Goal: Task Accomplishment & Management: Manage account settings

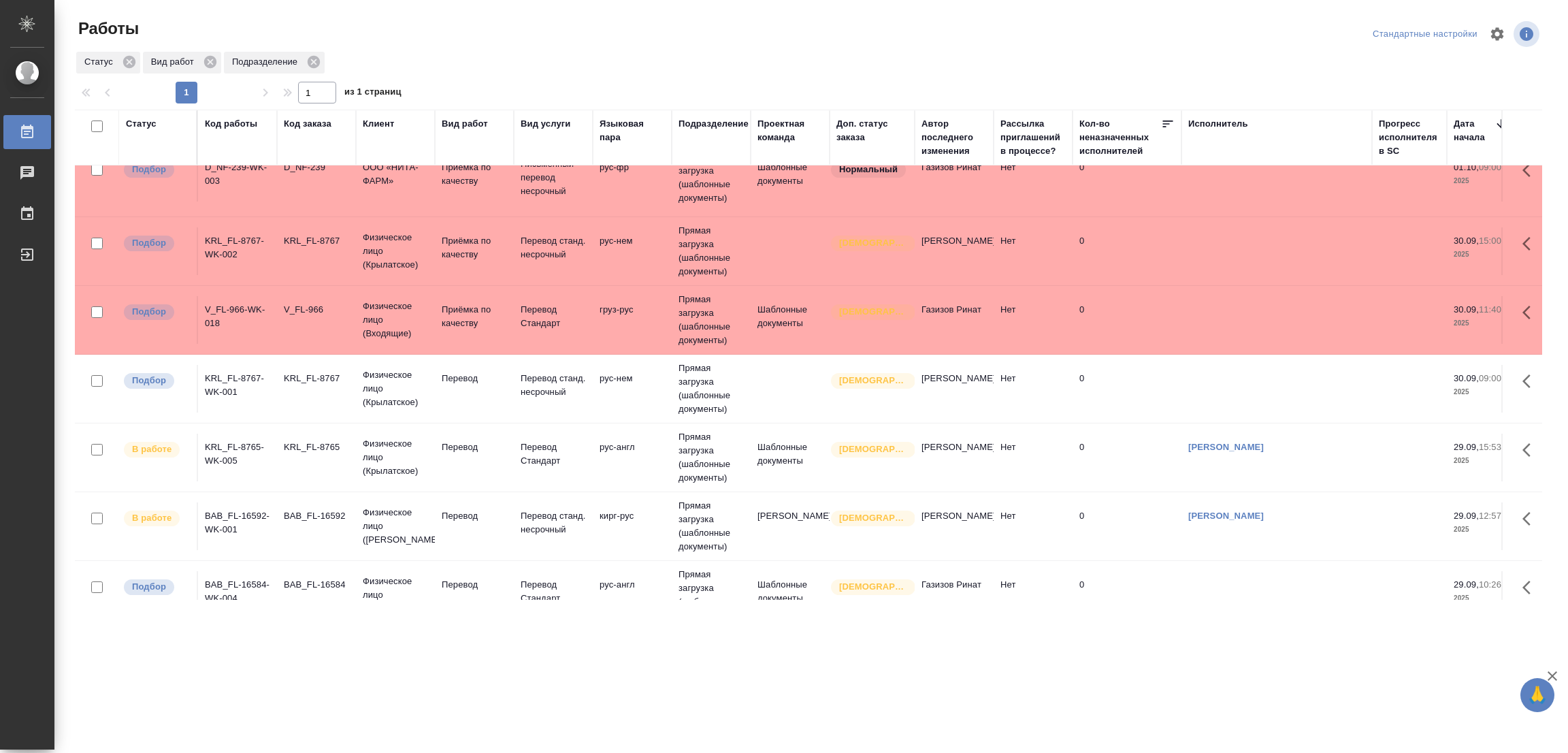
scroll to position [280, 0]
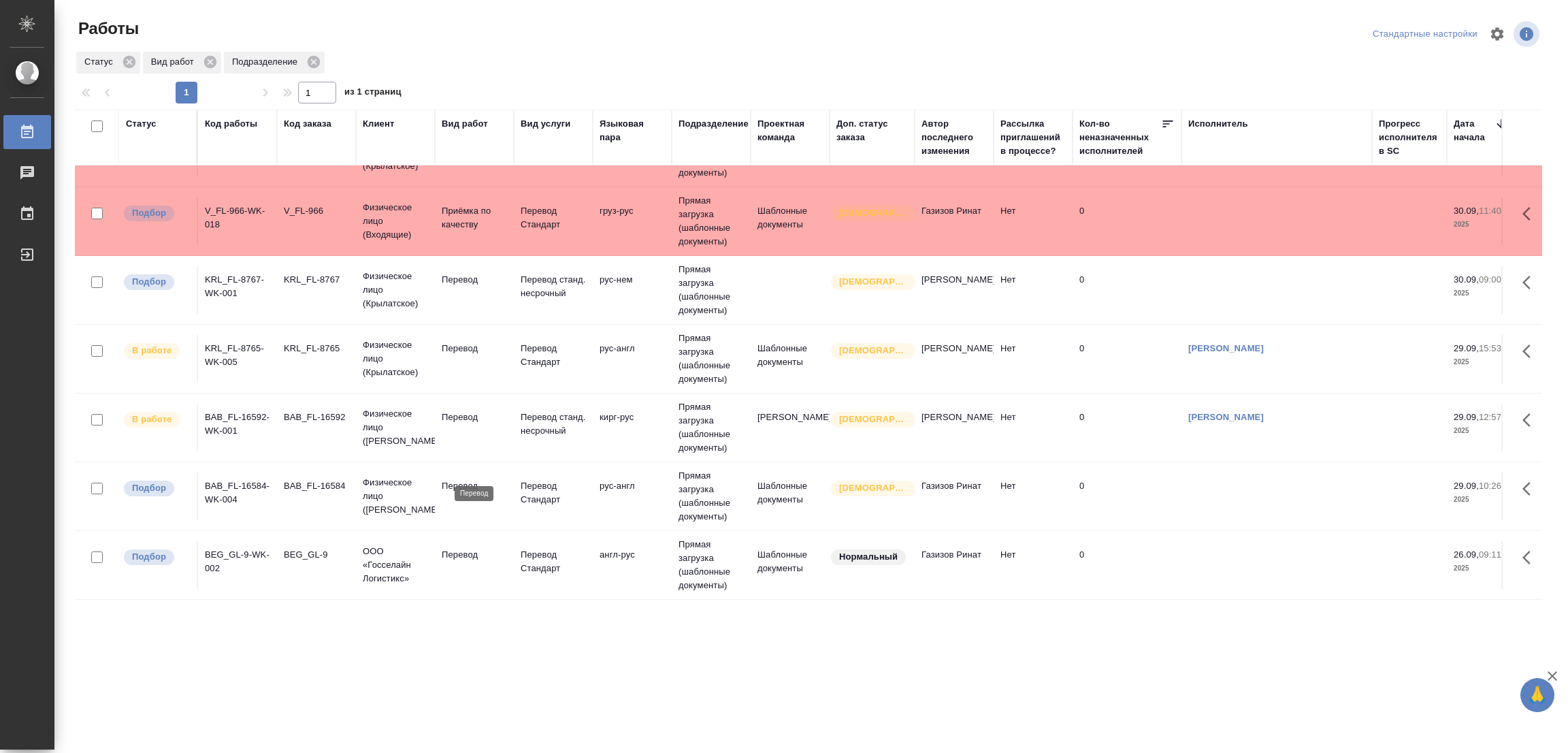
click at [463, 479] on p "Перевод" at bounding box center [474, 486] width 65 height 14
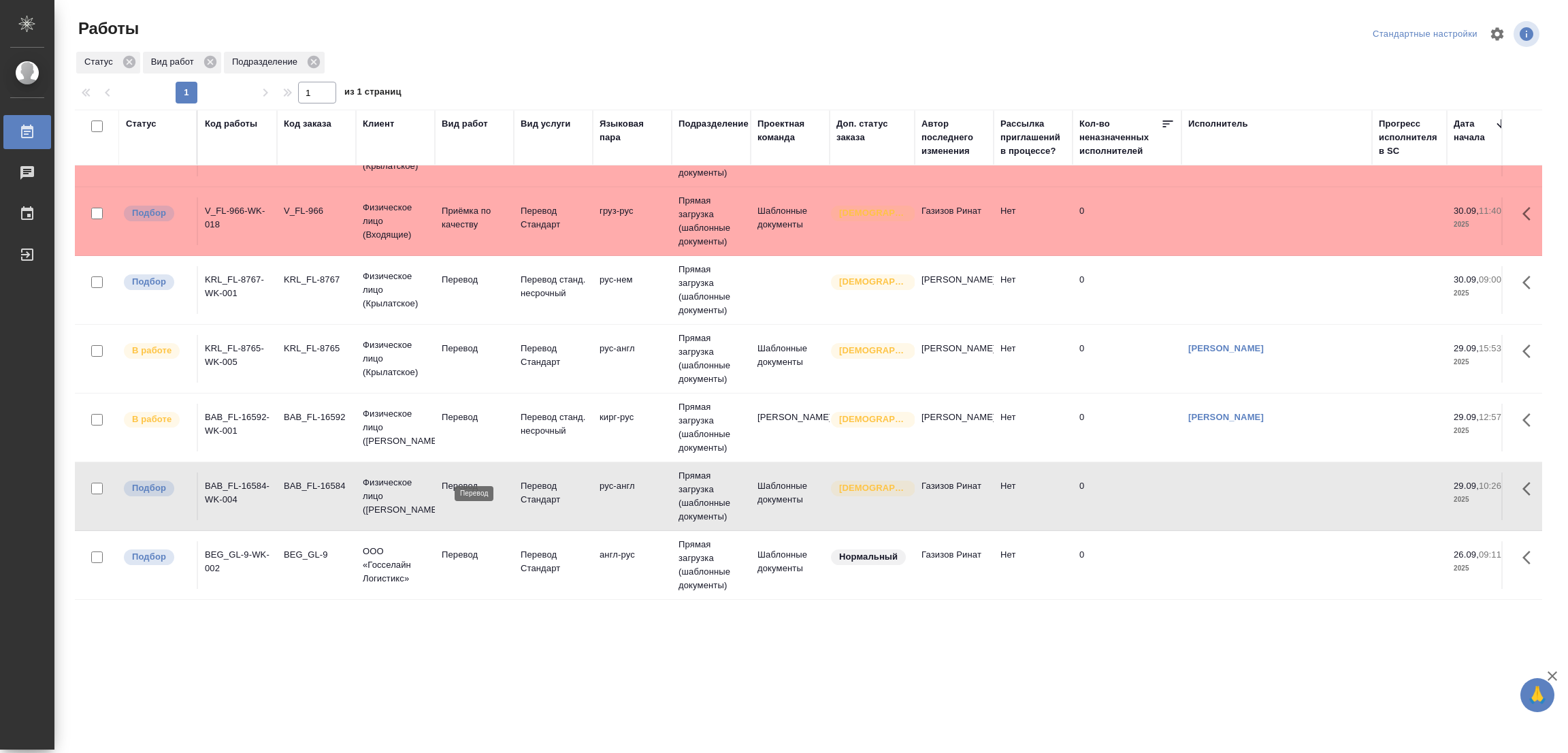
click at [463, 479] on p "Перевод" at bounding box center [474, 486] width 65 height 14
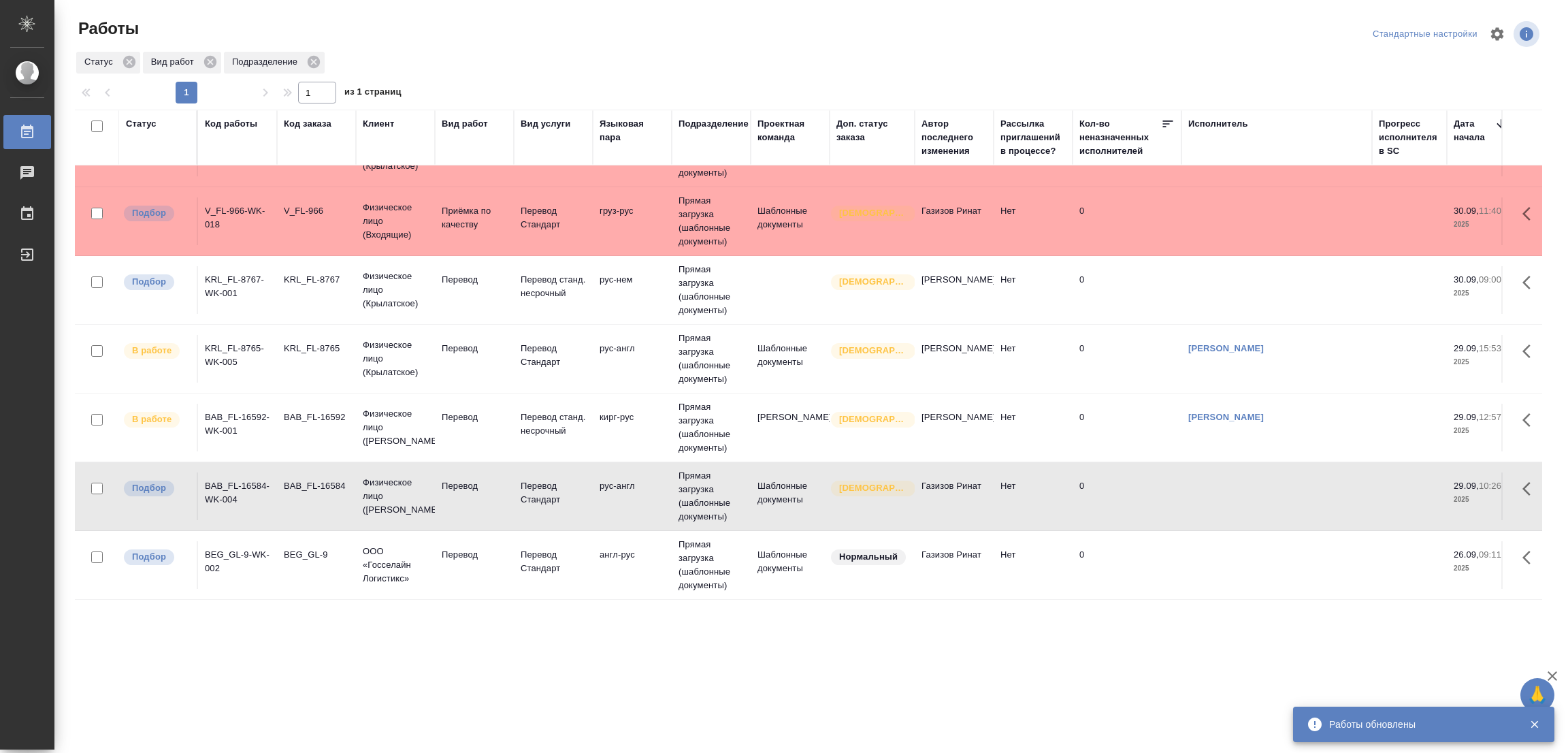
click at [469, 548] on p "Перевод" at bounding box center [474, 555] width 65 height 14
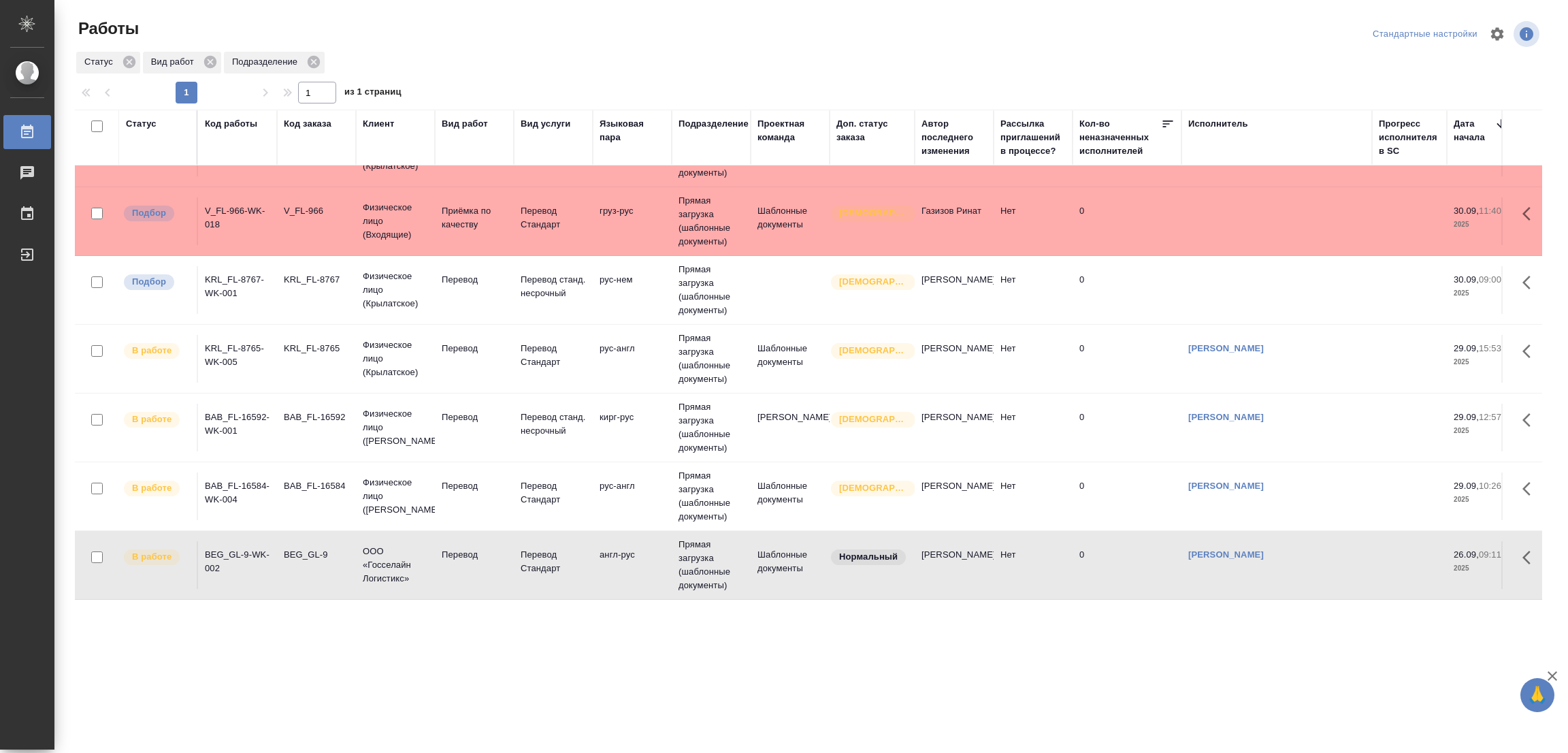
click at [1009, 650] on div ".cls-1 fill:#fff; AWATERA Popova Galina Работы 0 Чаты График Выйти Работы Станд…" at bounding box center [784, 376] width 1568 height 753
click at [461, 410] on p "Перевод" at bounding box center [474, 417] width 65 height 14
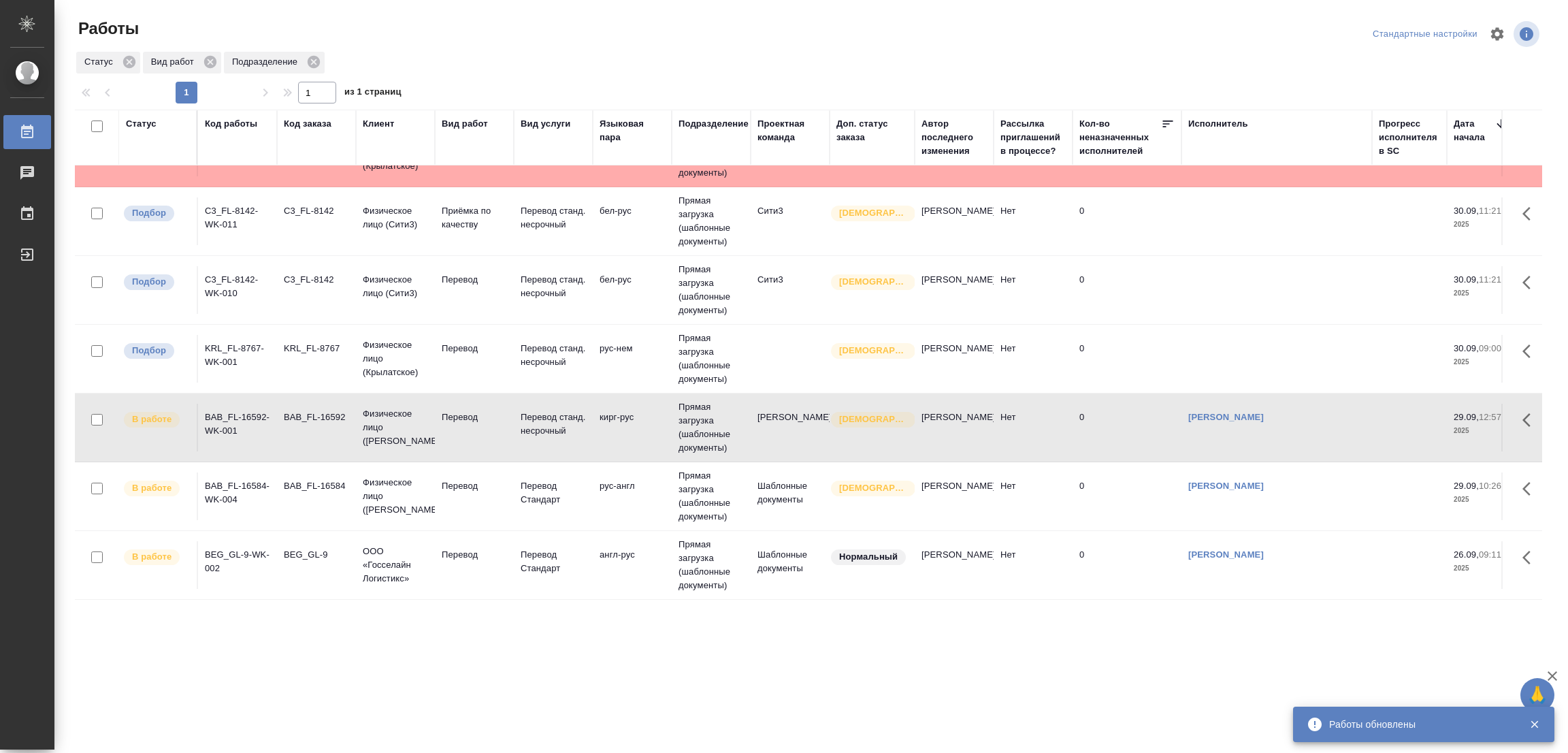
scroll to position [143, 0]
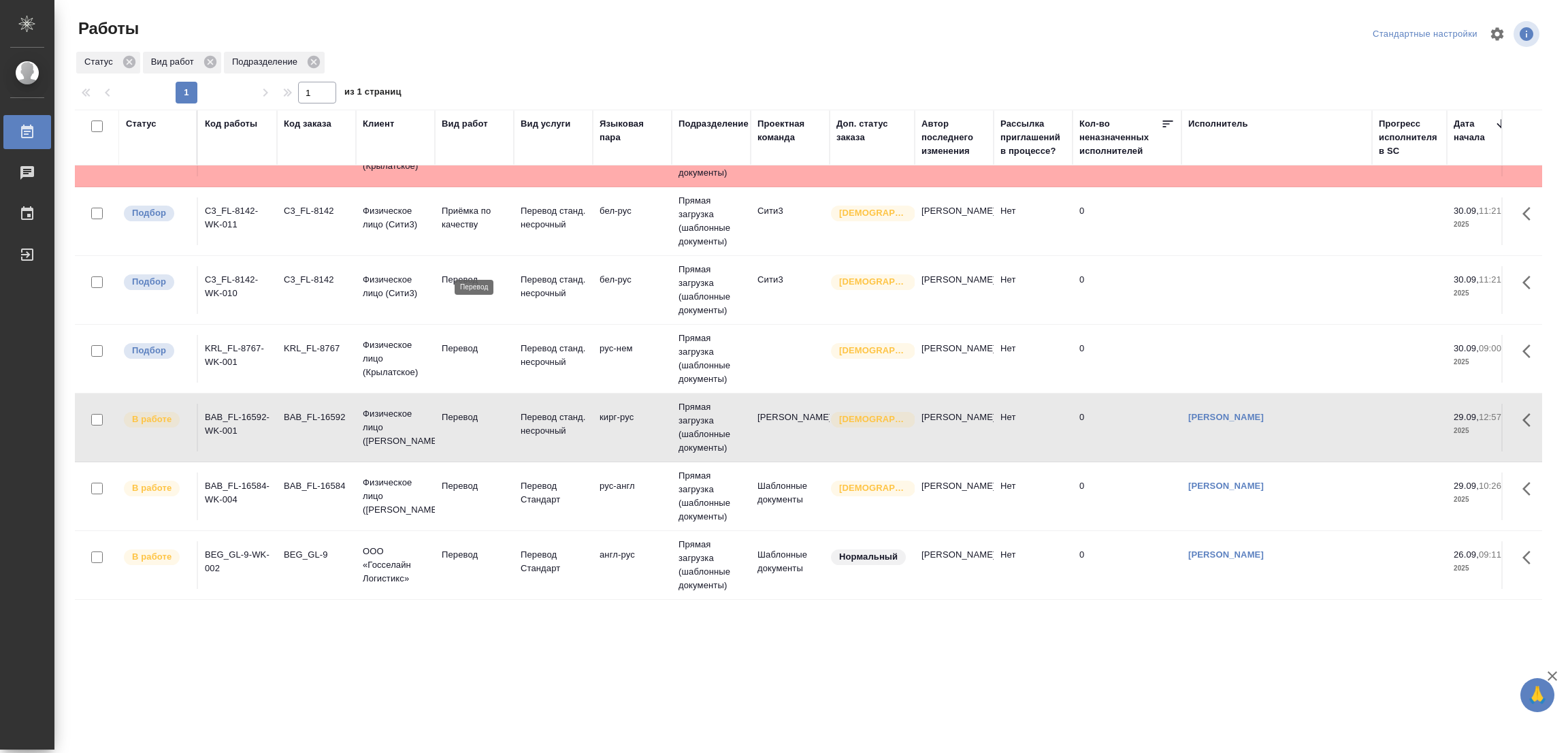
click at [460, 273] on p "Перевод" at bounding box center [474, 280] width 65 height 14
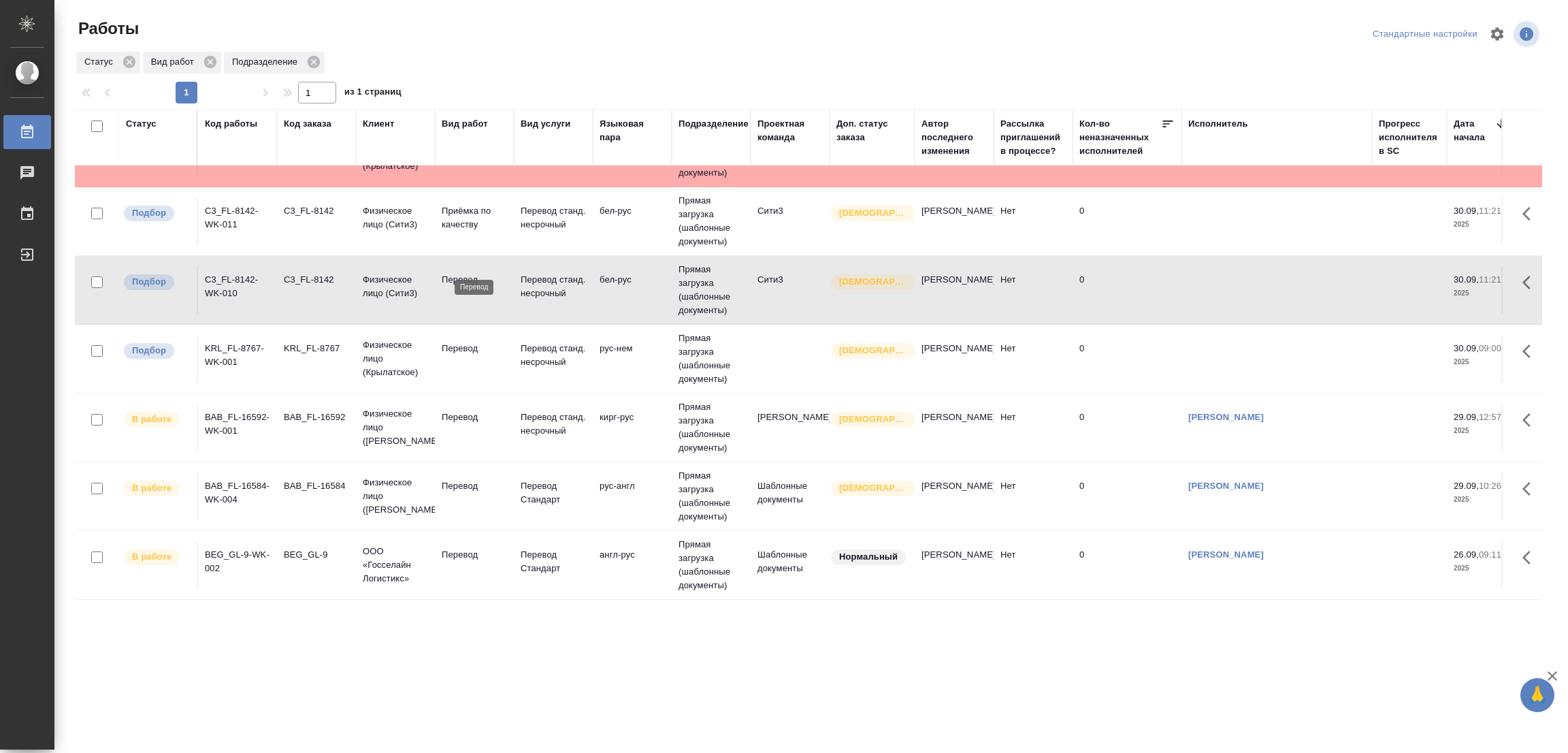
click at [460, 273] on p "Перевод" at bounding box center [474, 280] width 65 height 14
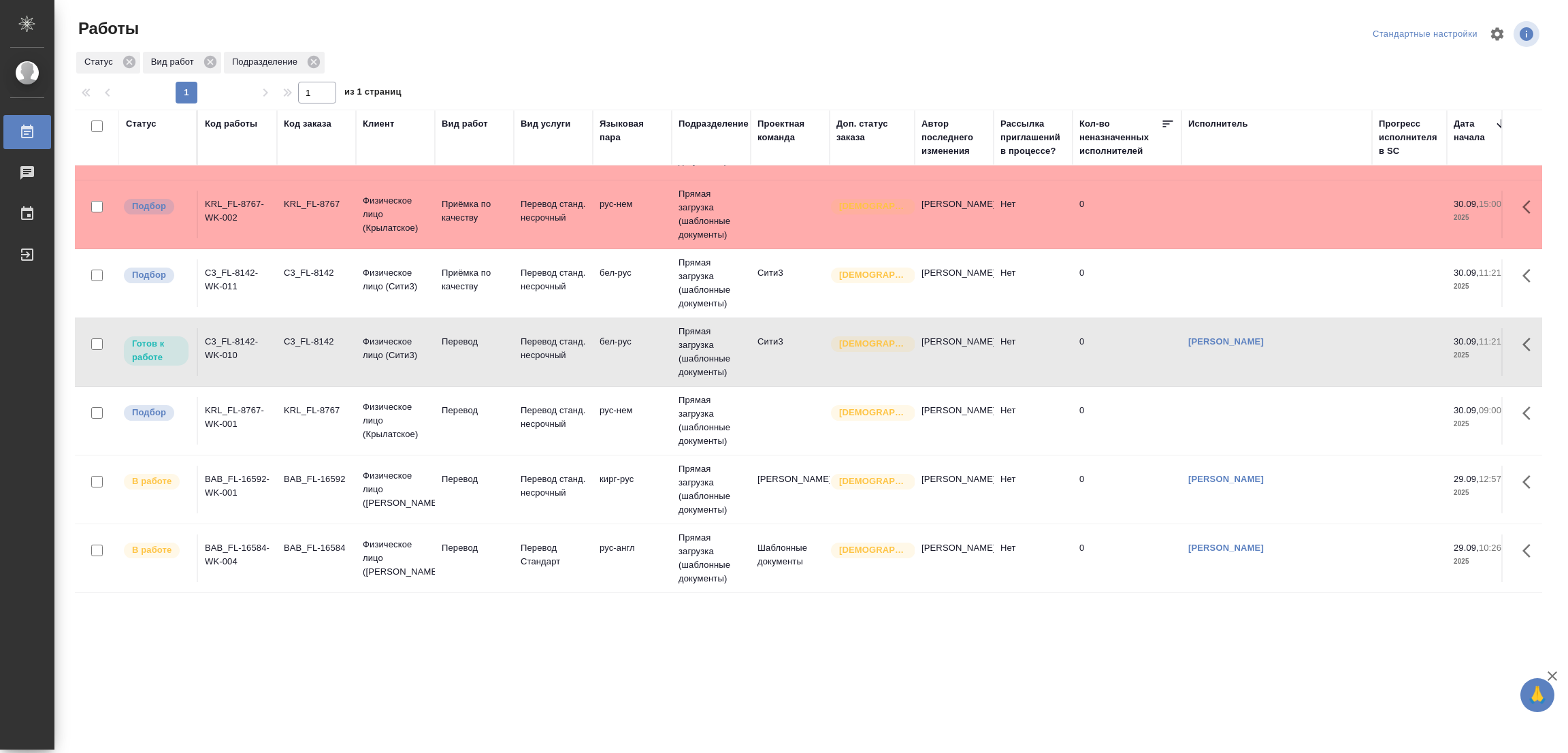
scroll to position [0, 0]
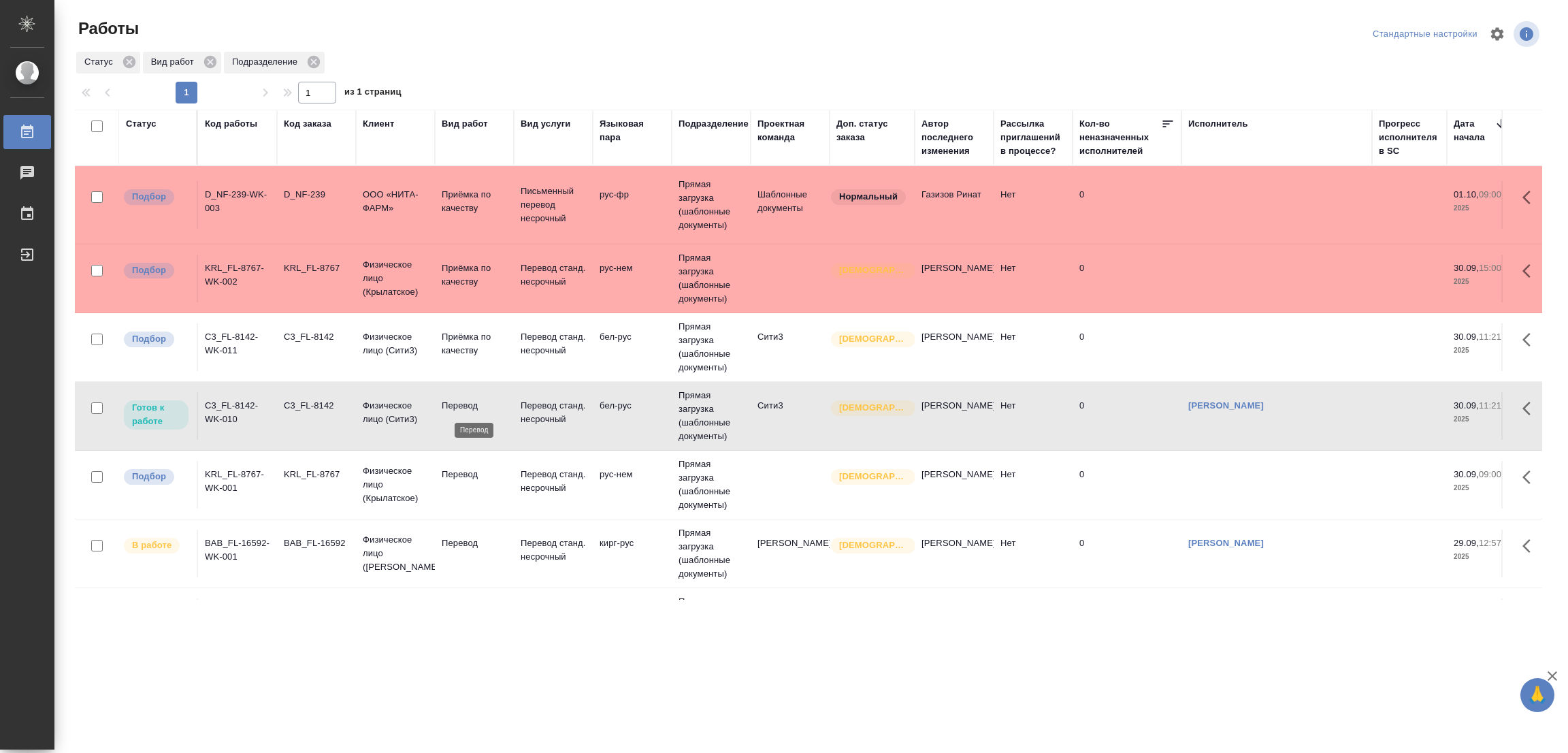
click at [459, 409] on p "Перевод" at bounding box center [474, 406] width 65 height 14
click at [459, 407] on p "Перевод" at bounding box center [474, 406] width 65 height 14
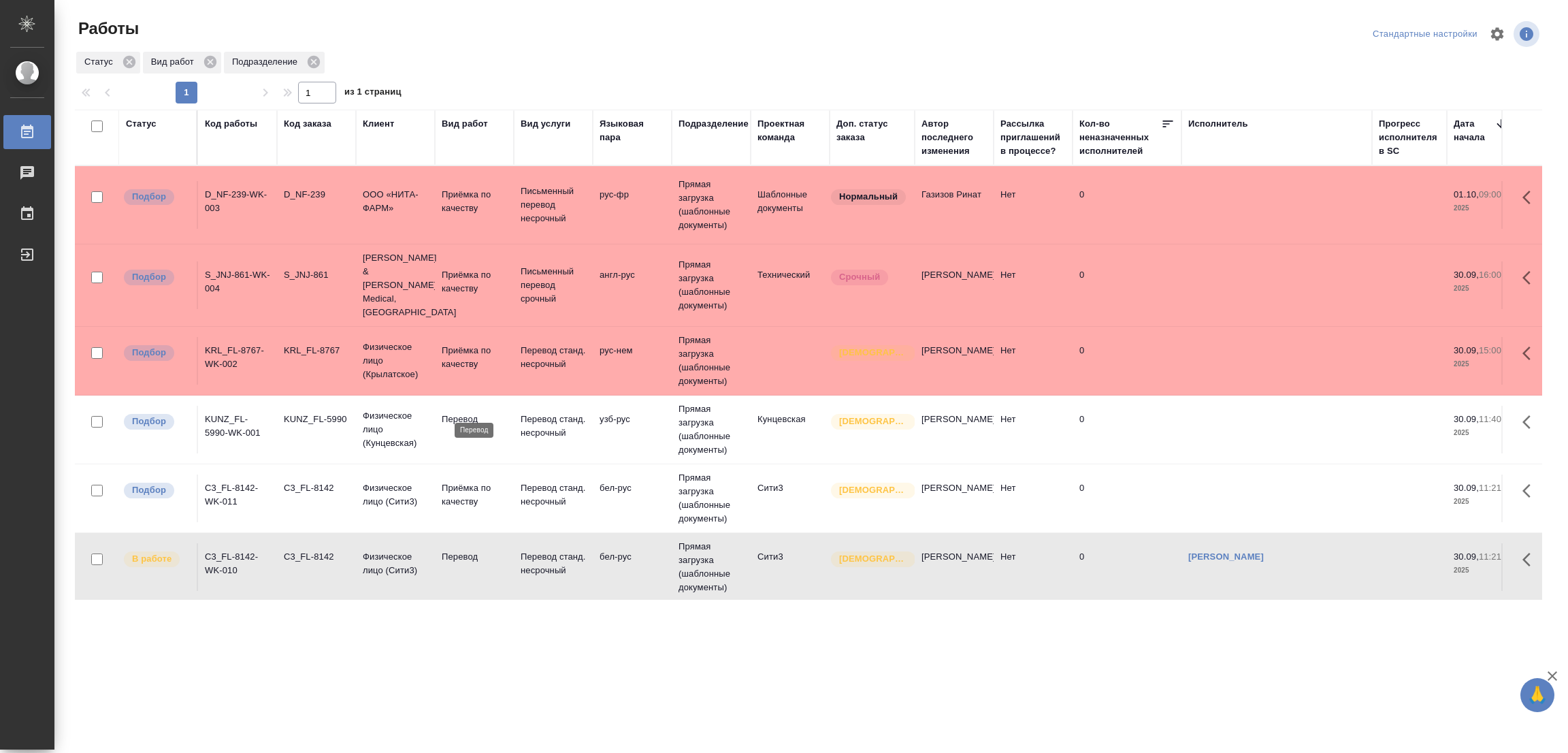
click at [459, 412] on p "Перевод" at bounding box center [474, 419] width 65 height 14
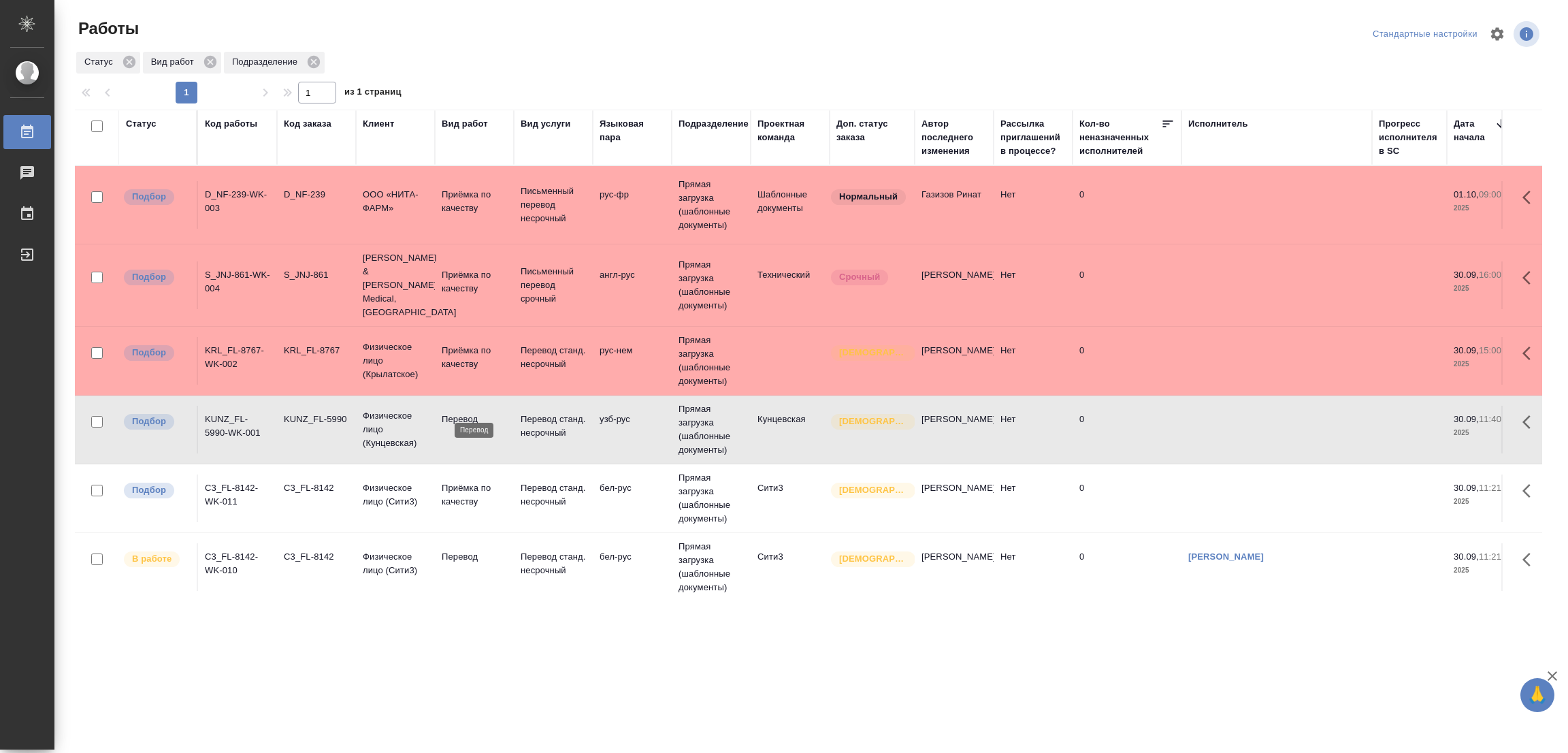
click at [459, 412] on p "Перевод" at bounding box center [474, 419] width 65 height 14
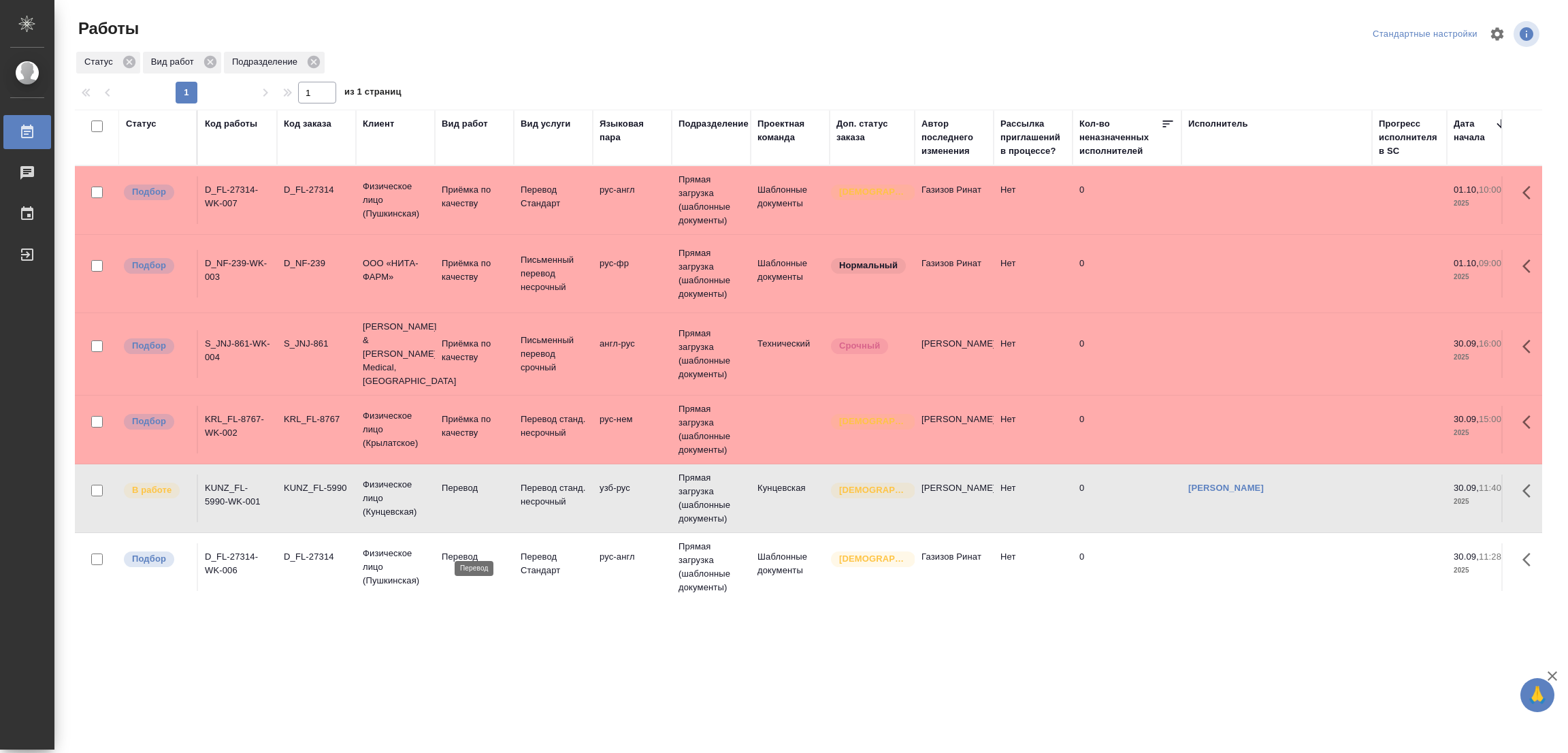
click at [455, 550] on p "Перевод" at bounding box center [474, 557] width 65 height 14
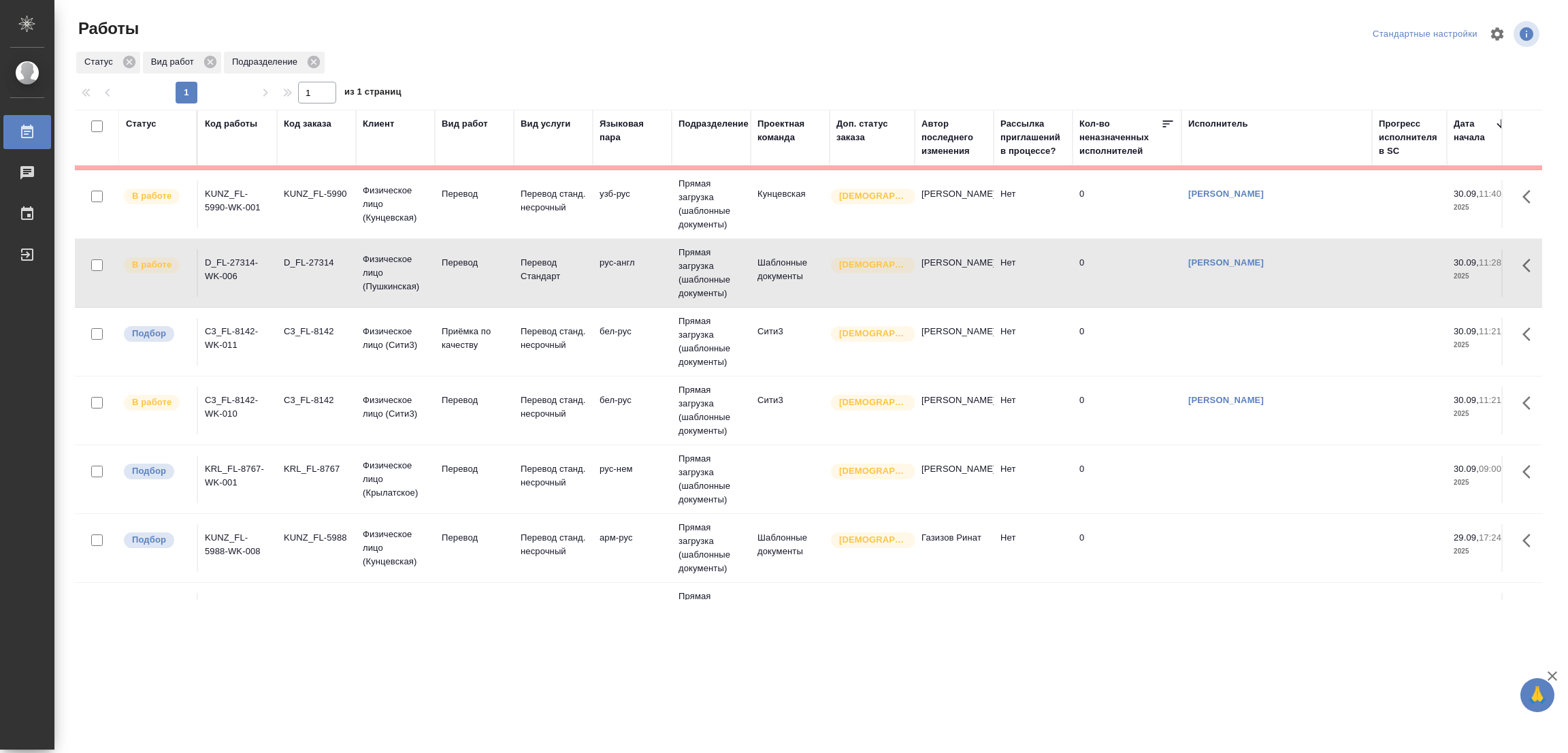
scroll to position [306, 0]
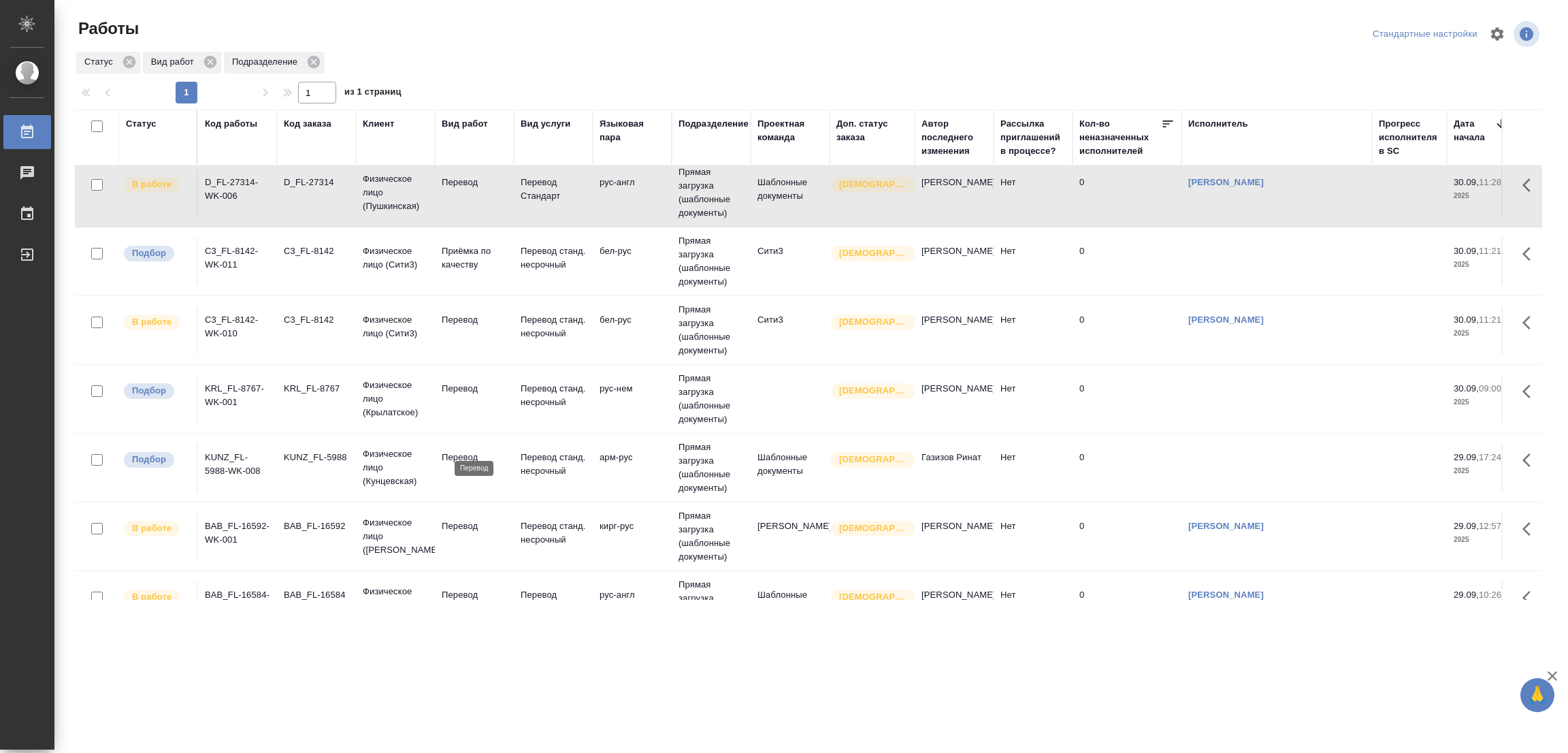
click at [452, 451] on p "Перевод" at bounding box center [474, 458] width 65 height 14
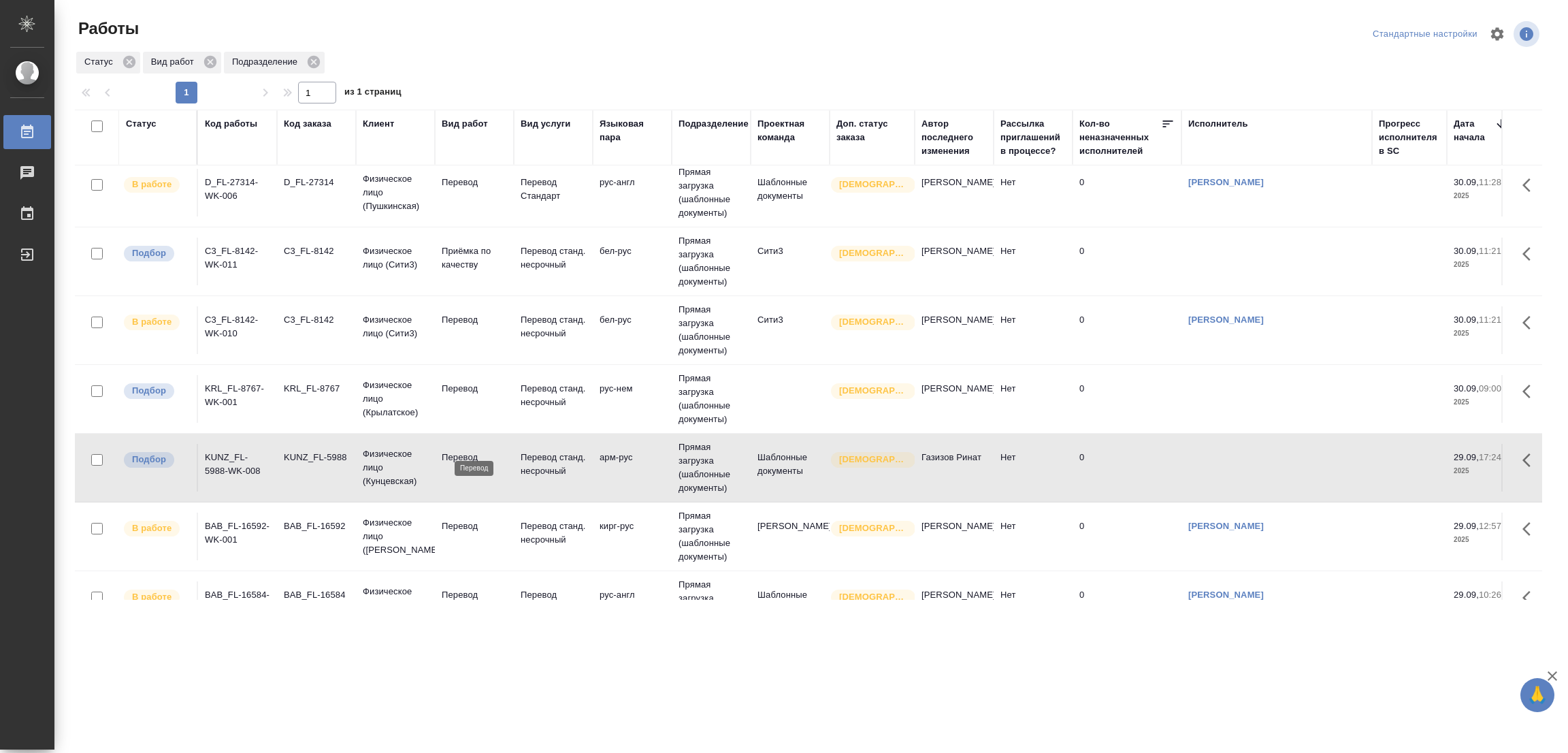
click at [455, 451] on p "Перевод" at bounding box center [474, 458] width 65 height 14
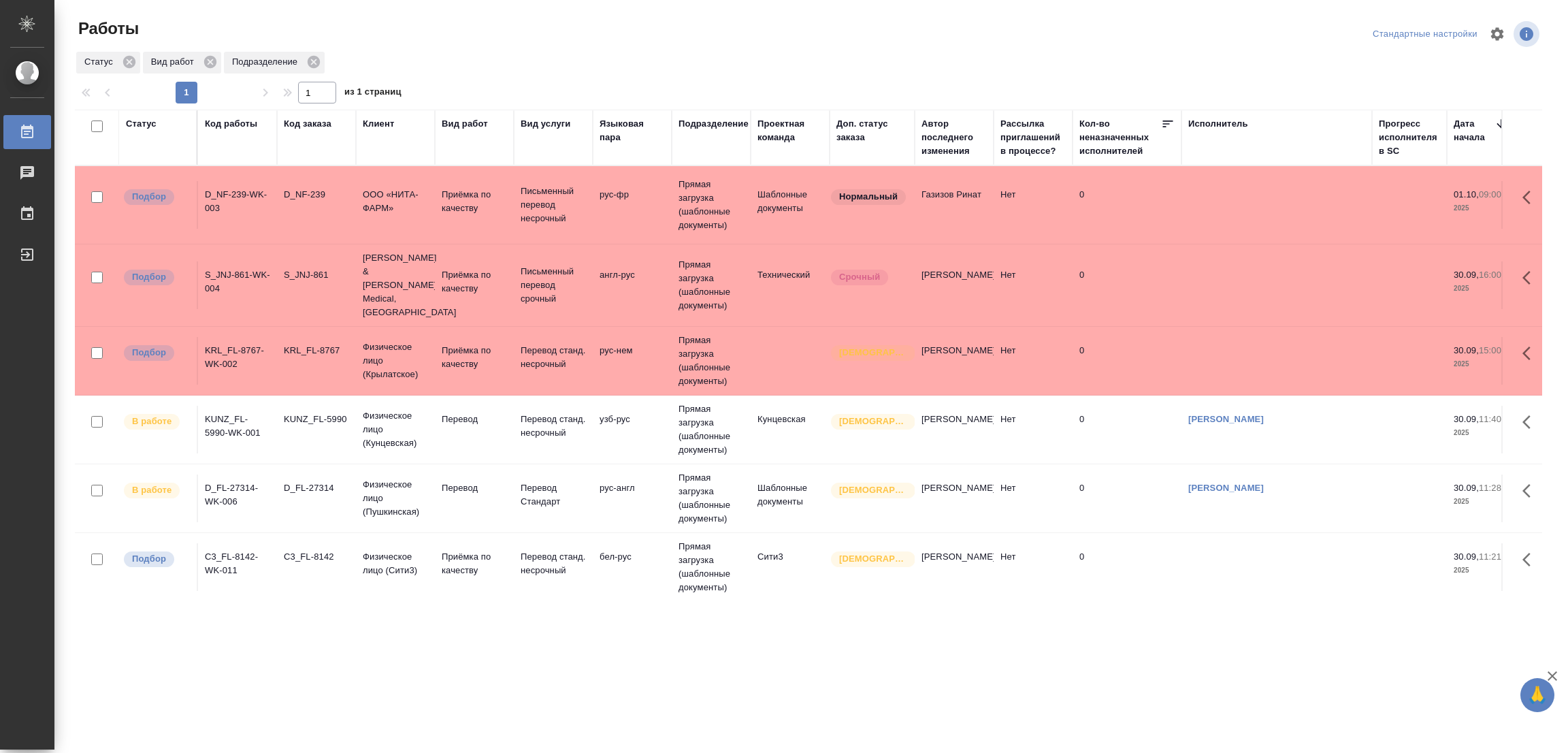
click at [333, 691] on div ".cls-1 fill:#fff; AWATERA Popova Galina Работы 0 Чаты График Выйти Работы Станд…" at bounding box center [784, 376] width 1568 height 753
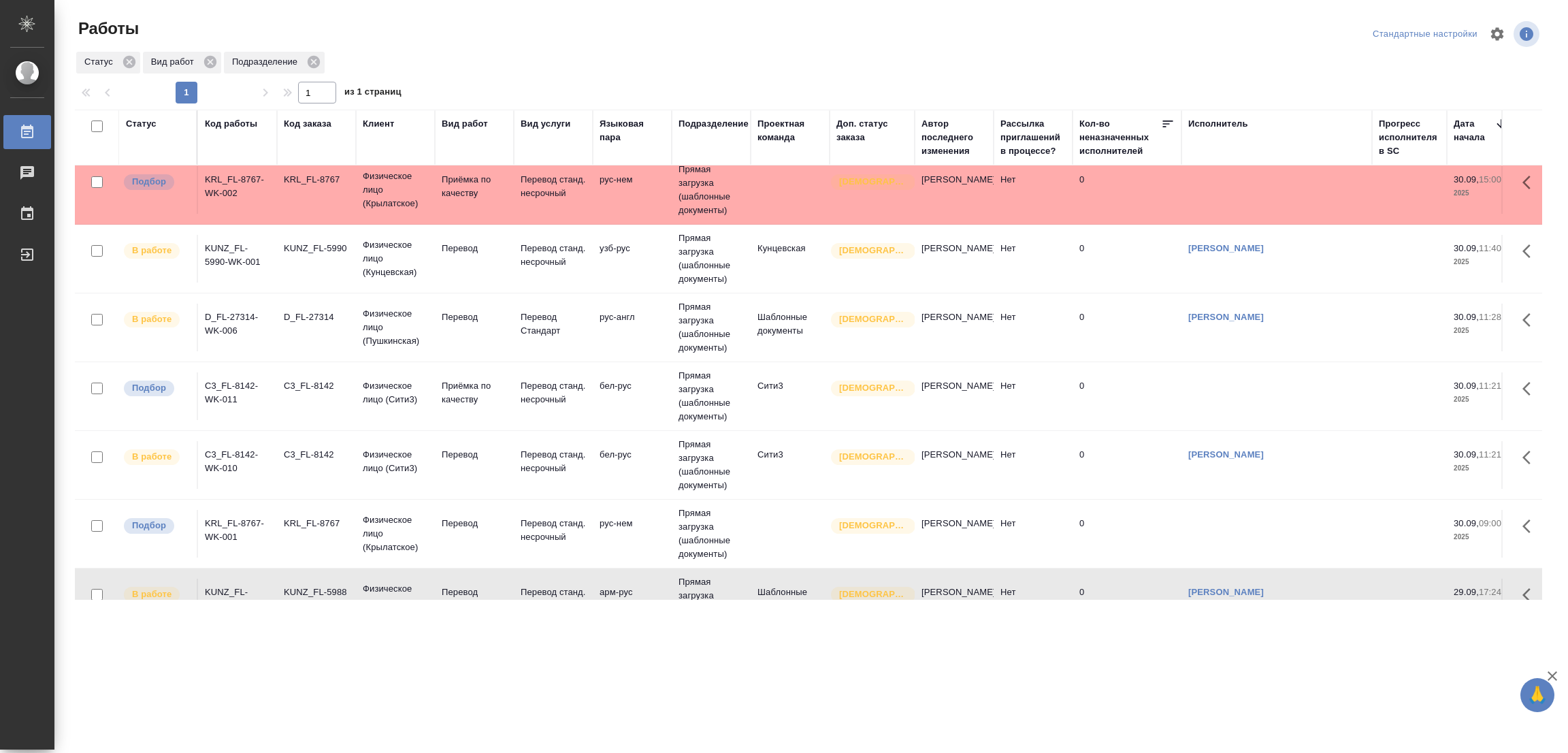
scroll to position [204, 0]
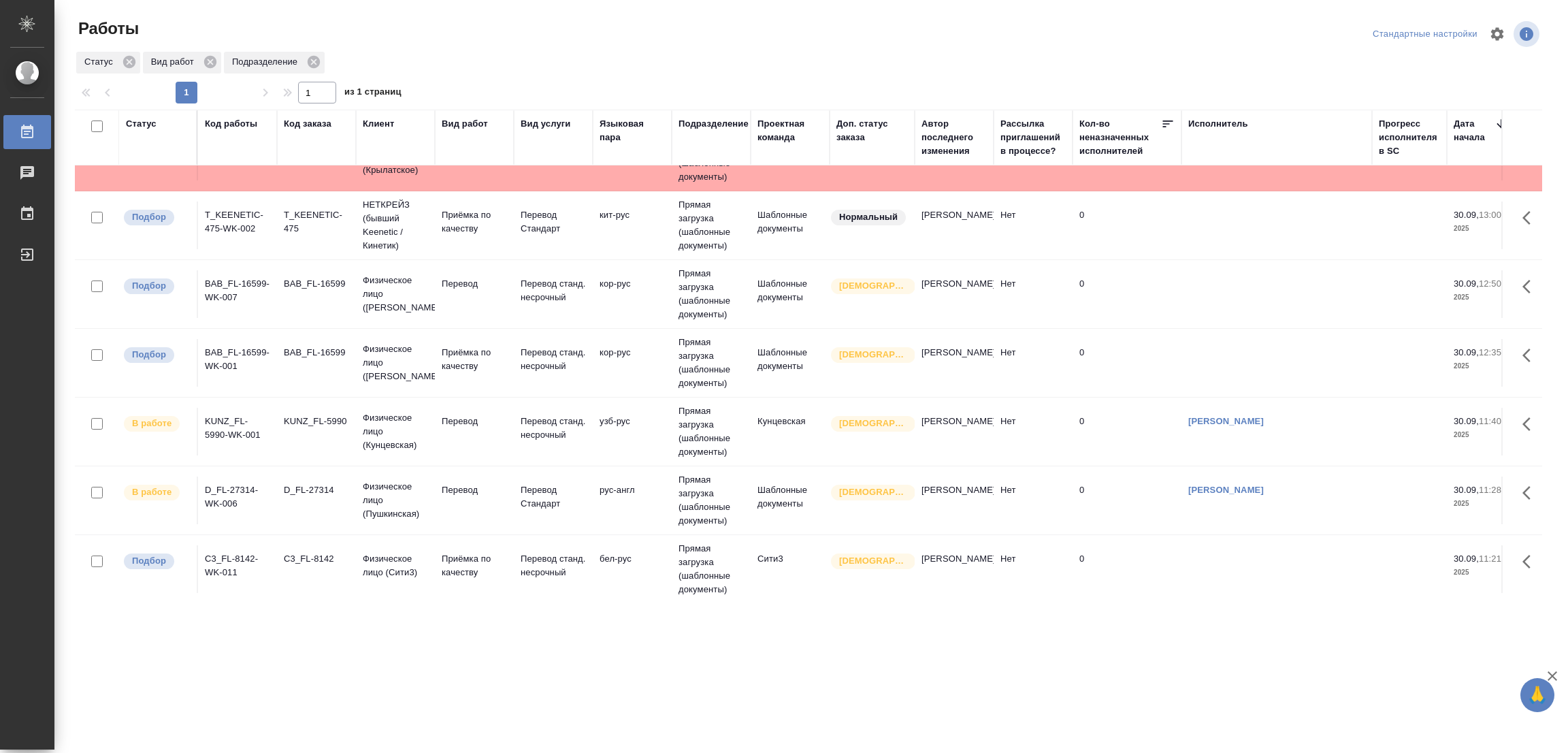
drag, startPoint x: 508, startPoint y: 581, endPoint x: 525, endPoint y: 3, distance: 578.2
click at [509, 581] on tr "Подбор C3_FL-8142-WK-011 C3_FL-8142 Физическое лицо (Сити3) Приёмка по качеству…" at bounding box center [1470, 569] width 2791 height 69
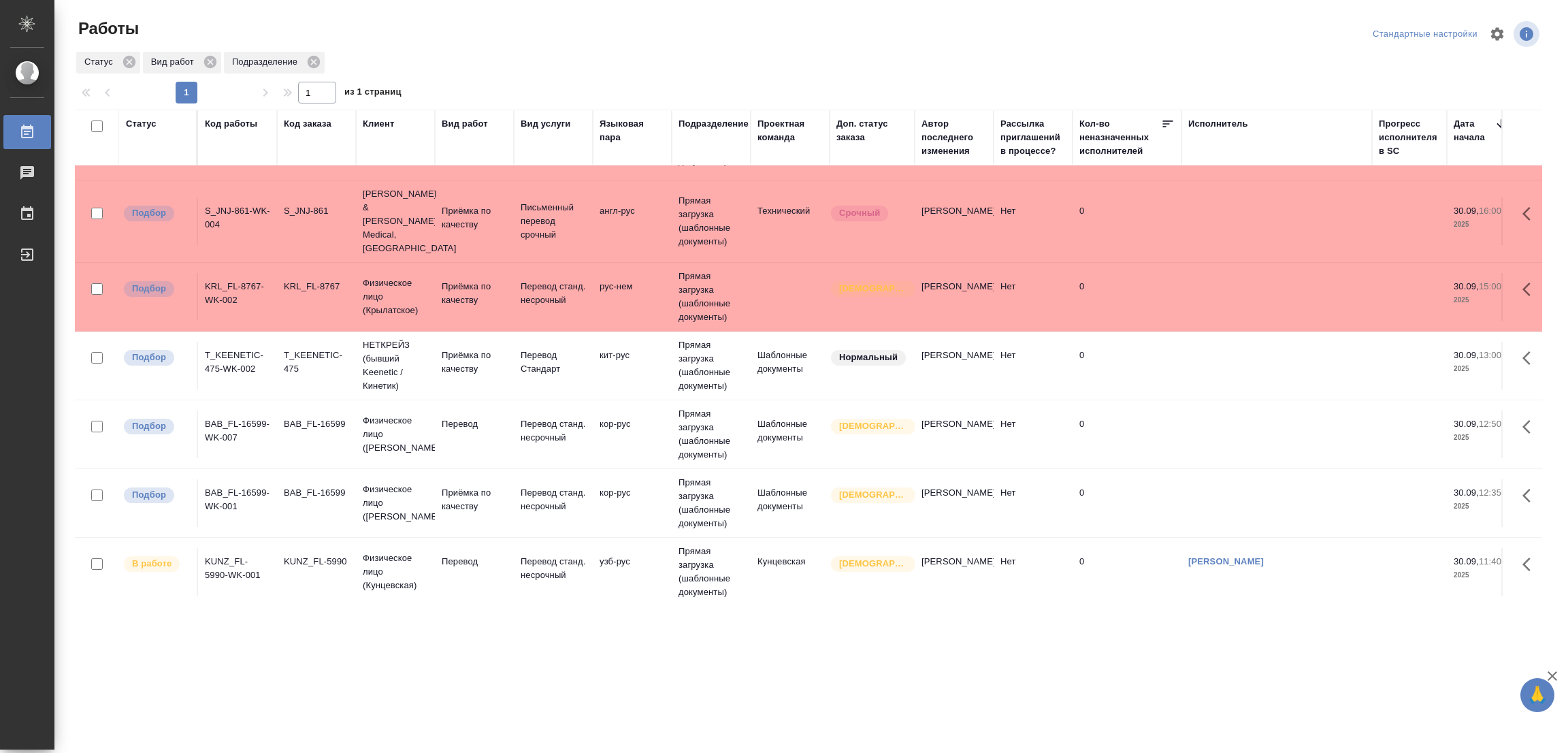
scroll to position [0, 0]
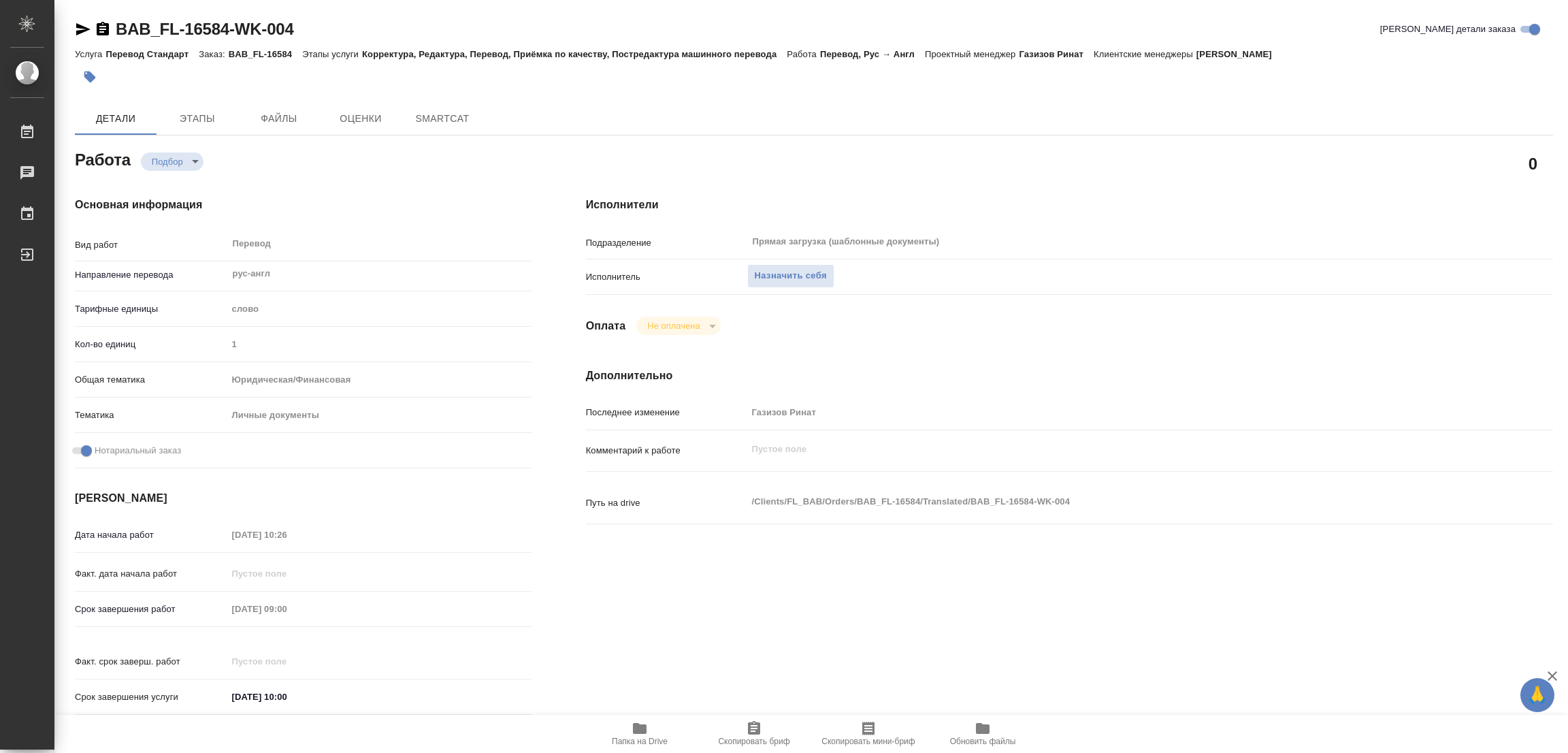
type textarea "x"
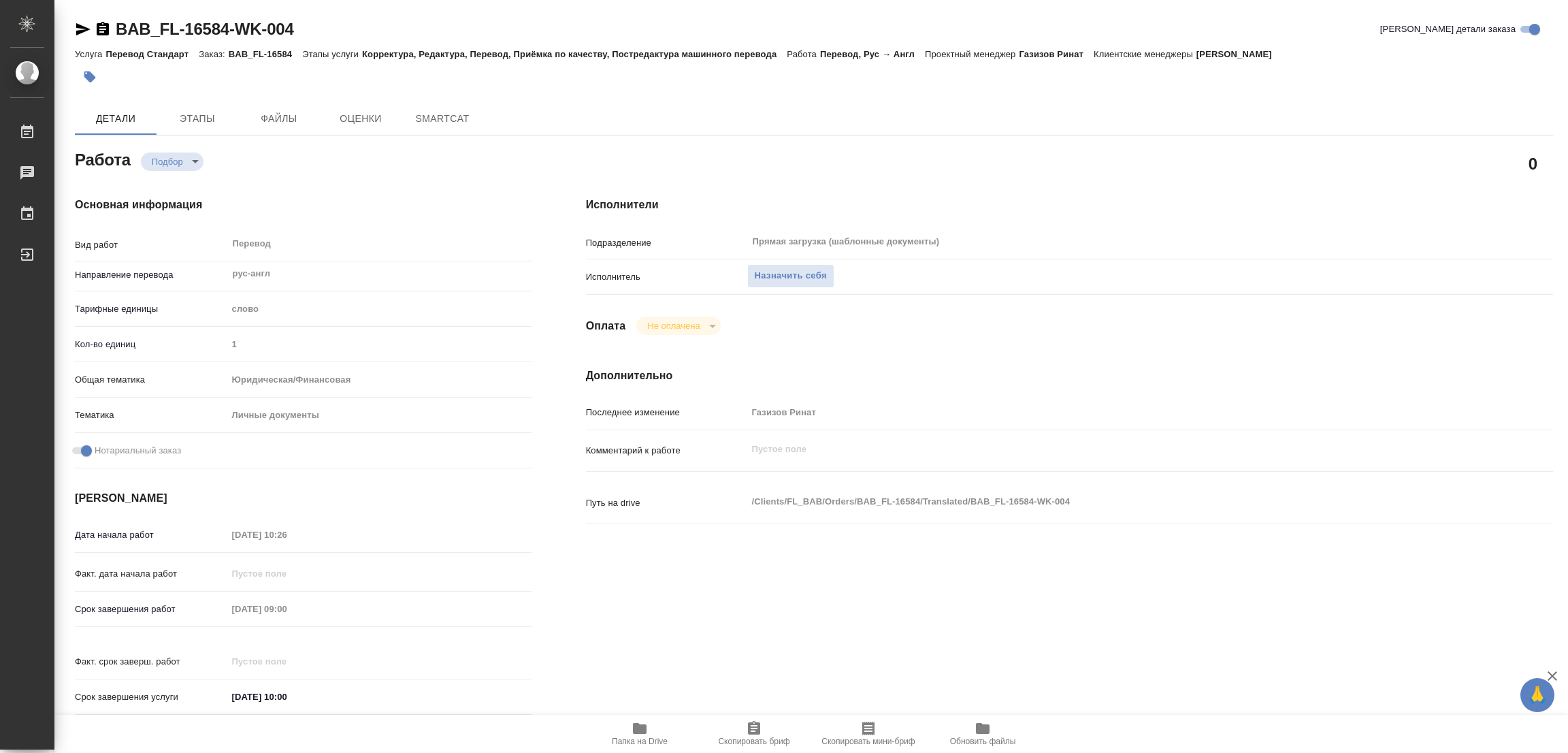
type textarea "x"
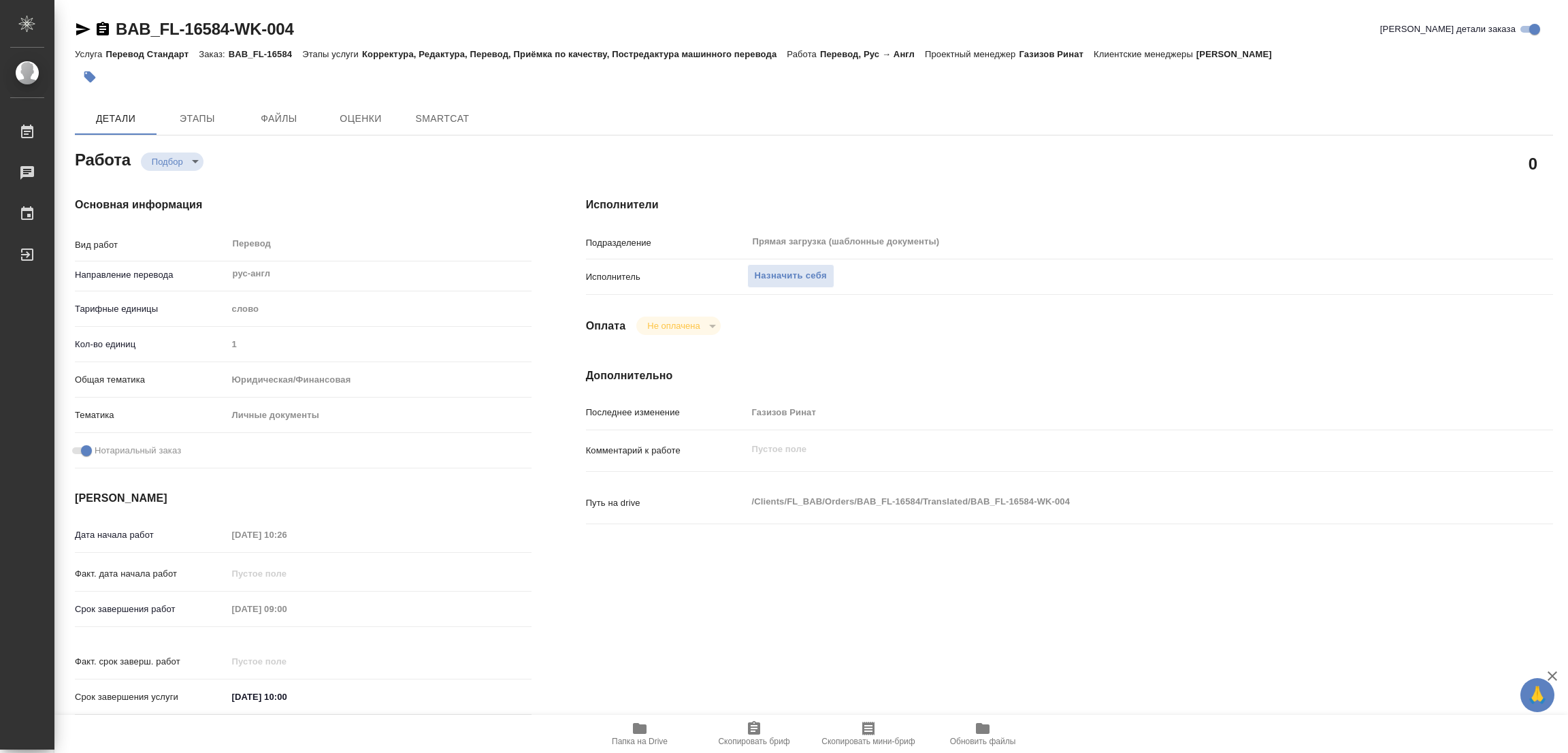
type textarea "x"
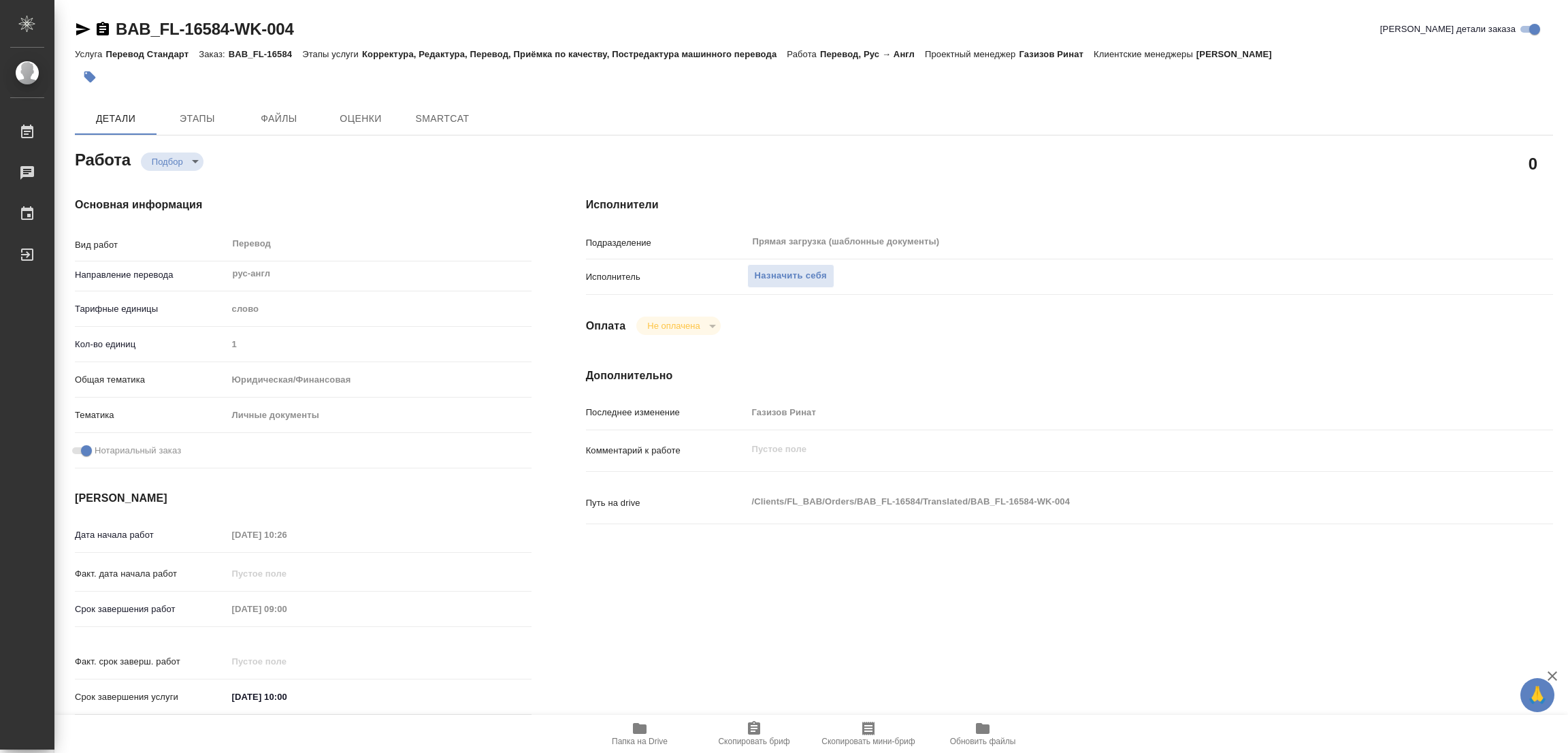
type textarea "x"
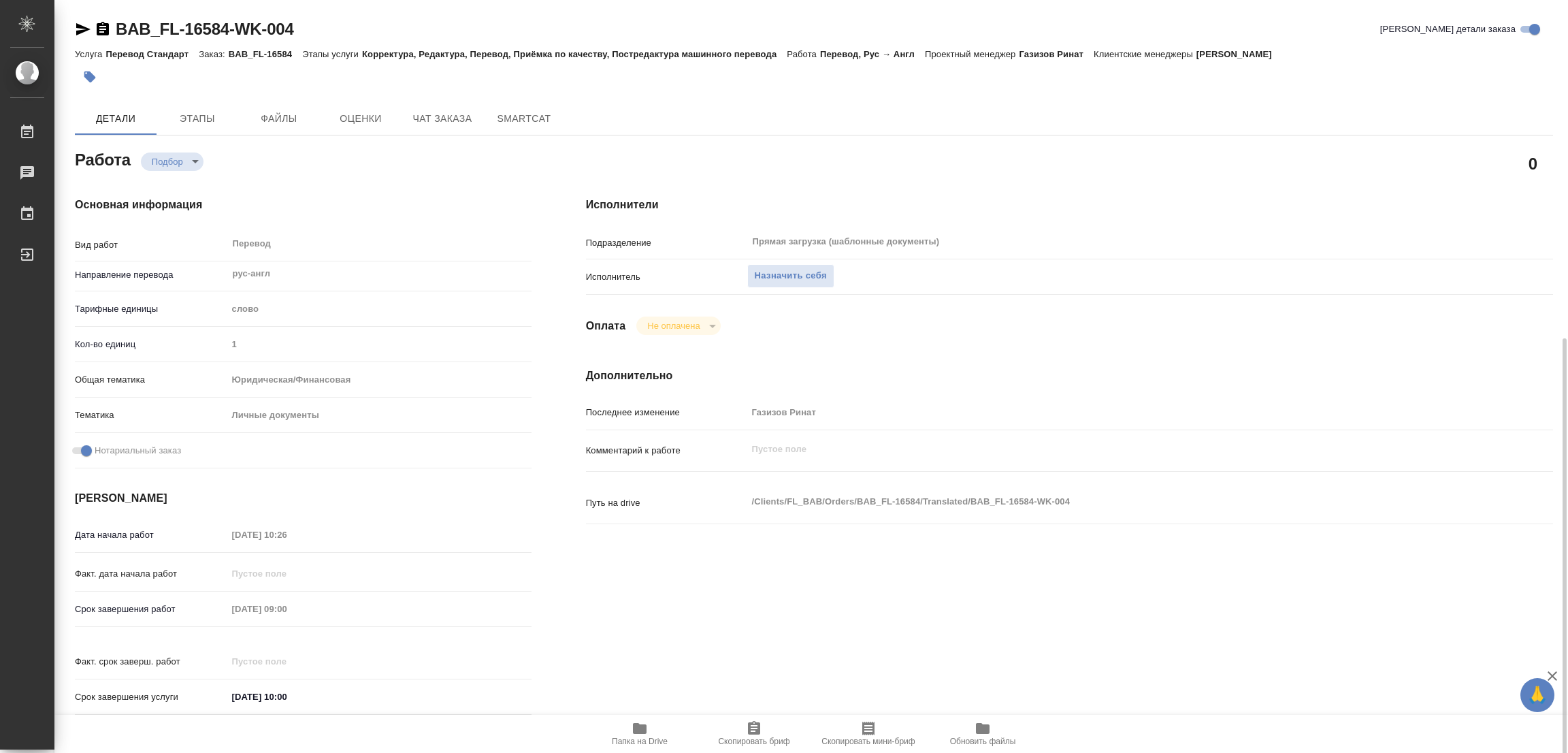
scroll to position [391, 0]
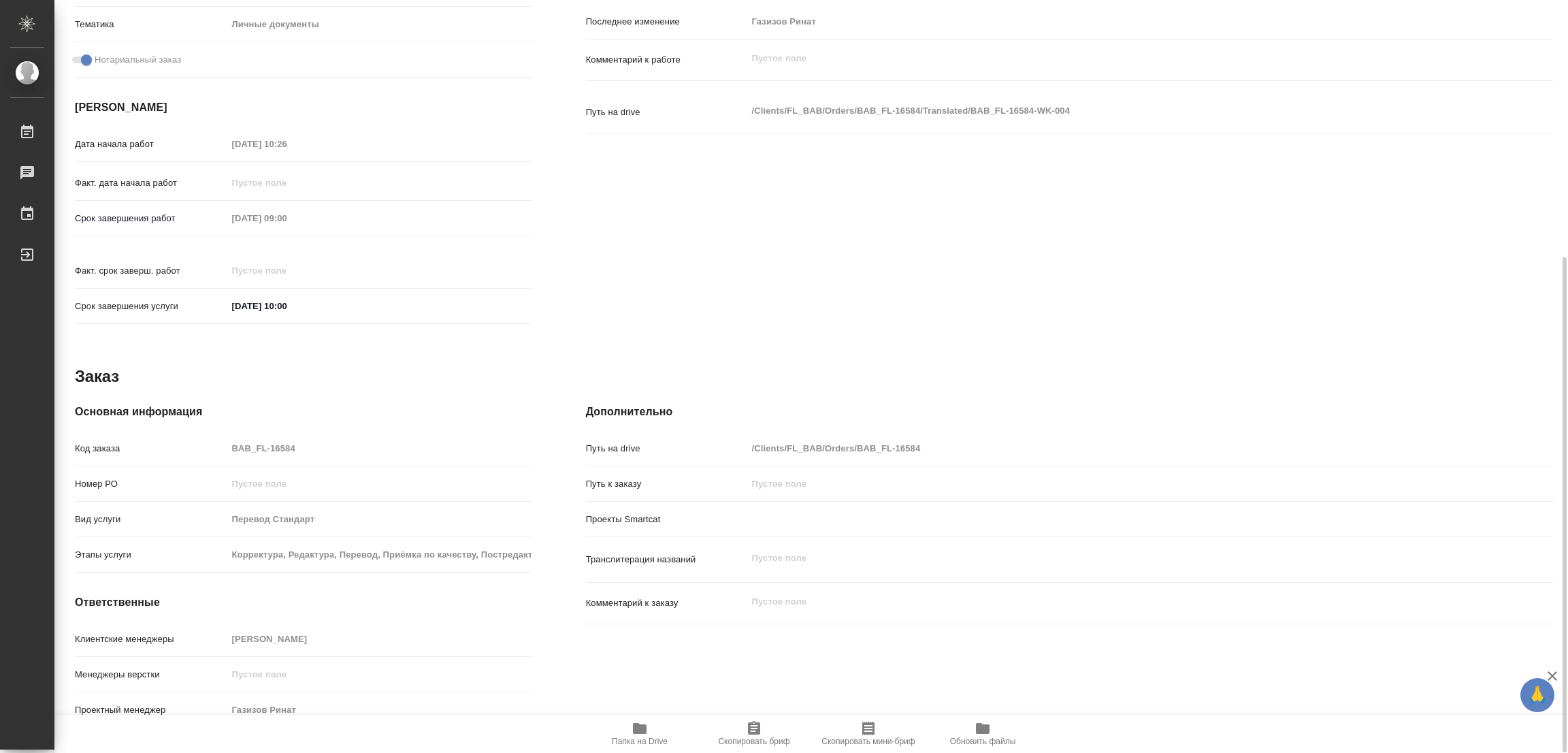
type textarea "x"
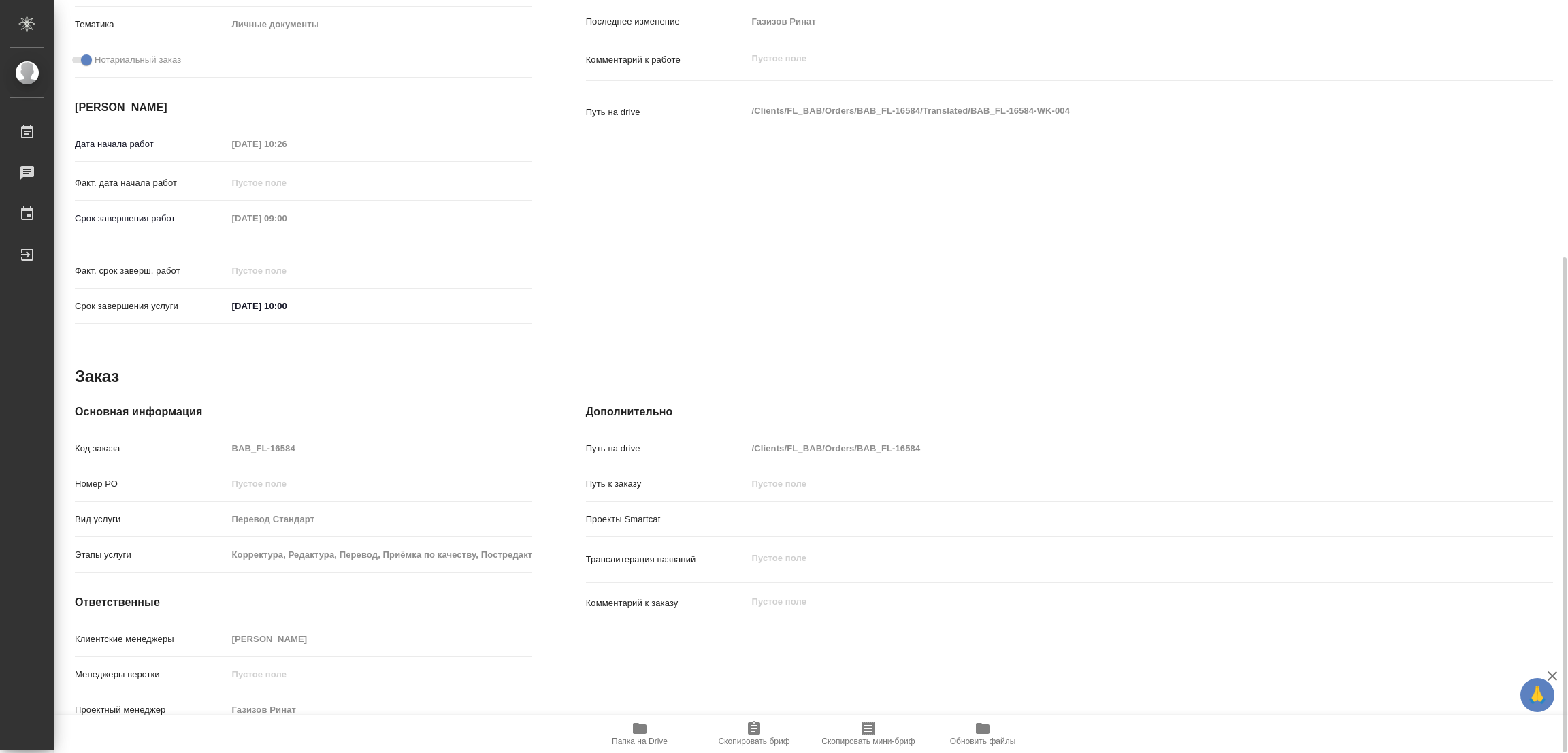
scroll to position [289, 0]
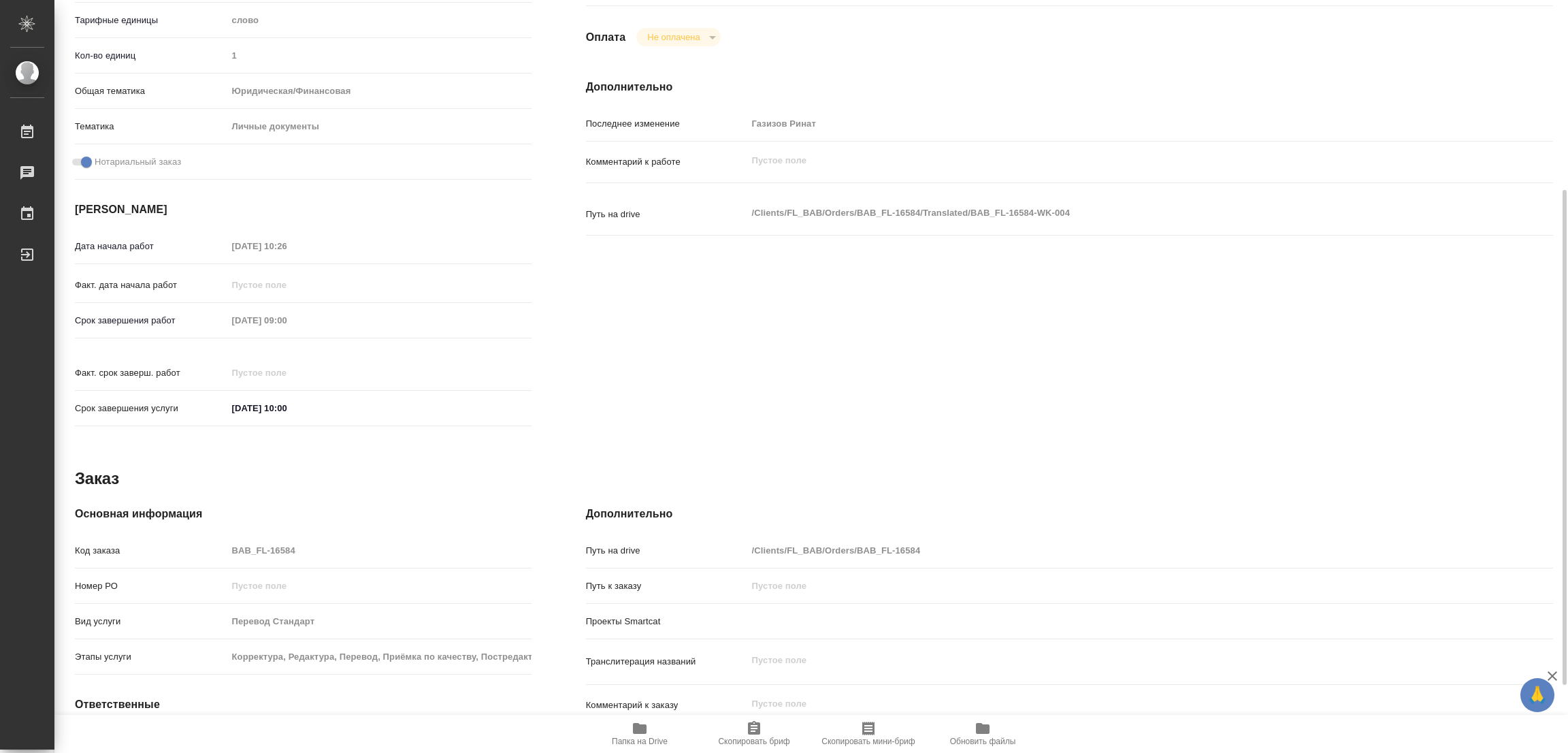
type textarea "x"
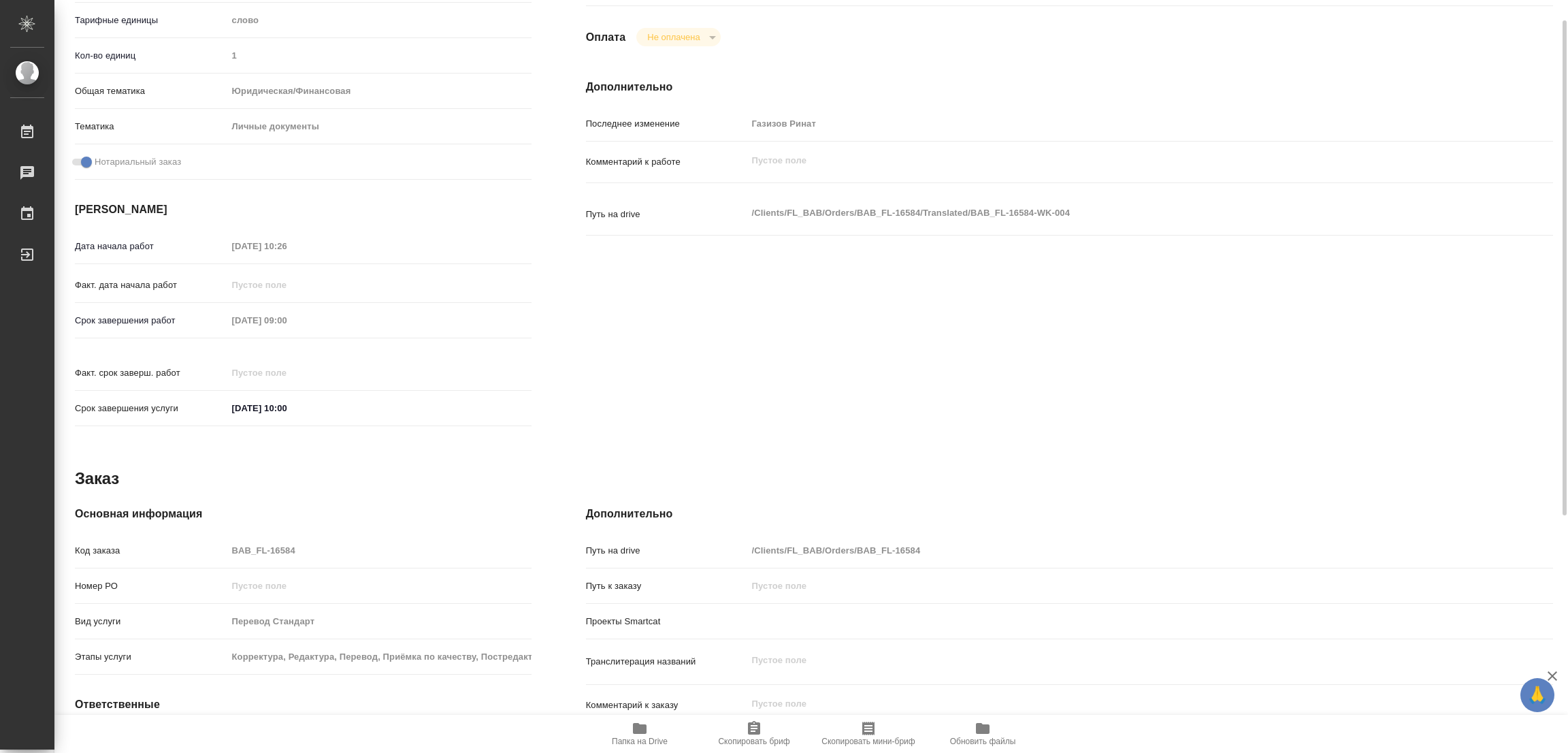
scroll to position [84, 0]
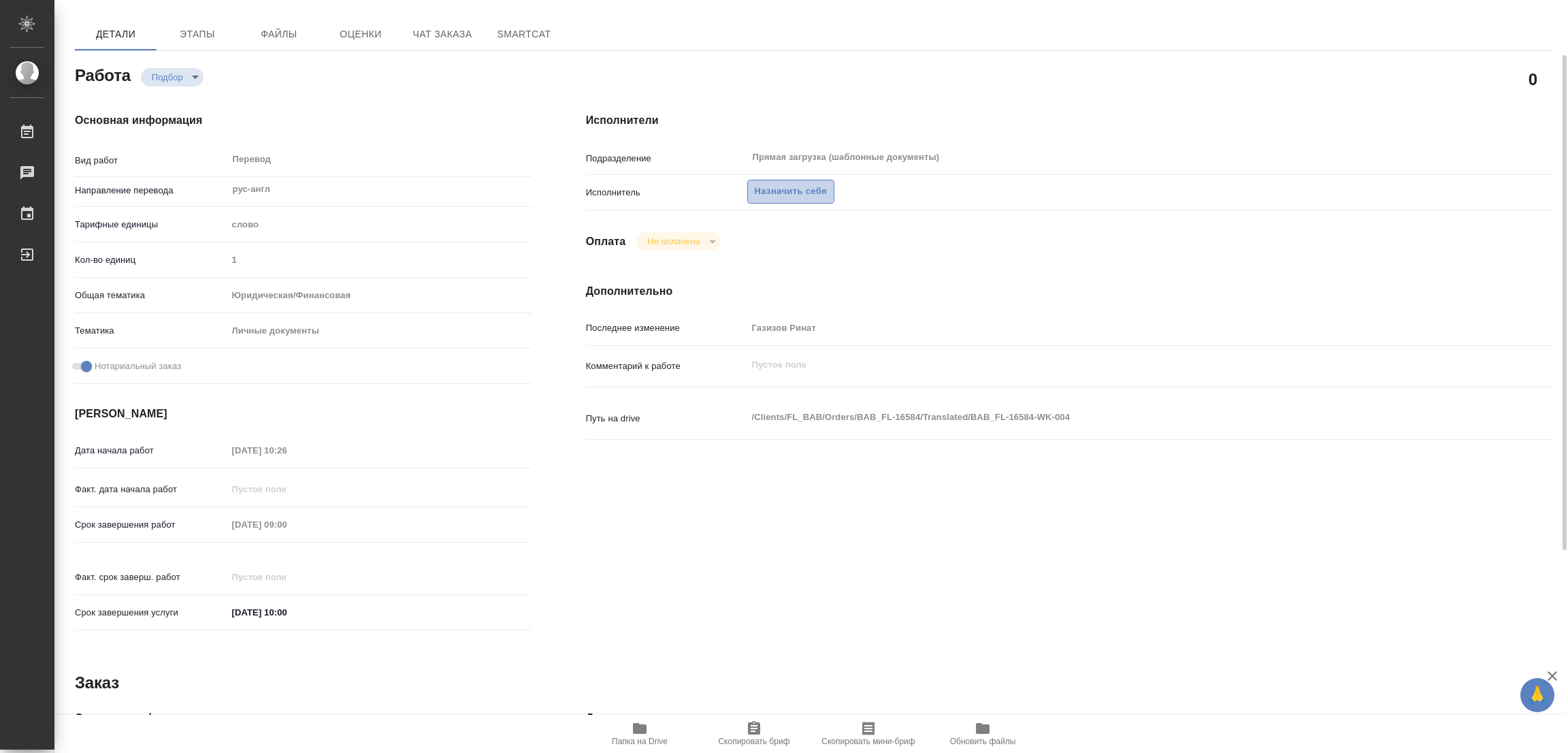
click at [792, 188] on span "Назначить себя" at bounding box center [791, 191] width 72 height 16
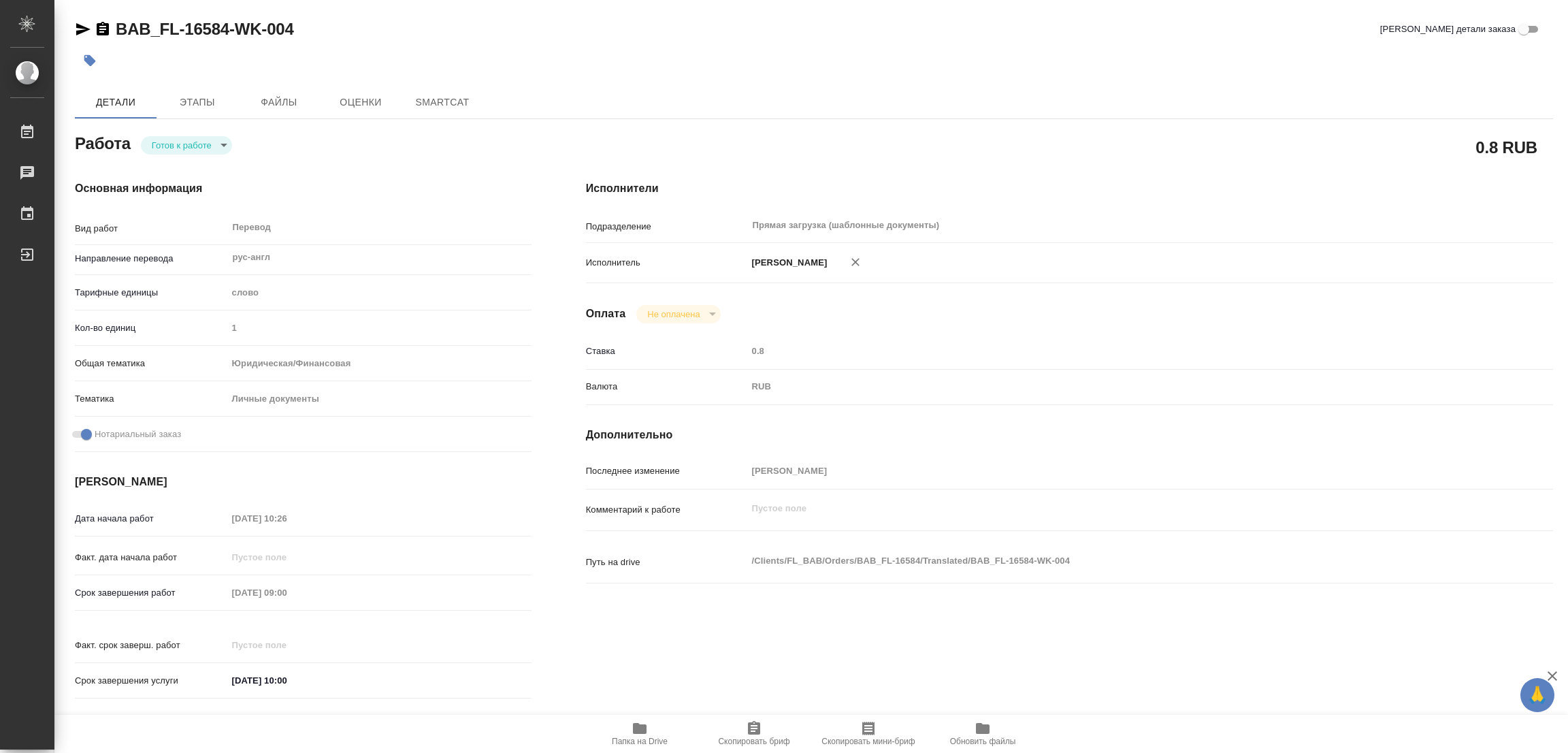
type textarea "x"
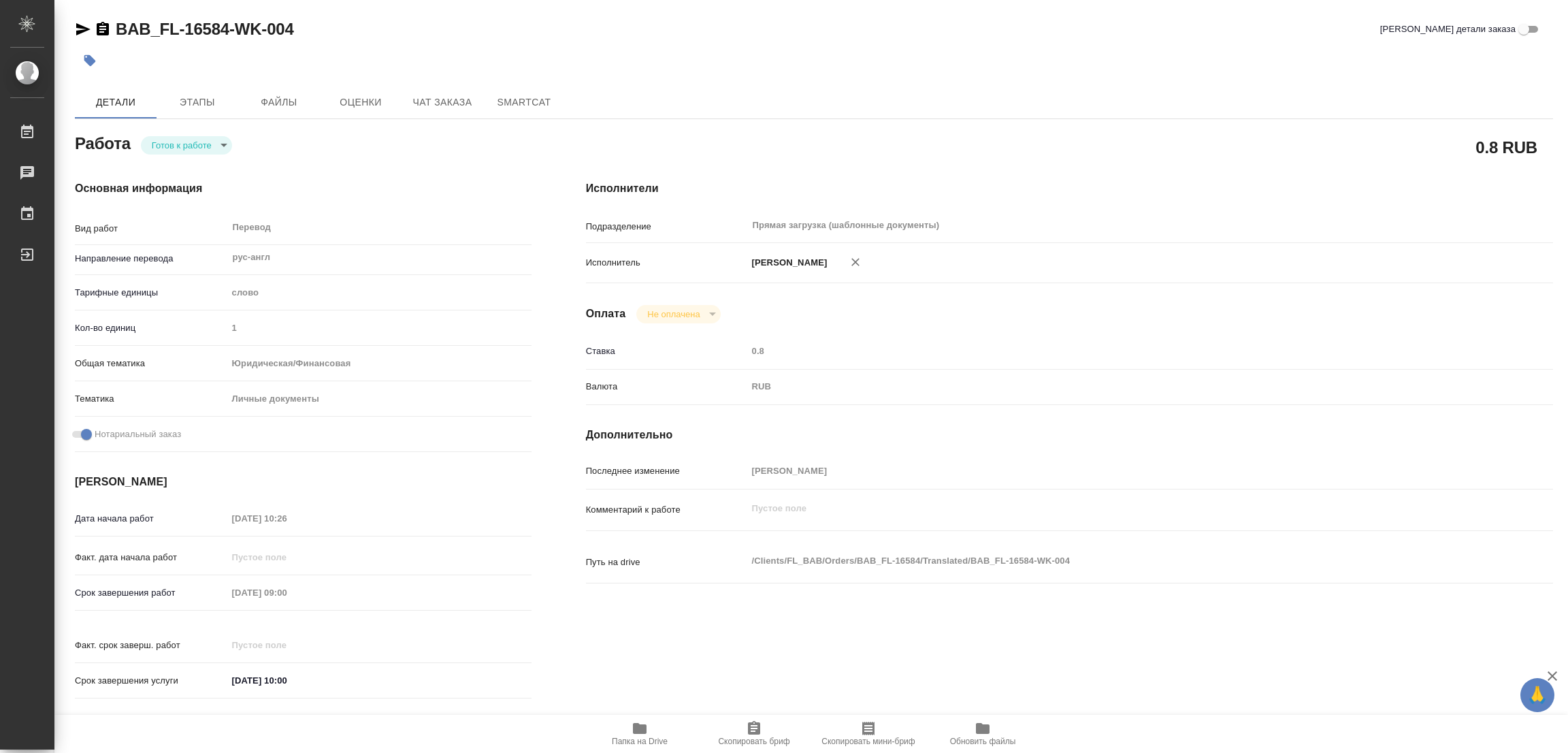
type textarea "x"
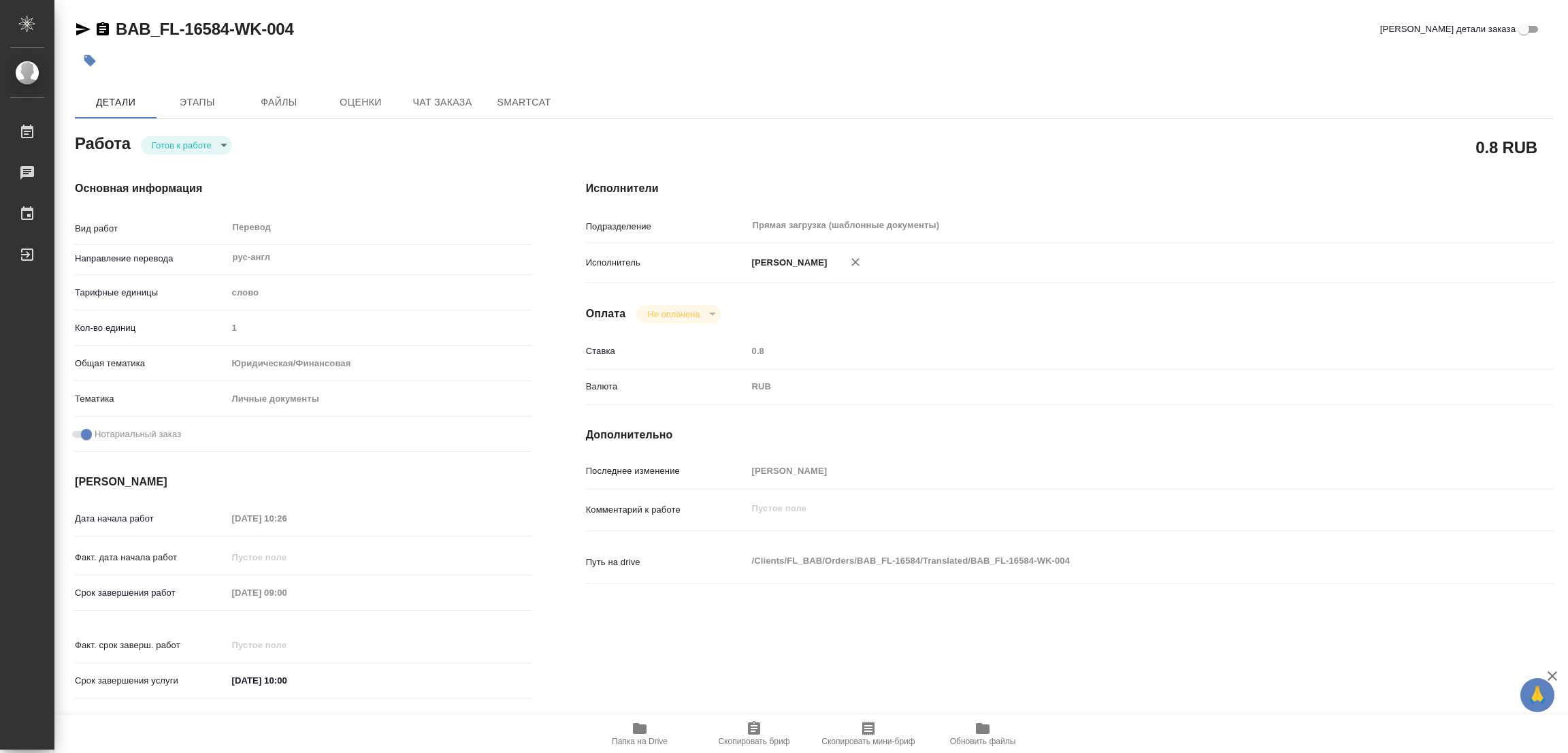
type textarea "x"
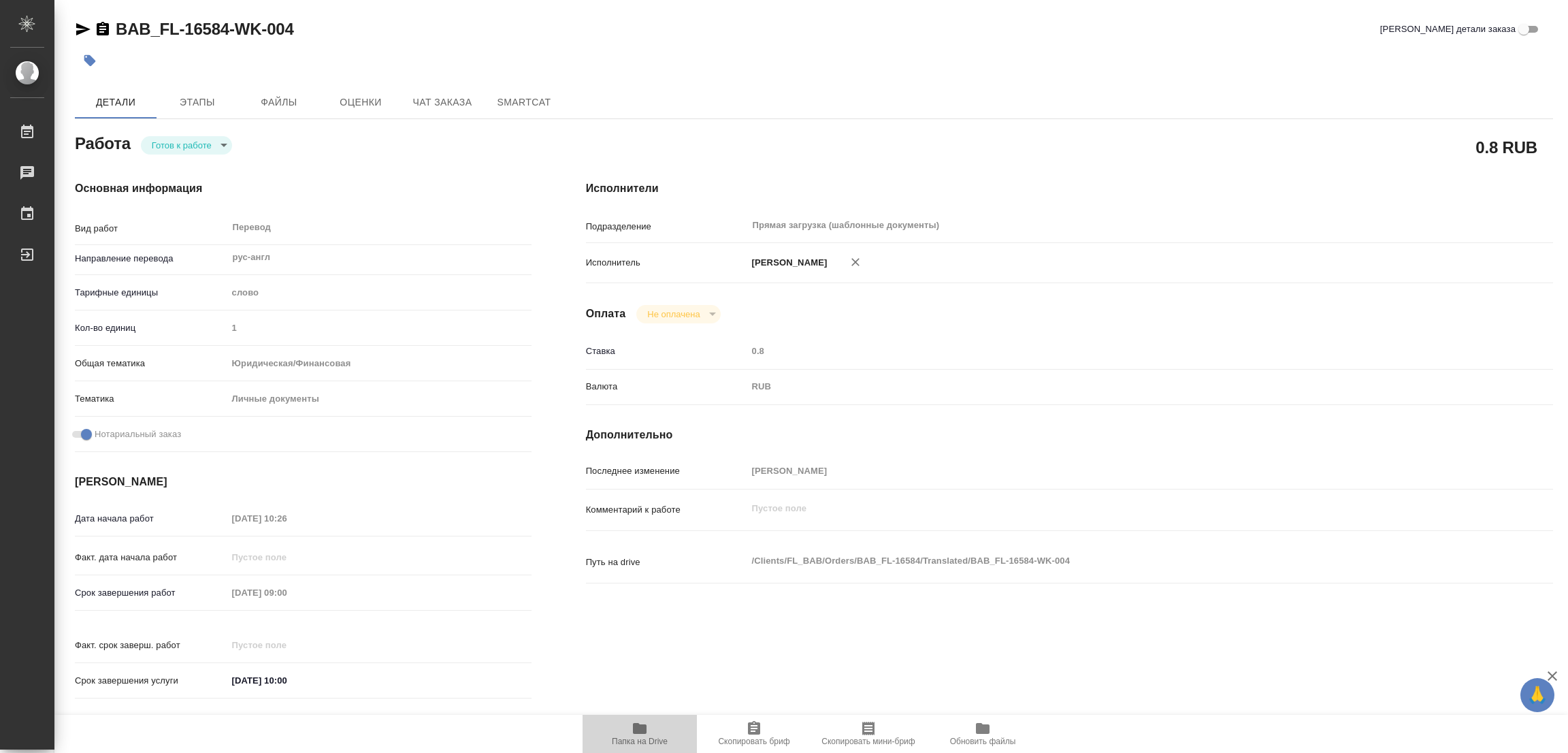
click at [639, 720] on icon "button" at bounding box center [639, 728] width 16 height 16
click at [165, 148] on body "🙏 .cls-1 fill:#fff; AWATERA Popova Galina Работы 0 Чаты График Выйти BAB_FL-165…" at bounding box center [784, 376] width 1568 height 753
click at [165, 148] on button "В работе" at bounding box center [174, 145] width 45 height 15
type textarea "x"
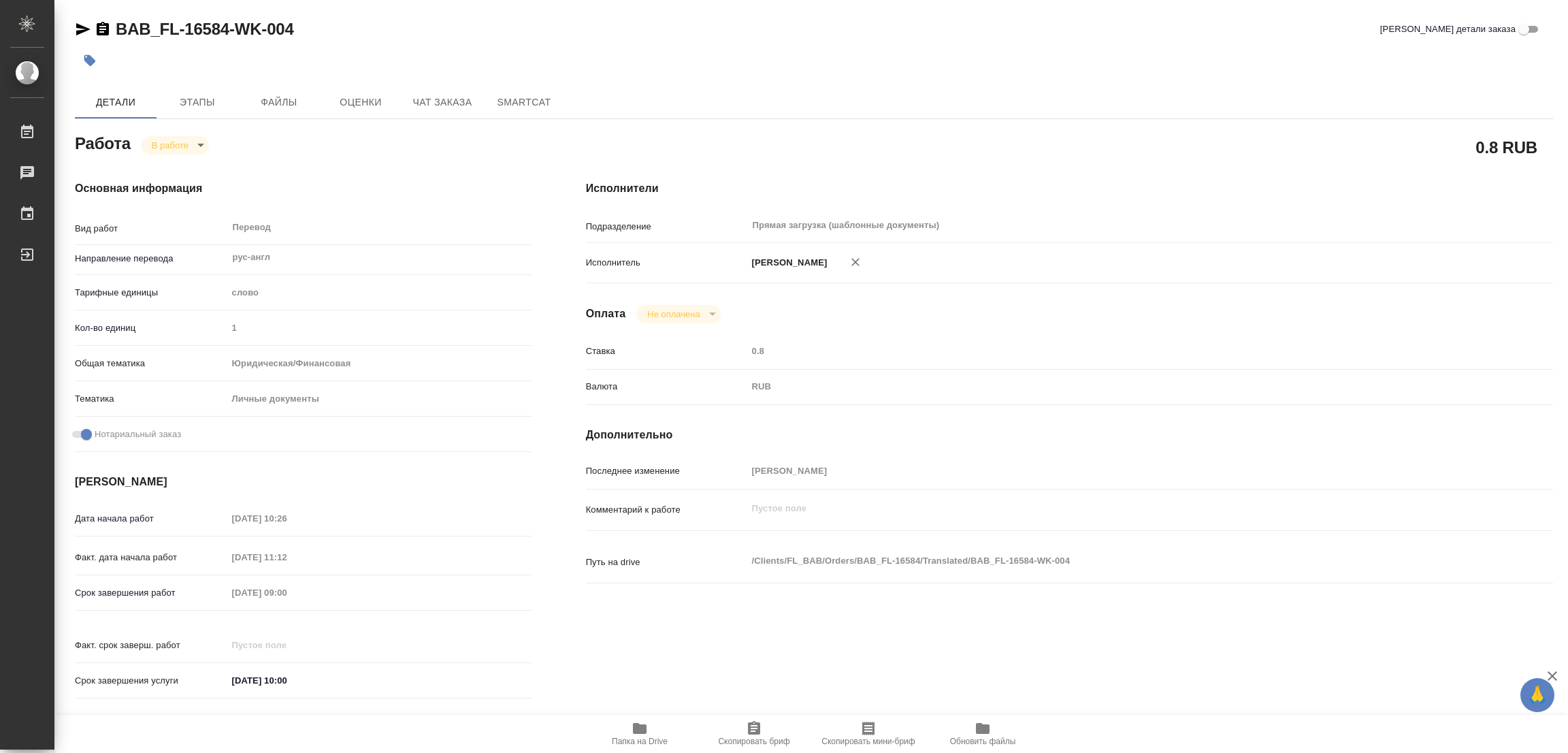
type textarea "x"
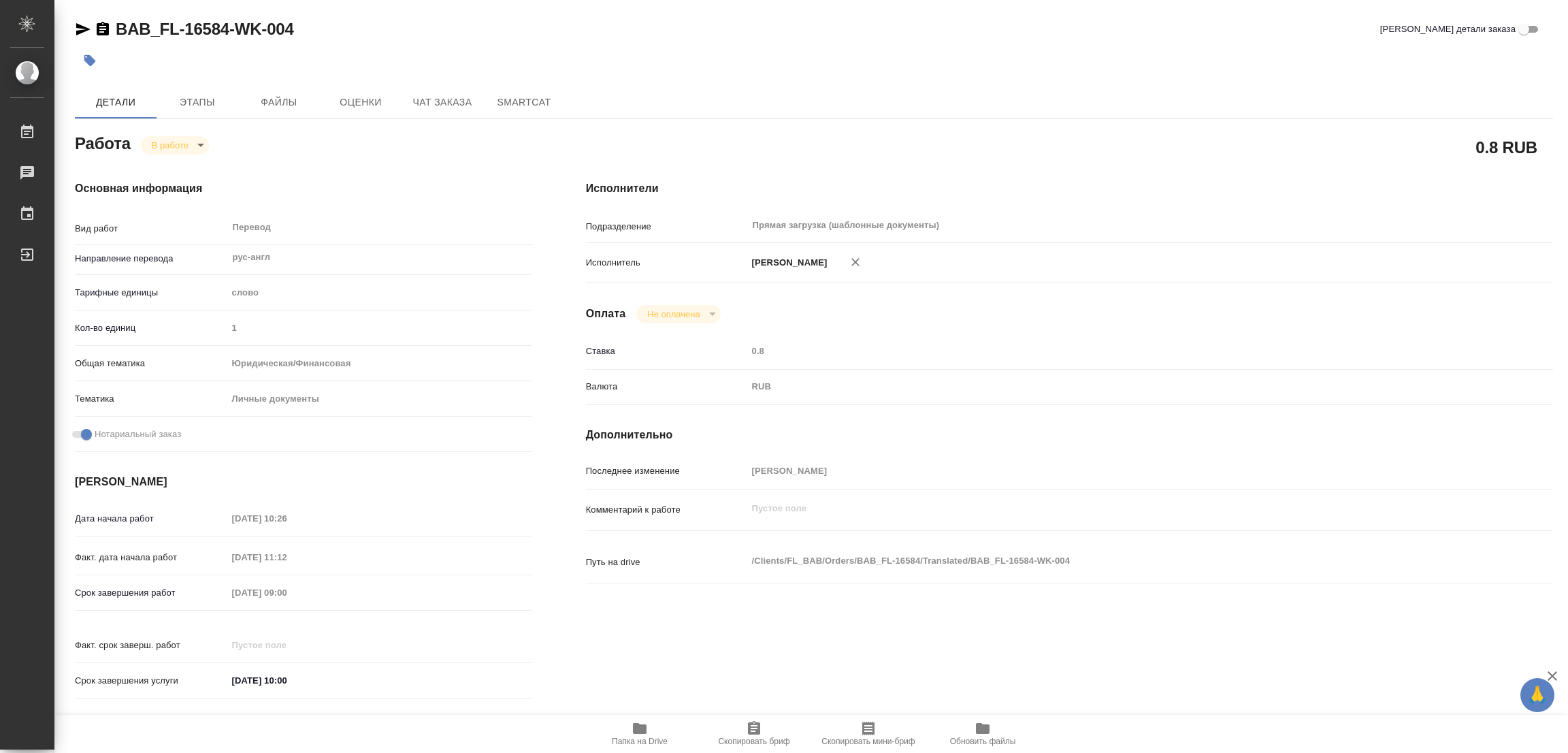
type textarea "x"
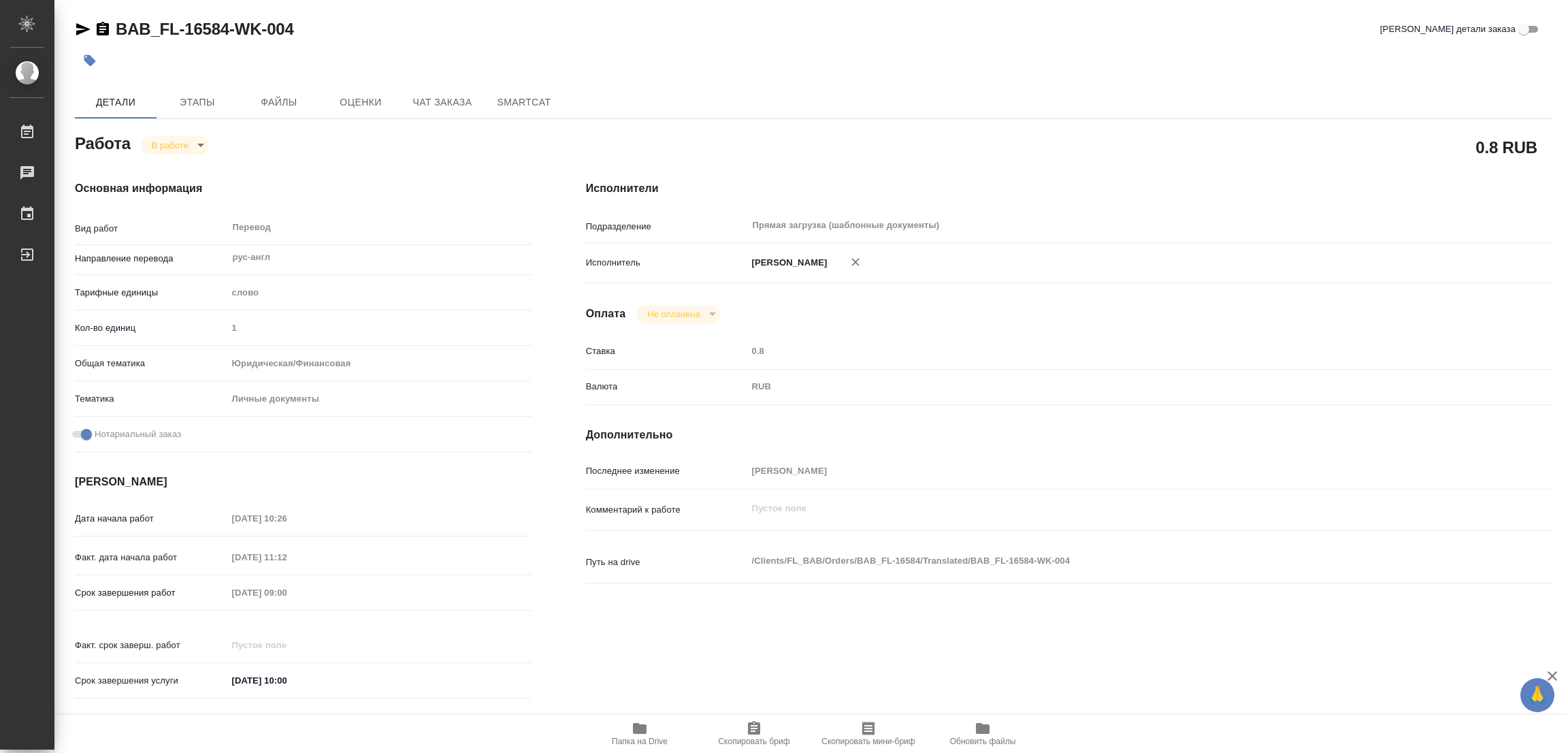
type textarea "x"
click at [889, 76] on div "BAB_FL-16584-WK-004 Кратко детали заказа Детали Этапы Файлы Оценки Чат заказа S…" at bounding box center [814, 571] width 1493 height 1142
click at [987, 49] on div at bounding box center [568, 60] width 986 height 30
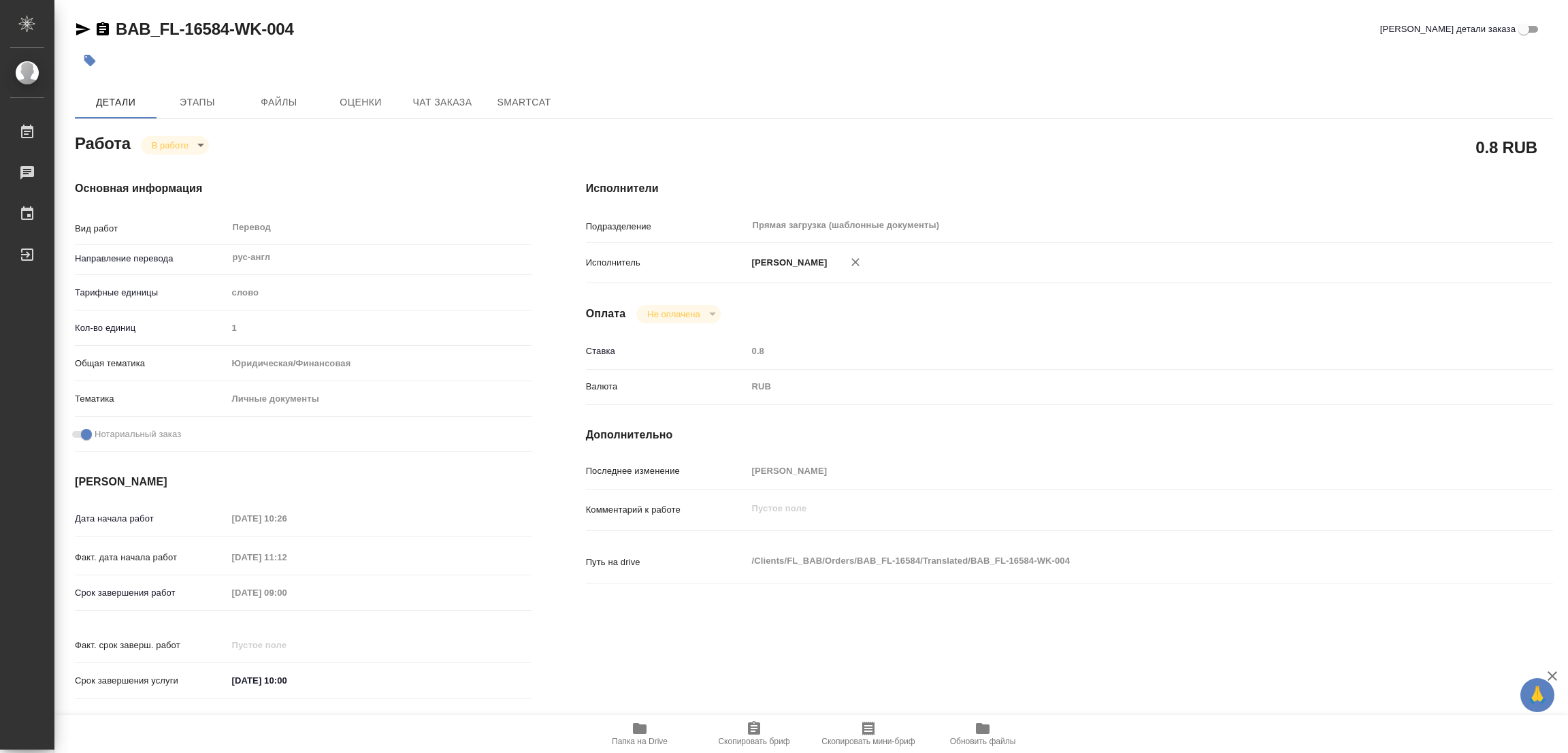
click at [676, 43] on div "BAB_FL-16584-WK-004 Кратко детали заказа" at bounding box center [814, 31] width 1478 height 27
click at [394, 44] on div "BAB_FL-16584-WK-004 Кратко детали заказа" at bounding box center [814, 31] width 1478 height 27
click at [343, 19] on div "BAB_FL-16584-WK-004 Кратко детали заказа" at bounding box center [814, 29] width 1478 height 22
click at [831, 79] on div "BAB_FL-16584-WK-004 Кратко детали заказа Детали Этапы Файлы Оценки Чат заказа S…" at bounding box center [814, 571] width 1493 height 1142
click at [439, 29] on div "BAB_FL-16584-WK-004 Кратко детали заказа" at bounding box center [814, 29] width 1478 height 22
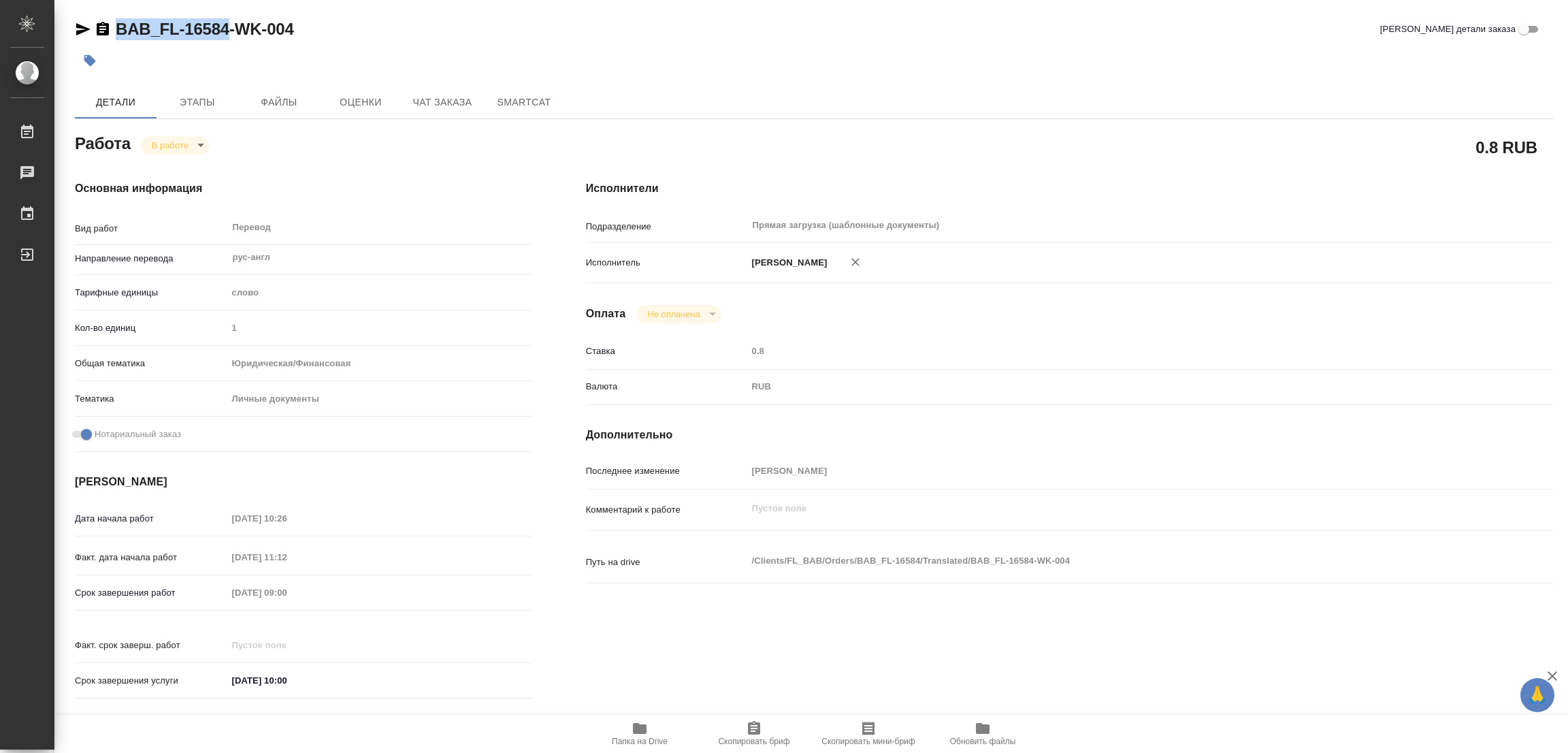
drag, startPoint x: 116, startPoint y: 13, endPoint x: 228, endPoint y: 33, distance: 113.8
click at [228, 33] on div "BAB_FL-16584-WK-004 Кратко детали заказа Детали Этапы Файлы Оценки Чат заказа S…" at bounding box center [814, 571] width 1493 height 1142
copy link "BAB_FL-16584"
drag, startPoint x: 742, startPoint y: 744, endPoint x: 689, endPoint y: 751, distance: 53.5
click at [742, 744] on span "Скопировать бриф" at bounding box center [753, 741] width 72 height 10
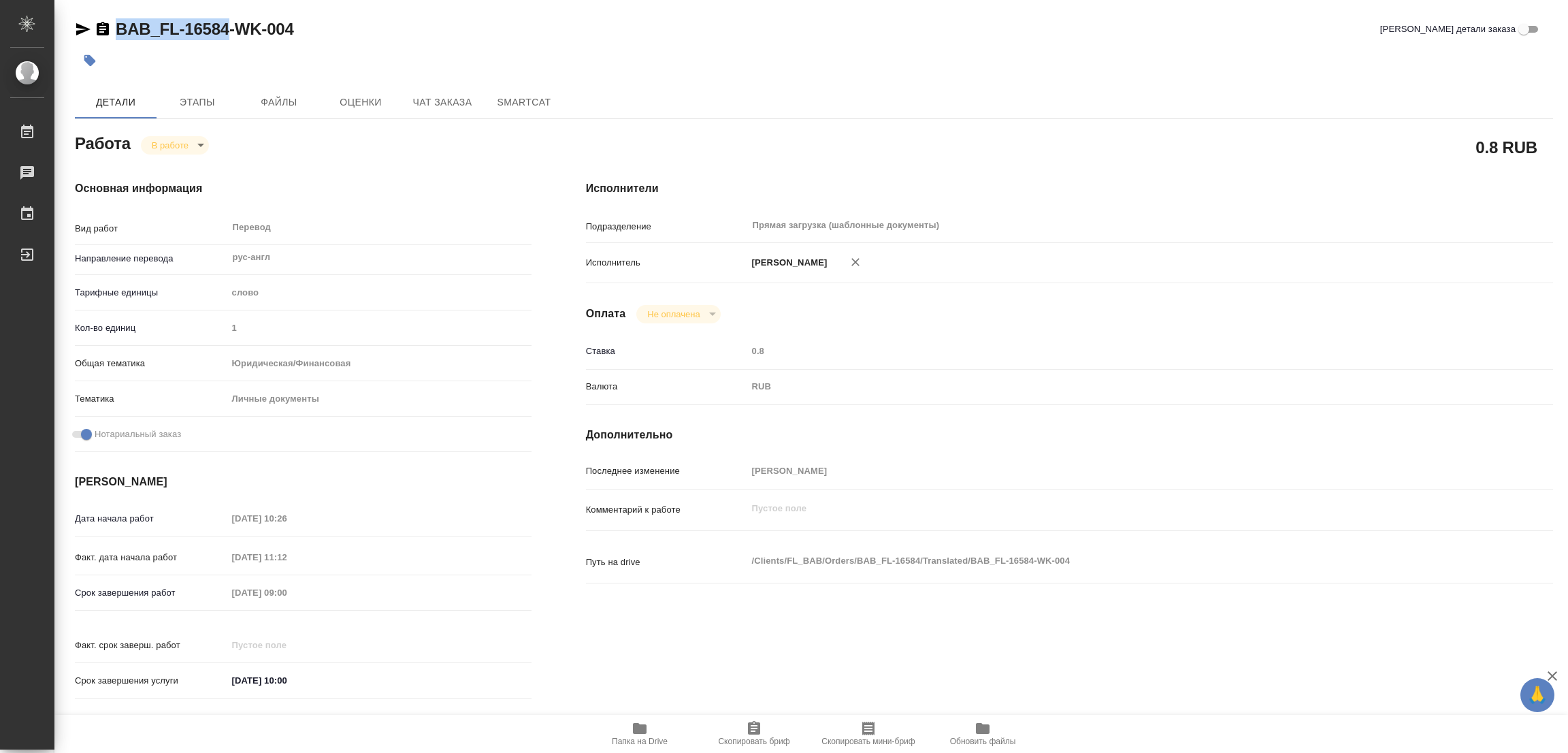
copy link "BAB_FL-16584"
click at [190, 603] on div "Срок завершения работ 01.10.2025 09:00" at bounding box center [303, 592] width 457 height 24
drag, startPoint x: 365, startPoint y: 141, endPoint x: 480, endPoint y: 22, distance: 165.5
click at [365, 141] on div "Работа В работе inProgress" at bounding box center [303, 142] width 457 height 24
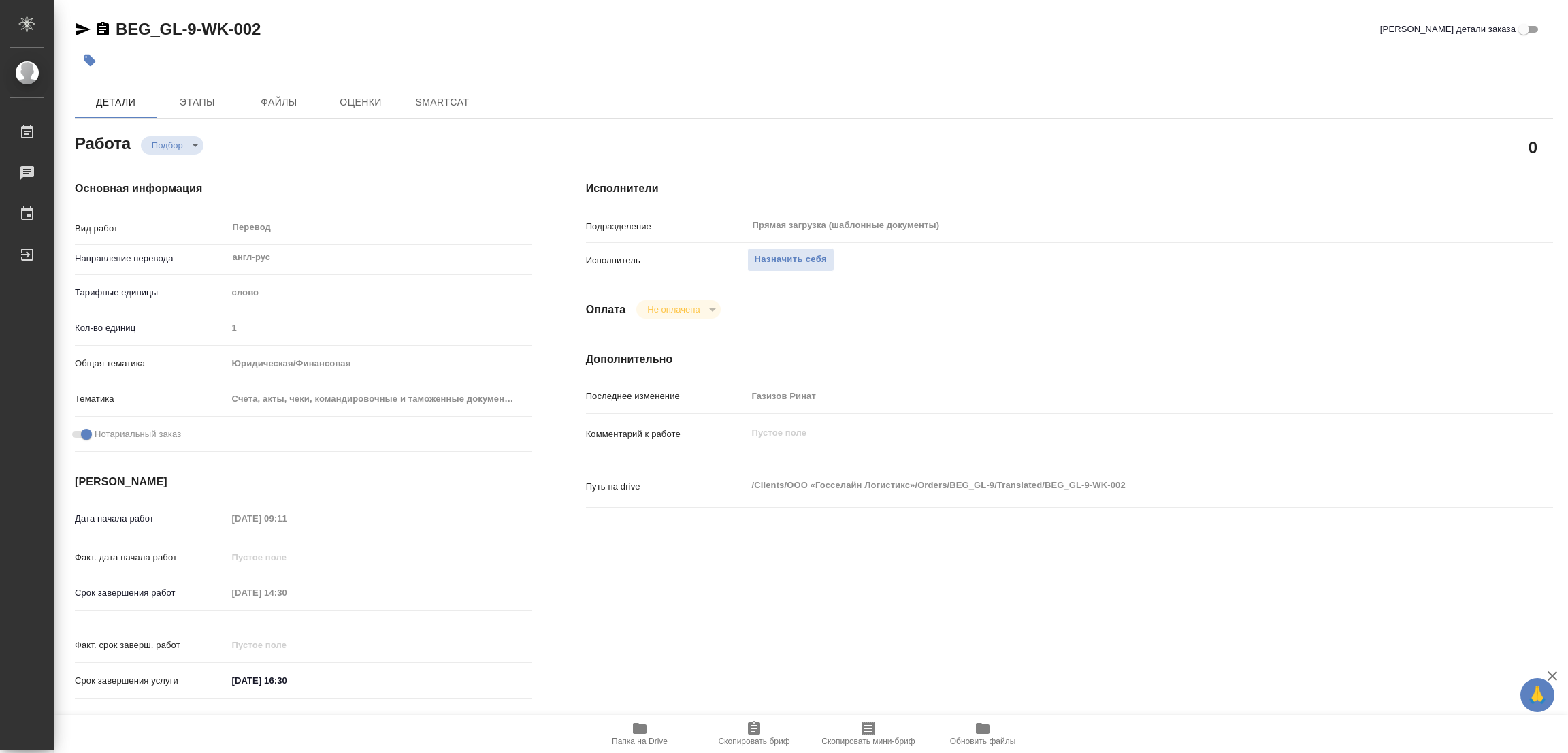
type textarea "x"
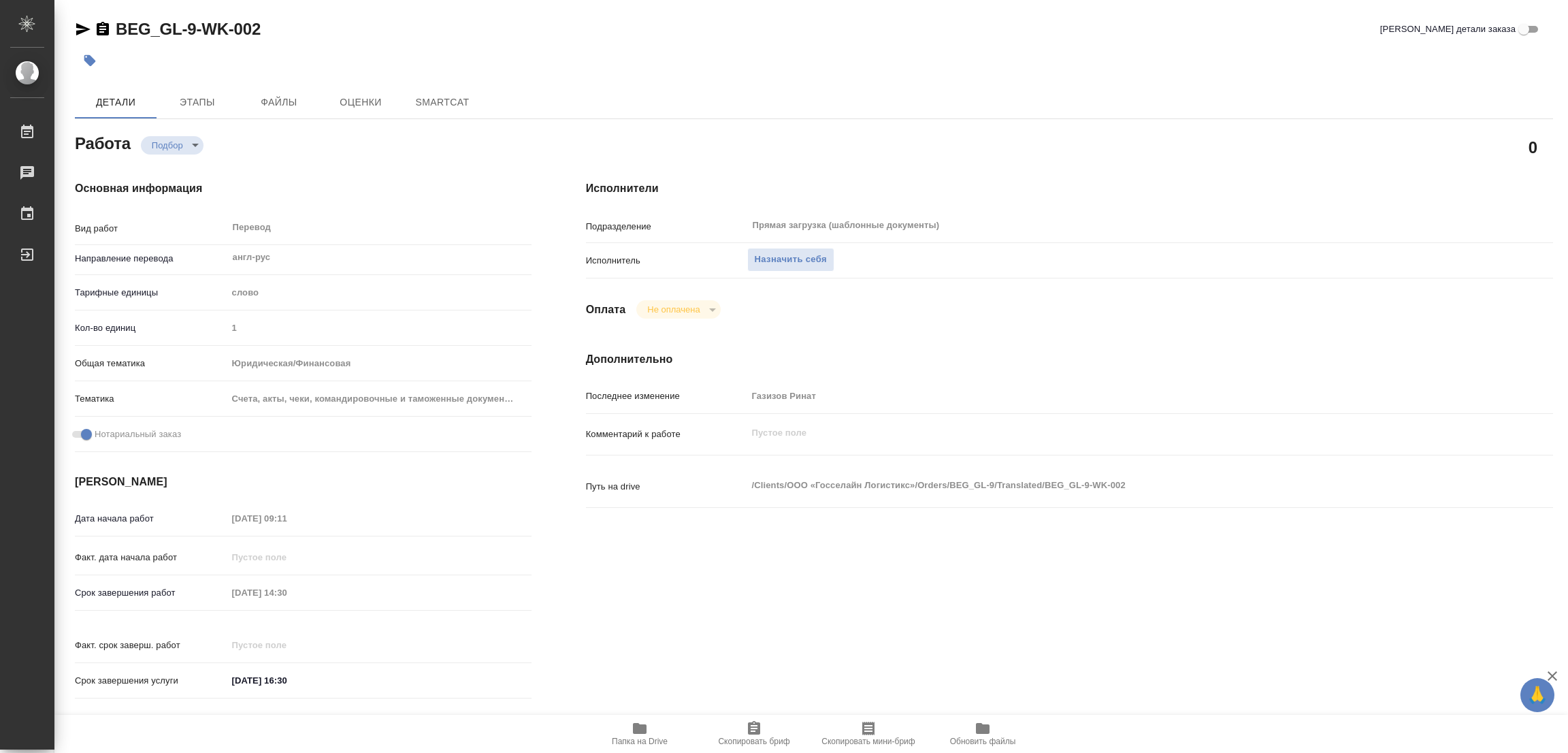
type textarea "x"
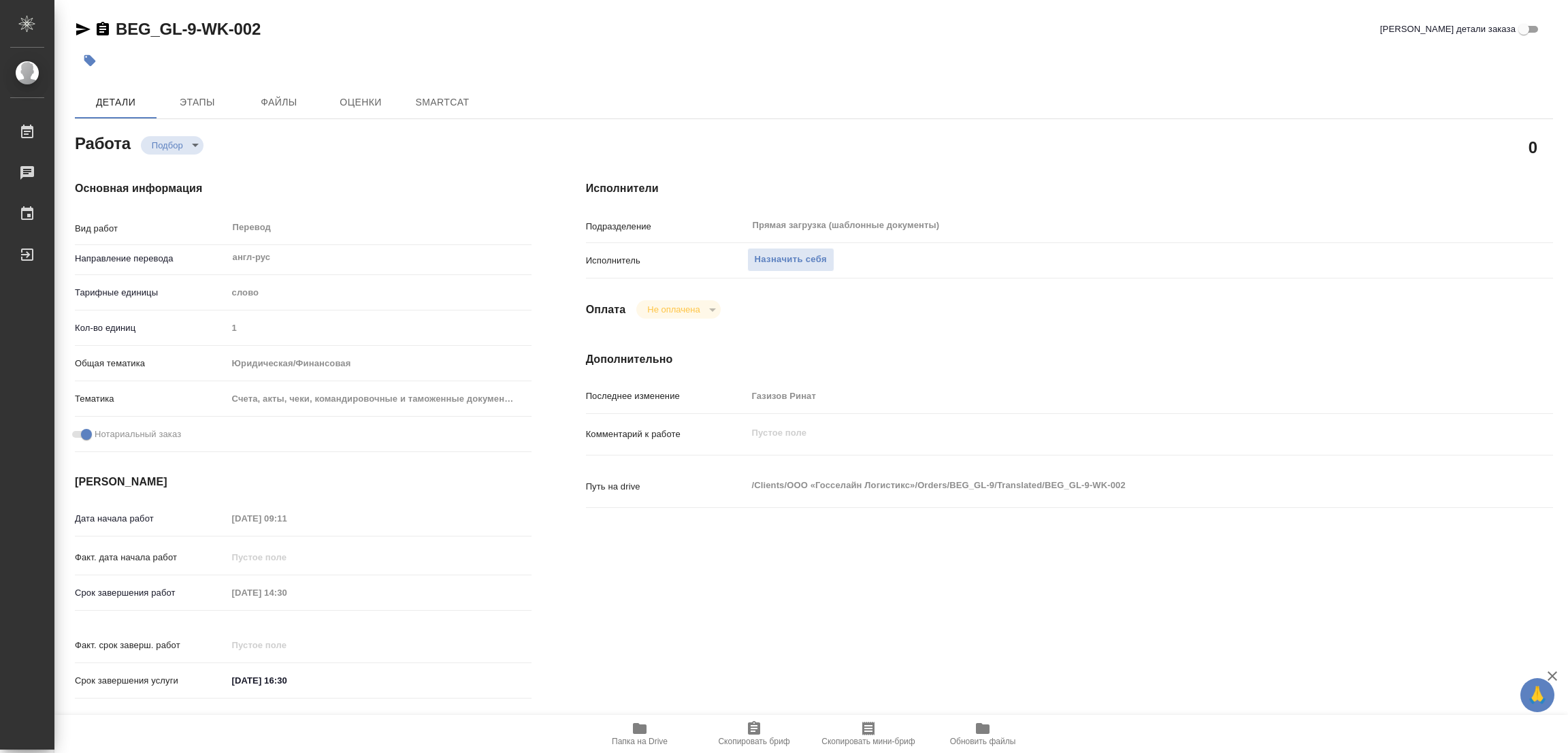
scroll to position [375, 0]
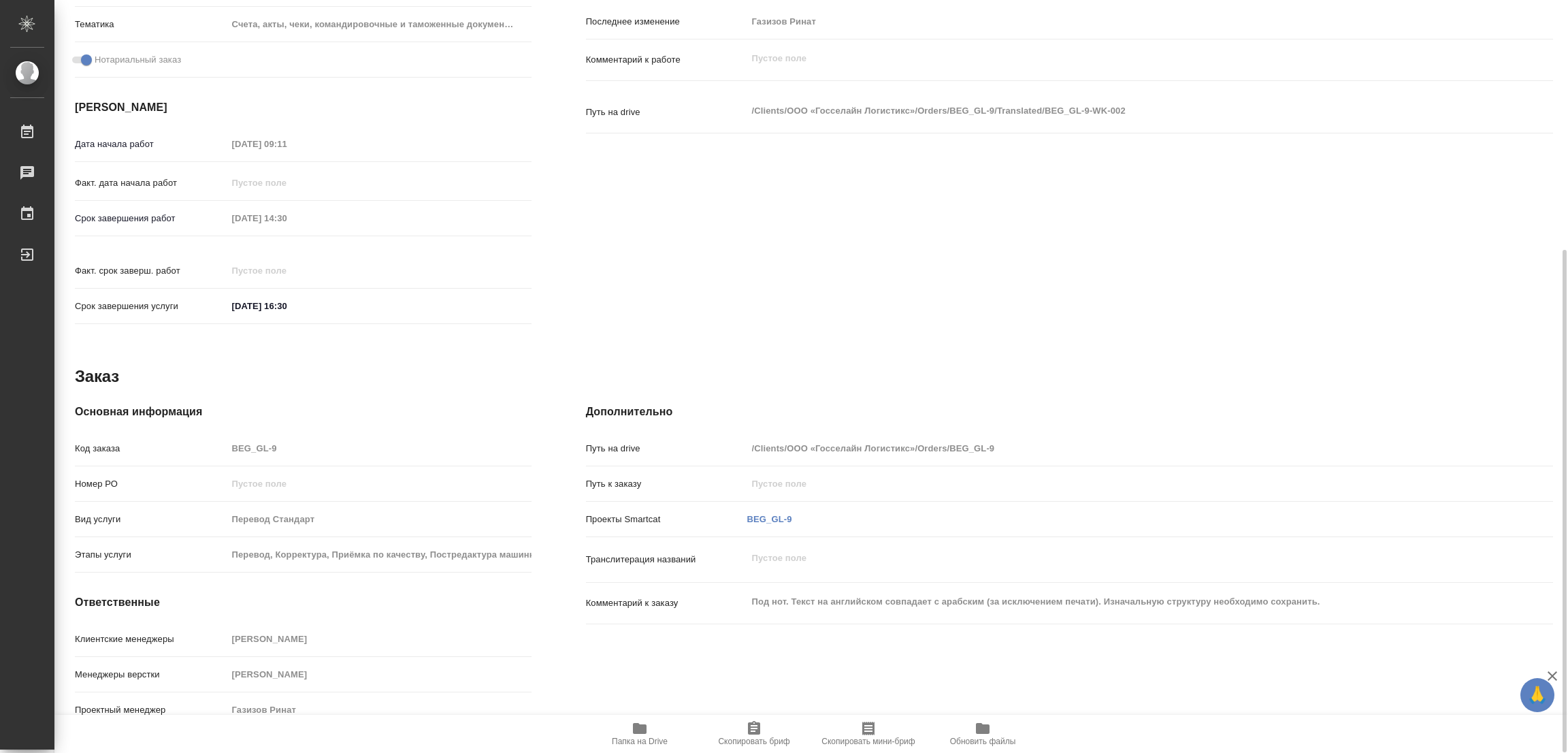
type textarea "x"
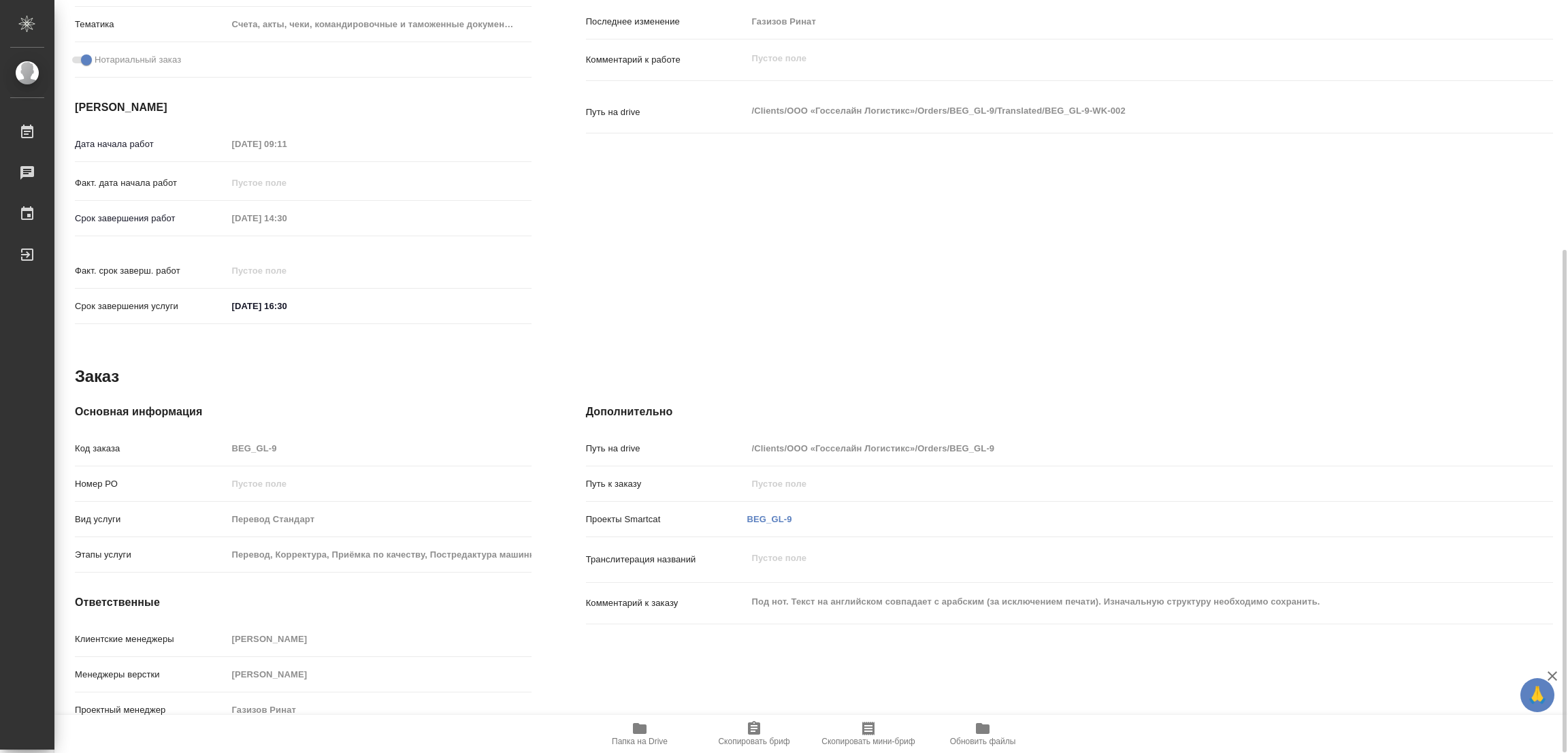
type textarea "x"
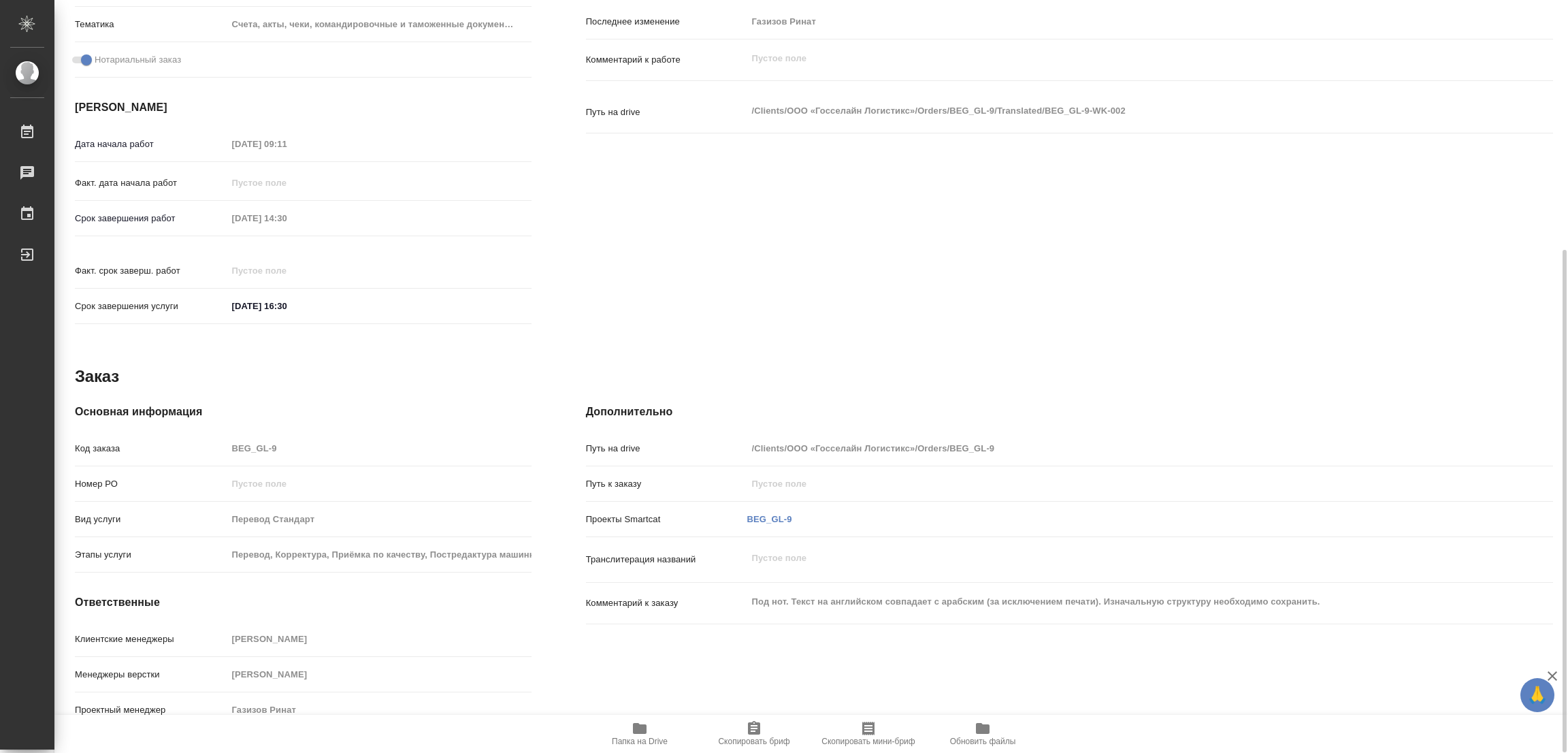
type textarea "x"
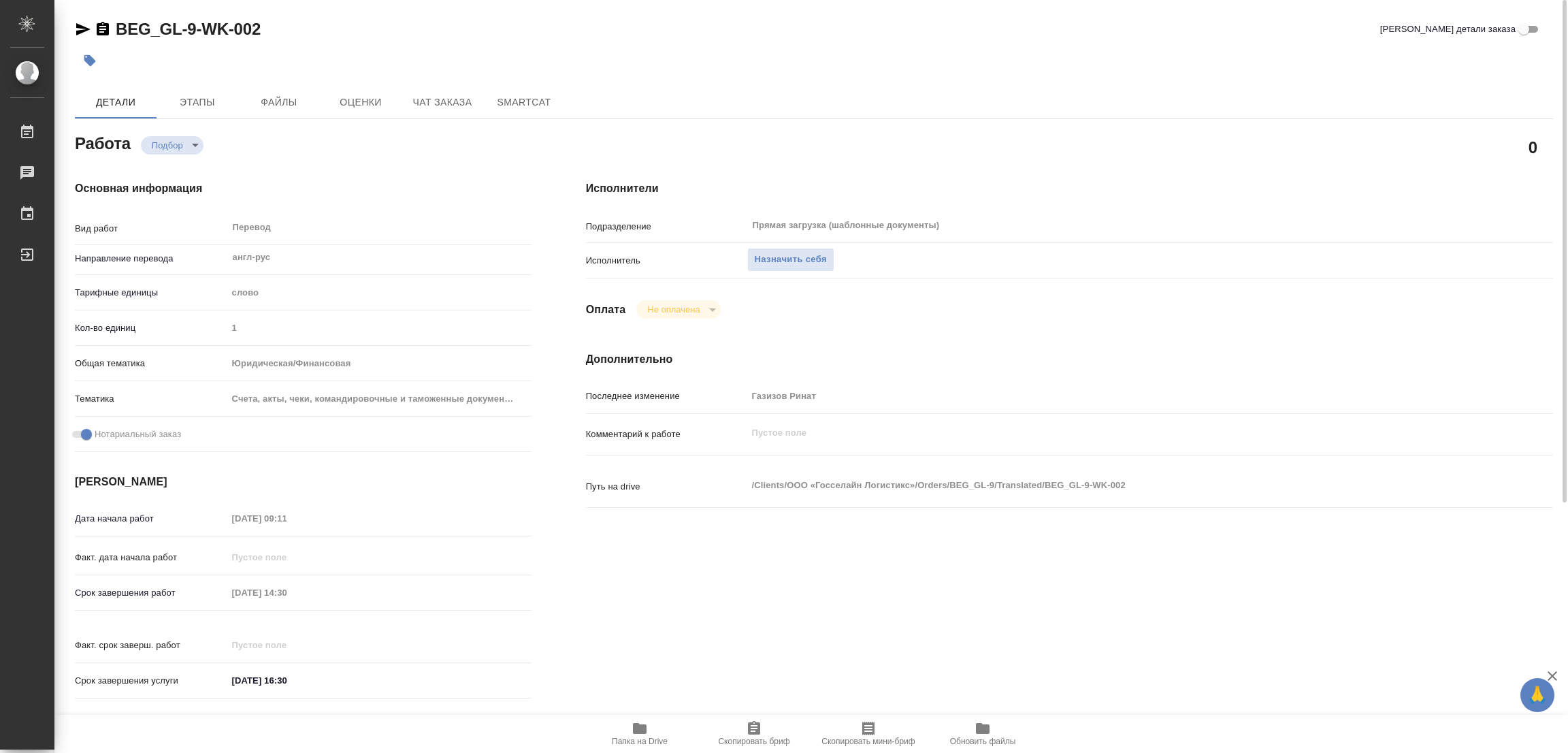
scroll to position [306, 0]
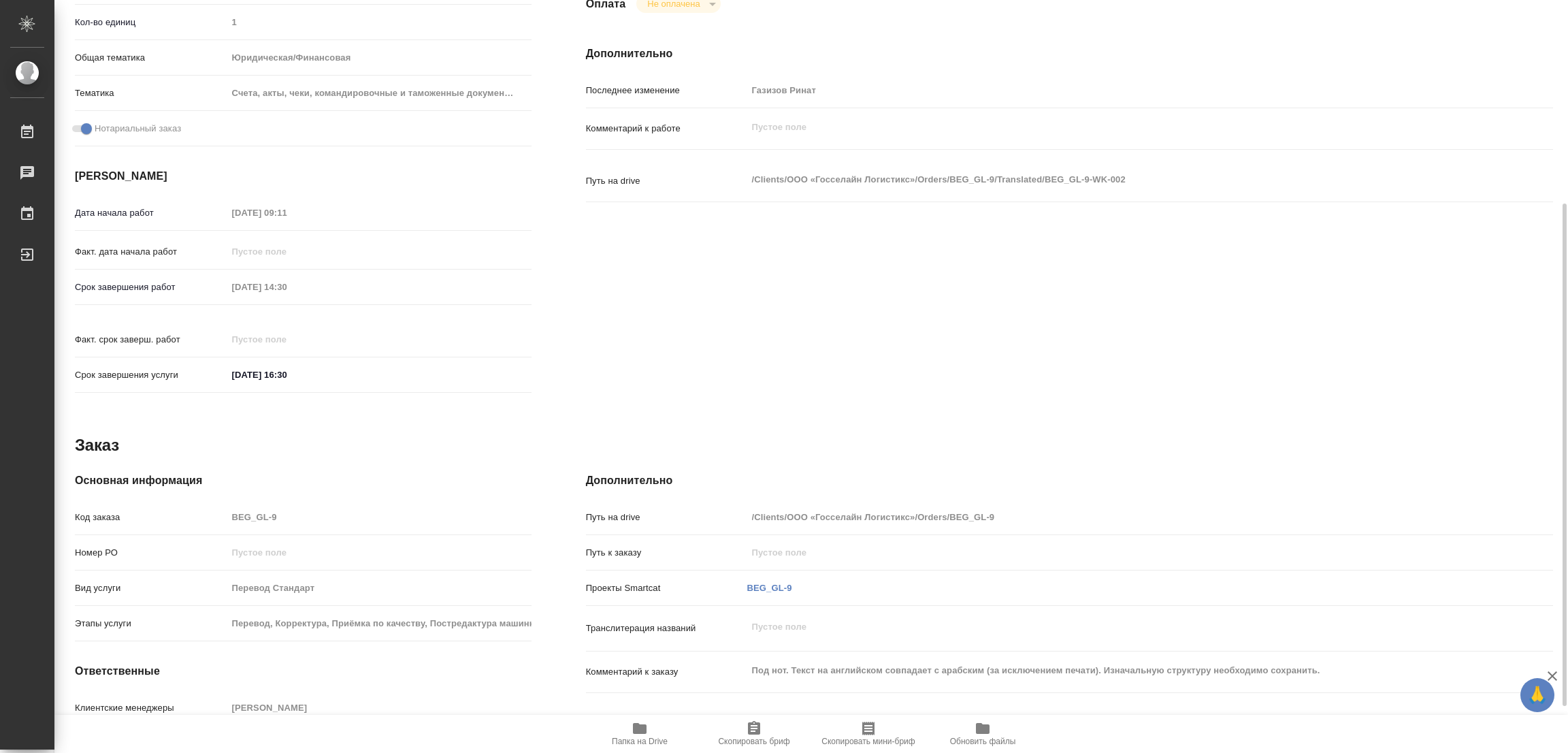
click at [628, 736] on span "Папка на Drive" at bounding box center [639, 733] width 98 height 26
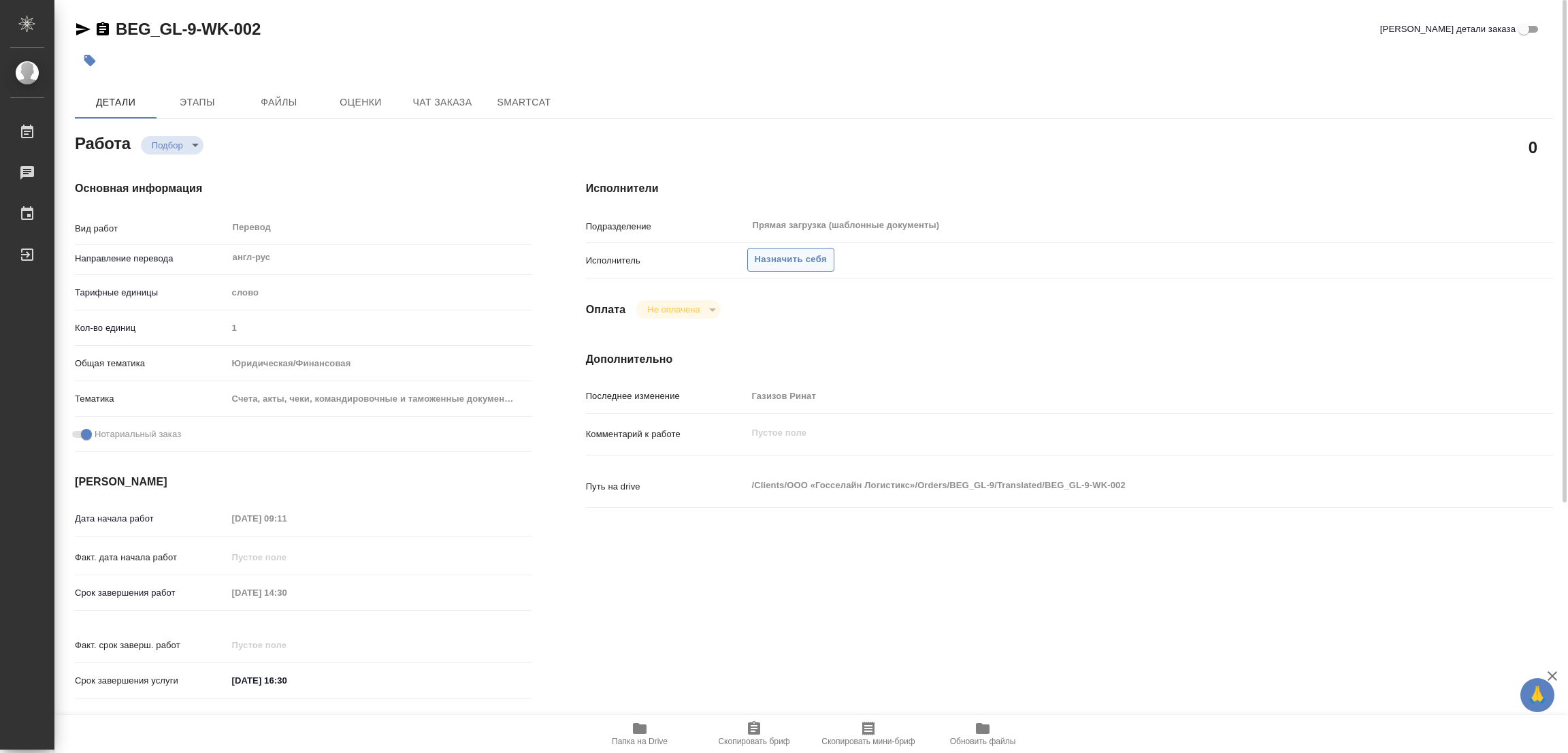
click at [790, 253] on span "Назначить себя" at bounding box center [791, 259] width 72 height 16
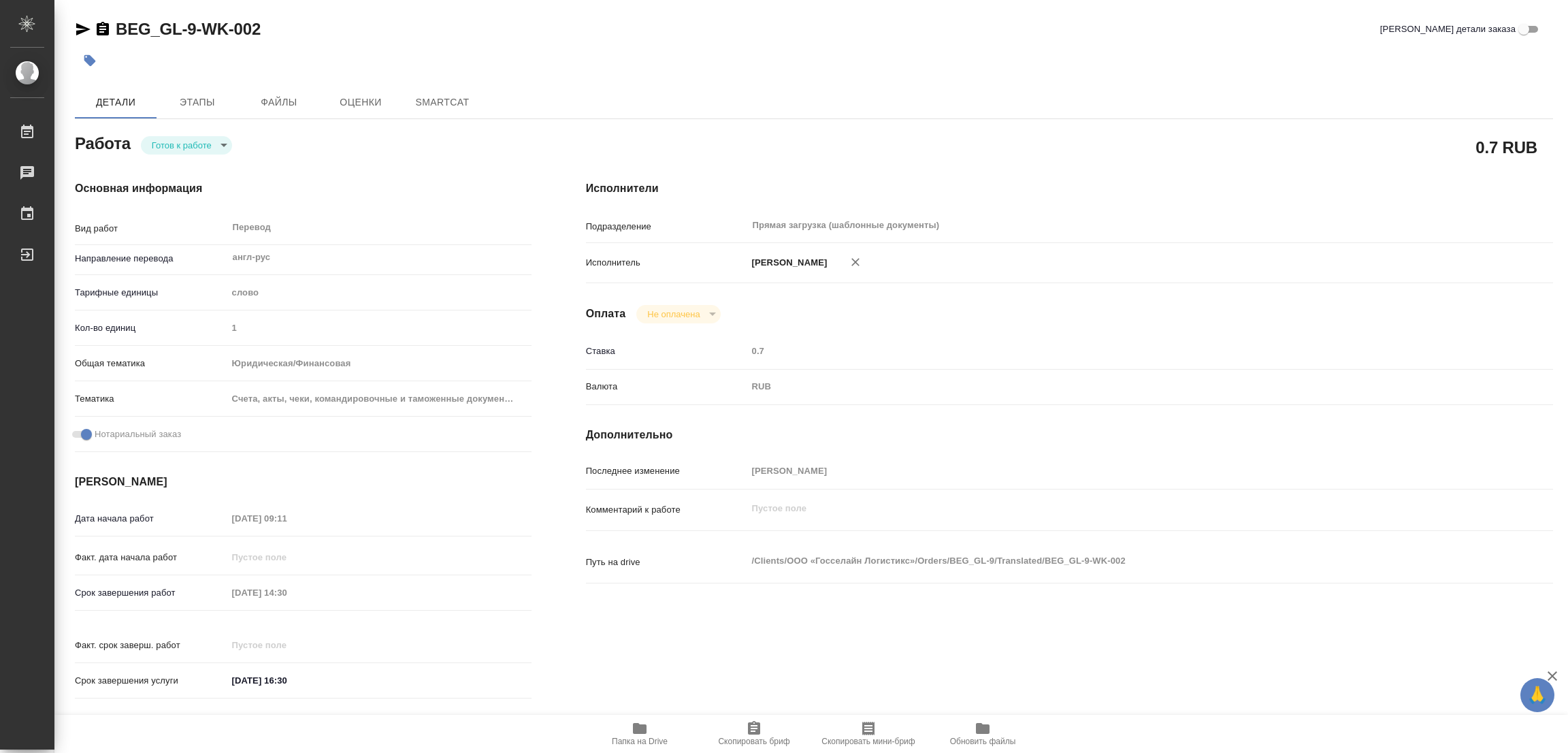
type textarea "x"
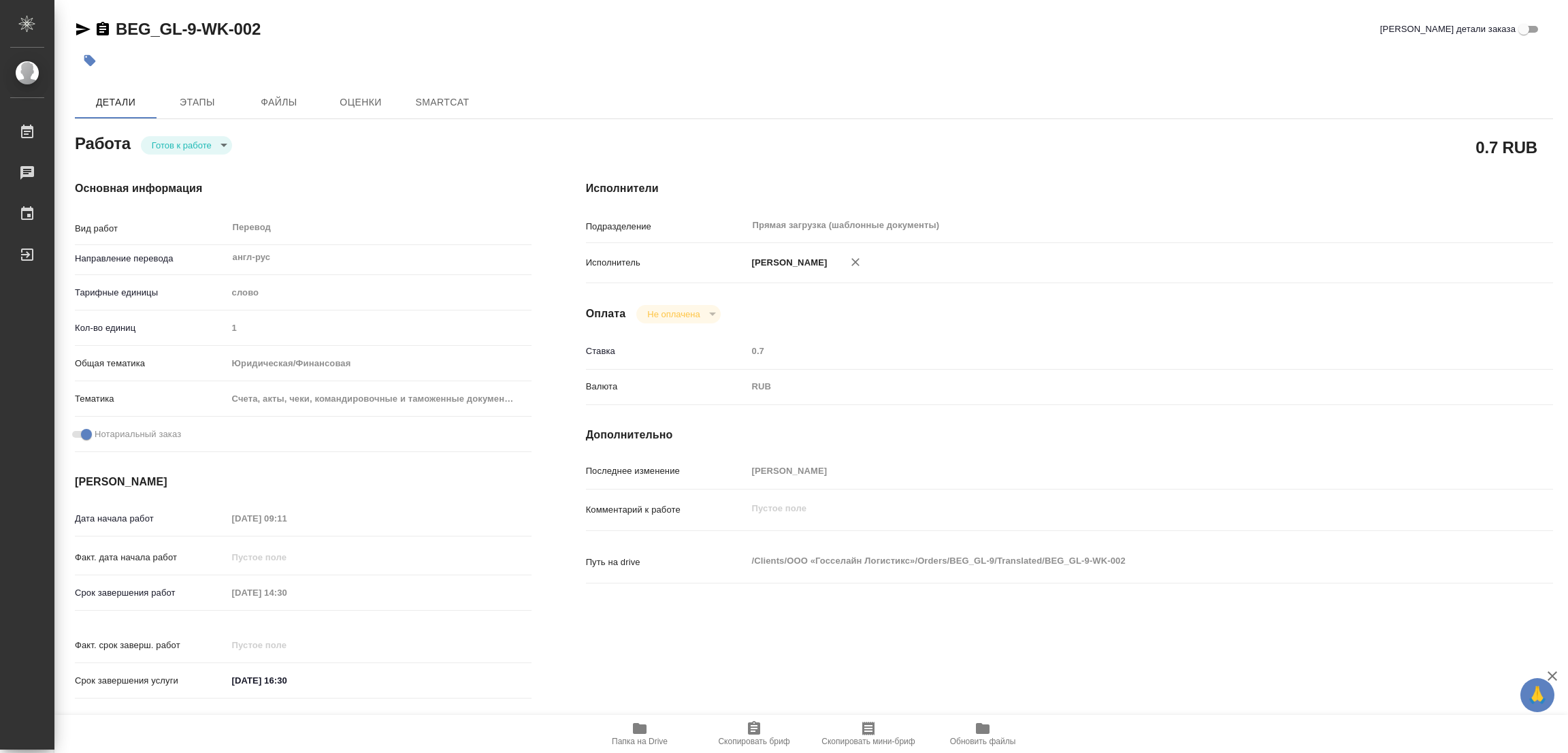
type textarea "x"
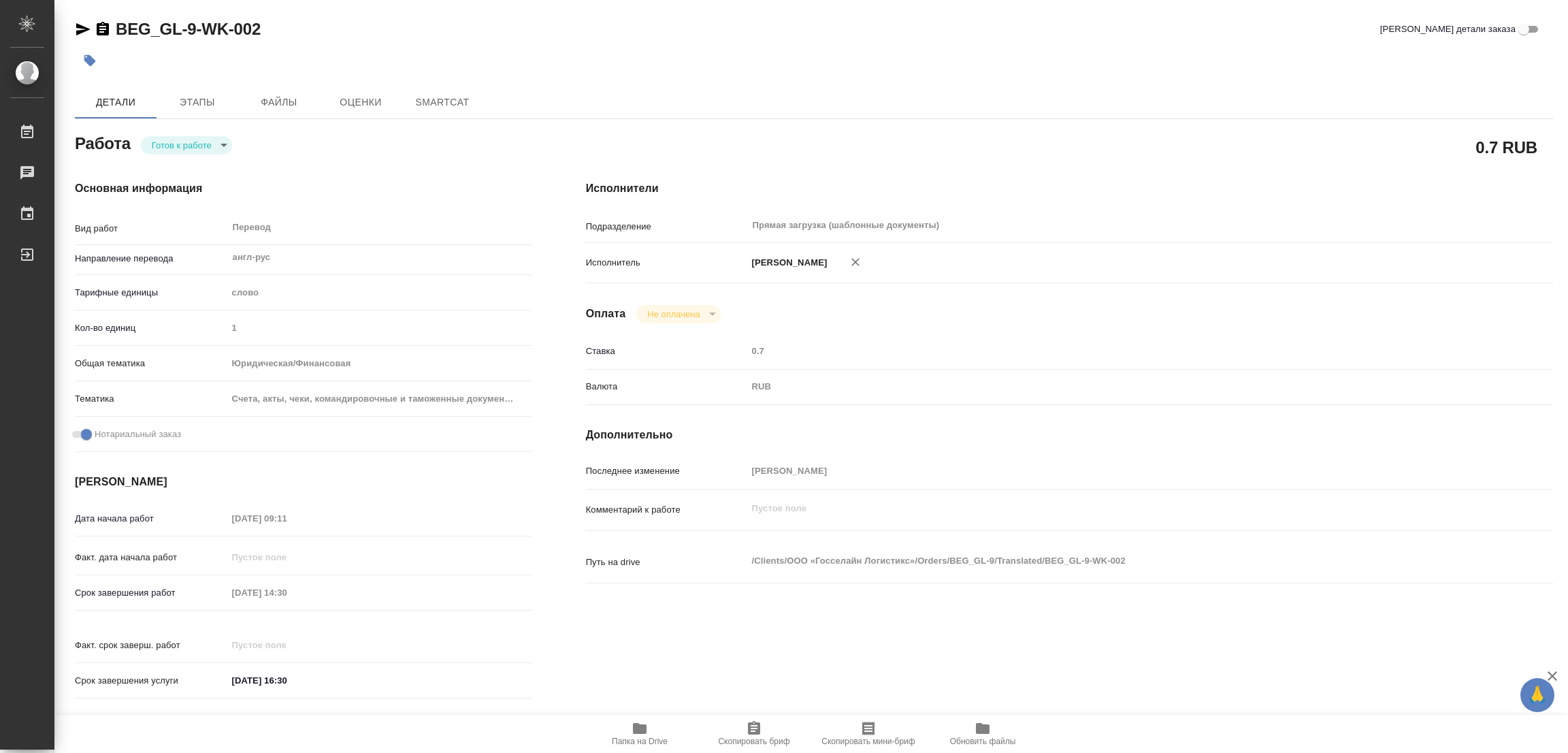
type textarea "x"
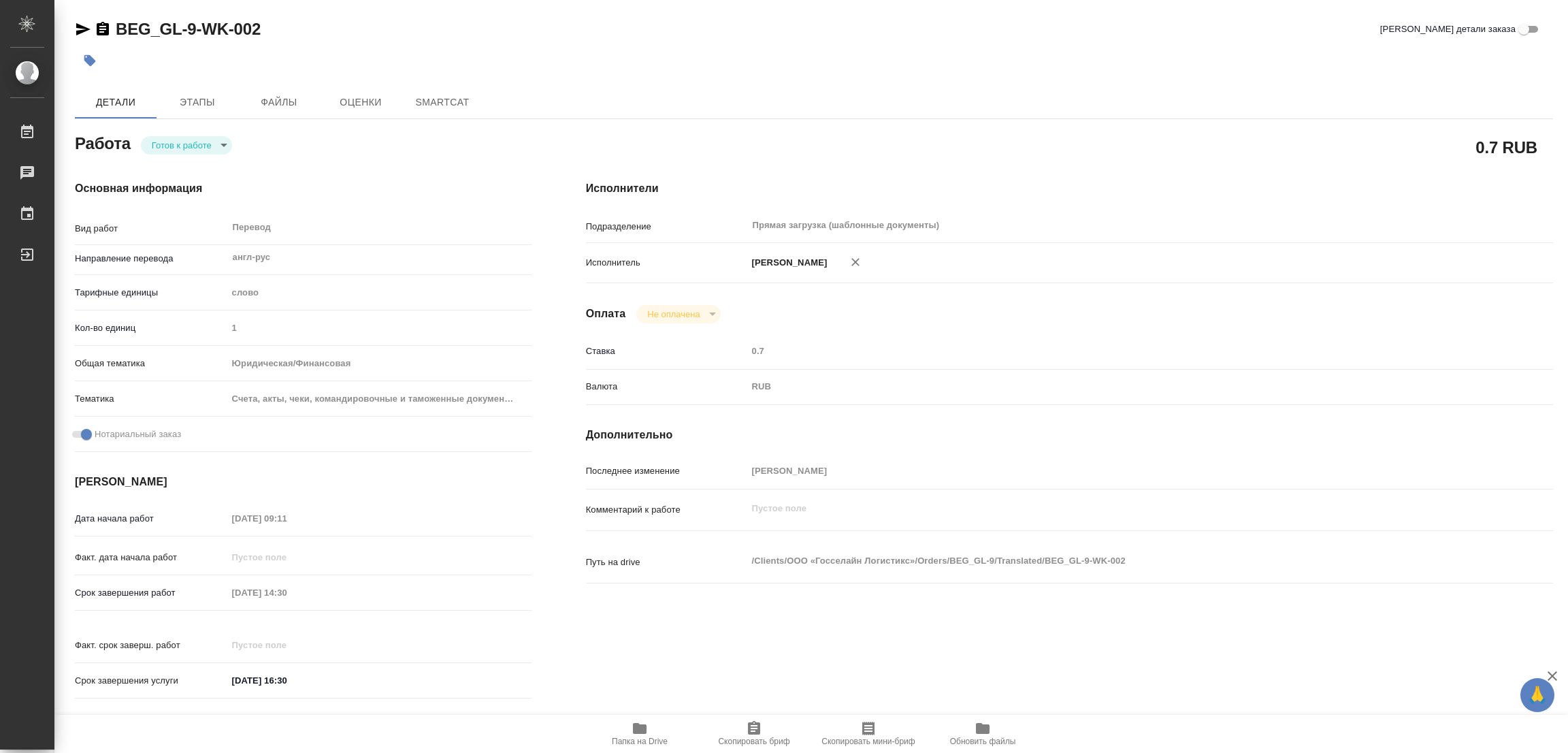
type textarea "x"
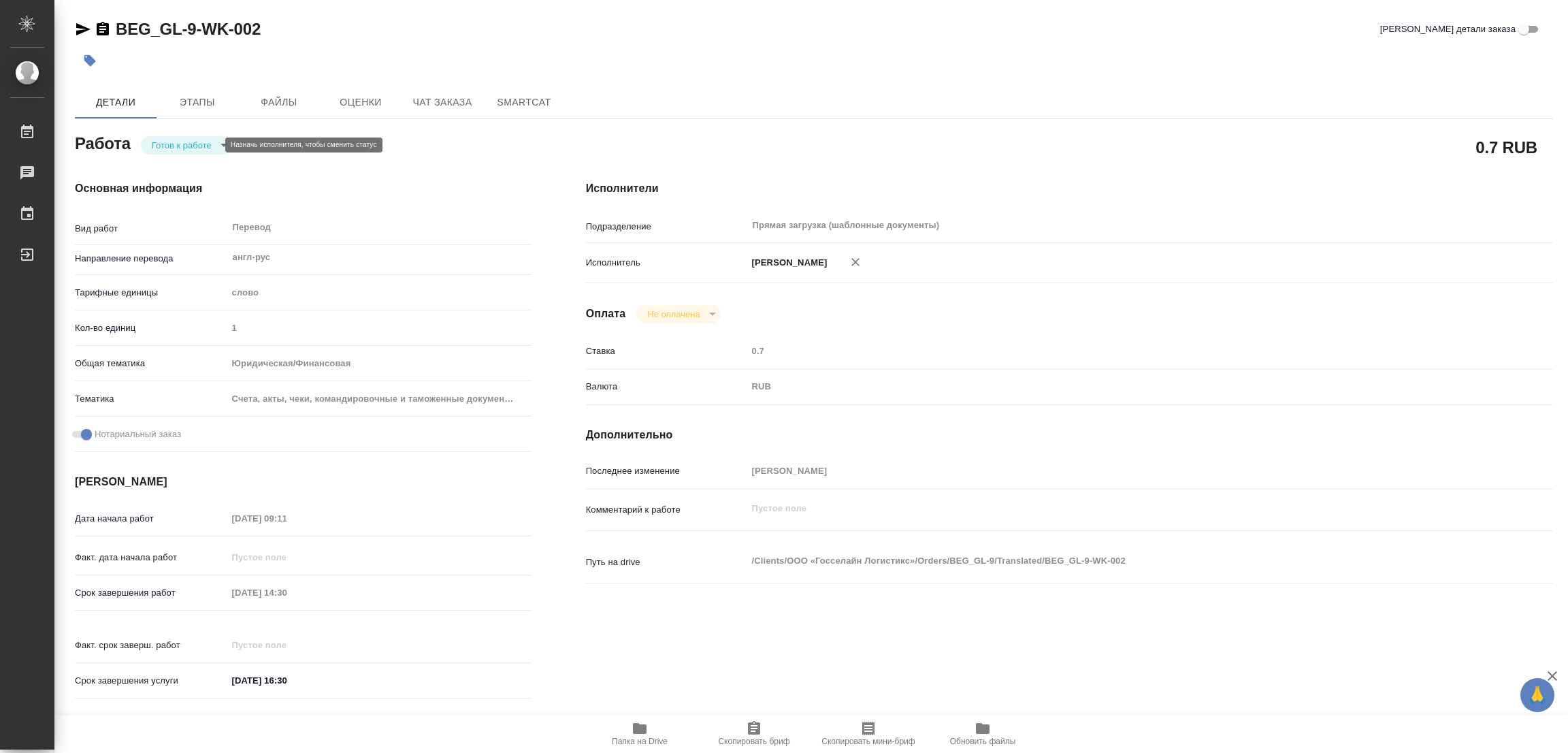
click at [178, 147] on body "🙏 .cls-1 fill:#fff; AWATERA Popova Galina Работы Чаты График Выйти BEG_GL-9-WK-…" at bounding box center [784, 376] width 1568 height 753
click at [178, 147] on button "В работе" at bounding box center [174, 145] width 45 height 15
type textarea "x"
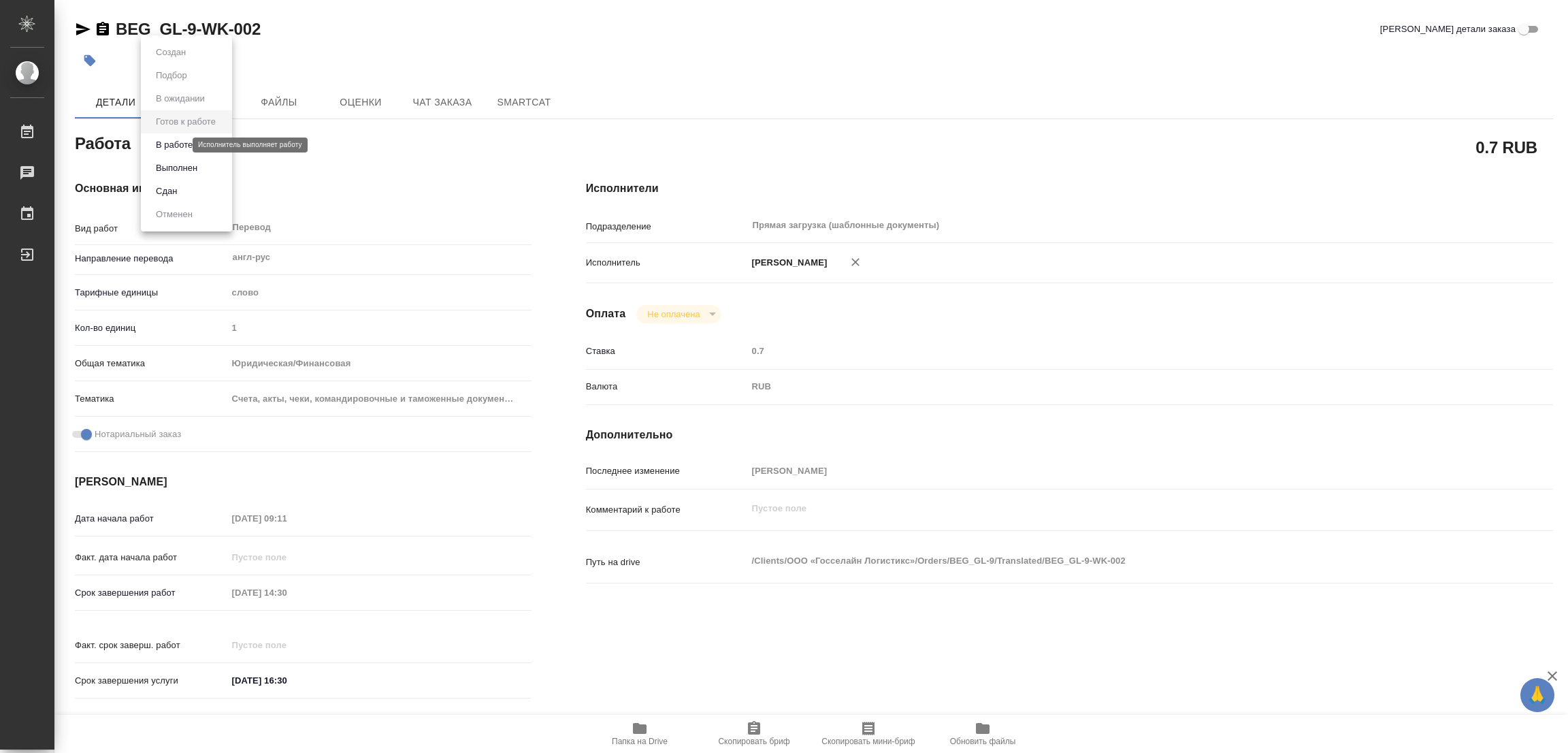
type textarea "x"
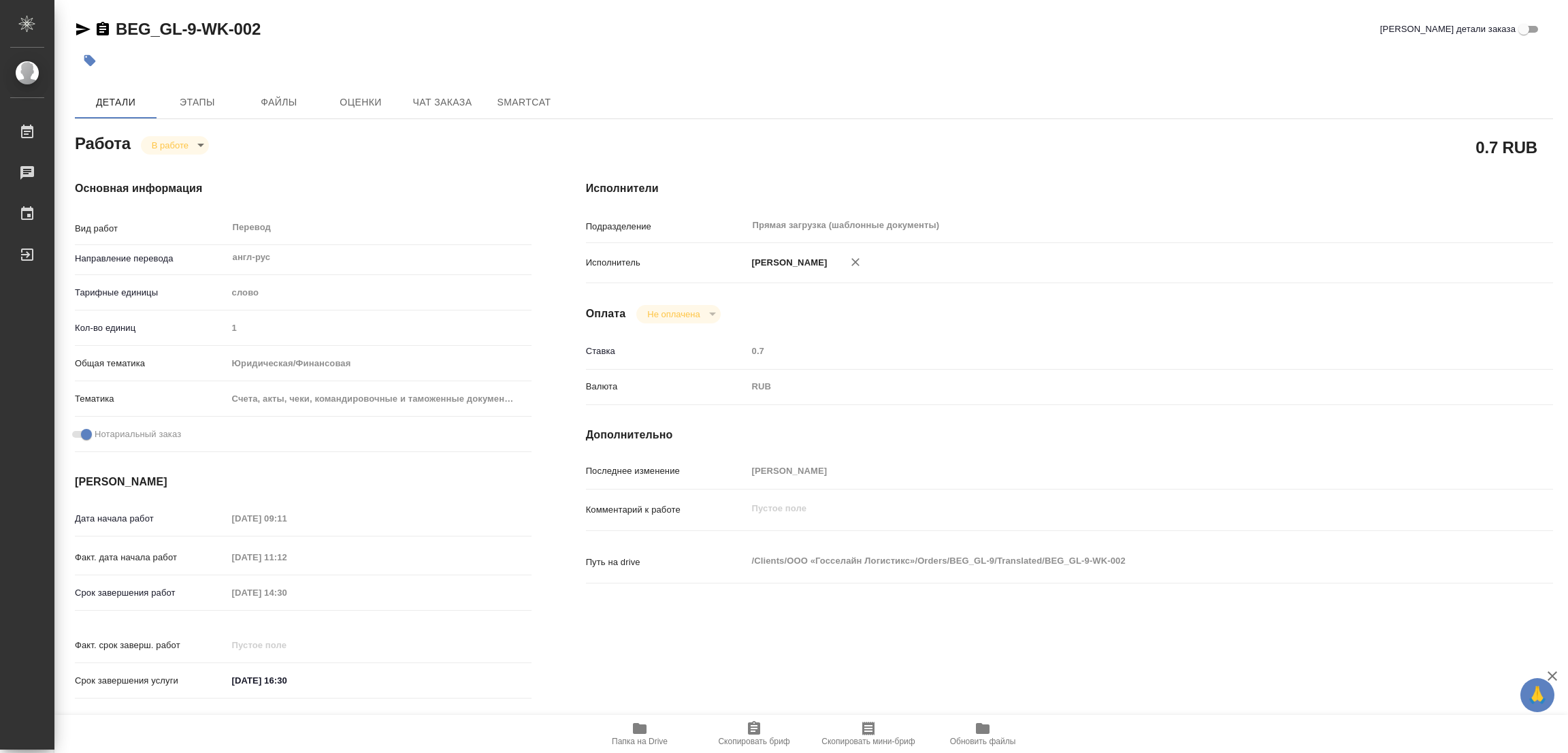
type textarea "x"
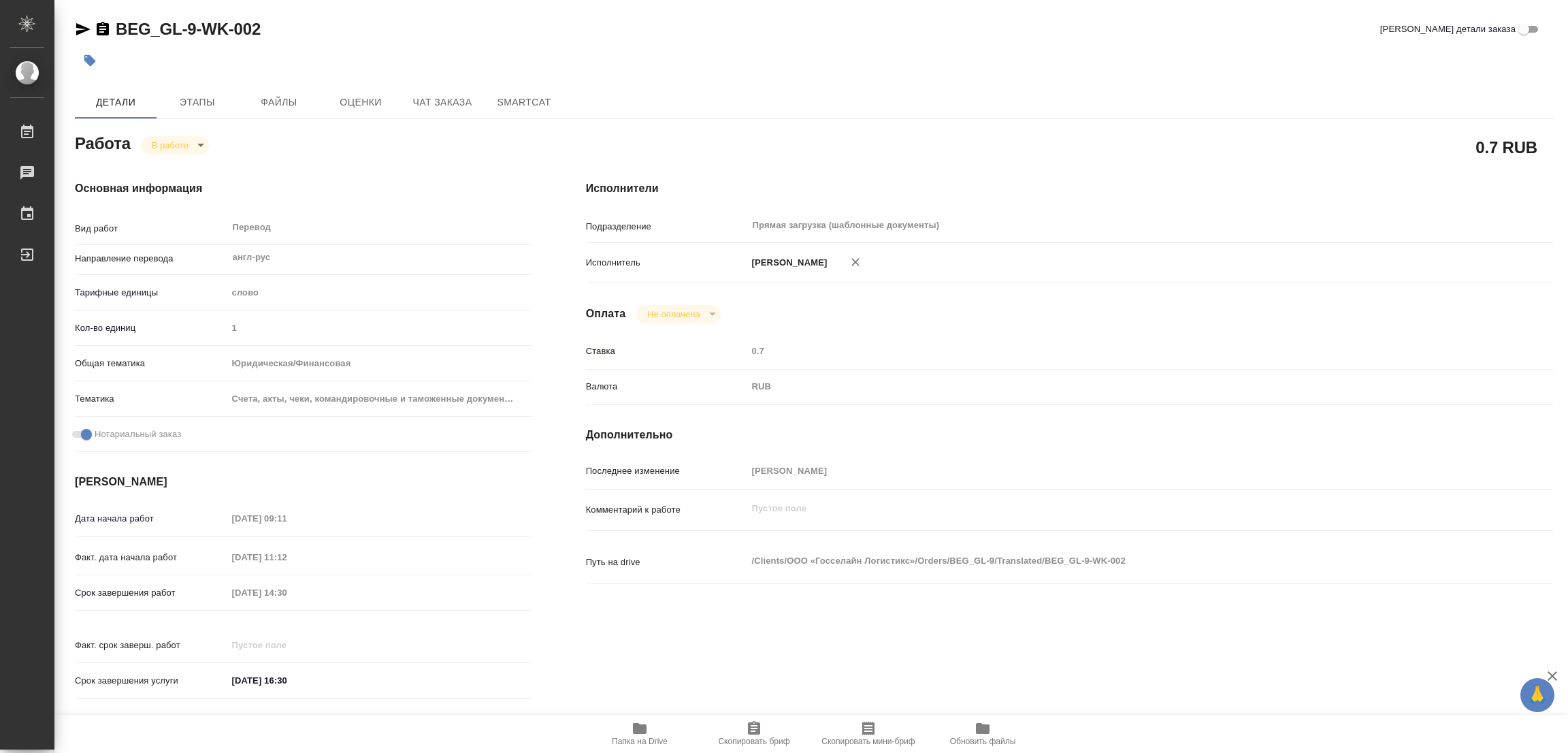
type textarea "x"
click at [771, 24] on div "BEG_GL-9-WK-002 Кратко детали заказа" at bounding box center [814, 29] width 1478 height 22
type textarea "x"
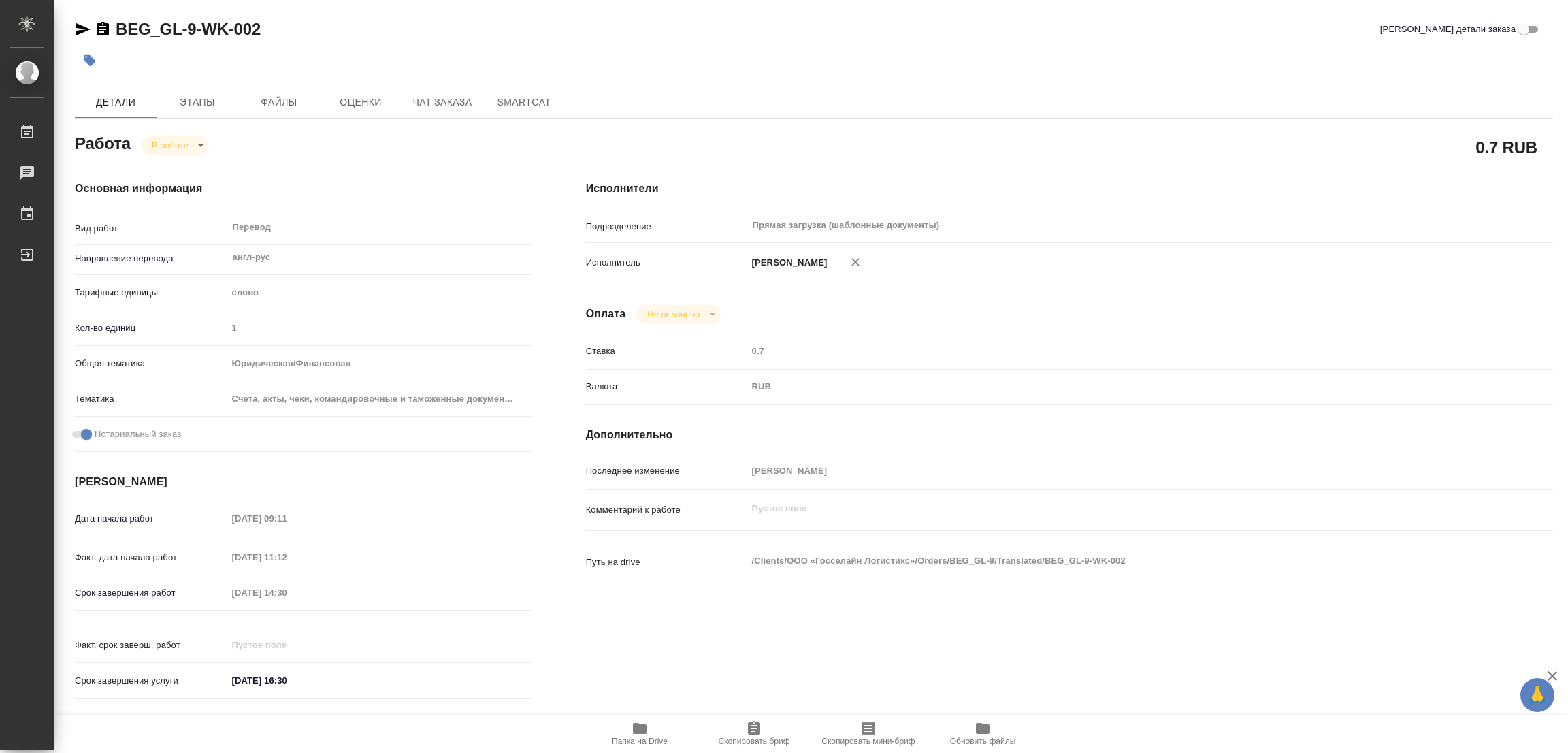
type textarea "x"
click at [117, 14] on div "BEG_GL-9-WK-002 Кратко детали заказа Детали Этапы Файлы Оценки Чат заказа Smart…" at bounding box center [814, 571] width 1493 height 1142
click at [119, 16] on div "BEG_GL-9-WK-002 Кратко детали заказа Детали Этапы Файлы Оценки Чат заказа Smart…" at bounding box center [814, 571] width 1493 height 1142
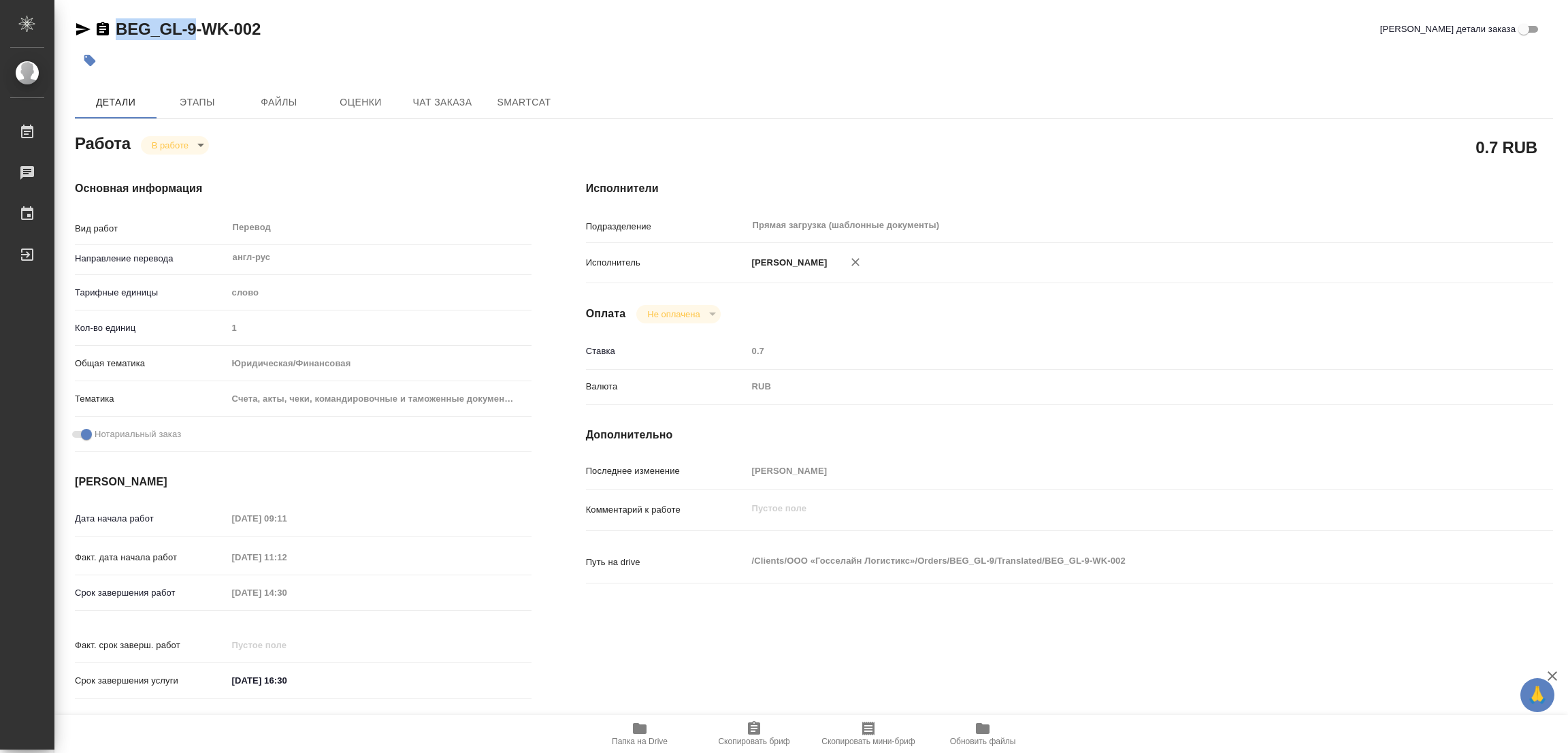
drag, startPoint x: 109, startPoint y: 16, endPoint x: 195, endPoint y: 31, distance: 87.3
click at [195, 31] on div "BEG_GL-9-WK-002 Кратко детали заказа Детали Этапы Файлы Оценки Чат заказа Smart…" at bounding box center [814, 571] width 1493 height 1142
copy link "BEG_GL-9"
click at [777, 724] on span "Скопировать бриф" at bounding box center [753, 733] width 98 height 26
copy link "BEG_GL-9"
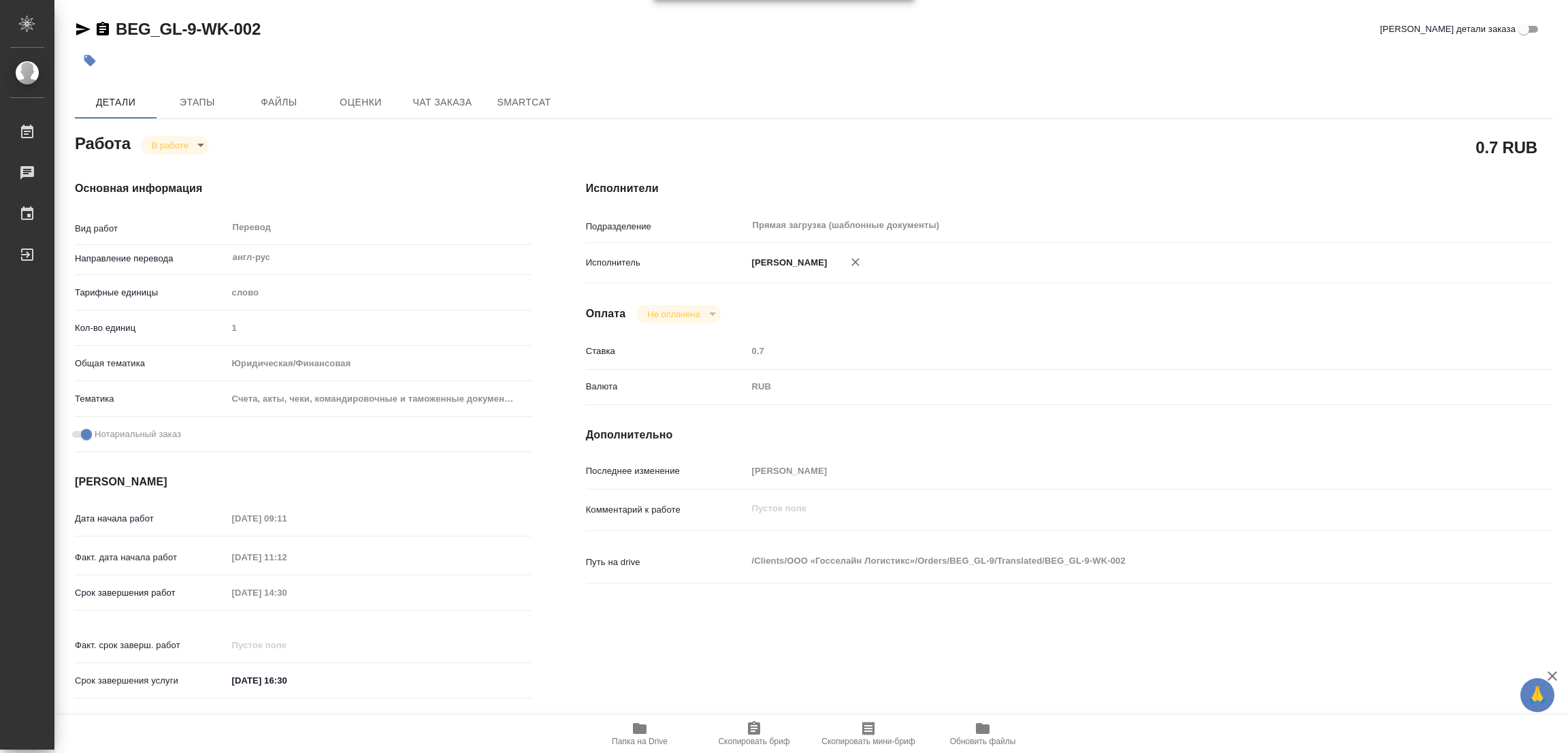
click at [1005, 190] on h4 "Исполнители" at bounding box center [1069, 188] width 967 height 16
click at [786, 46] on div at bounding box center [568, 60] width 986 height 30
type textarea "x"
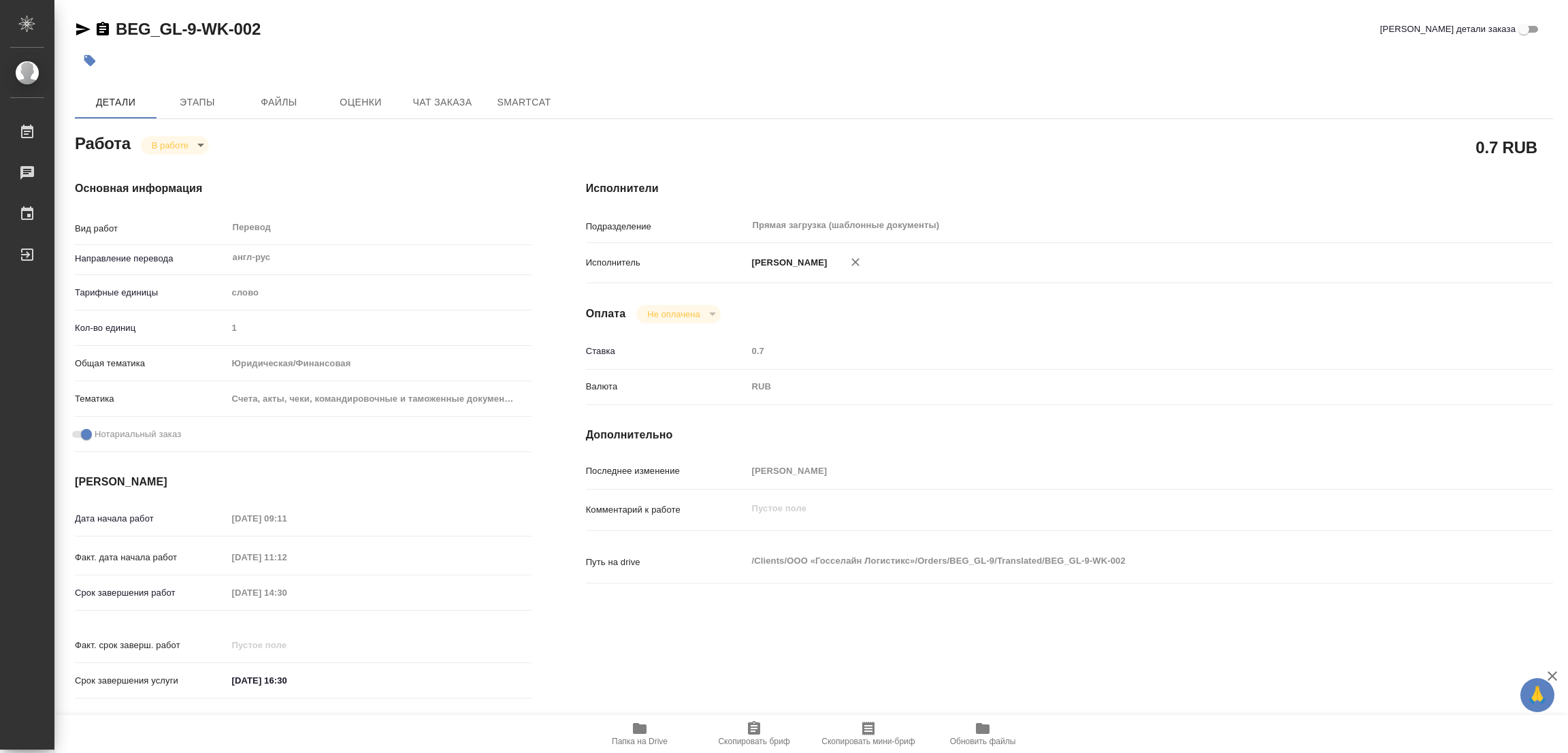
type textarea "x"
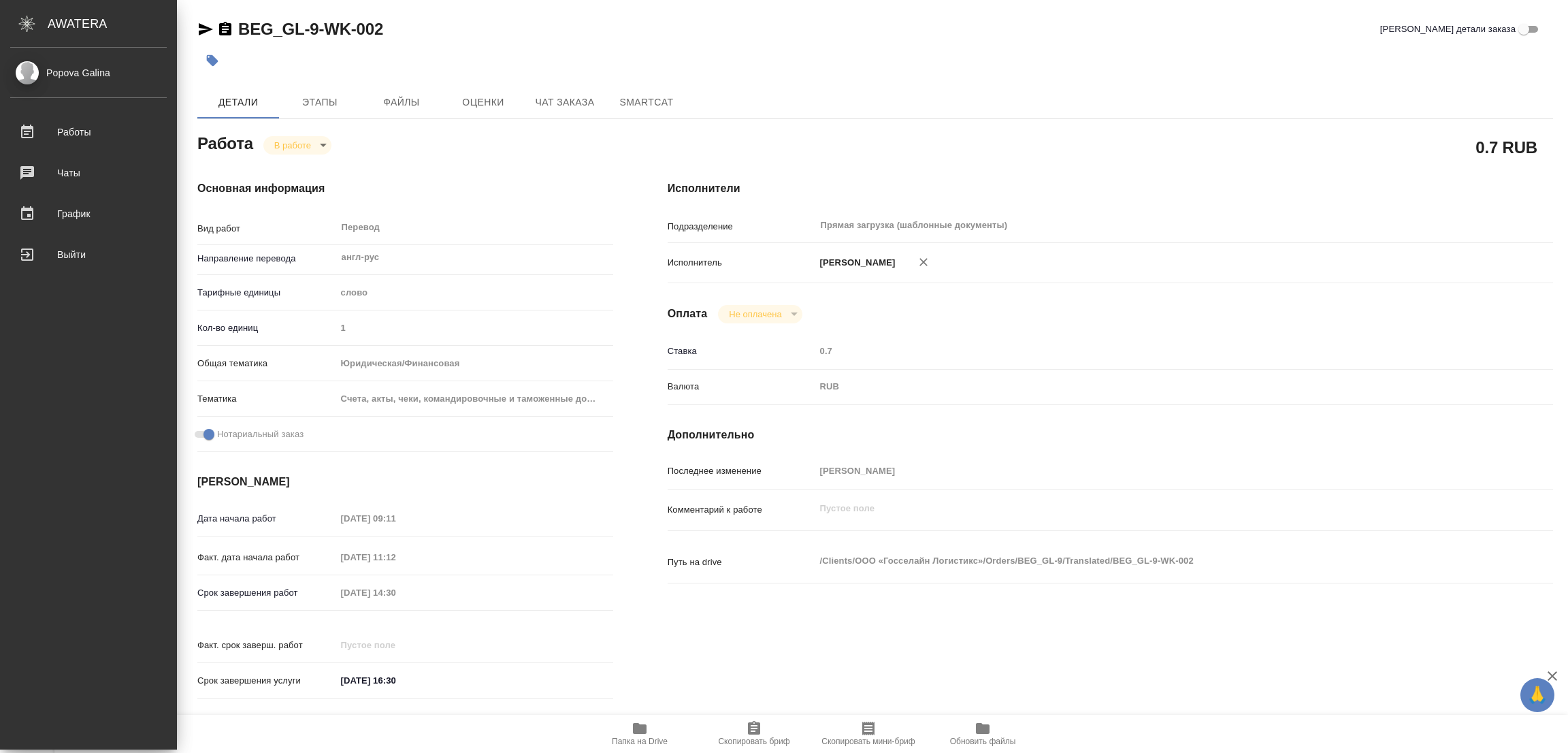
type textarea "x"
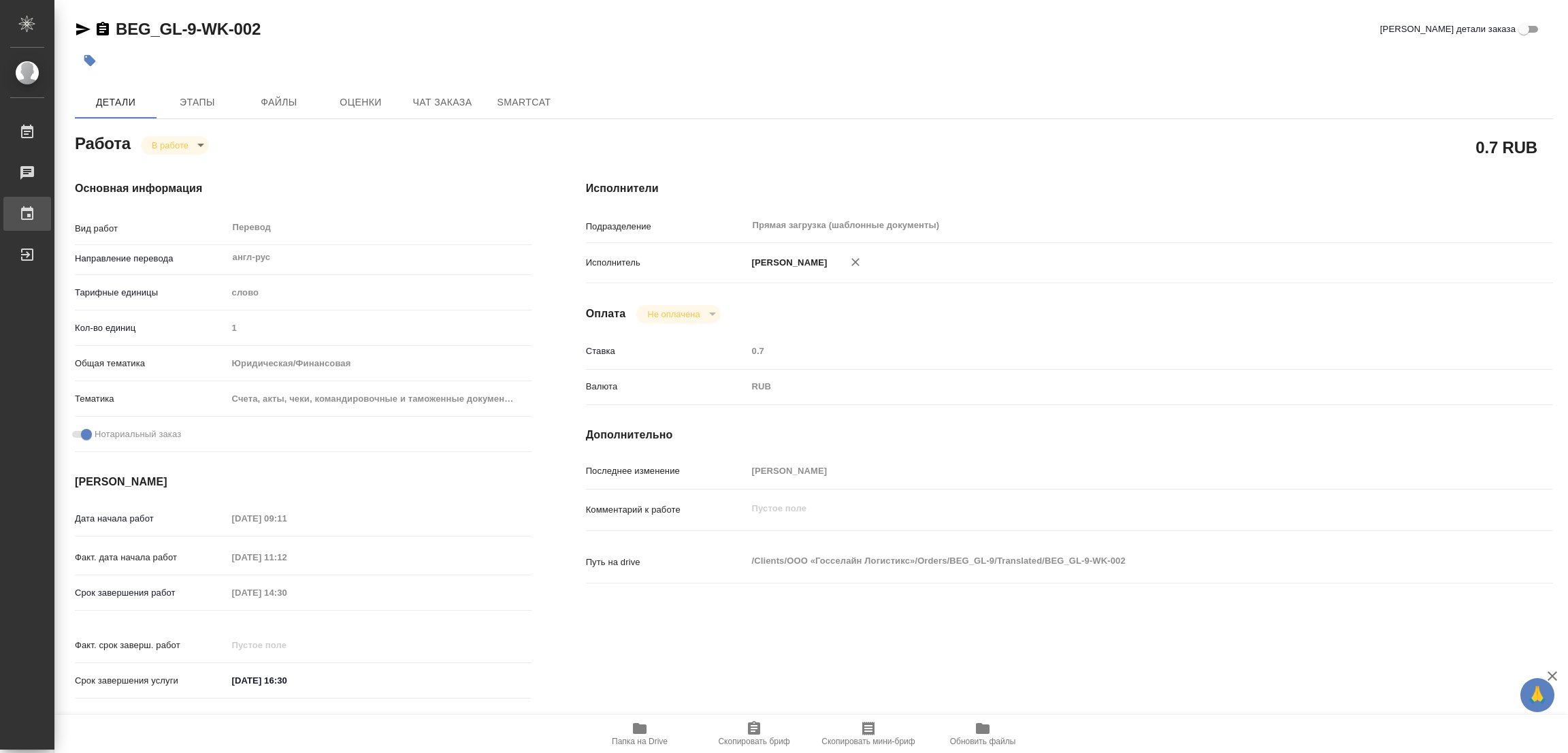
type textarea "x"
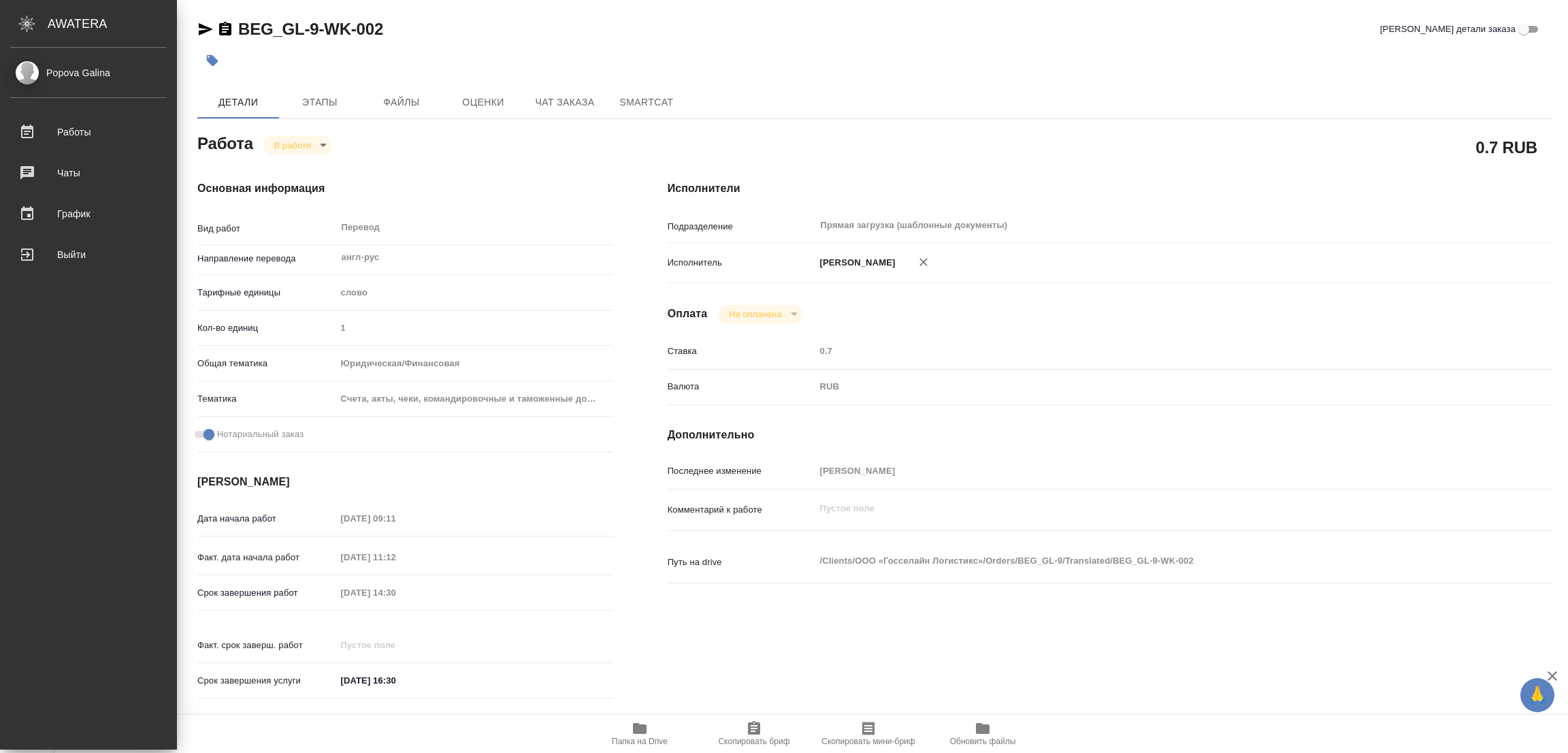
type textarea "x"
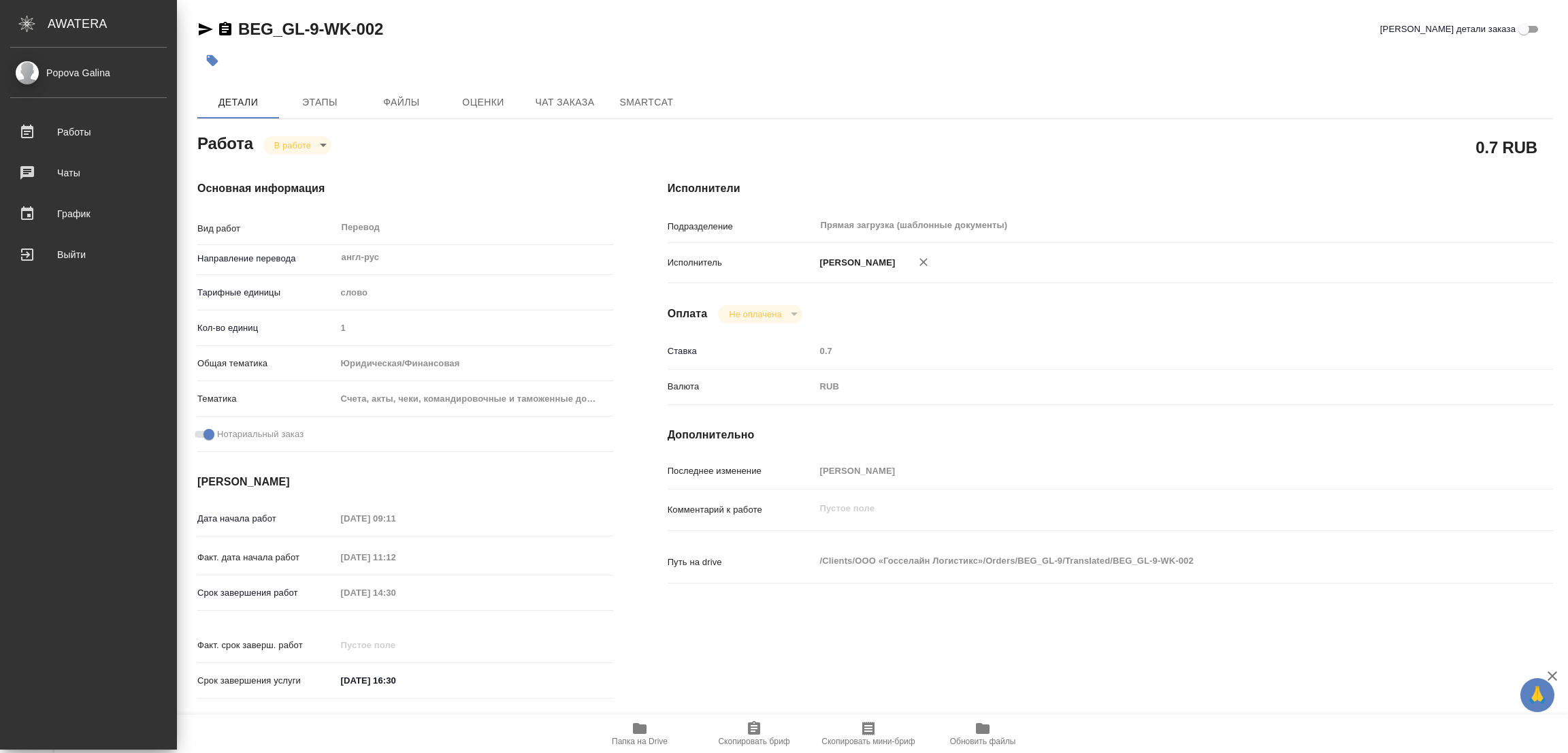
type textarea "x"
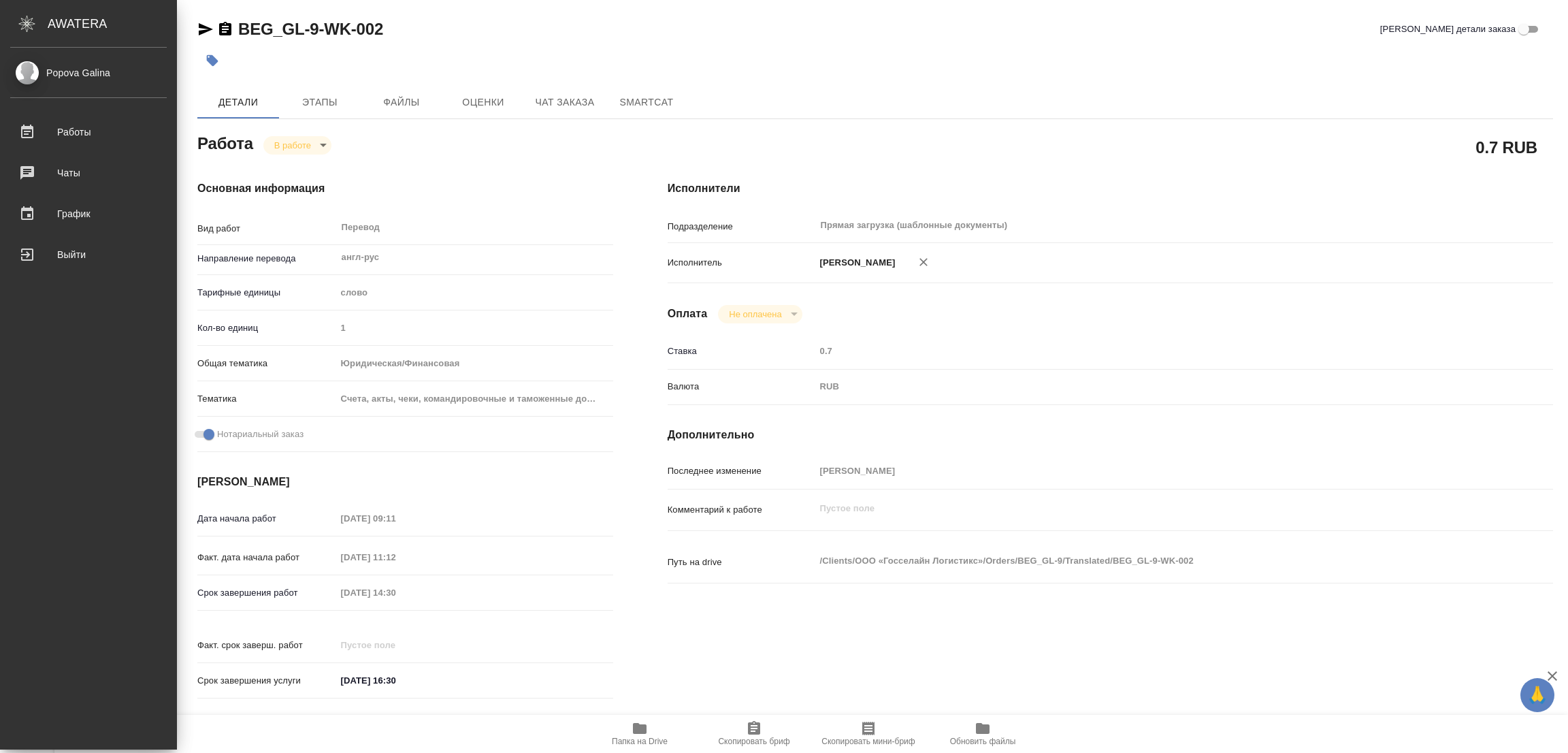
type textarea "x"
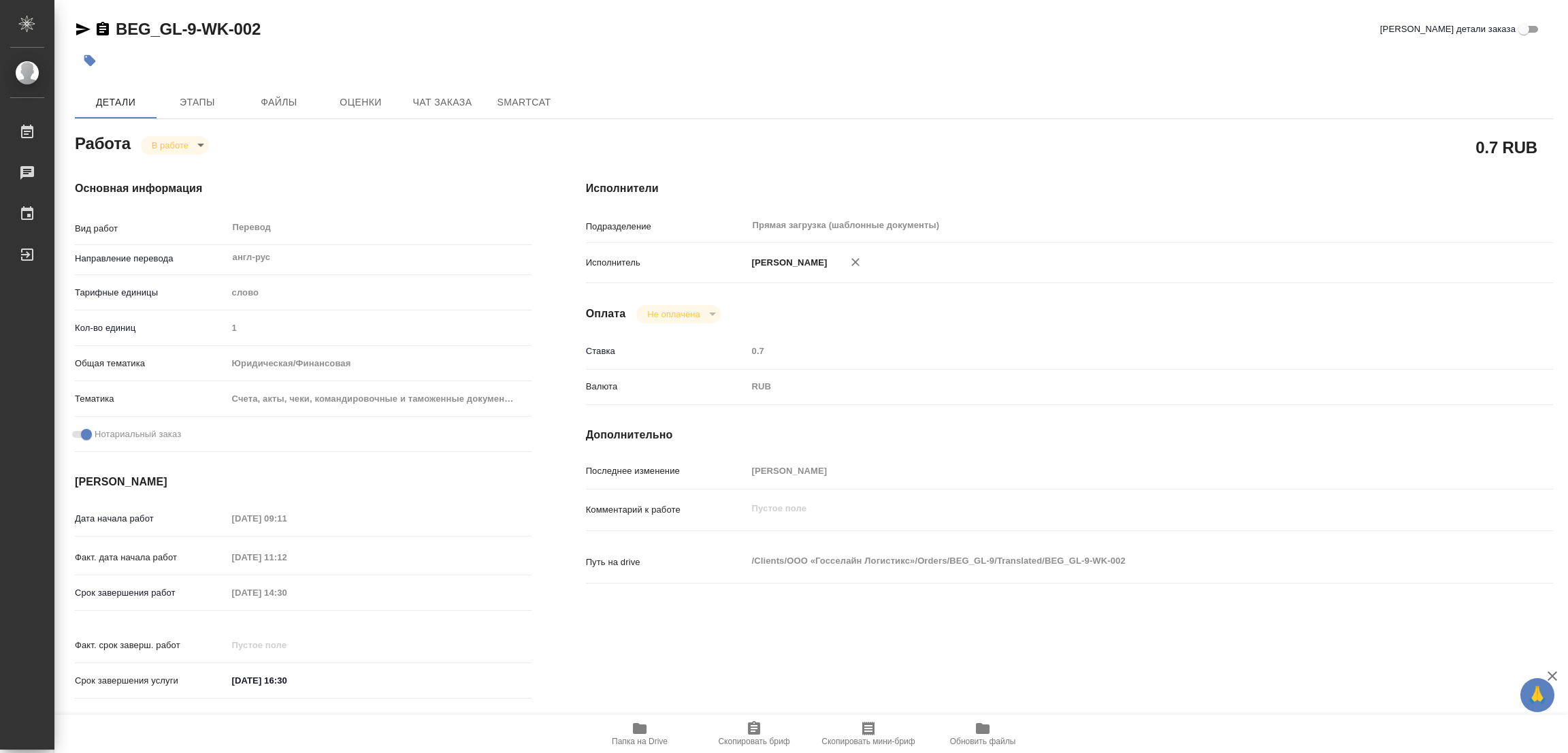
click at [198, 598] on div "Срок завершения работ 01.10.2025 14:30" at bounding box center [303, 592] width 457 height 24
drag, startPoint x: 464, startPoint y: 181, endPoint x: 479, endPoint y: 178, distance: 15.3
click at [471, 181] on h4 "Основная информация" at bounding box center [303, 188] width 457 height 16
type textarea "x"
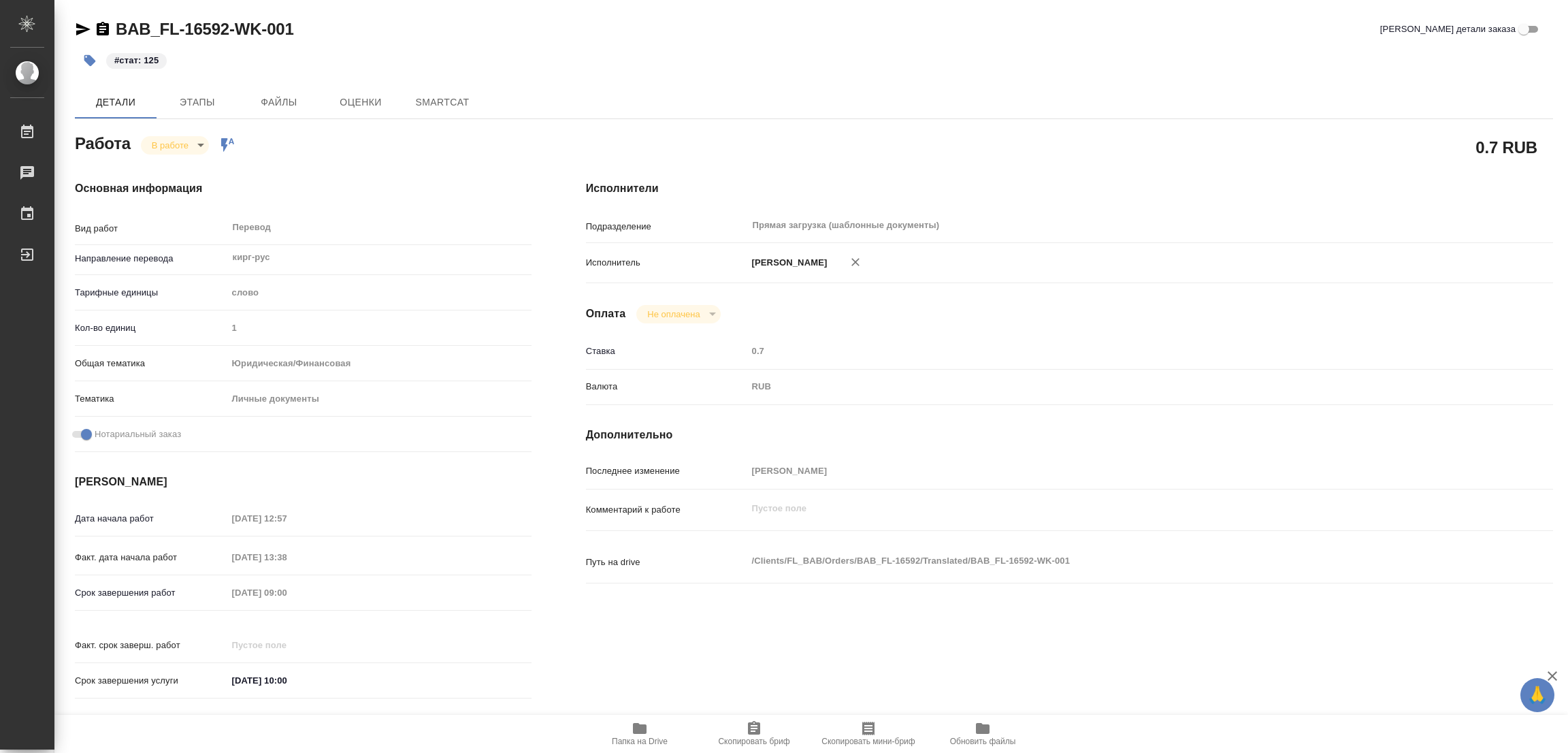
type textarea "x"
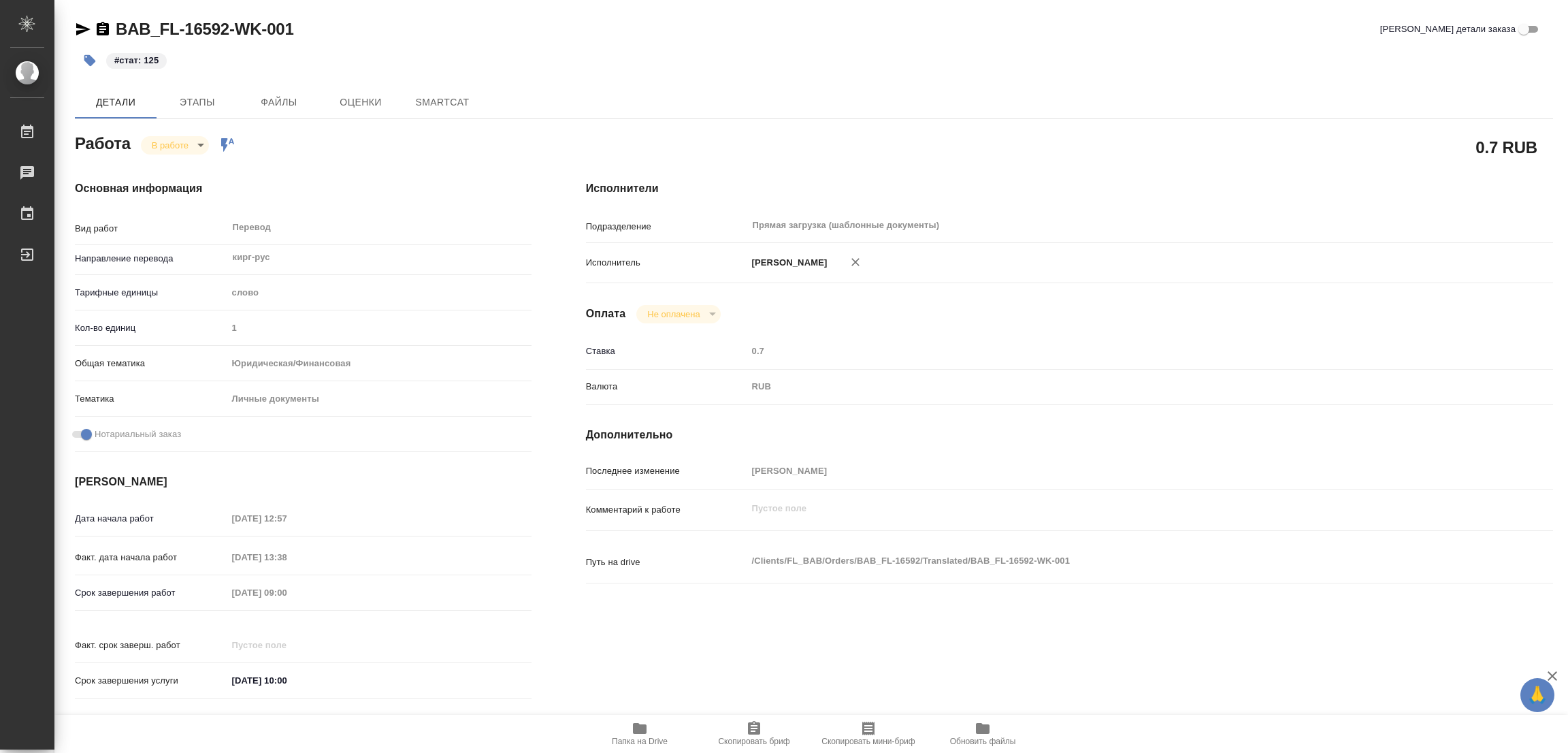
type textarea "x"
click at [169, 147] on body "🙏 .cls-1 fill:#fff; AWATERA [PERSON_NAME] Работы Чаты График Выйти BAB_FL-16592…" at bounding box center [784, 376] width 1568 height 753
type textarea "x"
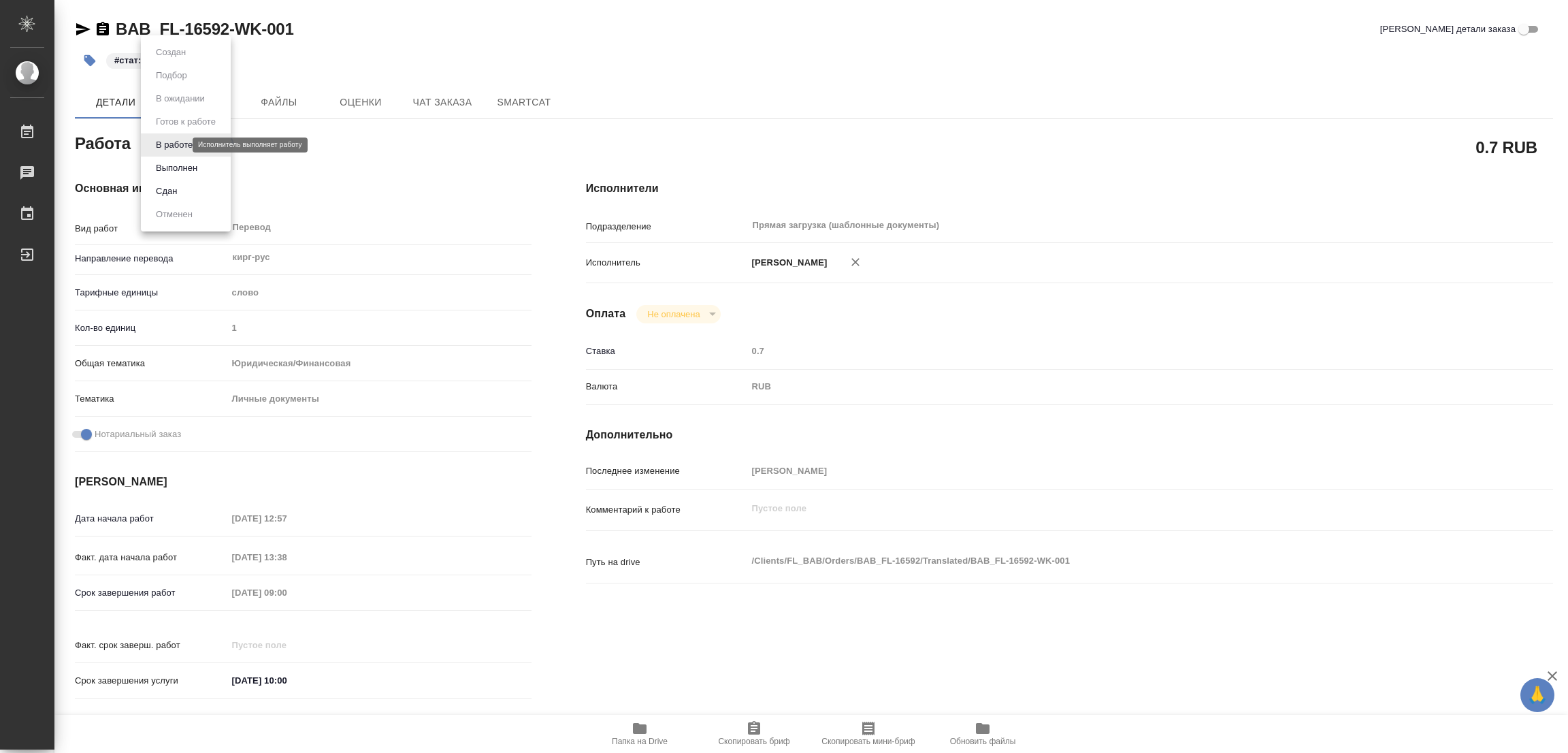
type textarea "x"
click at [166, 163] on button "Выполнен" at bounding box center [176, 168] width 49 height 15
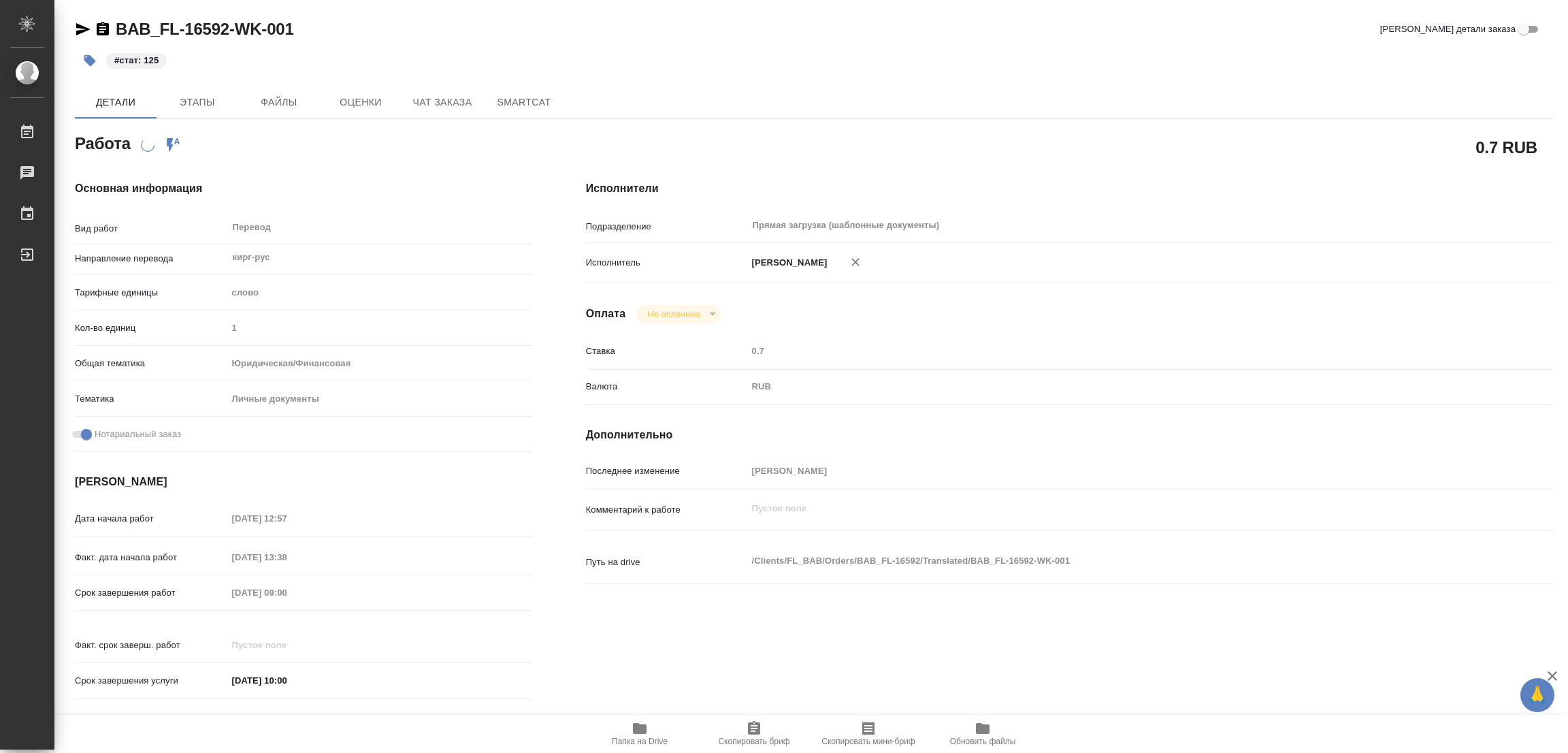
type textarea "x"
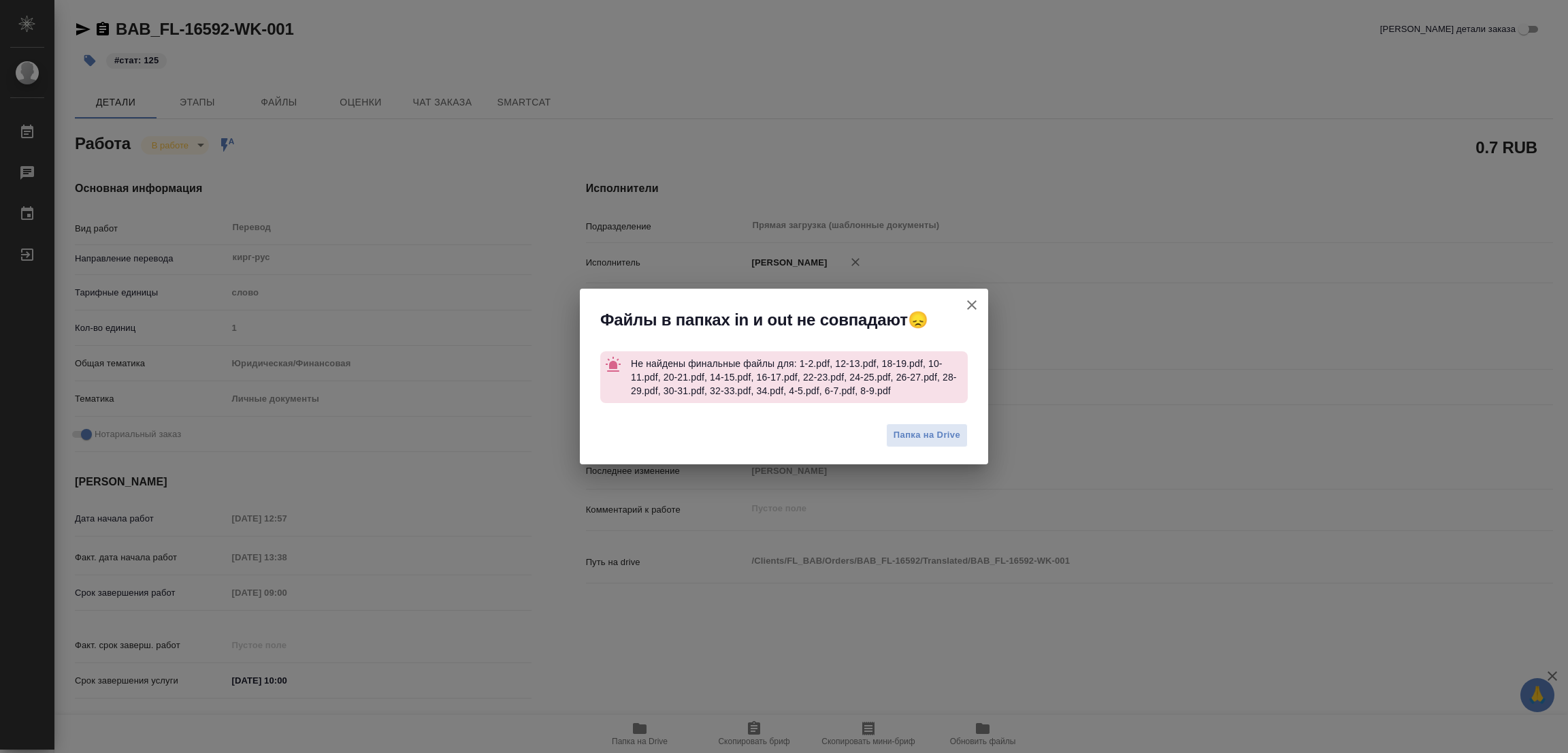
type textarea "x"
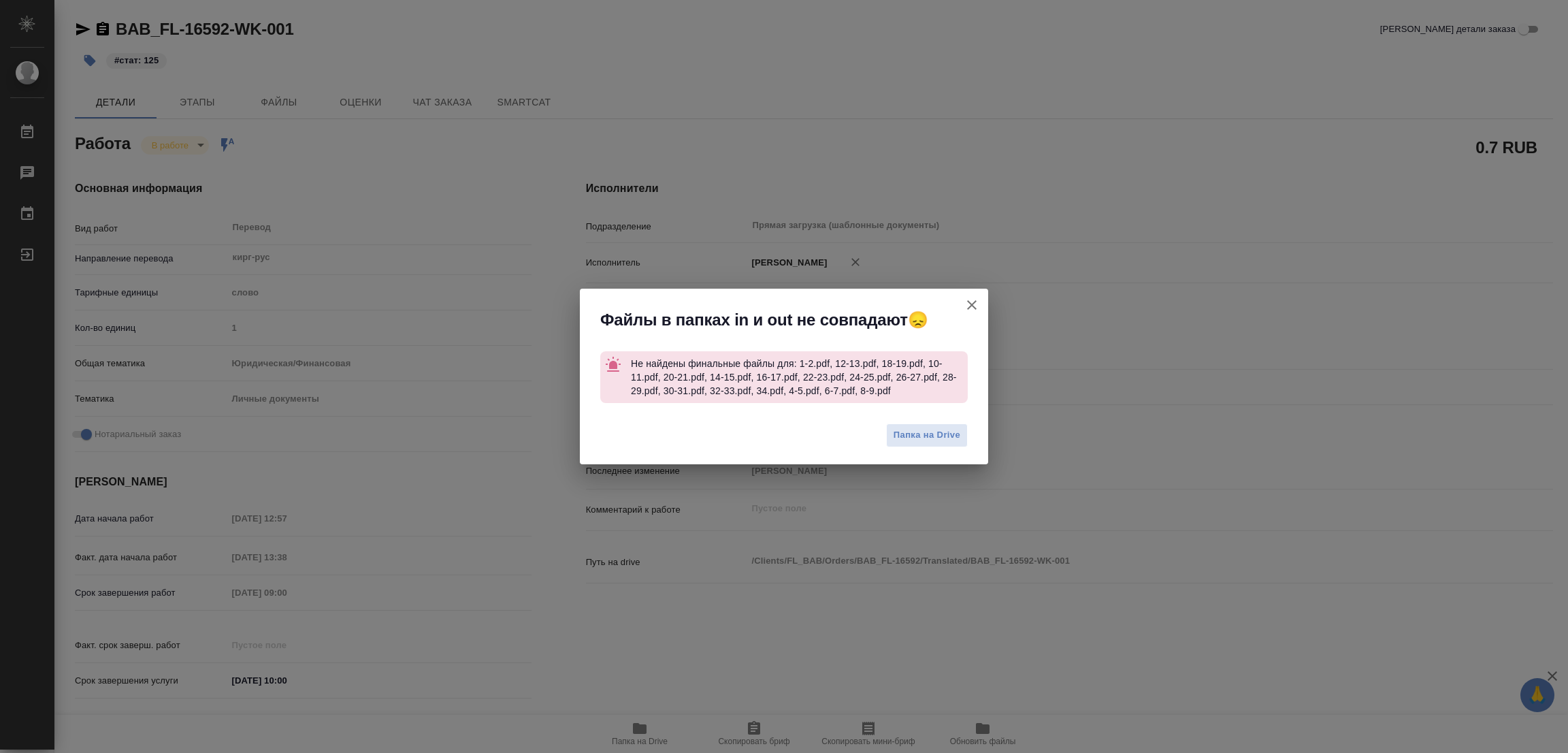
type textarea "x"
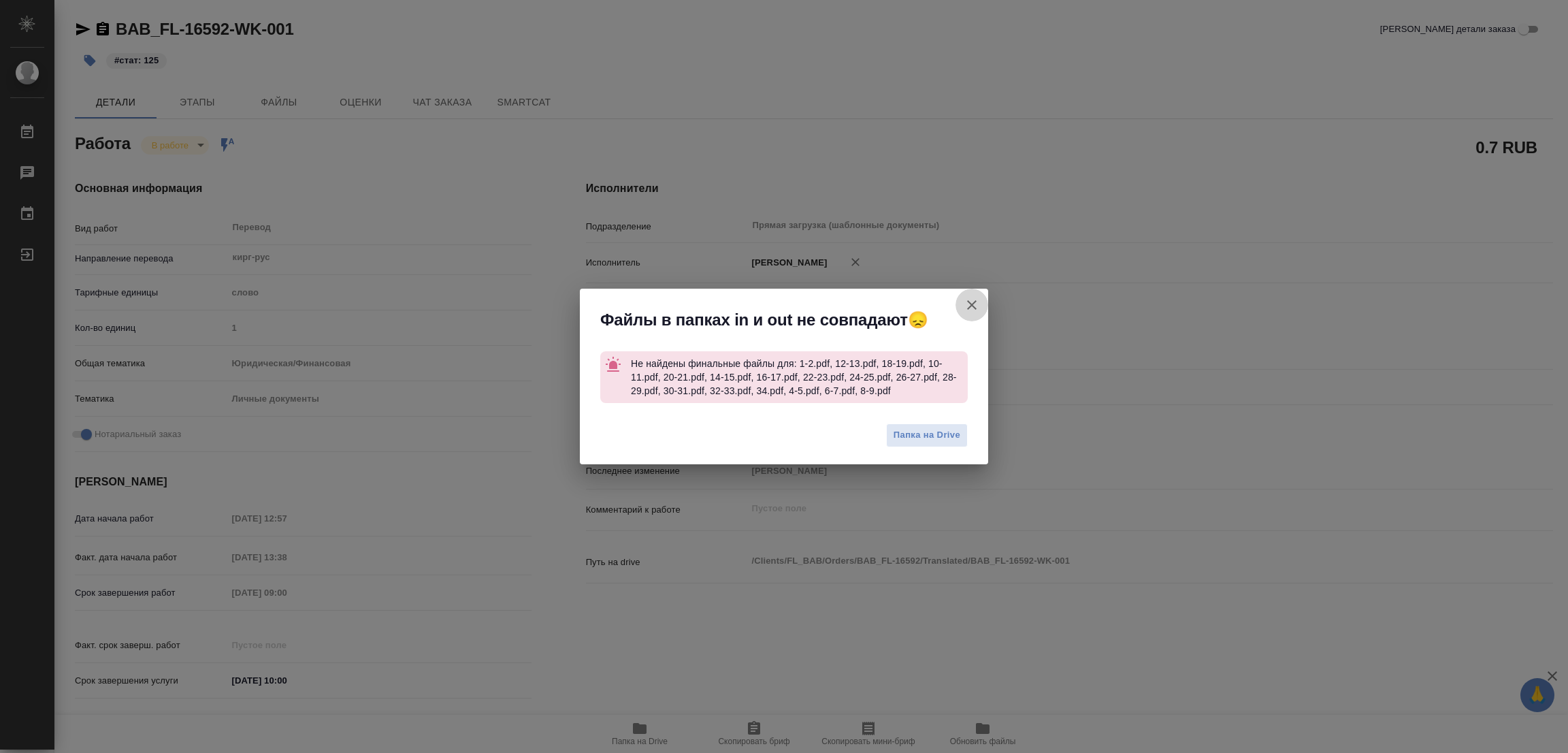
click at [975, 307] on icon "button" at bounding box center [971, 305] width 16 height 16
type textarea "x"
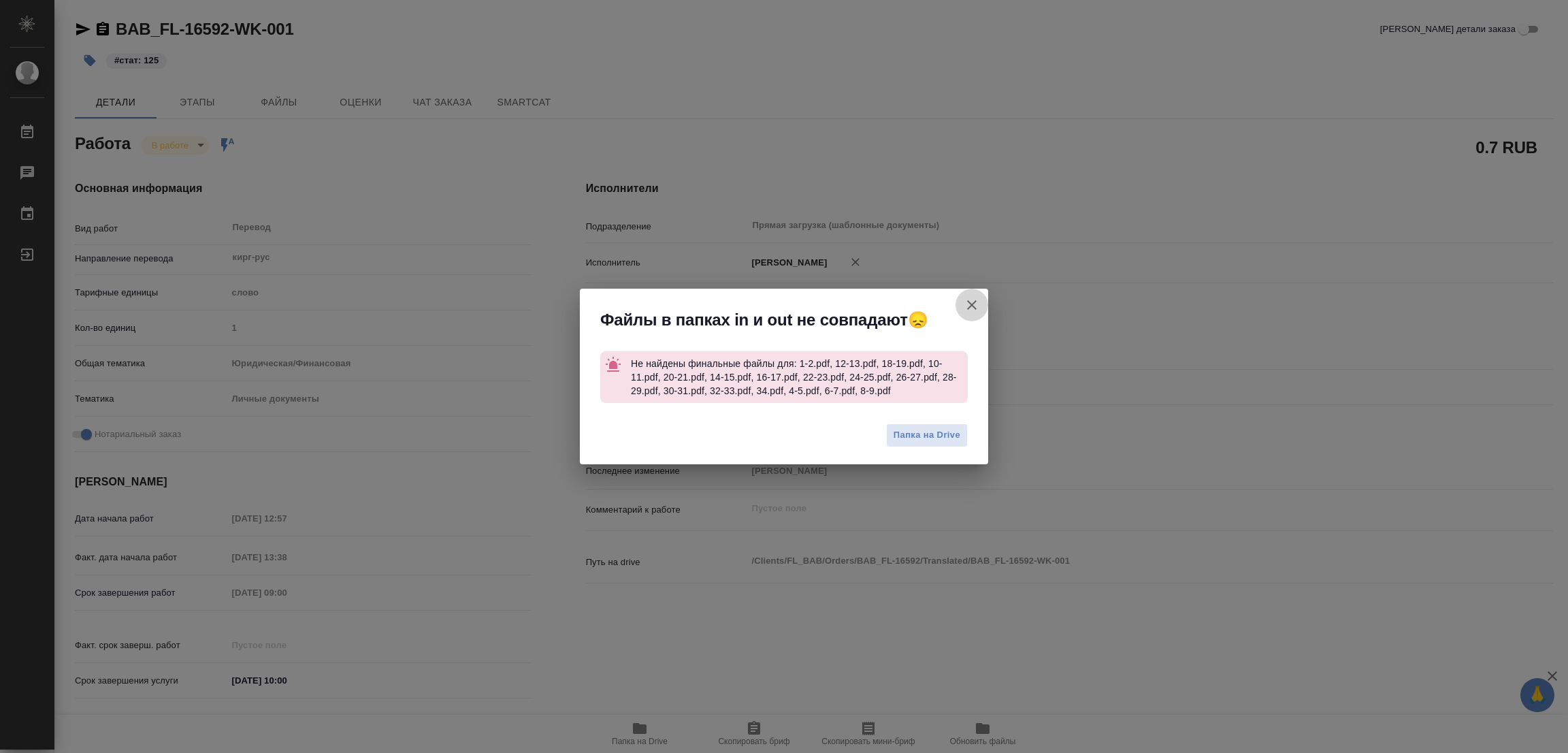
type textarea "x"
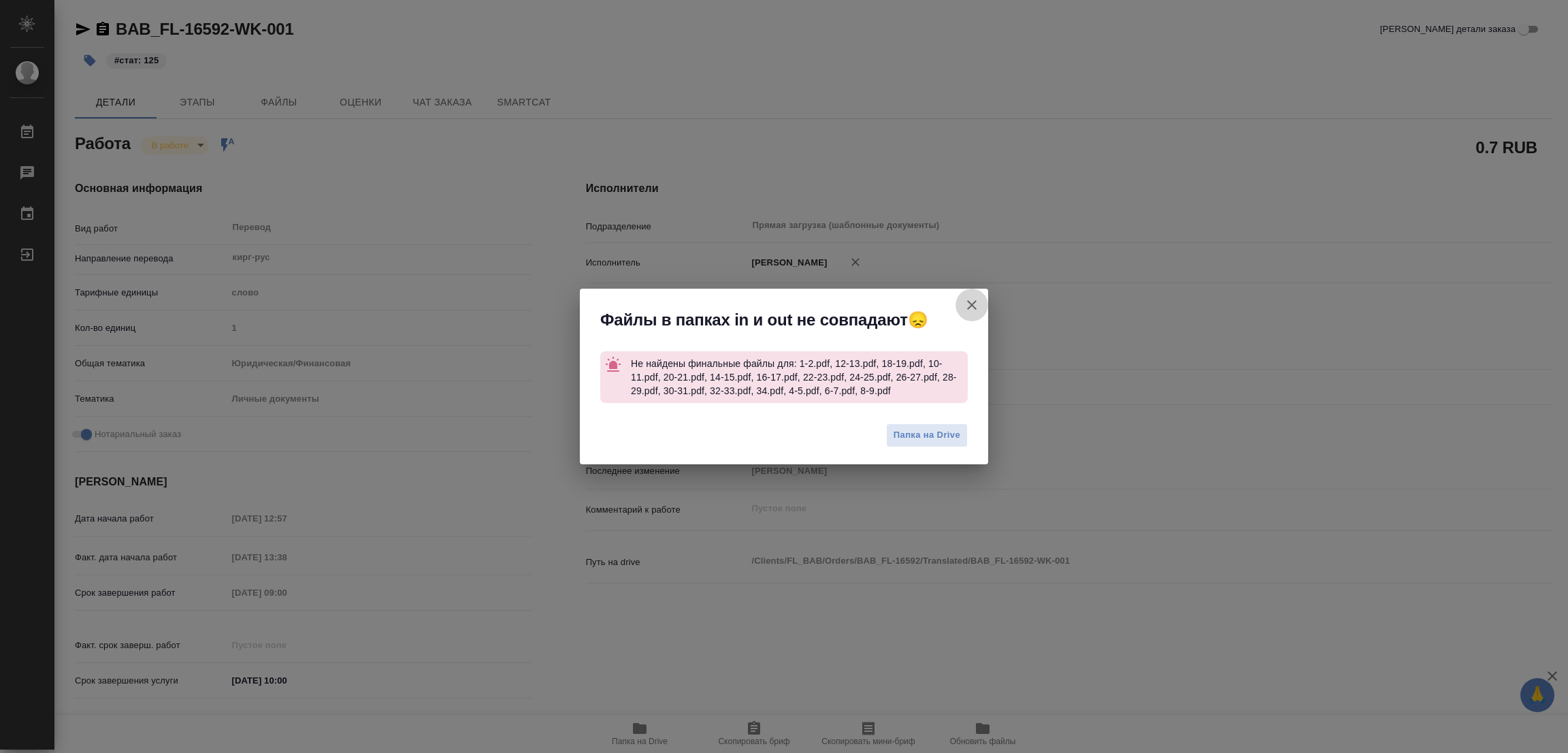
type textarea "x"
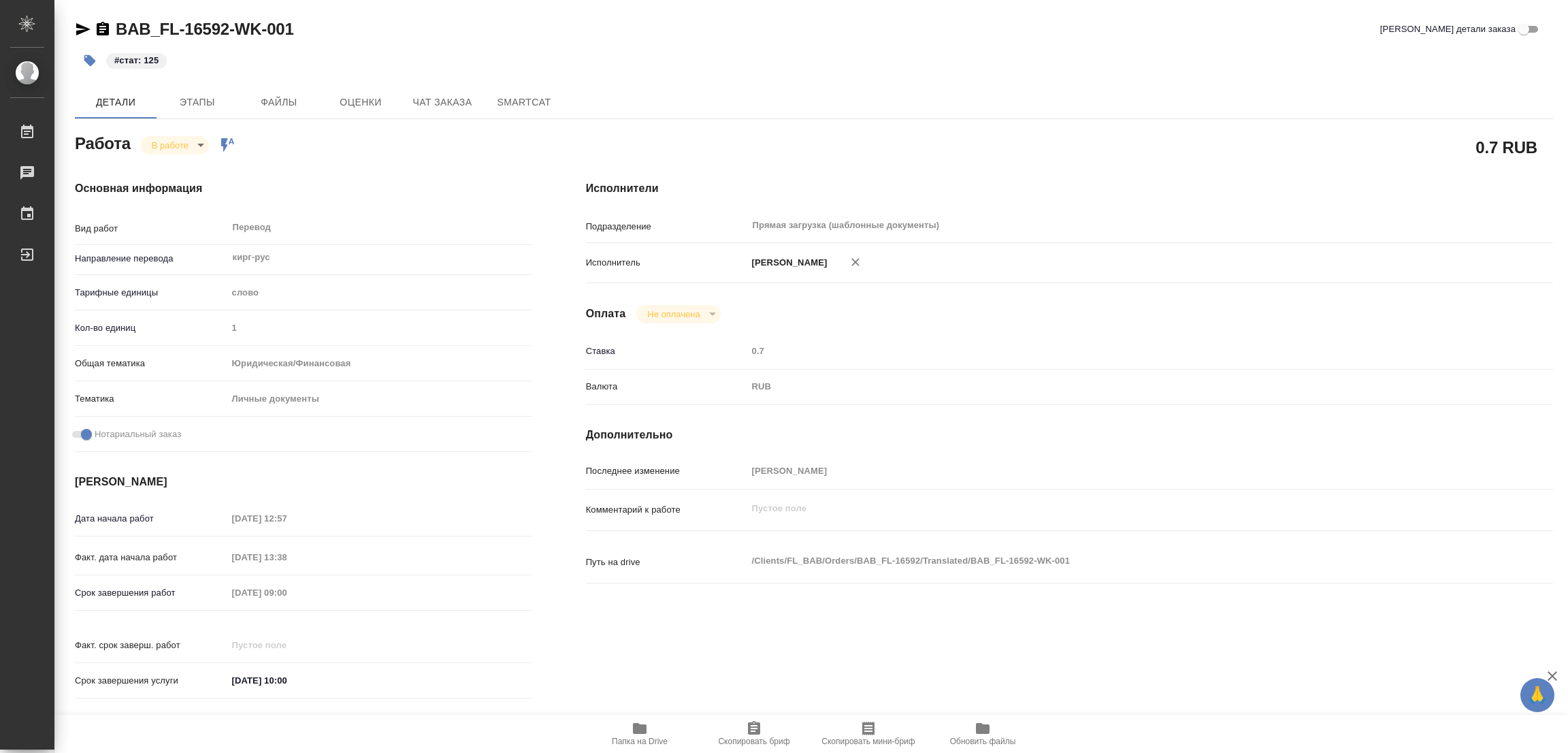
click at [390, 50] on div "#стат: 125" at bounding box center [568, 60] width 986 height 30
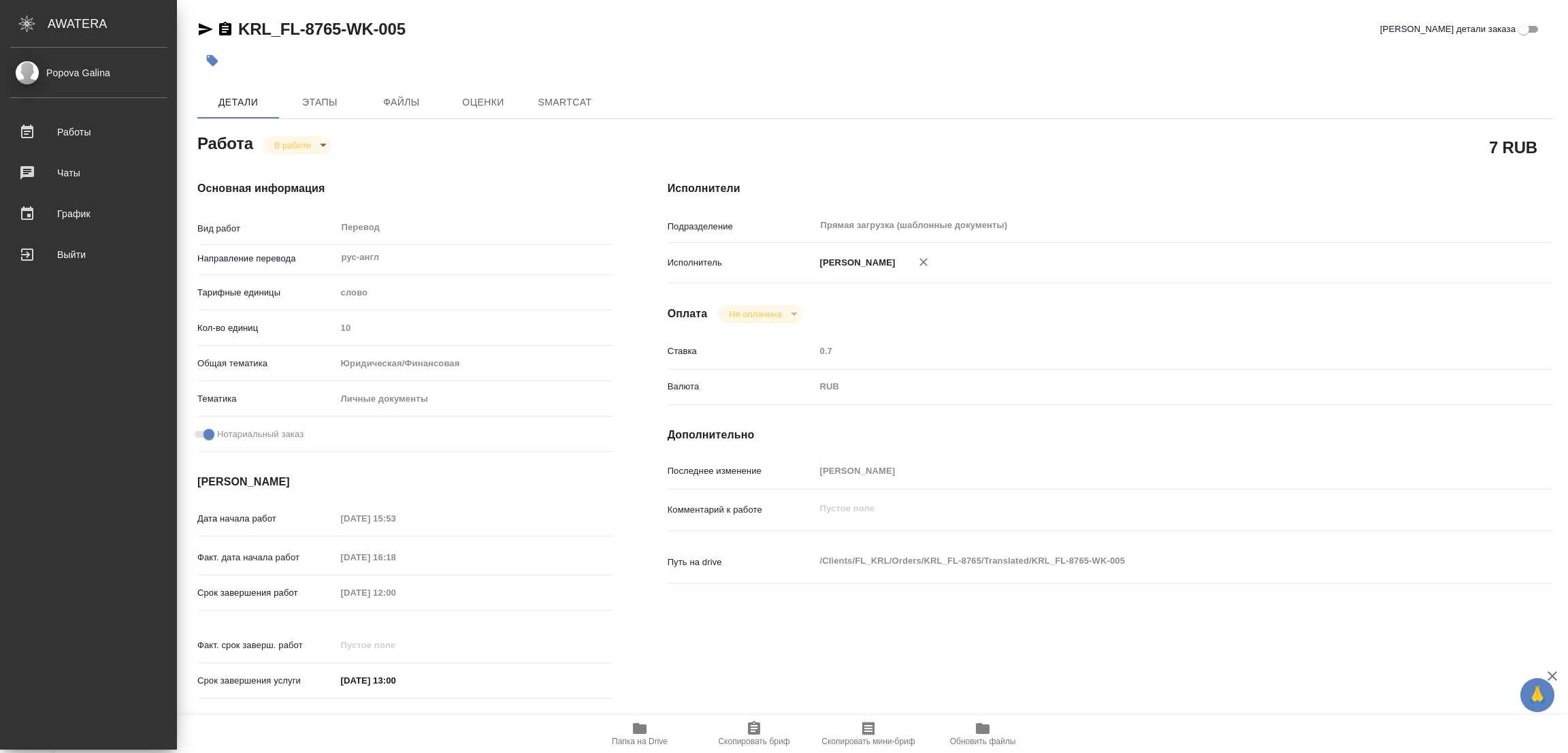
type textarea "x"
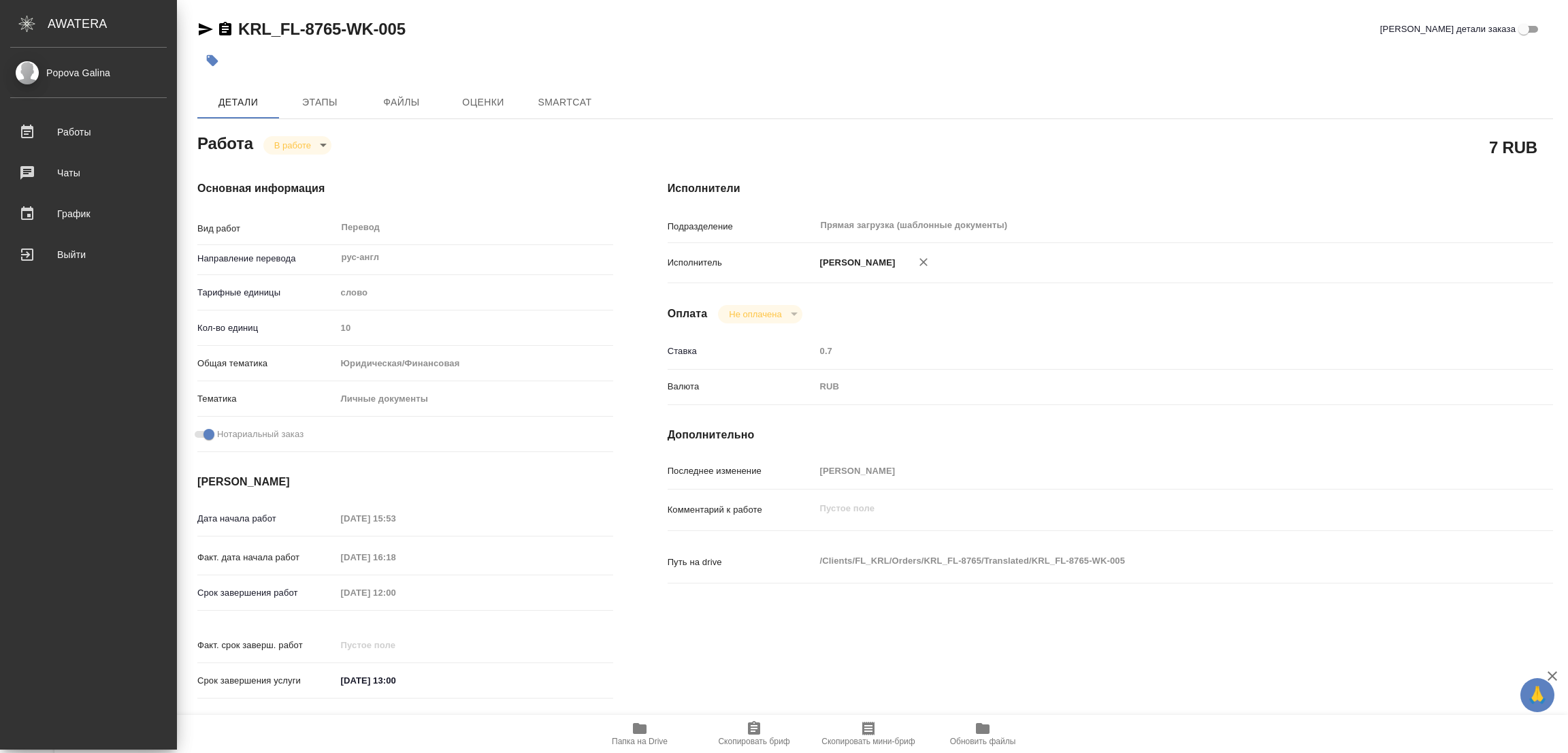
type textarea "x"
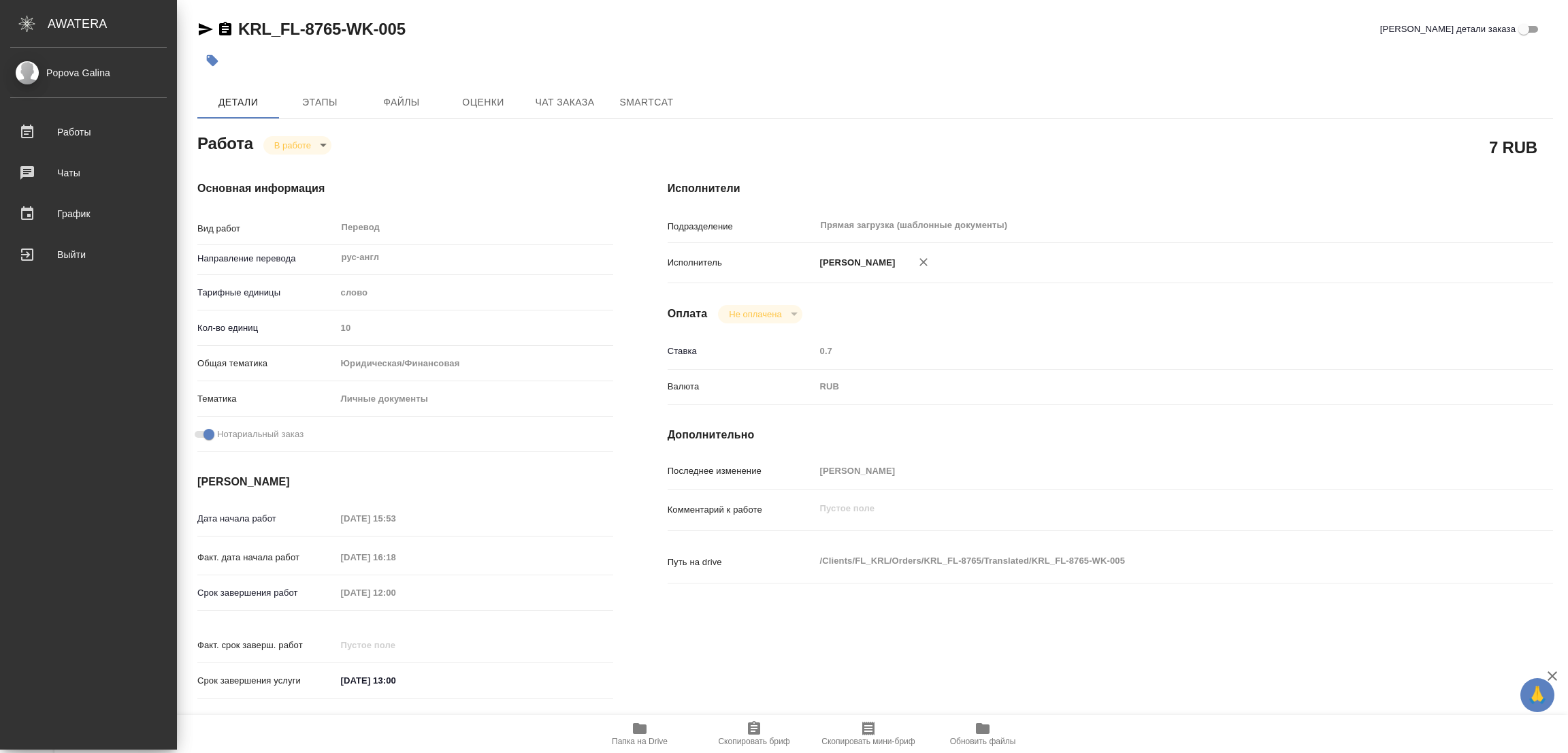
type textarea "x"
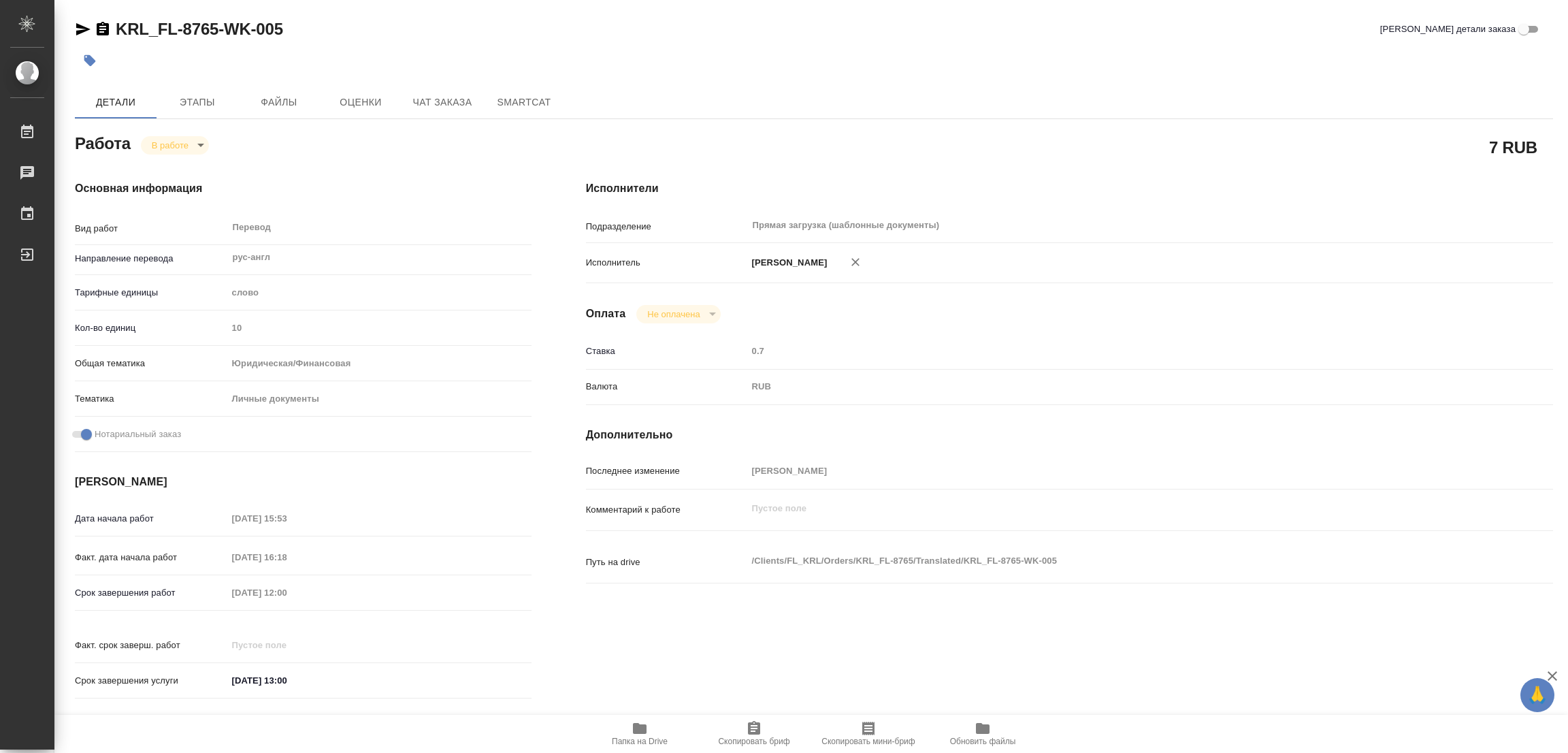
type textarea "x"
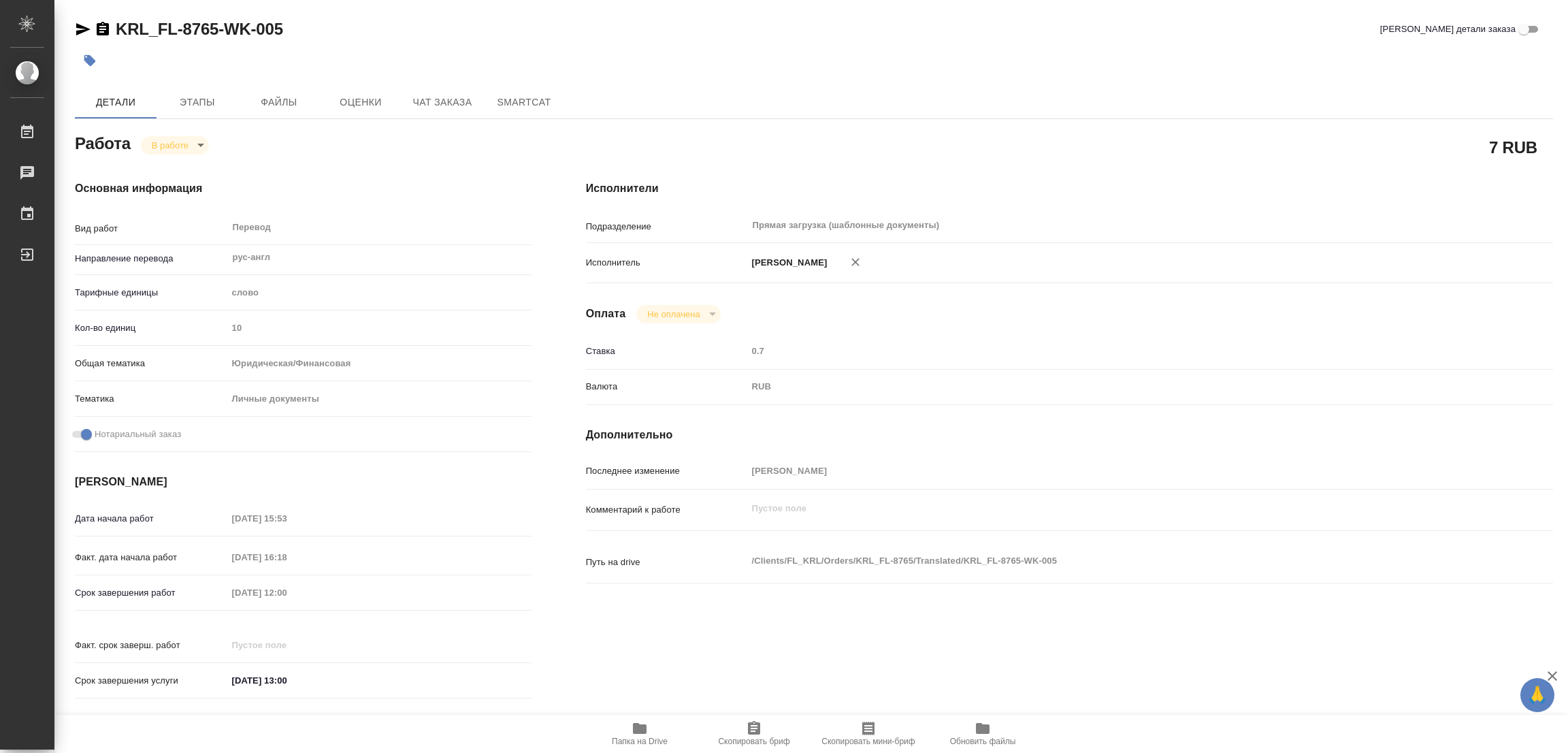
type textarea "x"
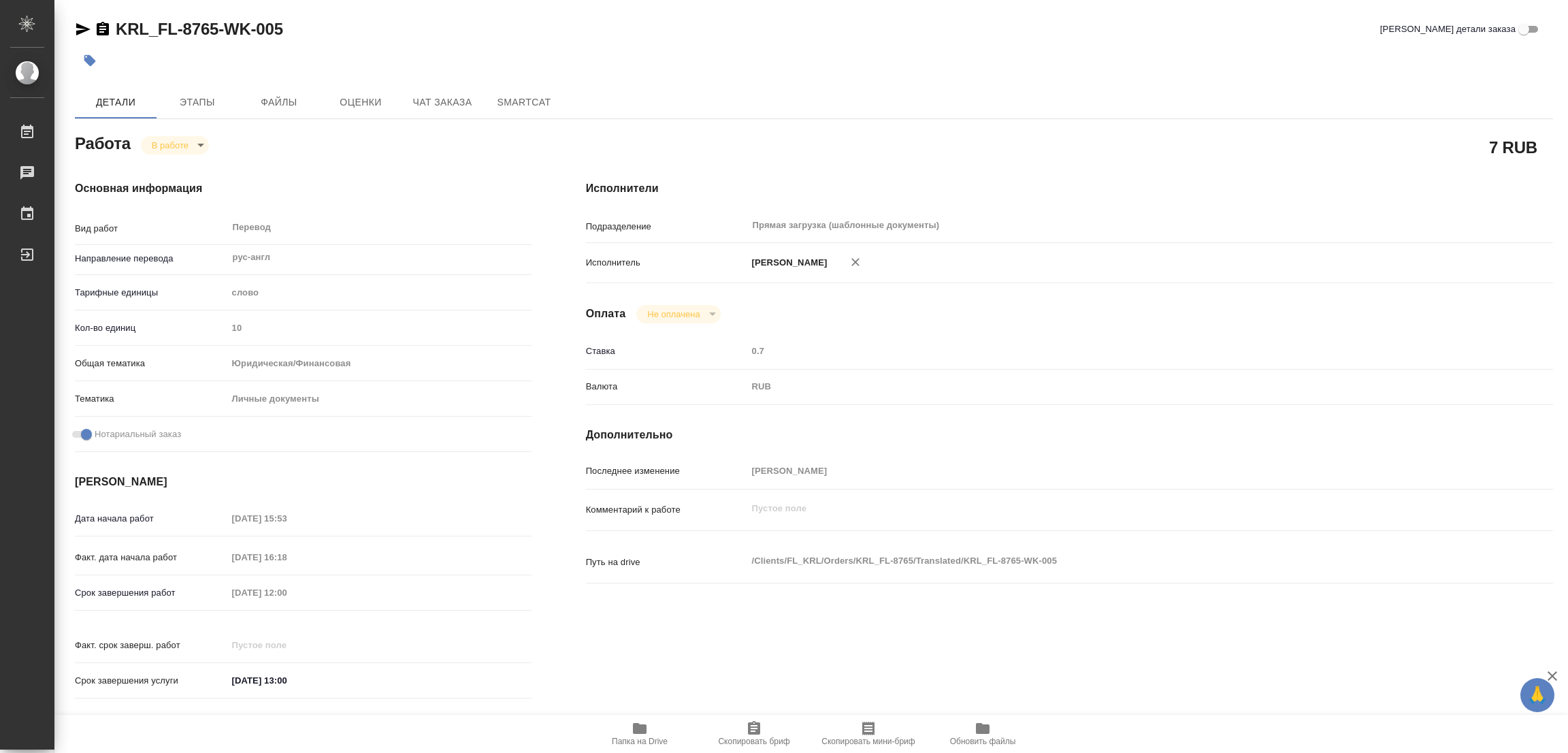
type textarea "x"
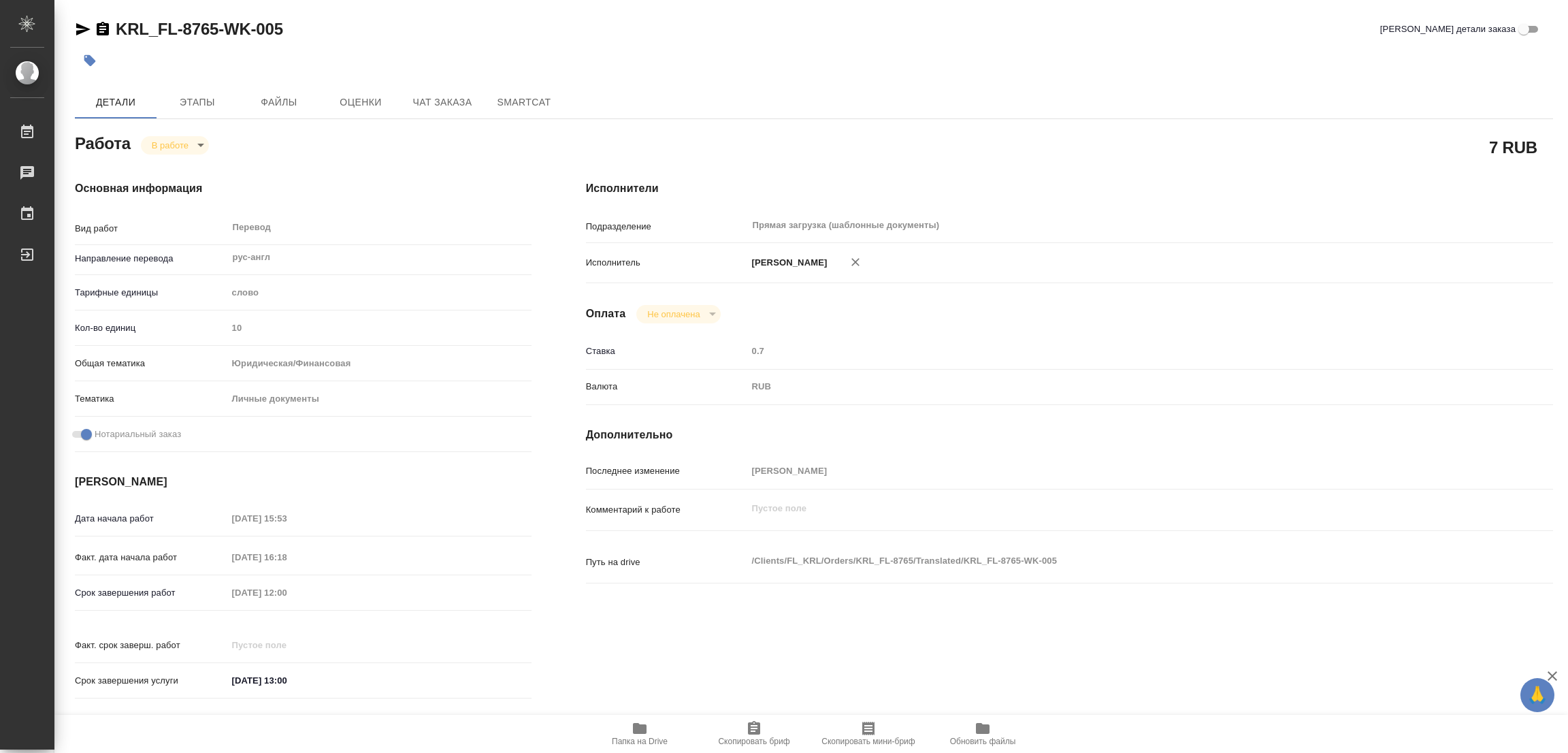
type textarea "x"
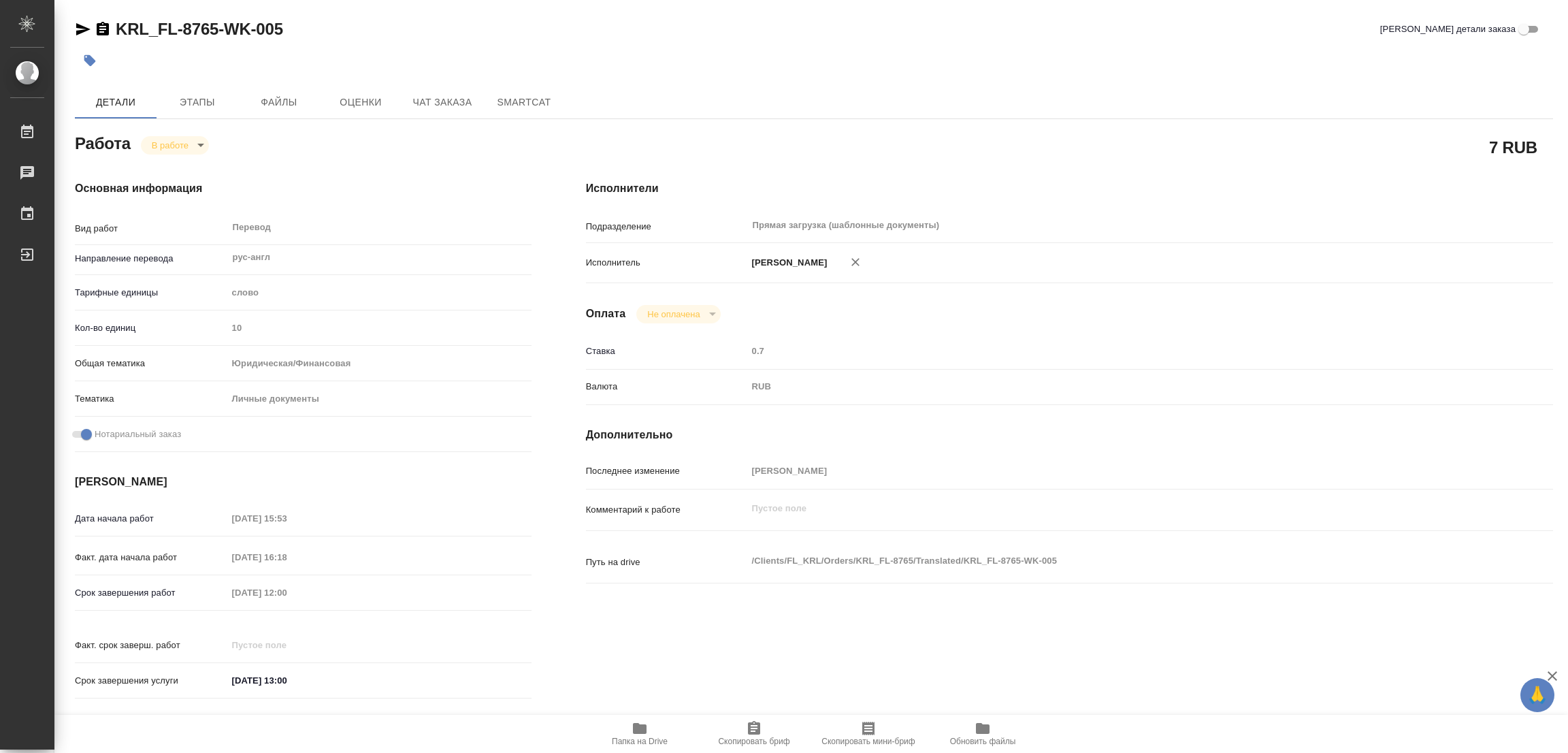
click at [637, 735] on icon "button" at bounding box center [639, 728] width 16 height 16
type textarea "x"
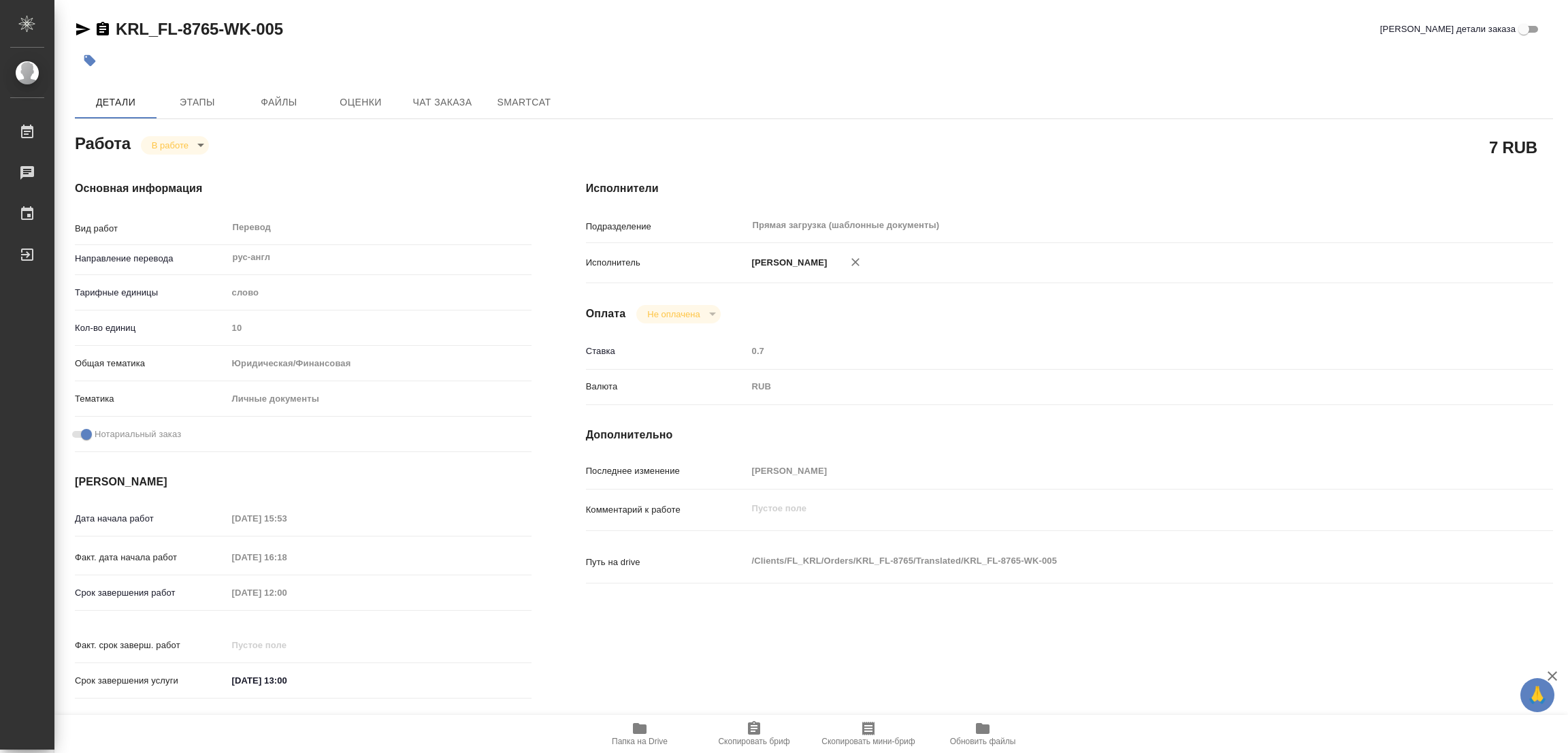
type textarea "x"
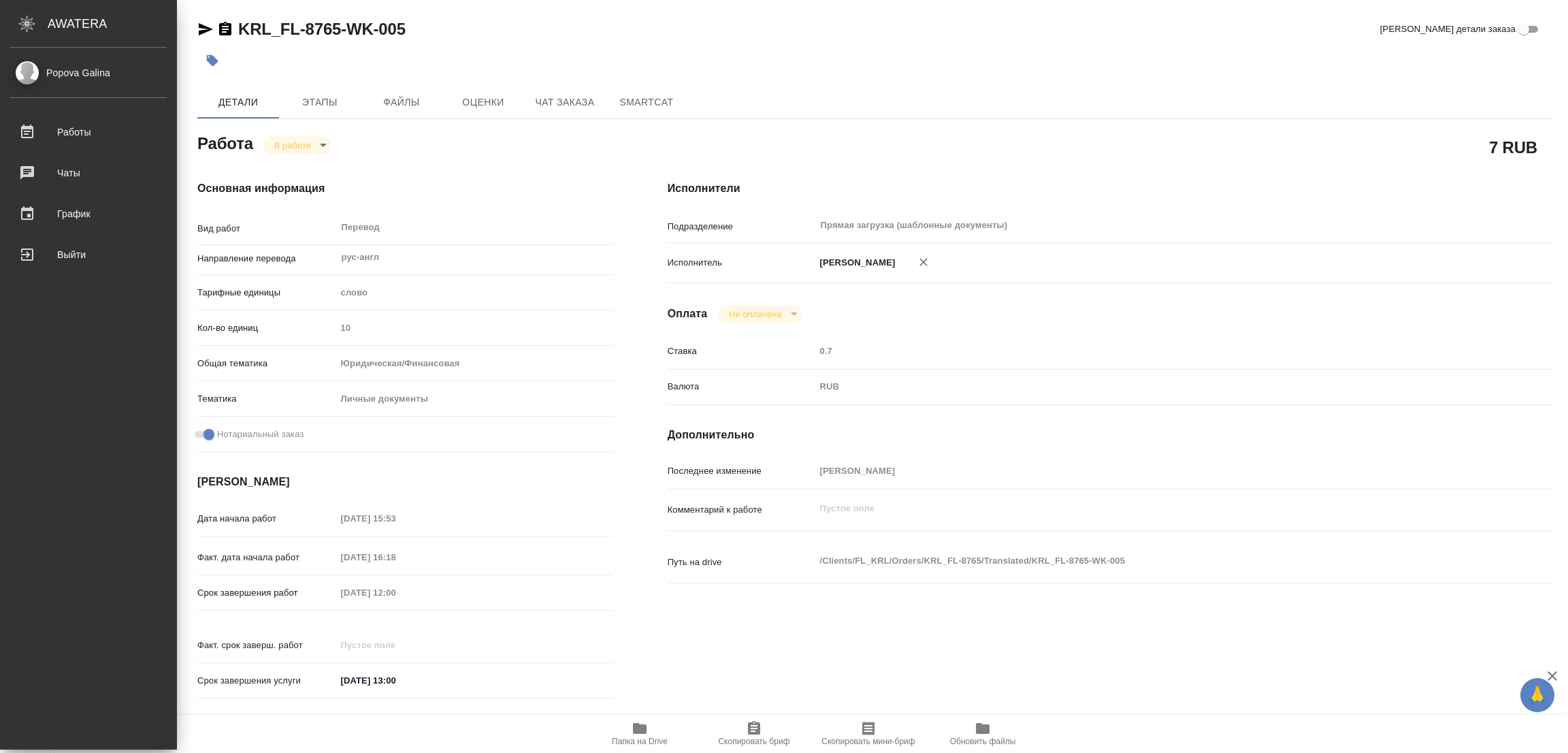
type textarea "x"
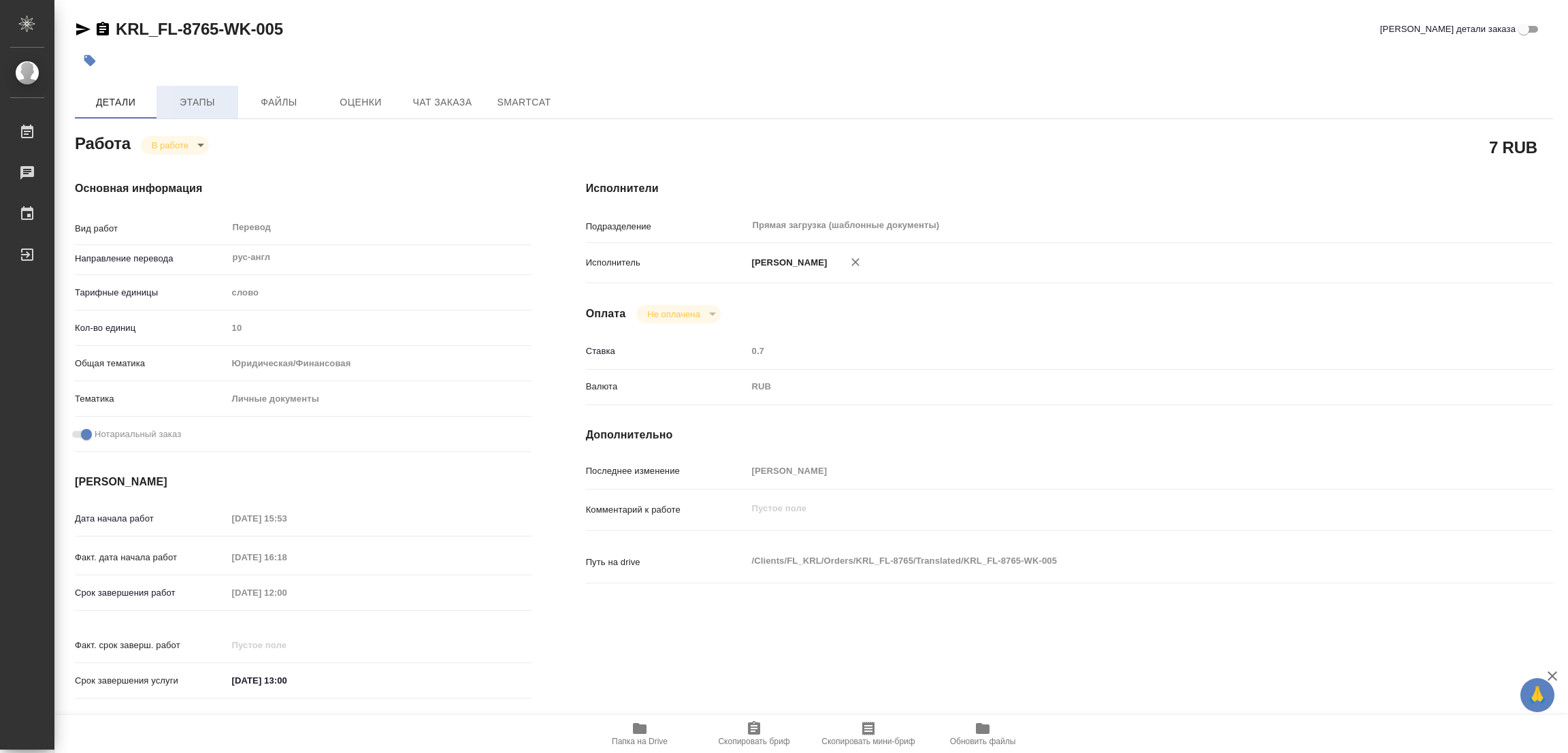
click at [197, 99] on span "Этапы" at bounding box center [197, 102] width 65 height 17
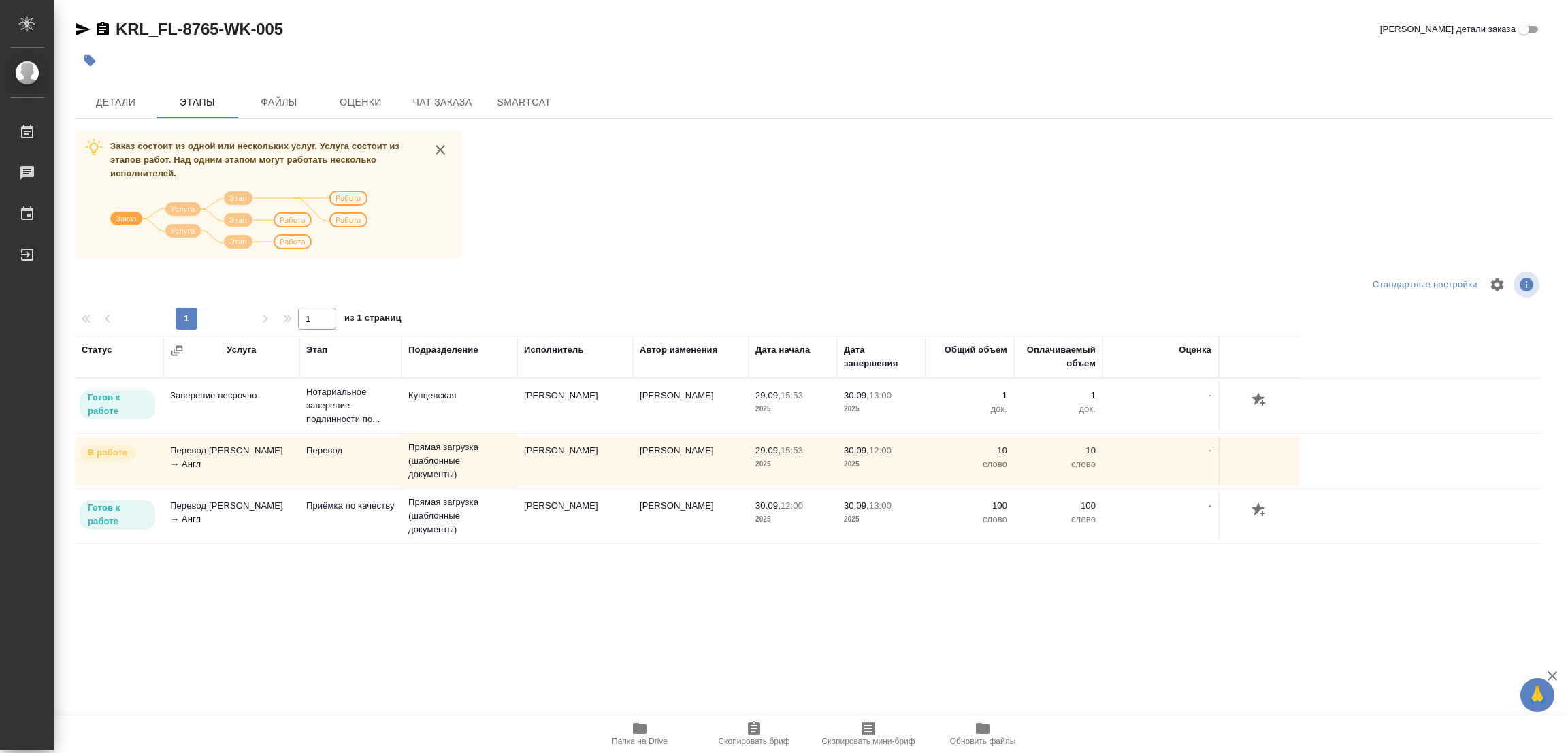
click at [717, 153] on div "Заказ состоит из одной или нескольких услуг. Услуга состоит из этапов работ. На…" at bounding box center [814, 386] width 1478 height 512
click at [120, 111] on button "Детали" at bounding box center [115, 102] width 81 height 33
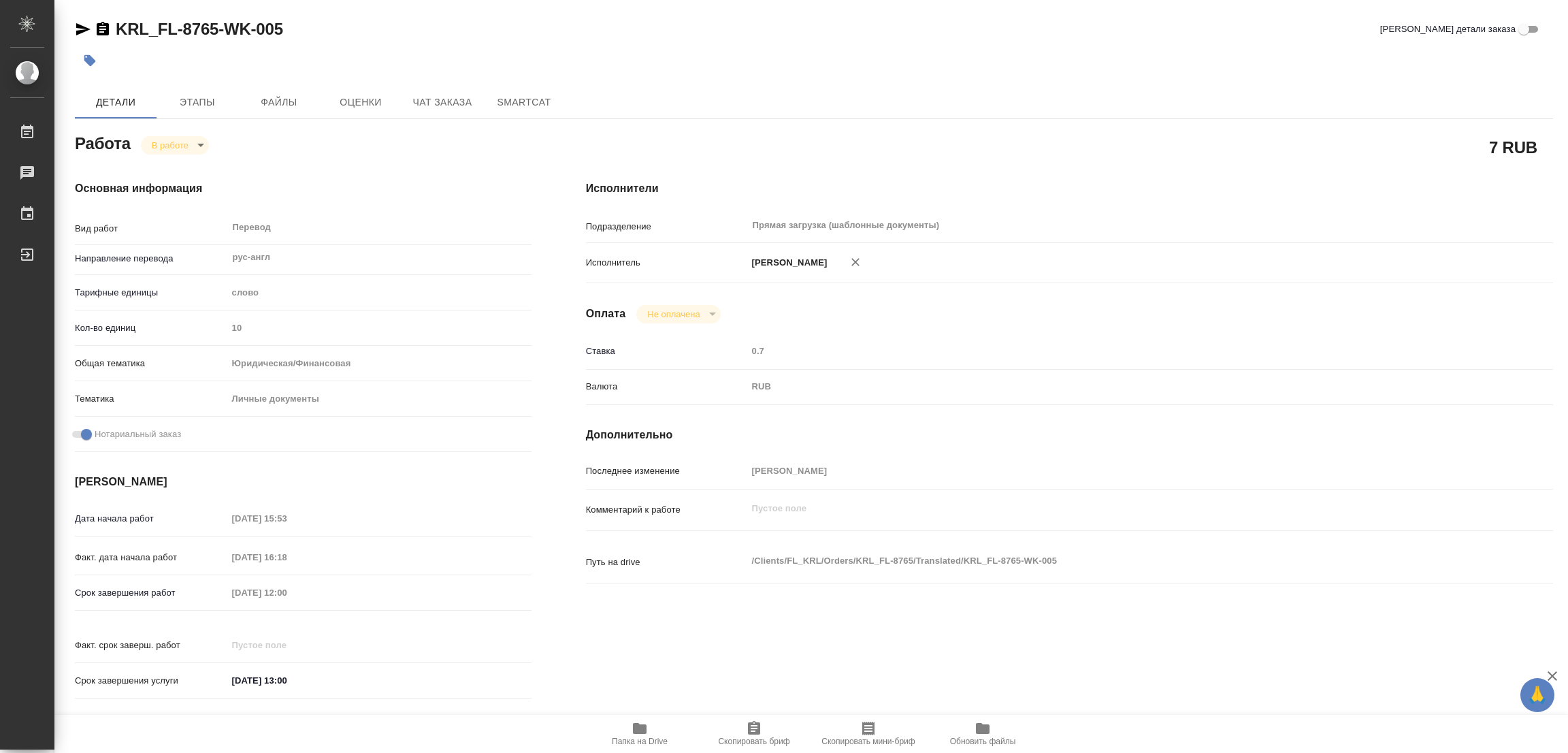
type textarea "x"
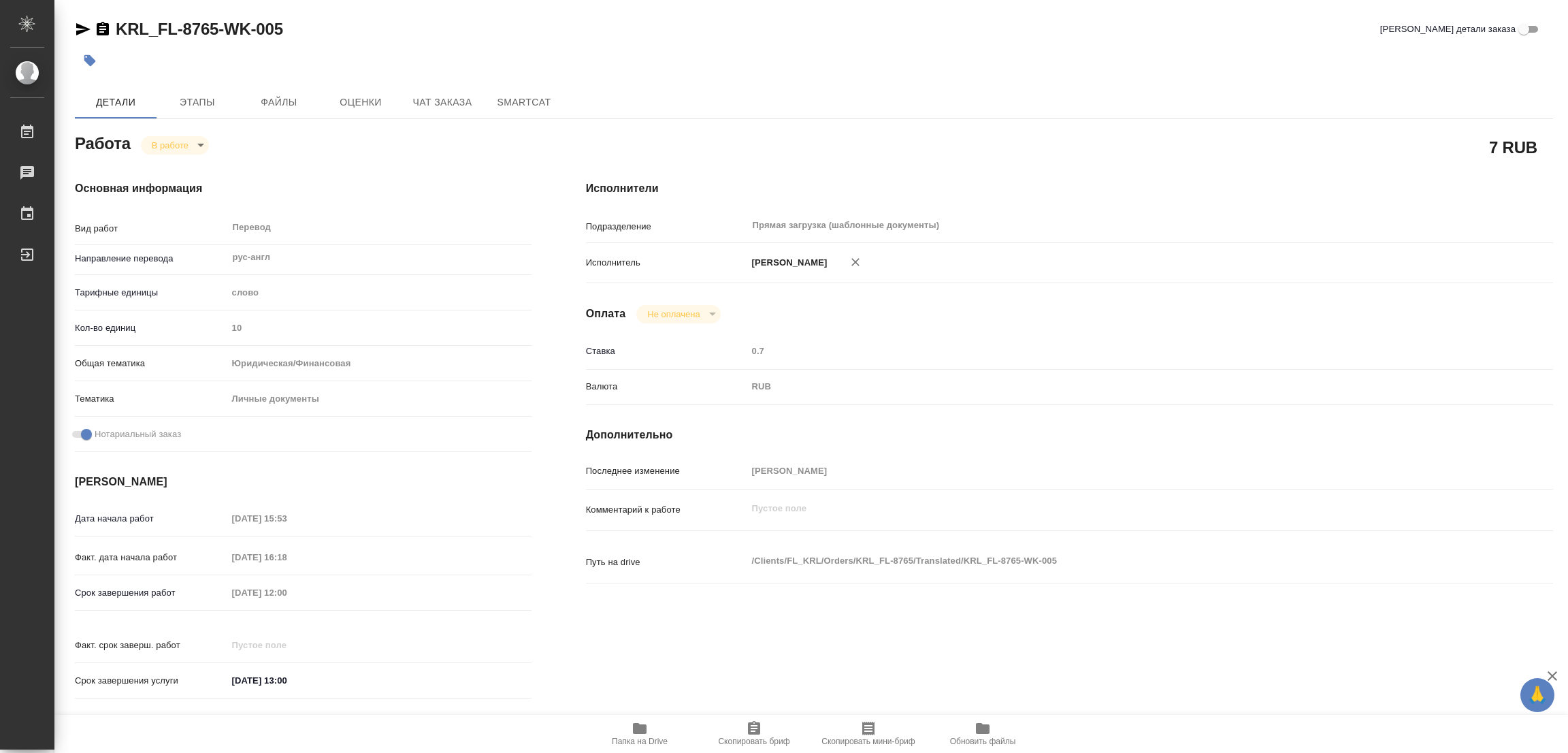
type textarea "x"
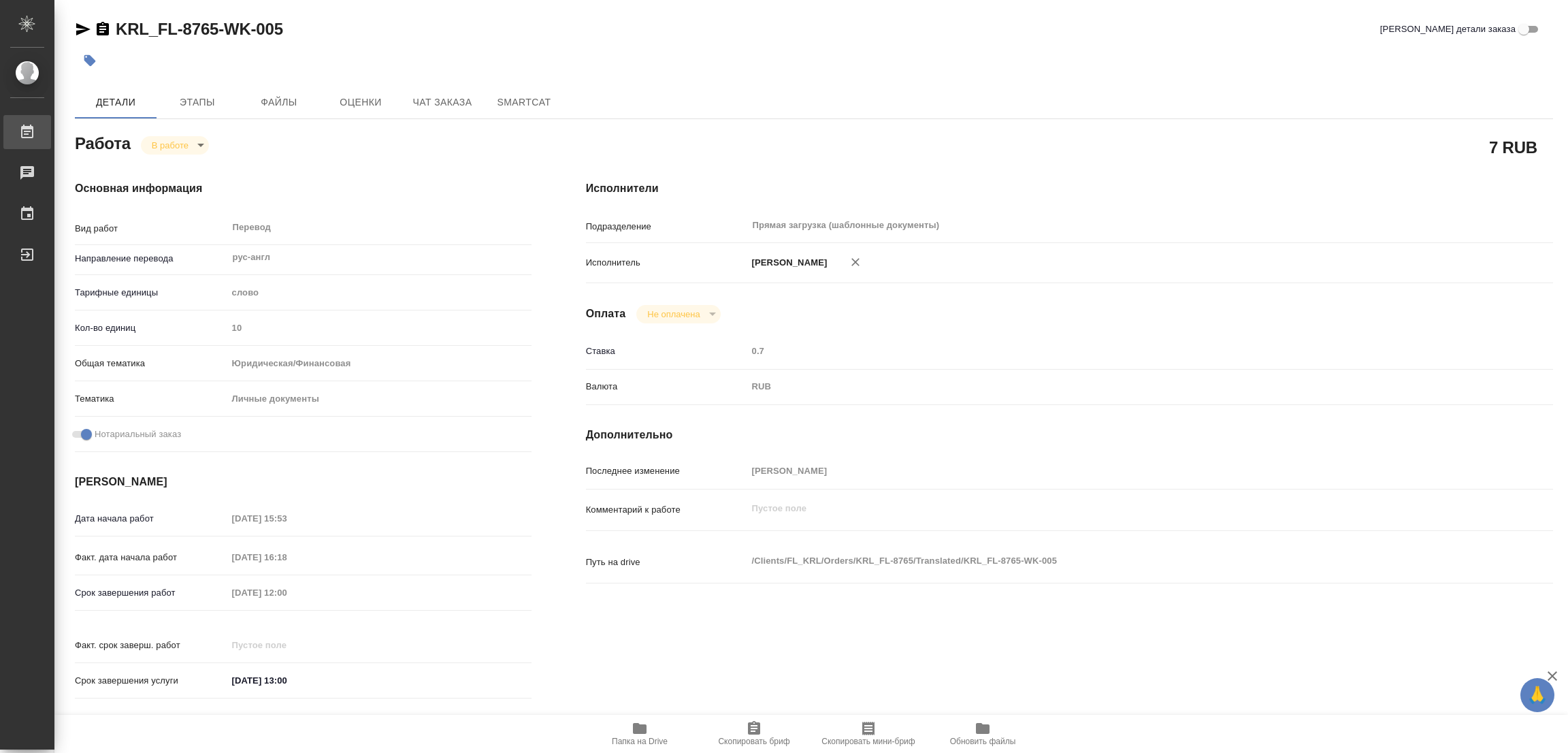
type textarea "x"
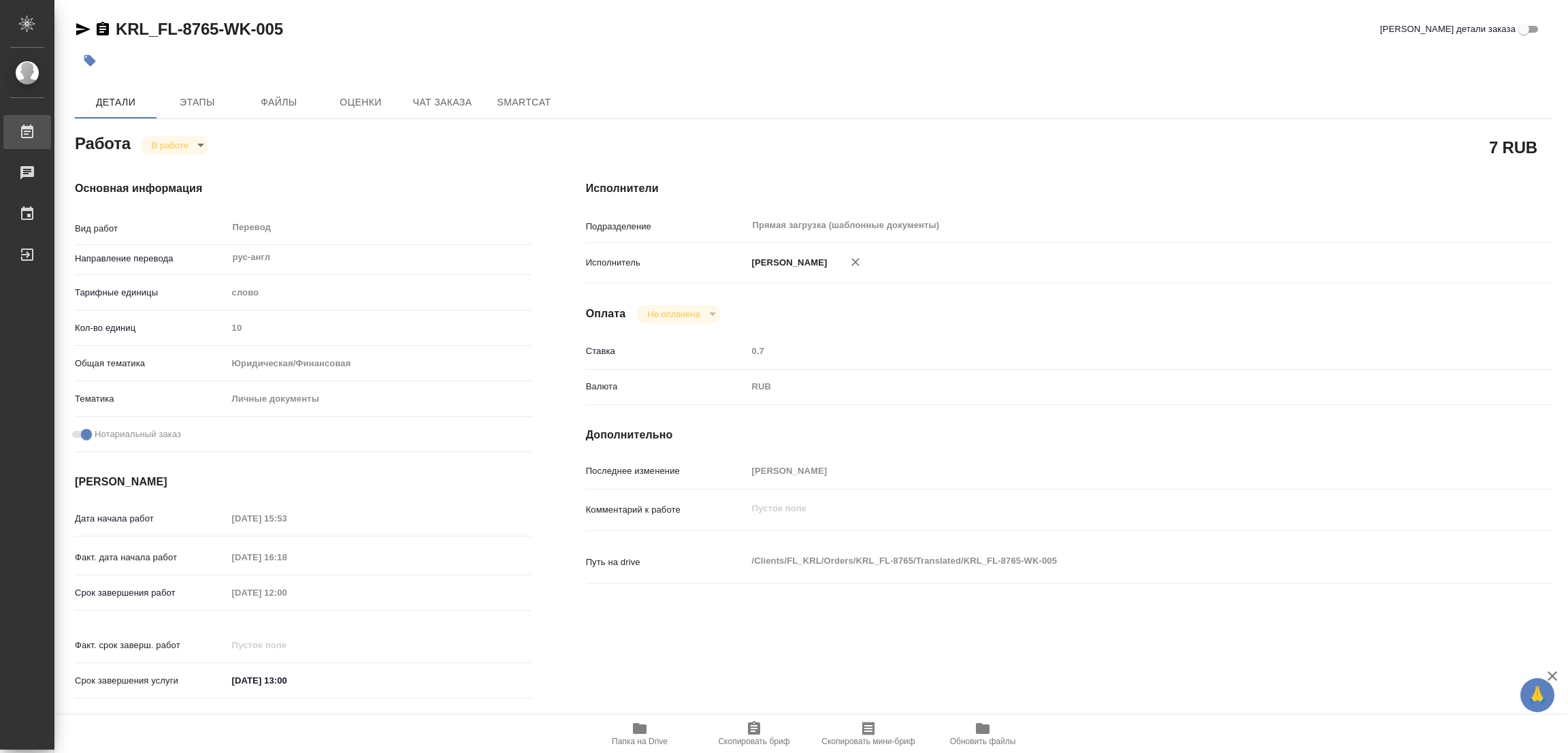
type textarea "x"
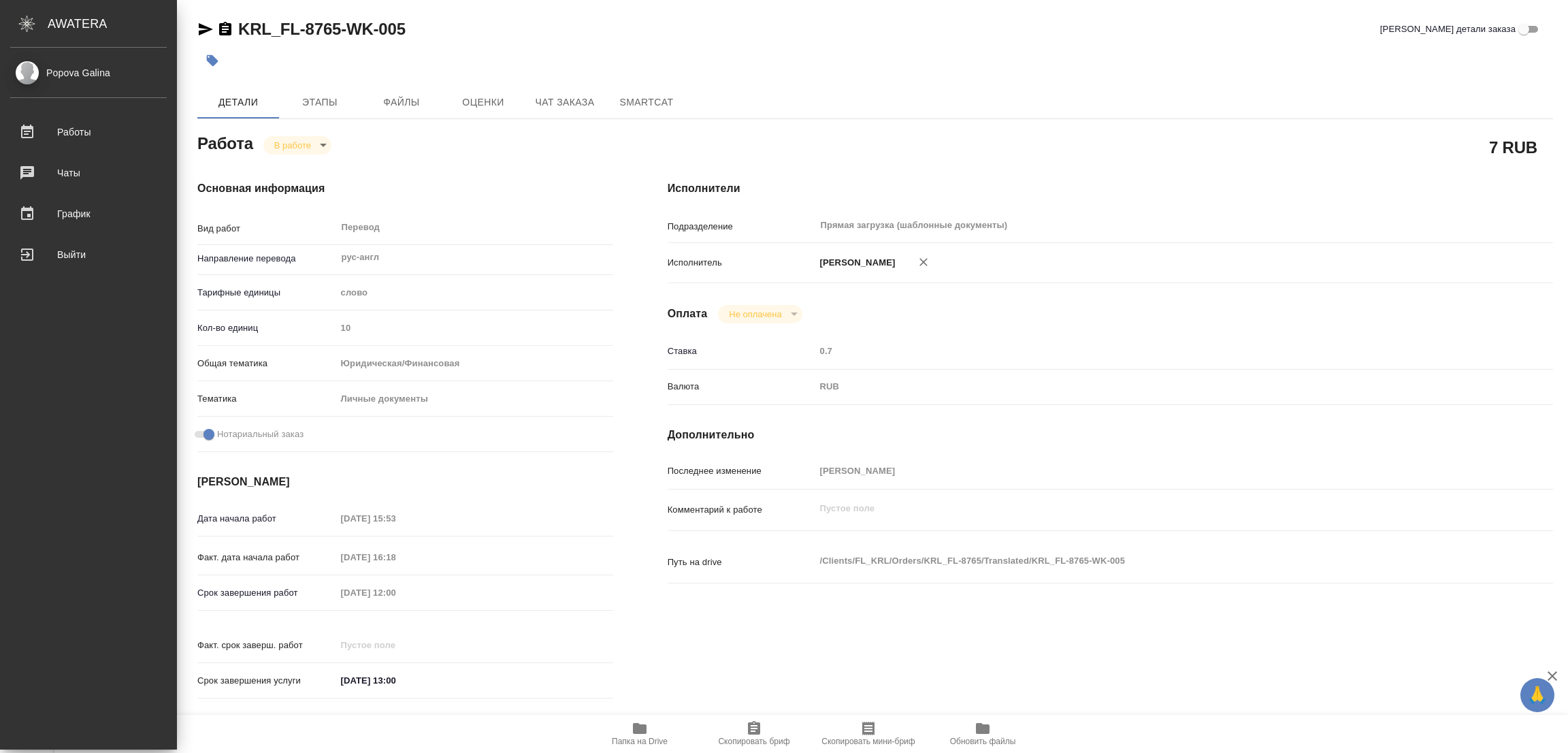
type textarea "x"
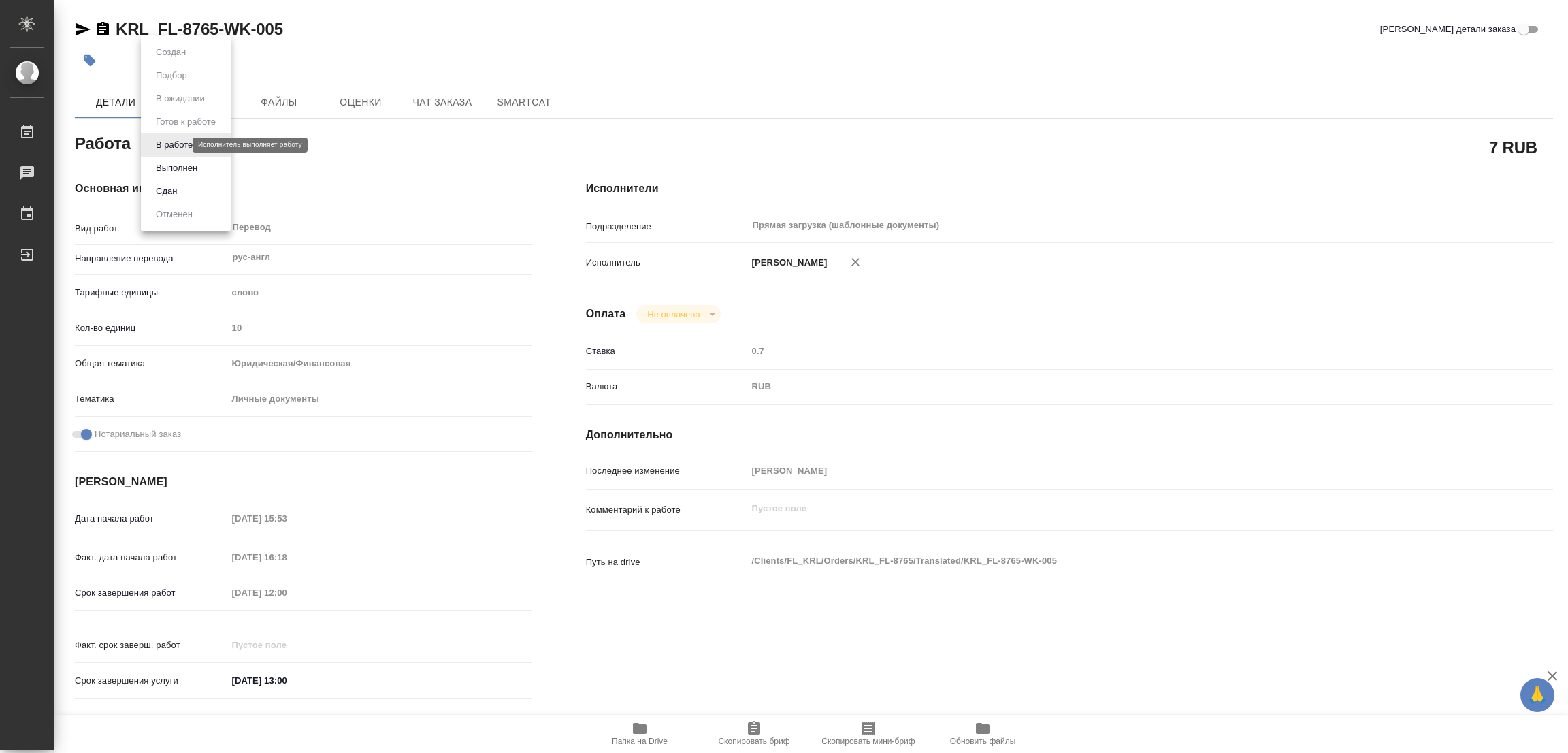
click at [168, 147] on body "🙏 .cls-1 fill:#fff; AWATERA Popova Galina Работы 0 Чаты График Выйти KRL_FL-876…" at bounding box center [784, 376] width 1568 height 753
click at [174, 164] on button "Выполнен" at bounding box center [176, 168] width 49 height 15
type textarea "x"
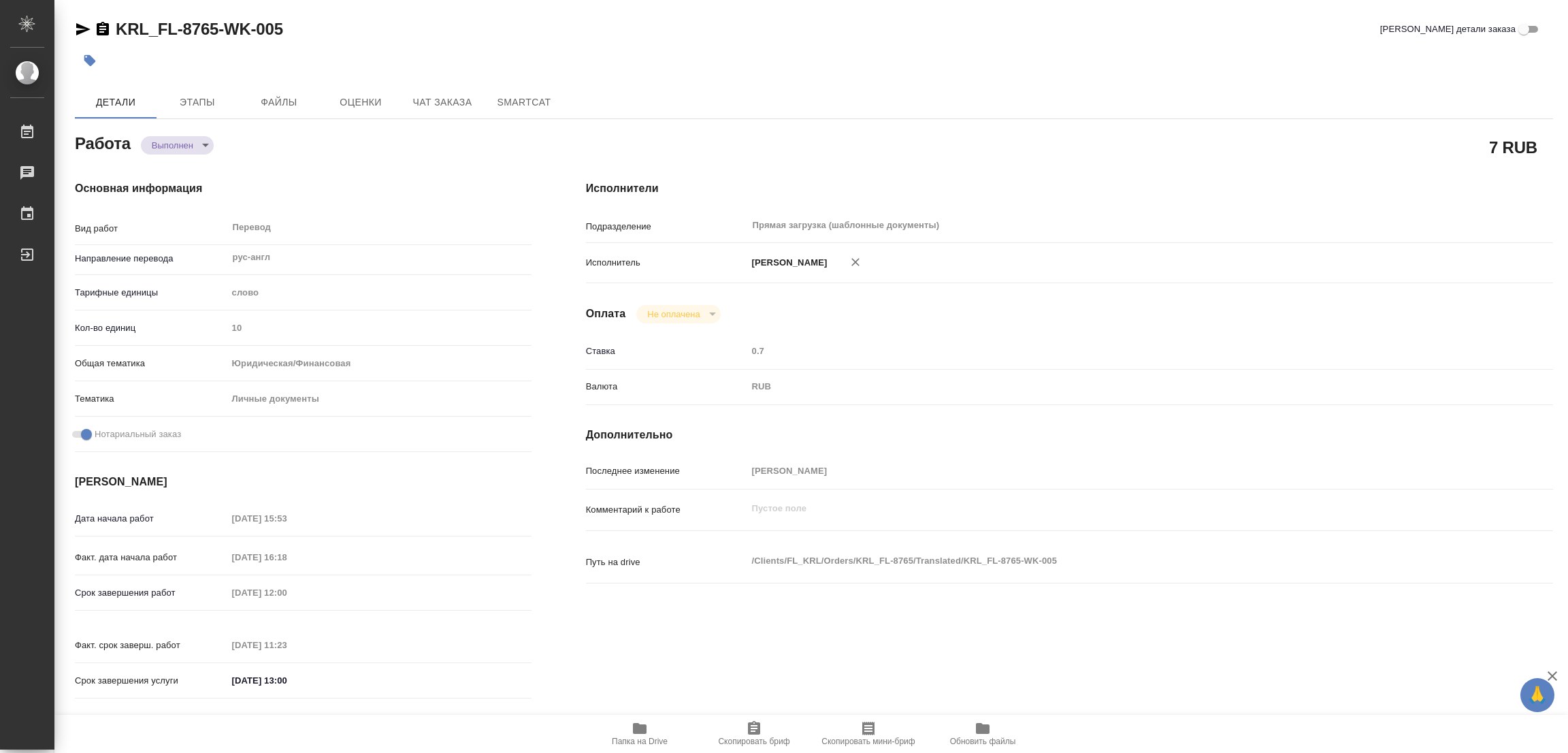
type textarea "x"
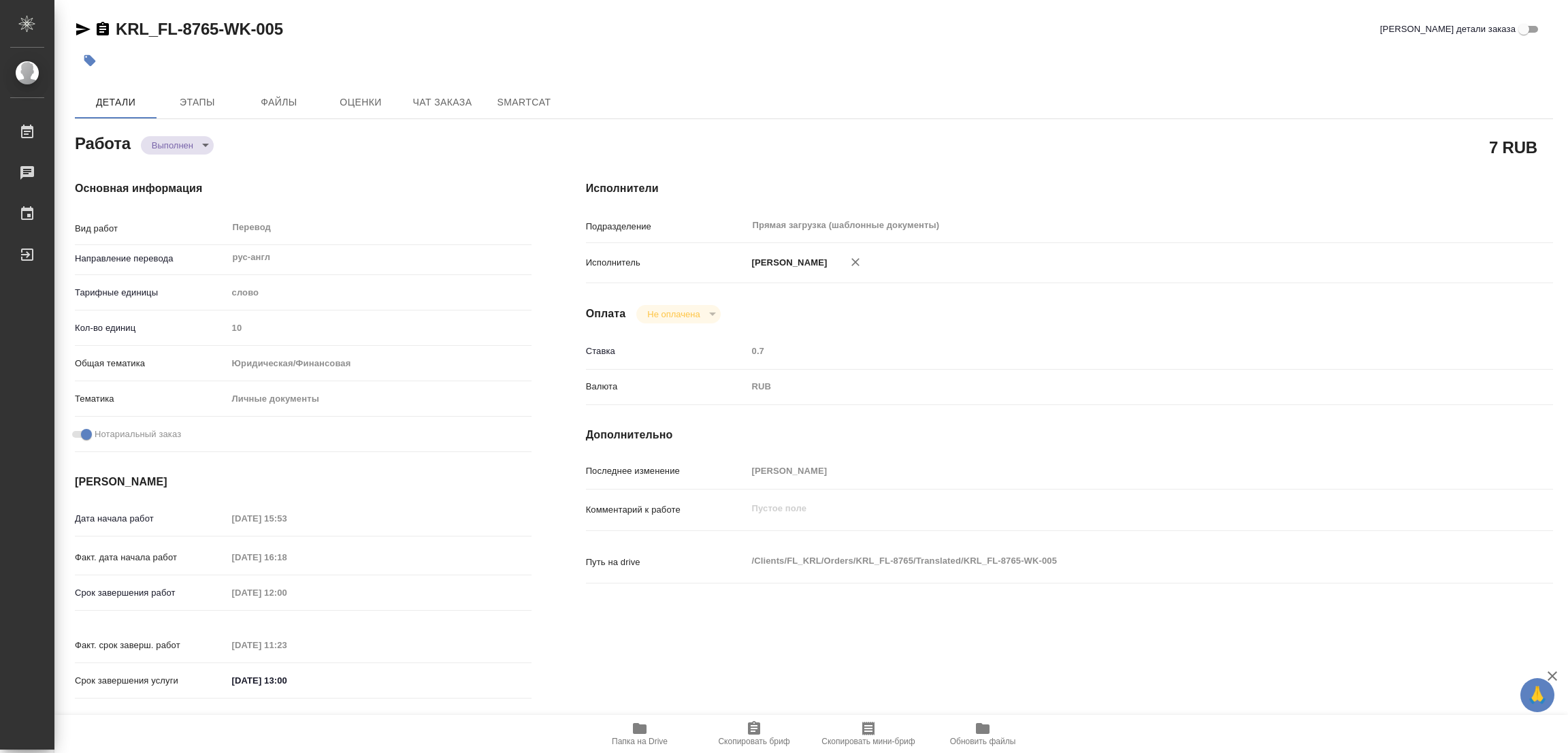
type textarea "x"
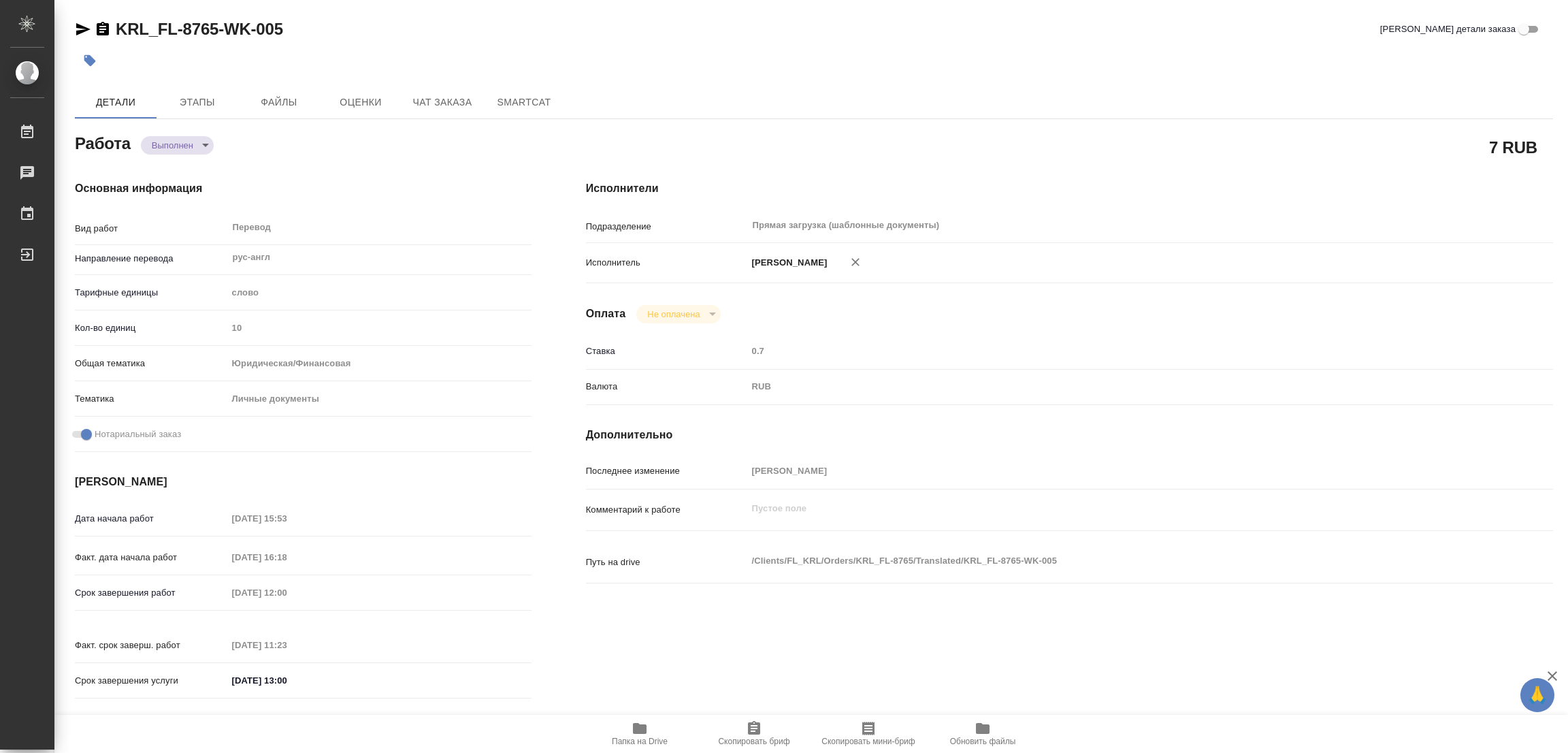
type textarea "x"
click at [95, 60] on icon "button" at bounding box center [90, 60] width 12 height 12
type textarea "x"
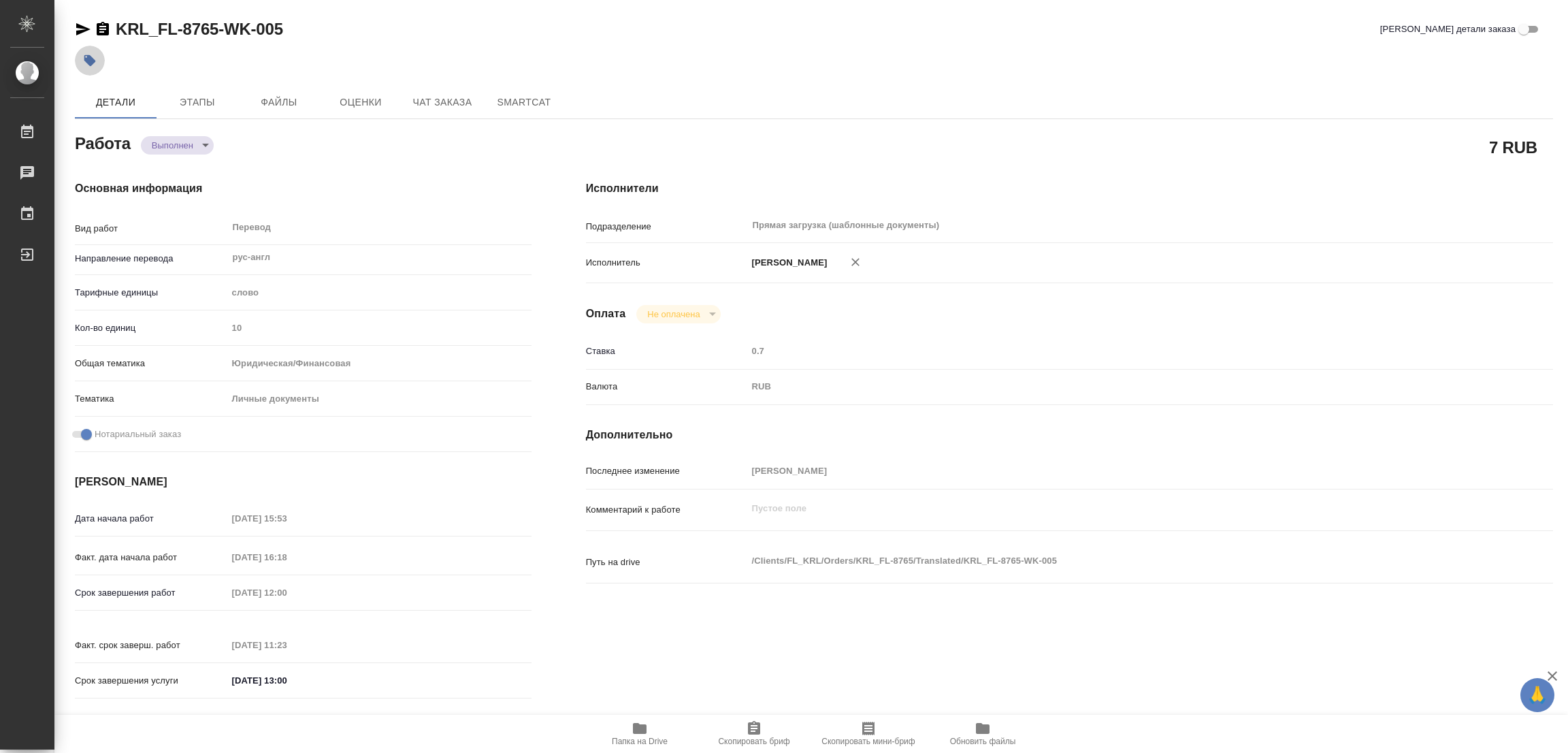
type textarea "x"
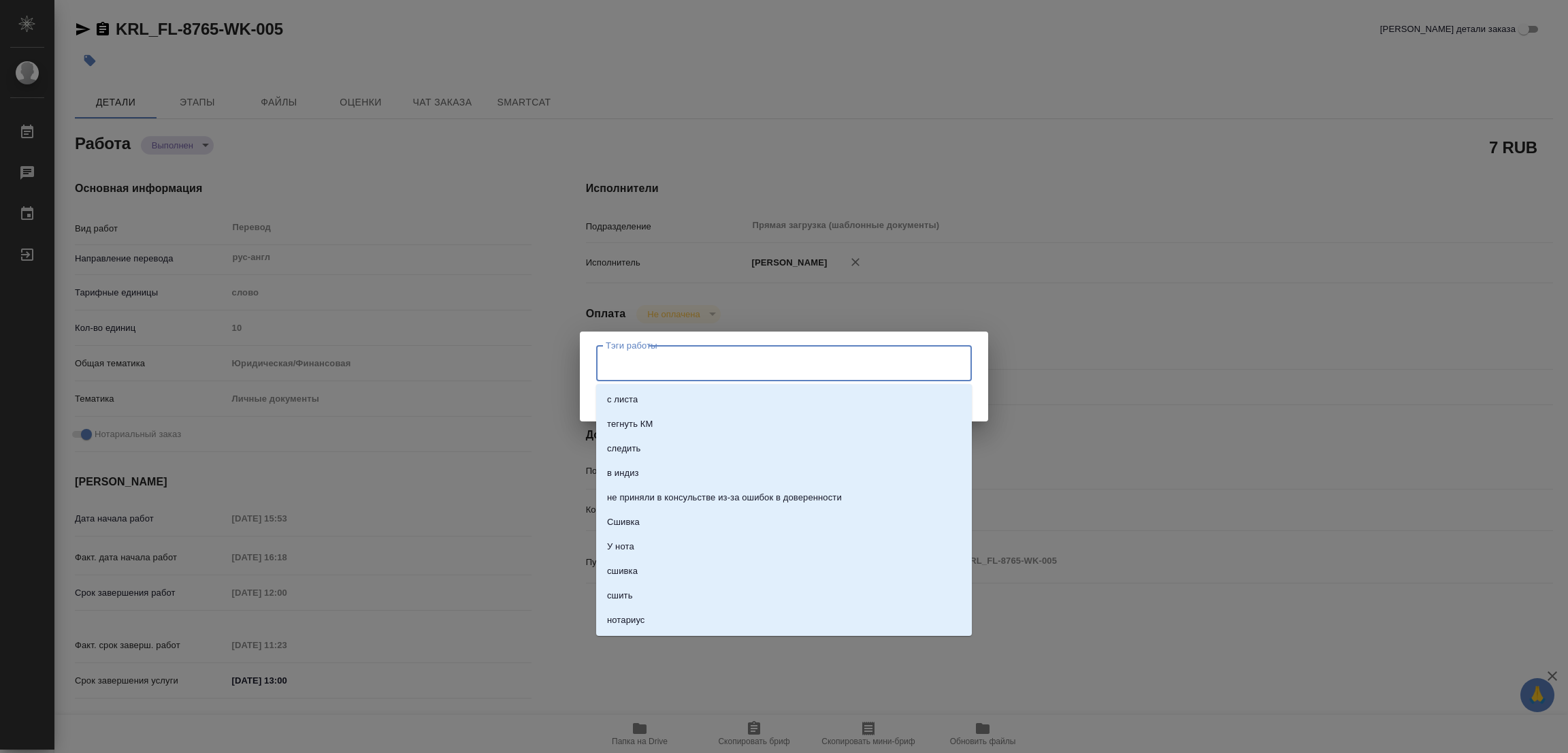
click at [630, 360] on input "Тэги работы" at bounding box center [771, 362] width 338 height 23
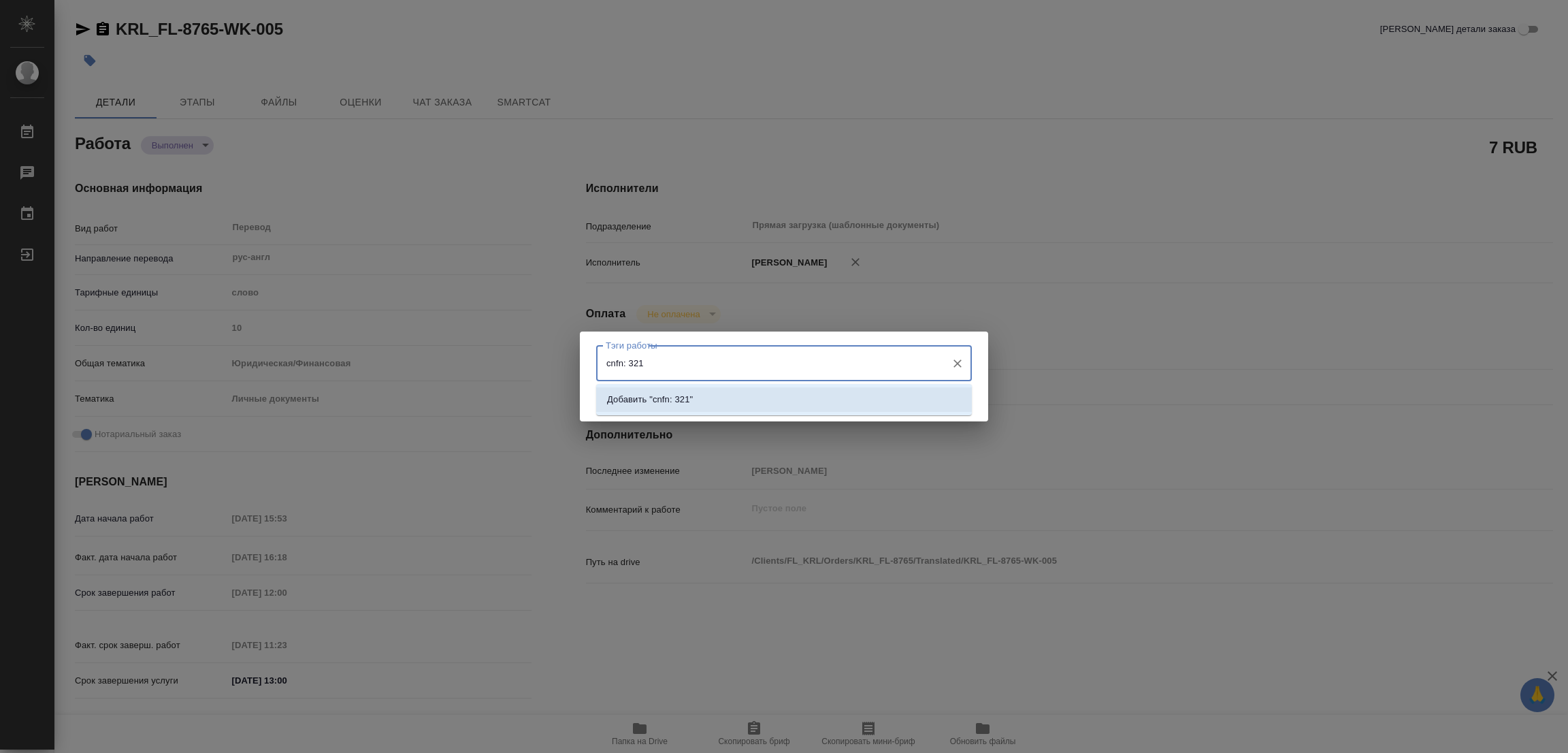
drag, startPoint x: 620, startPoint y: 362, endPoint x: 591, endPoint y: 363, distance: 29.0
click at [591, 363] on div "Тэги работы cnfn: 321 Тэги работы Сохранить" at bounding box center [783, 376] width 408 height 89
type input "стат: 321"
click at [671, 398] on p "Добавить "стат: 321"" at bounding box center [650, 400] width 86 height 14
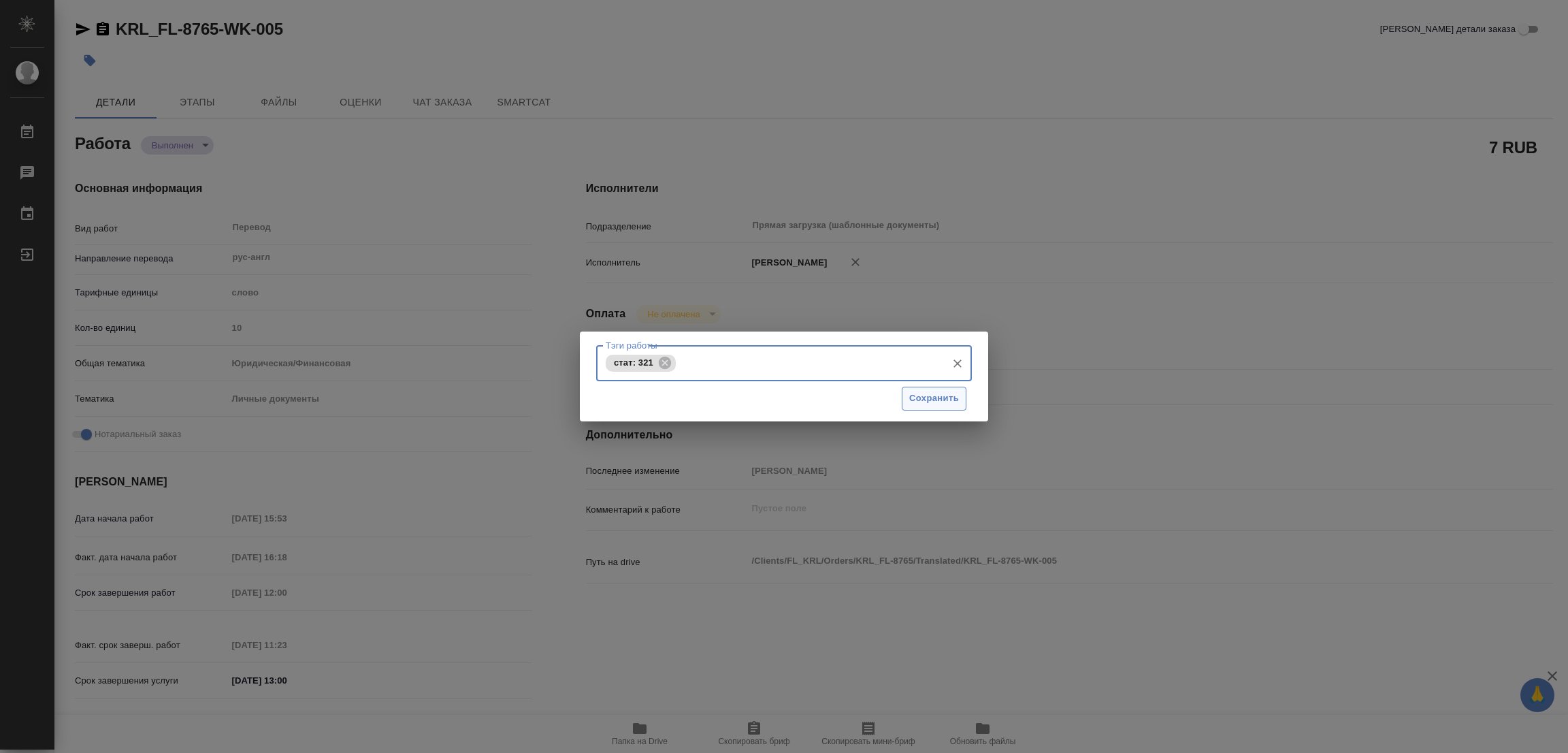
click at [932, 391] on span "Сохранить" at bounding box center [933, 398] width 49 height 16
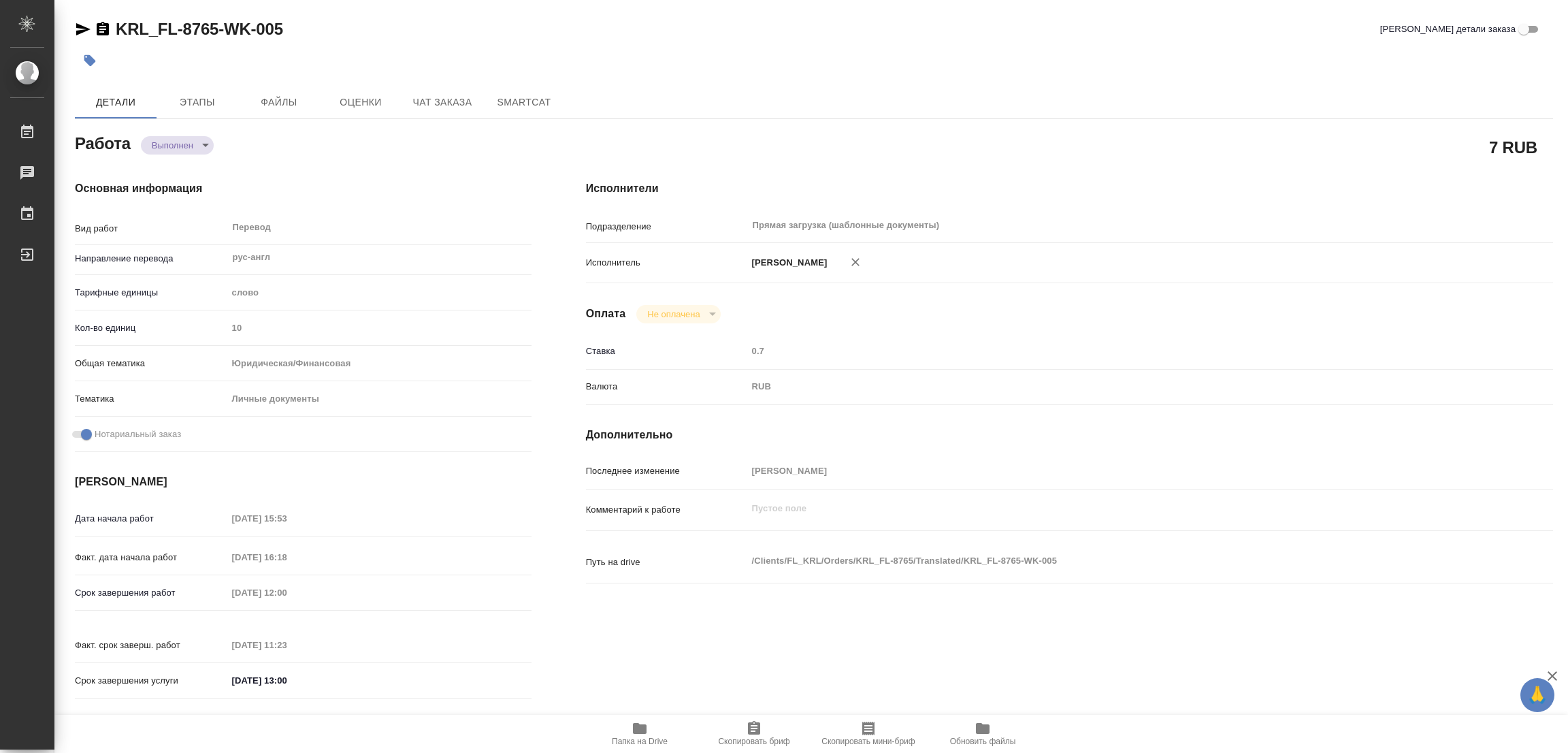
type input "completed"
type textarea "Перевод"
type textarea "x"
type input "рус-англ"
type input "5a8b1489cc6b4906c91bfd90"
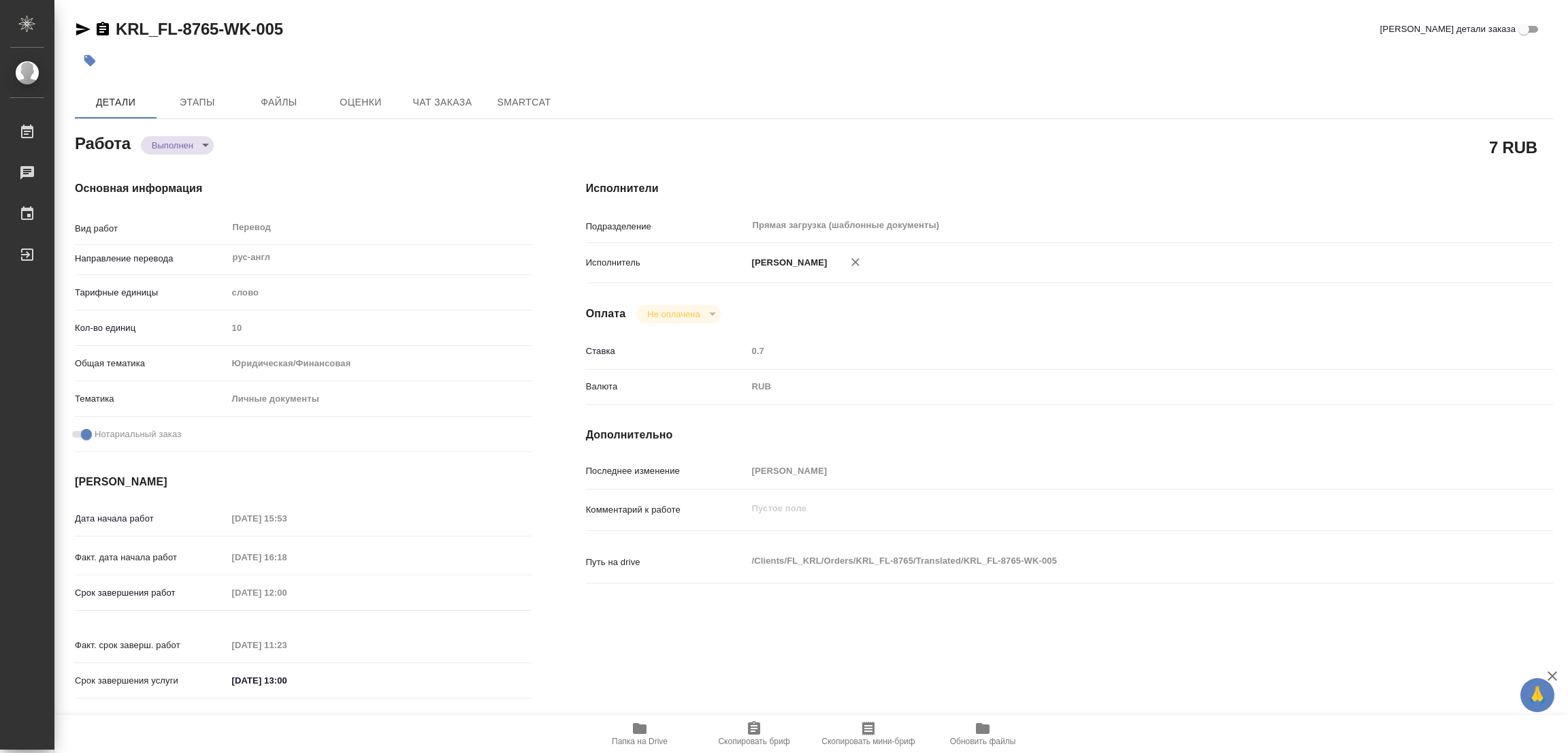
type input "10"
type input "yr-fn"
type input "5a8b8b956a9677013d343cfe"
checkbox input "true"
type input "29.09.2025 15:53"
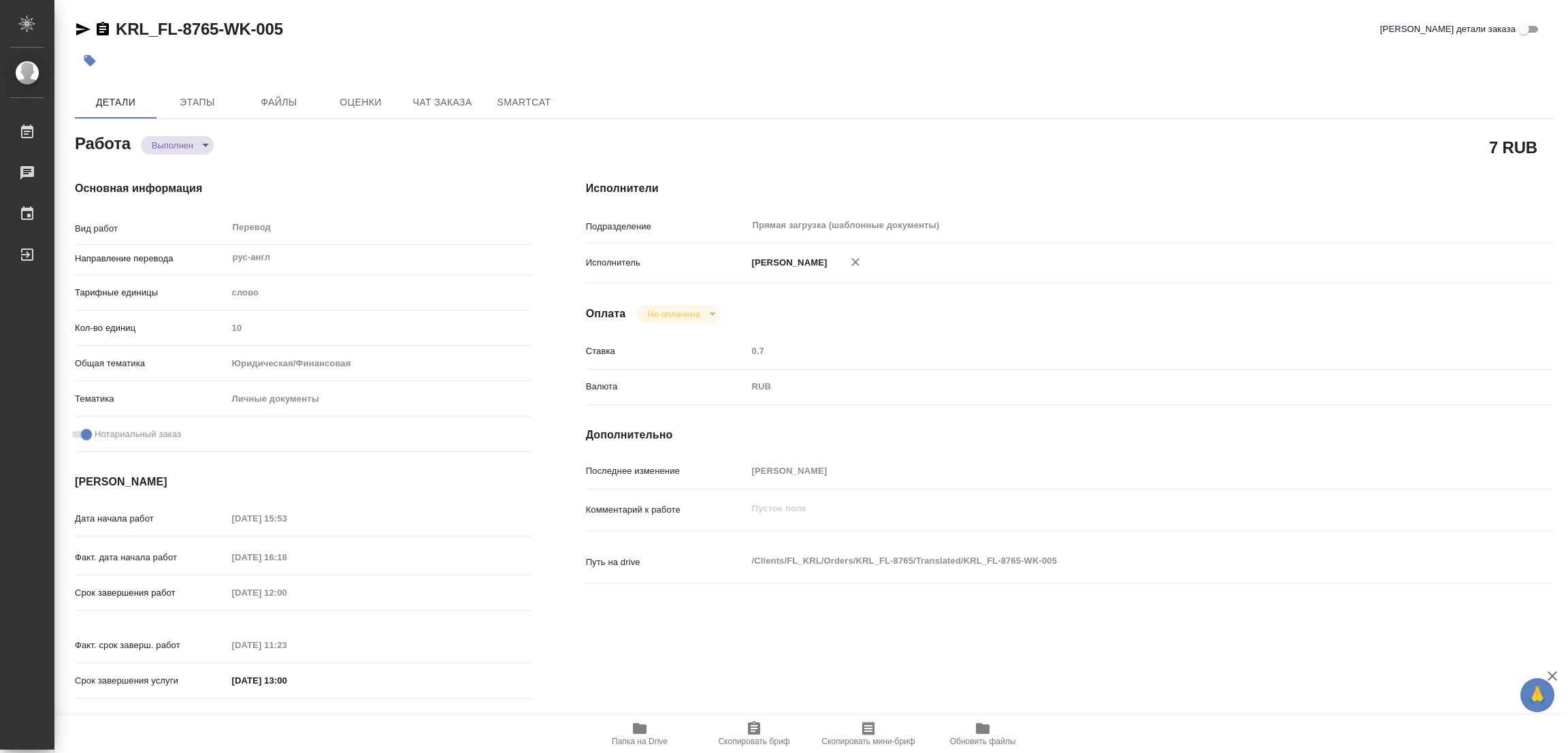
type input "29.09.2025 16:18"
type input "30.09.2025 12:00"
type input "30.09.2025 11:23"
type input "30.09.2025 13:00"
type input "Прямая загрузка (шаблонные документы)"
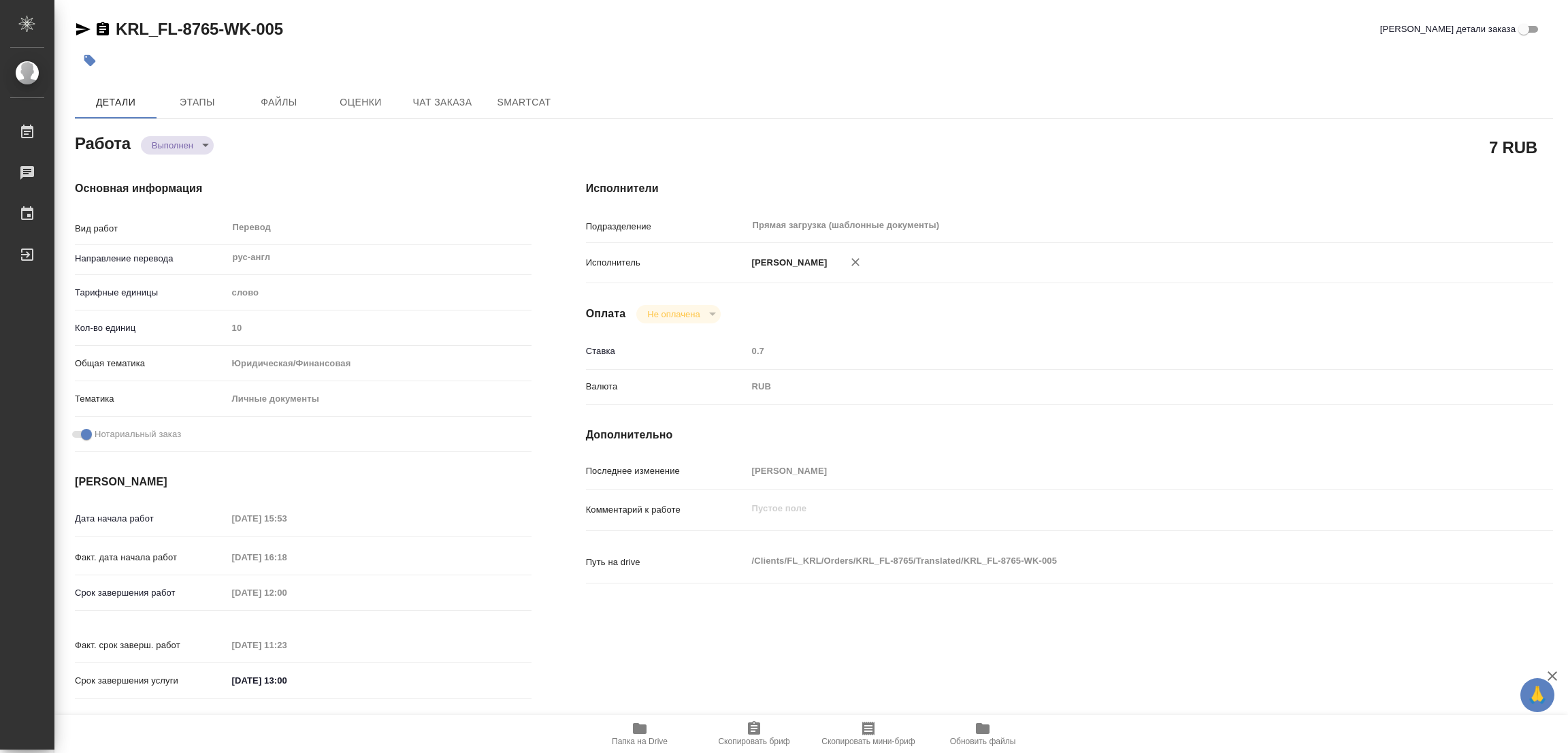
type input "notPayed"
type input "0.7"
type input "RUB"
type input "[PERSON_NAME]"
type textarea "x"
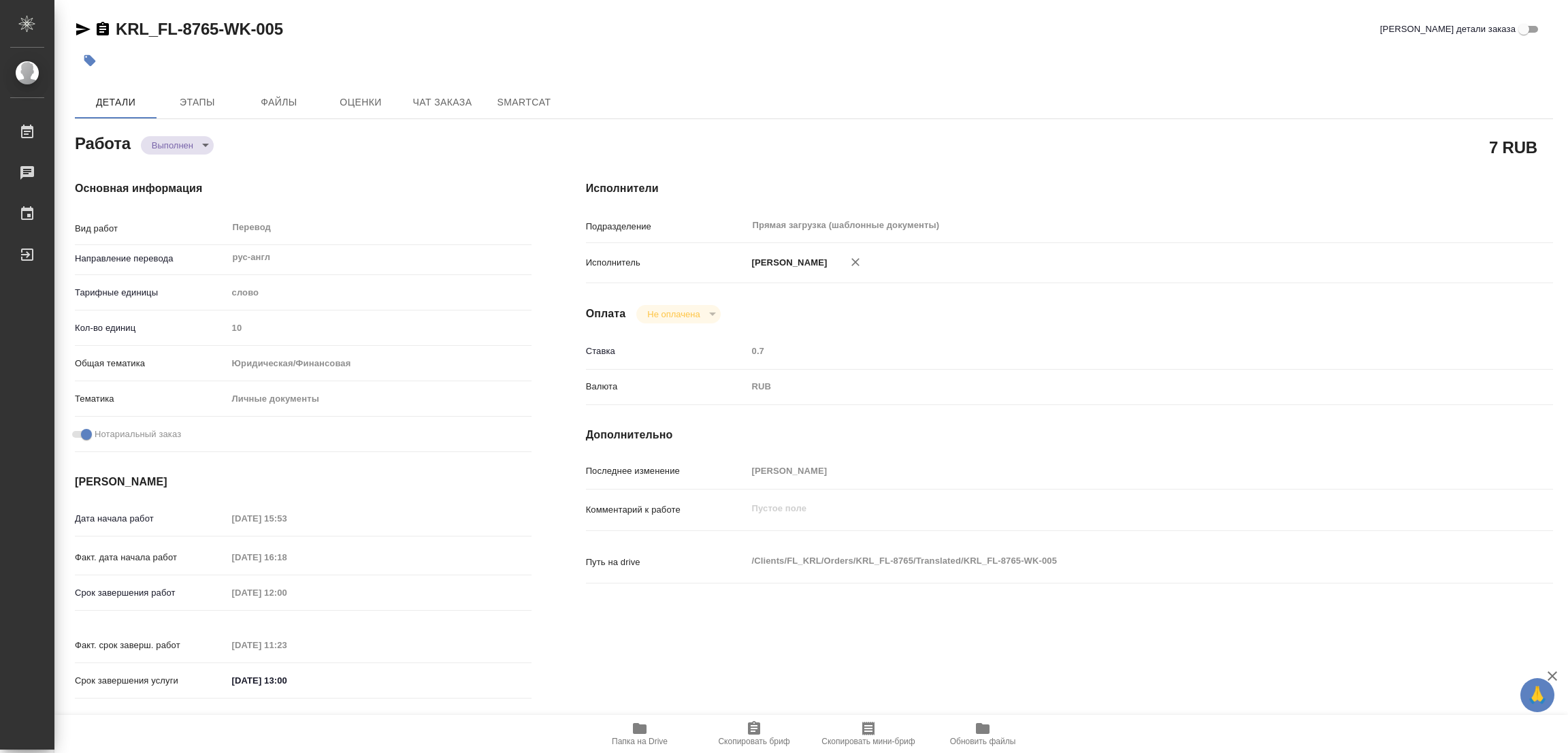
type textarea "/Clients/FL_KRL/Orders/KRL_FL-8765/Translated/KRL_FL-8765-WK-005"
type textarea "x"
type input "KRL_FL-8765"
type input "Перевод Стандарт"
type input "Постредактура машинного перевода, Приёмка по качеству, Корректура, Редактура, П…"
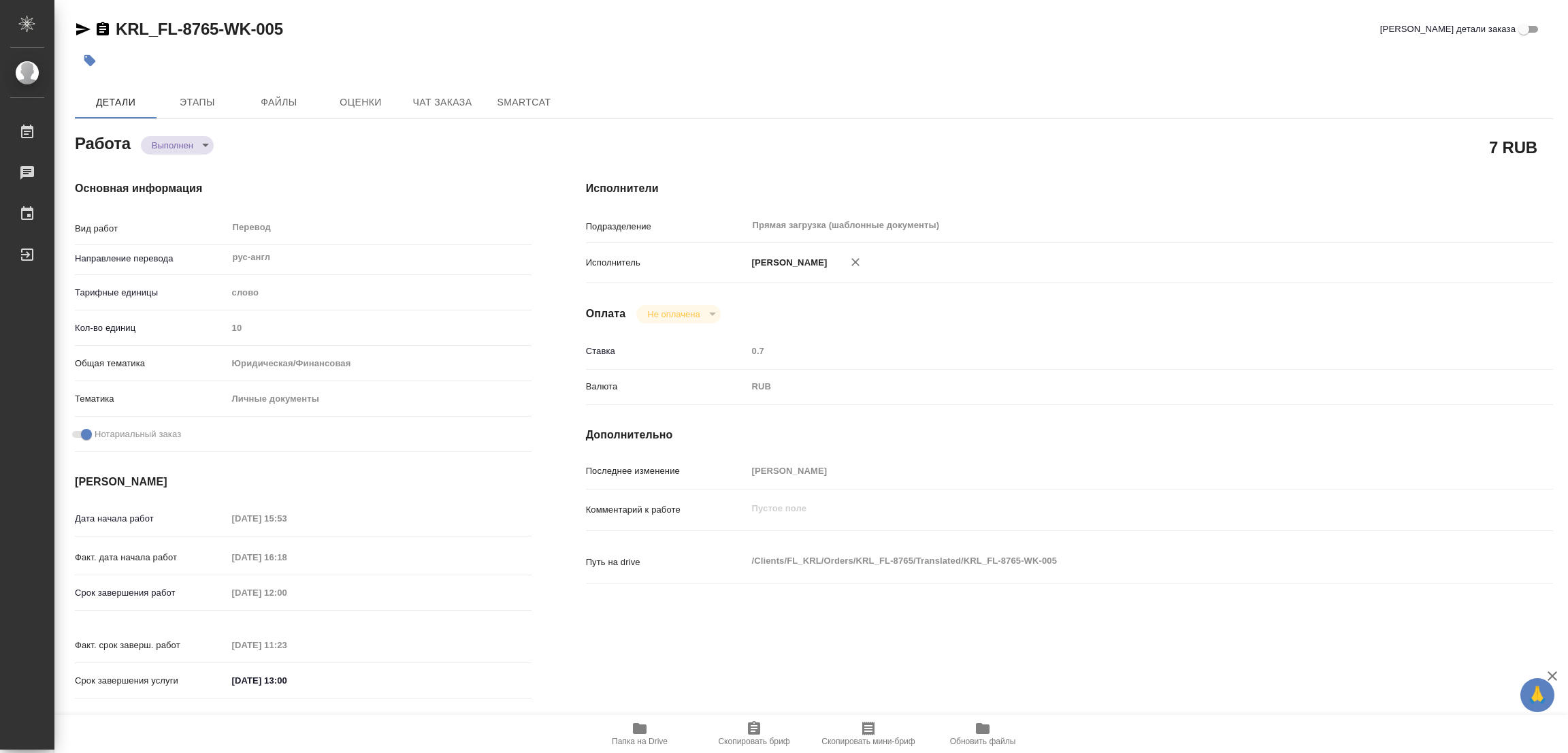
type input "Касымов Тимур"
type input "/Clients/FL_KRL/Orders/KRL_FL-8765"
type textarea "x"
type textarea "НОТ Для подачи в посольство Австралии."
type textarea "x"
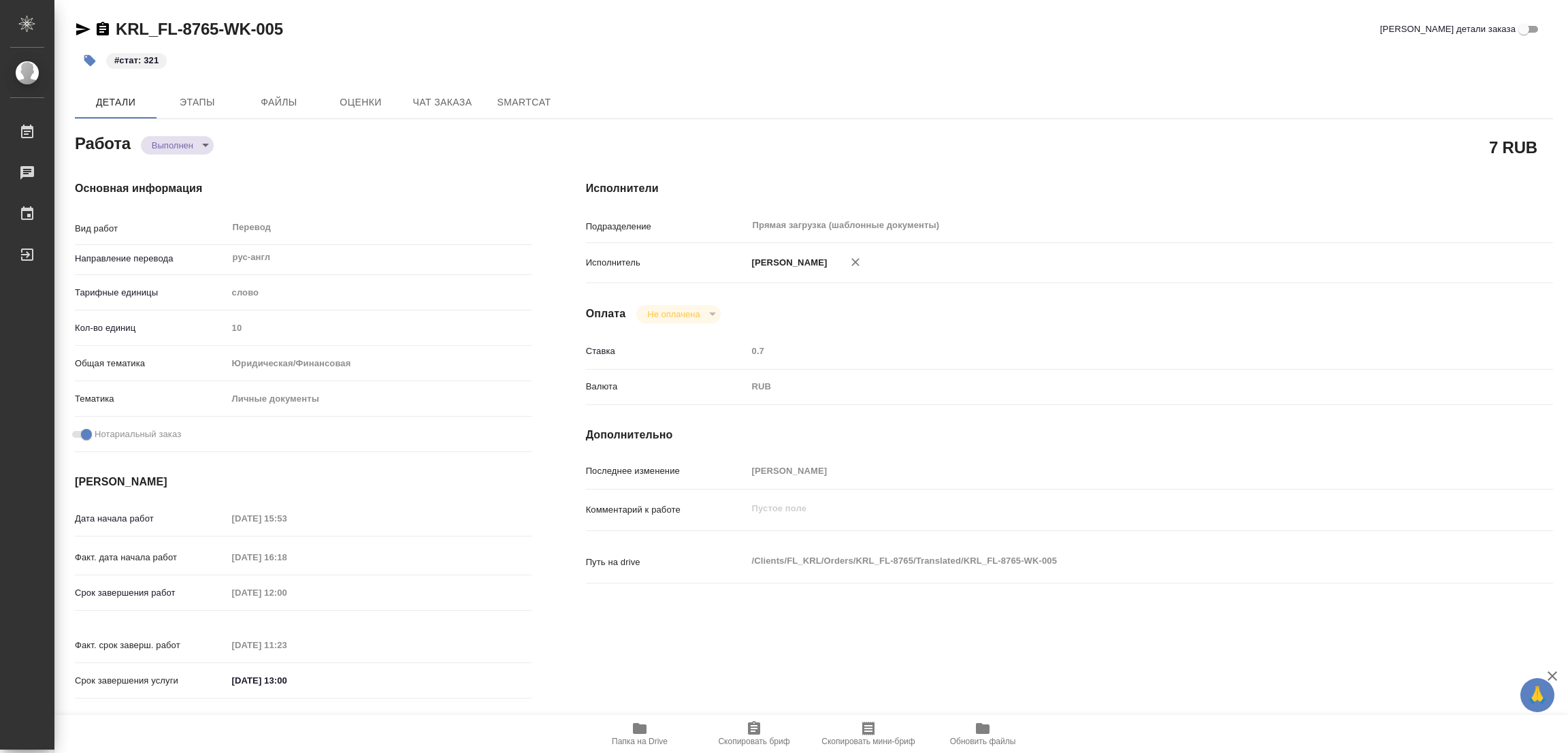
type textarea "x"
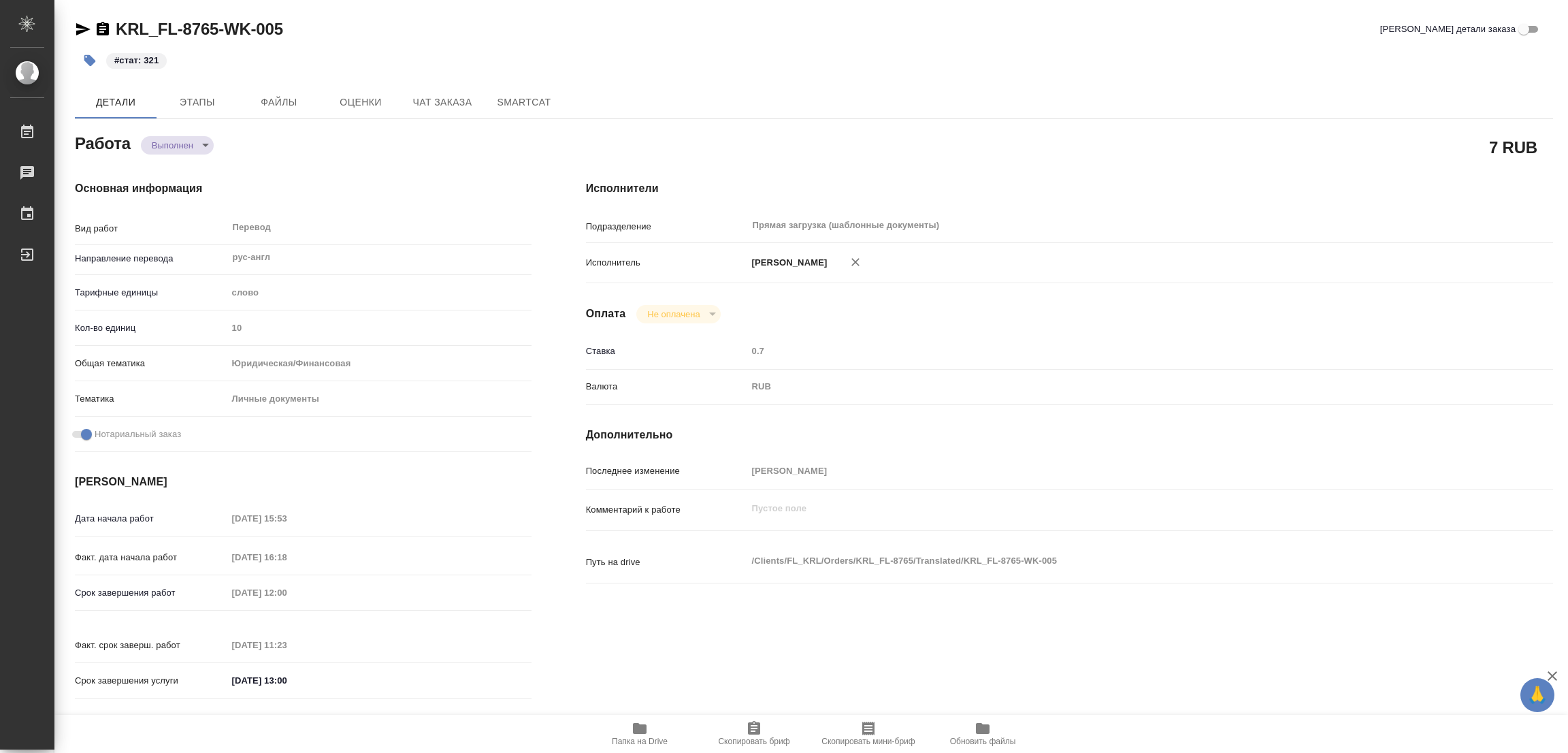
type textarea "x"
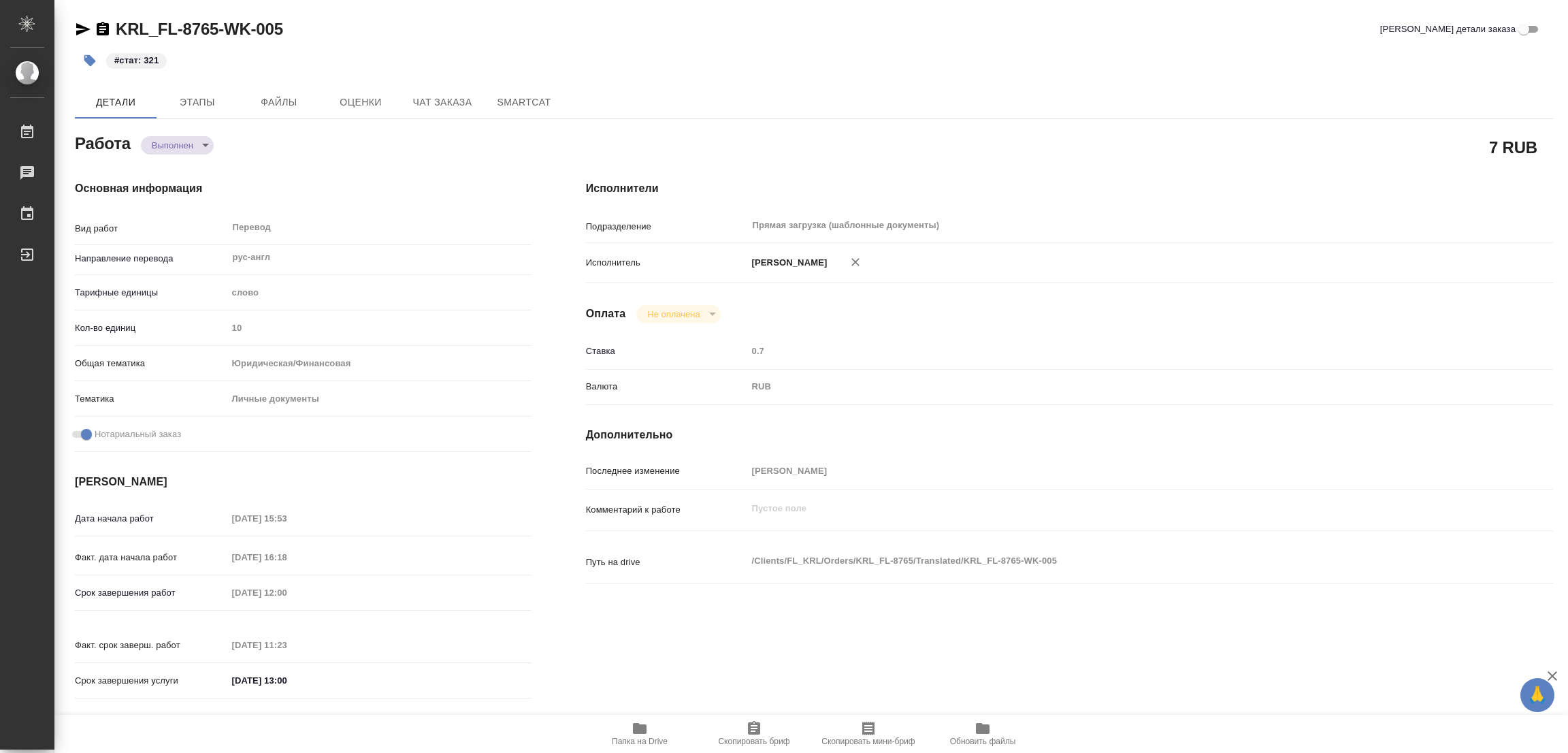
type textarea "x"
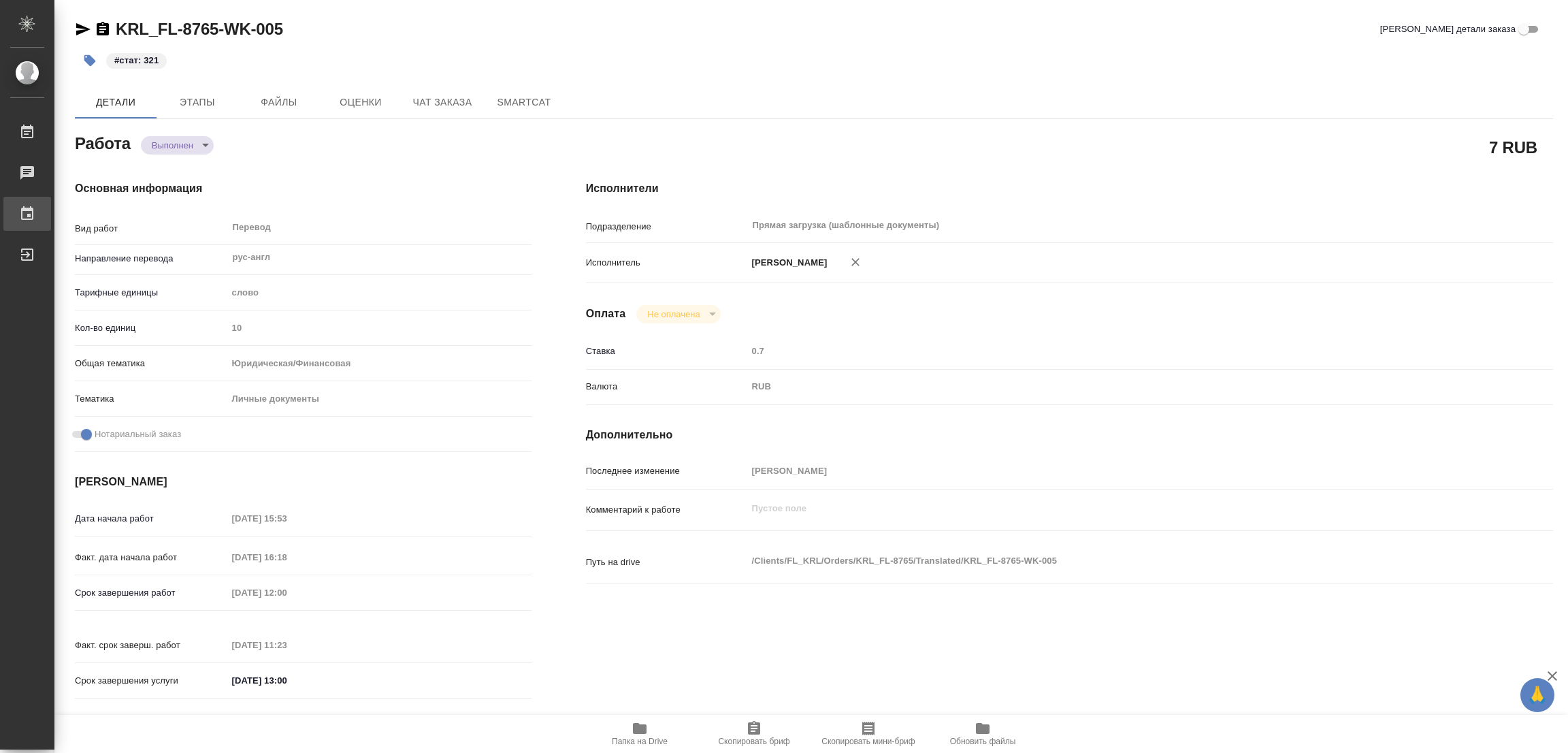
type textarea "x"
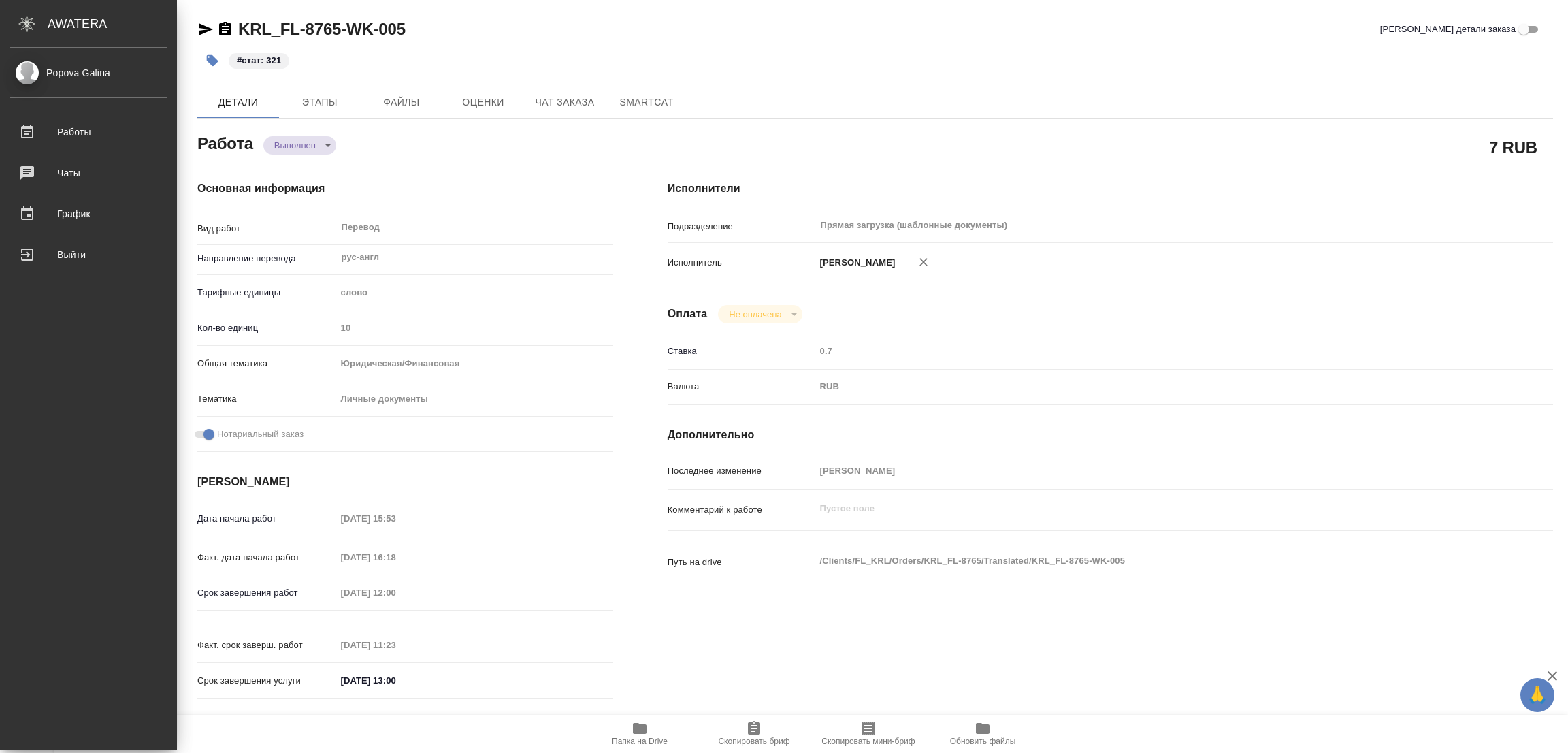
type textarea "x"
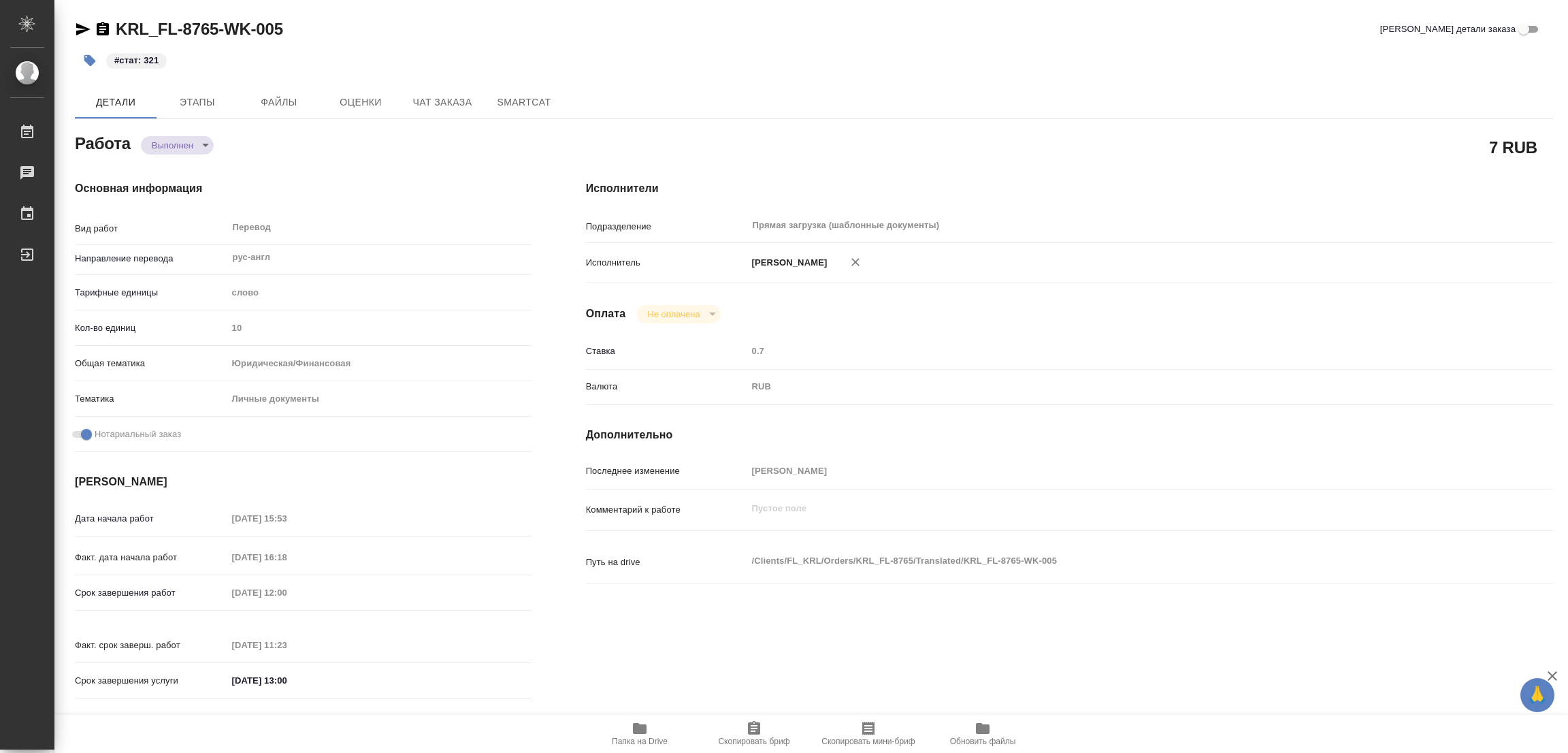
click at [1184, 405] on hr at bounding box center [1069, 405] width 967 height 1
click at [1038, 180] on h4 "Исполнители" at bounding box center [1069, 188] width 967 height 16
click at [985, 86] on div "Детали Этапы Файлы Оценки Чат заказа SmartCat" at bounding box center [814, 102] width 1478 height 33
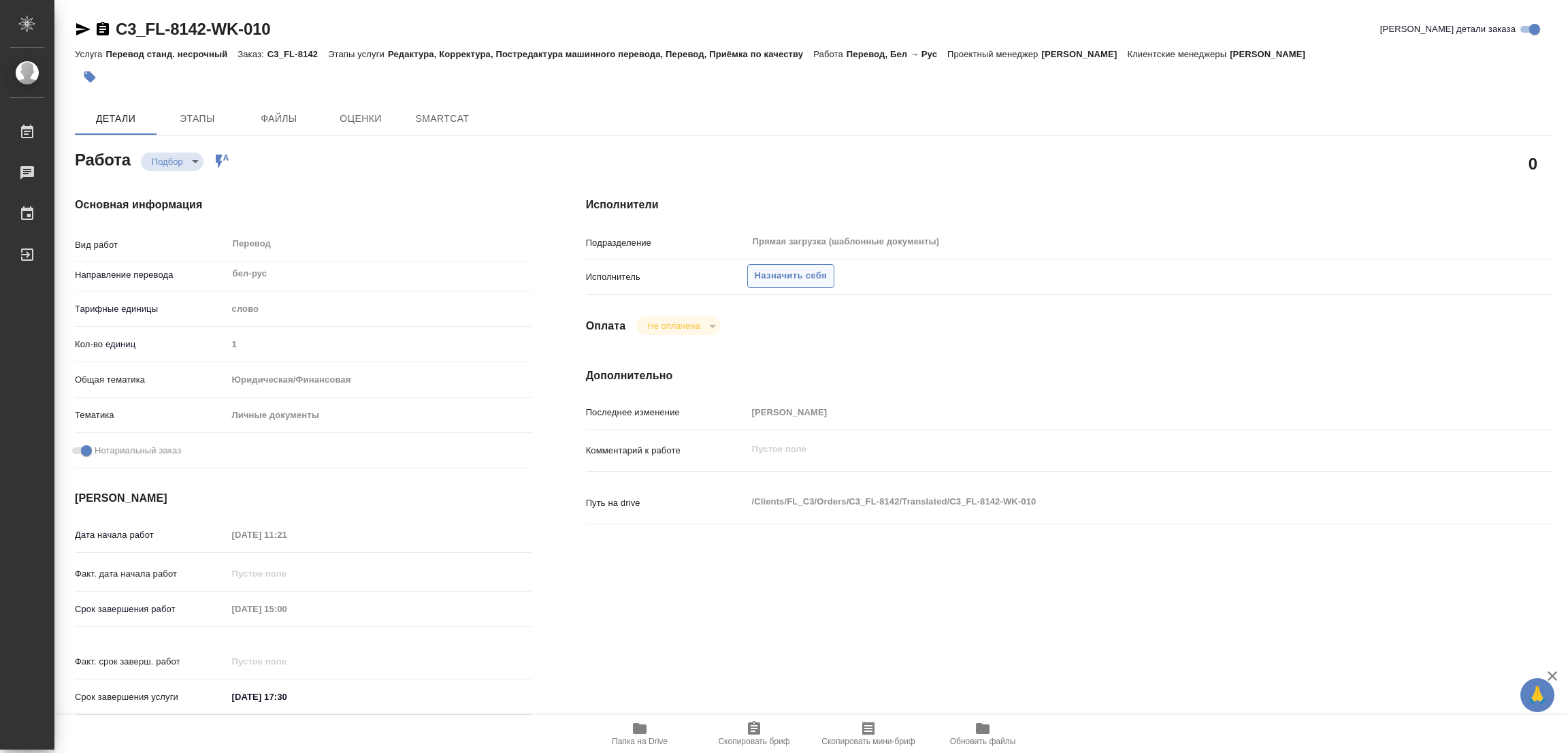
type textarea "x"
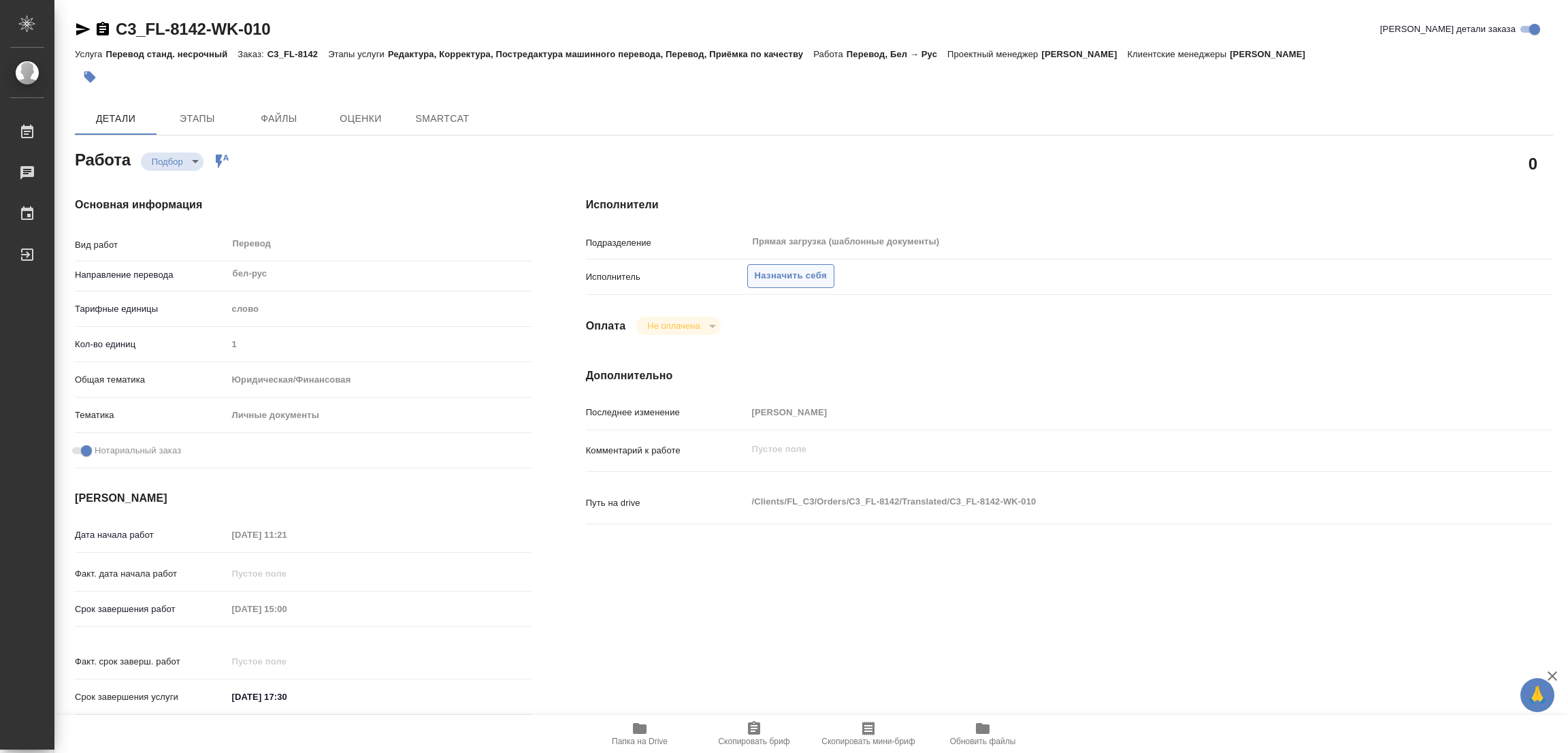
type textarea "x"
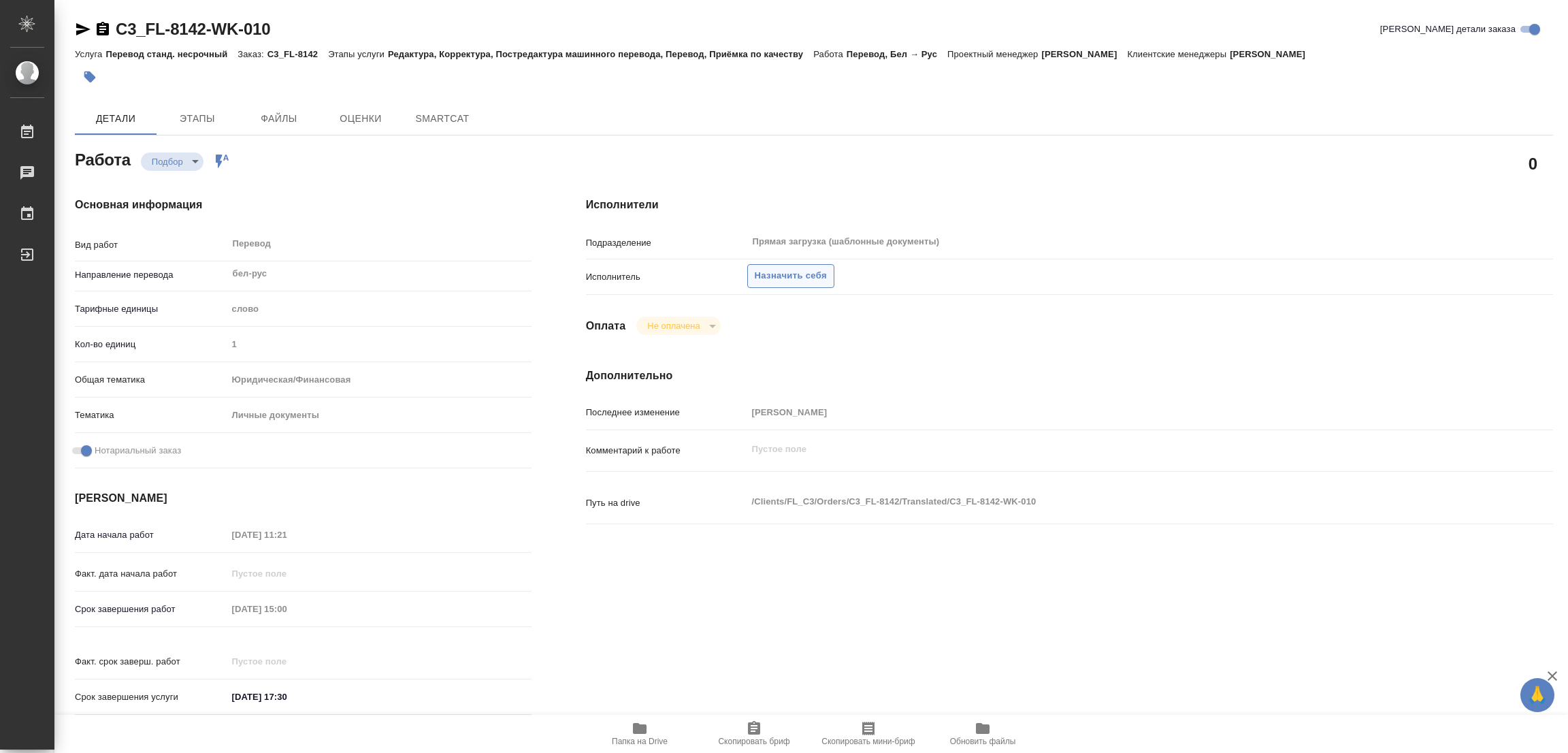
type textarea "x"
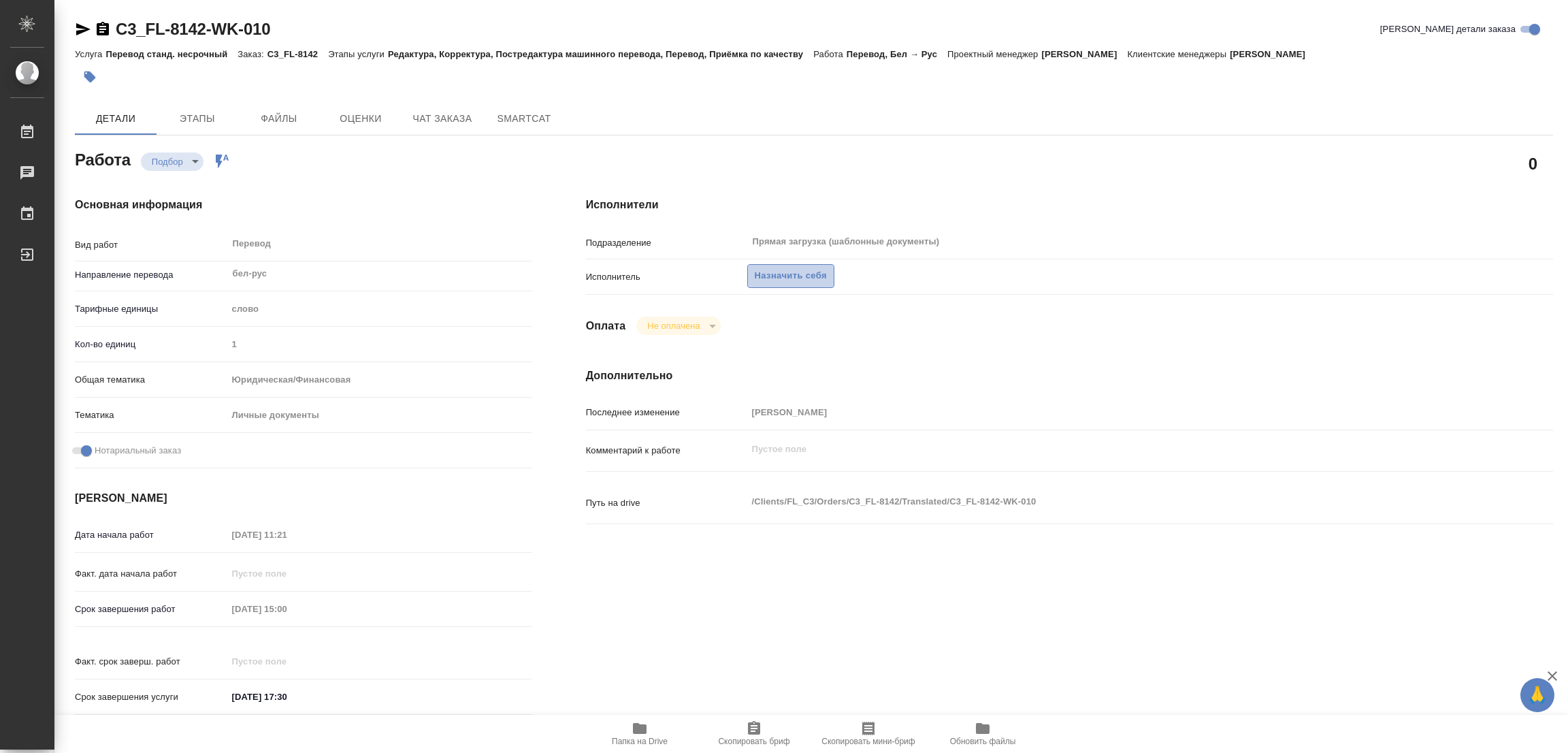
click at [801, 272] on span "Назначить себя" at bounding box center [791, 276] width 72 height 16
type textarea "x"
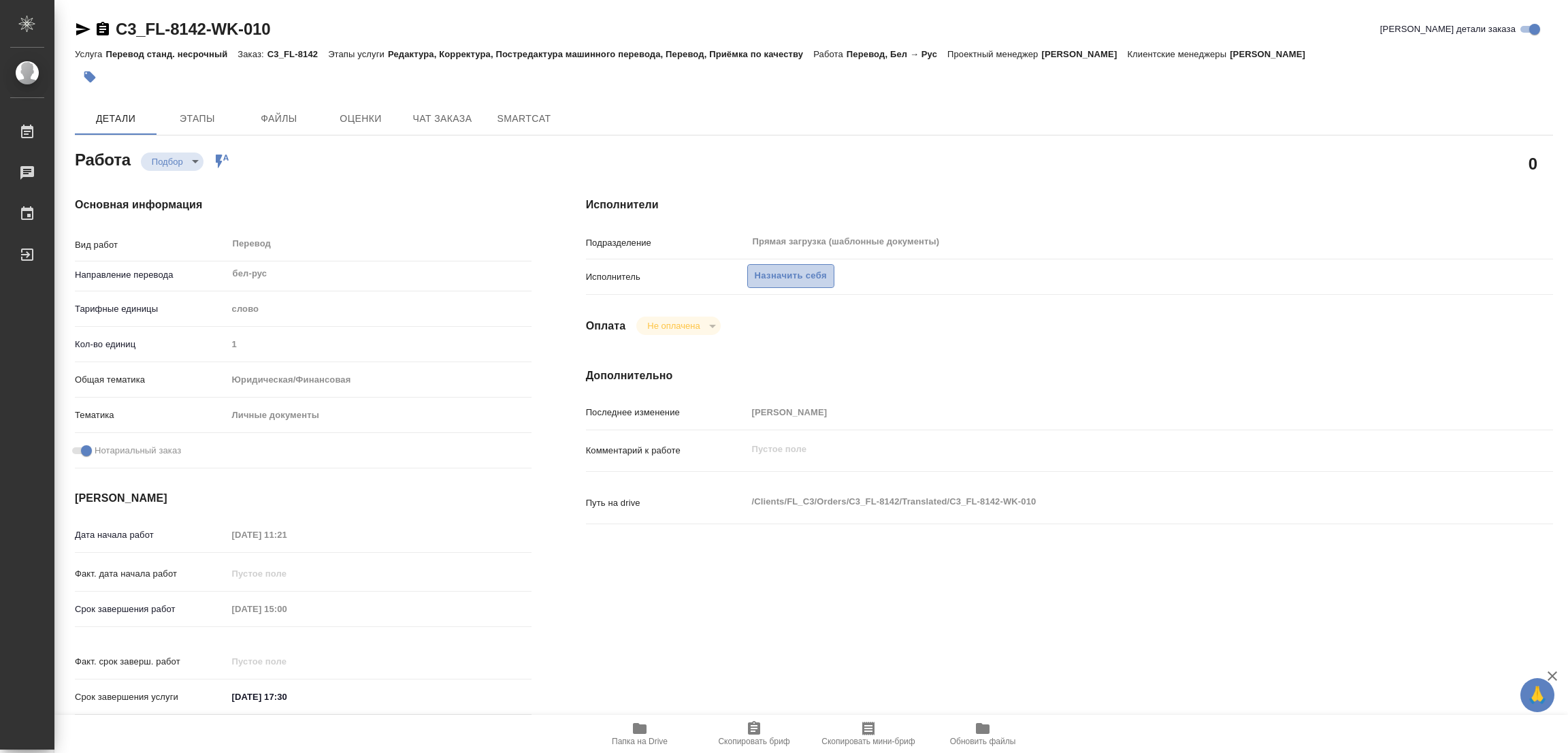
type textarea "x"
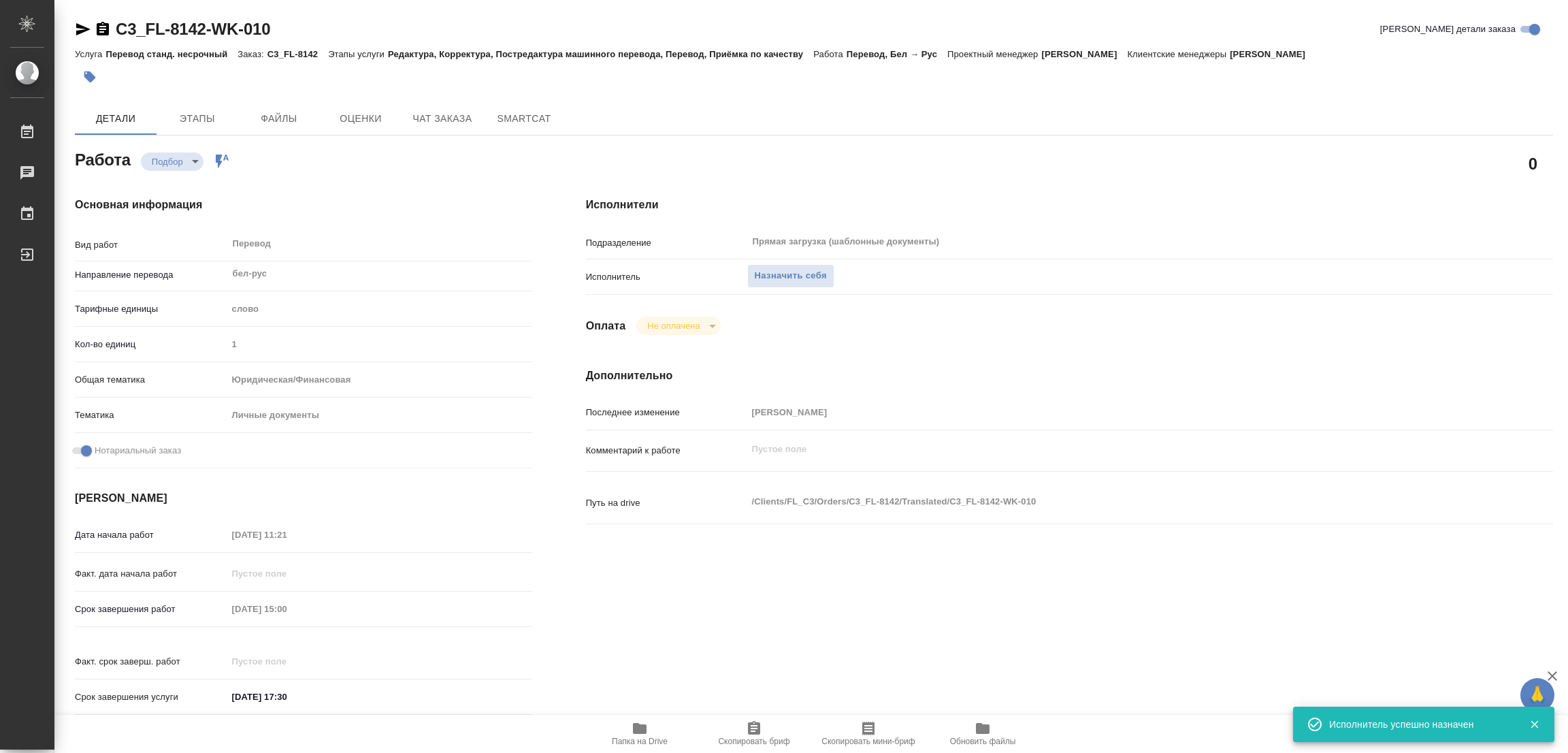
scroll to position [102, 0]
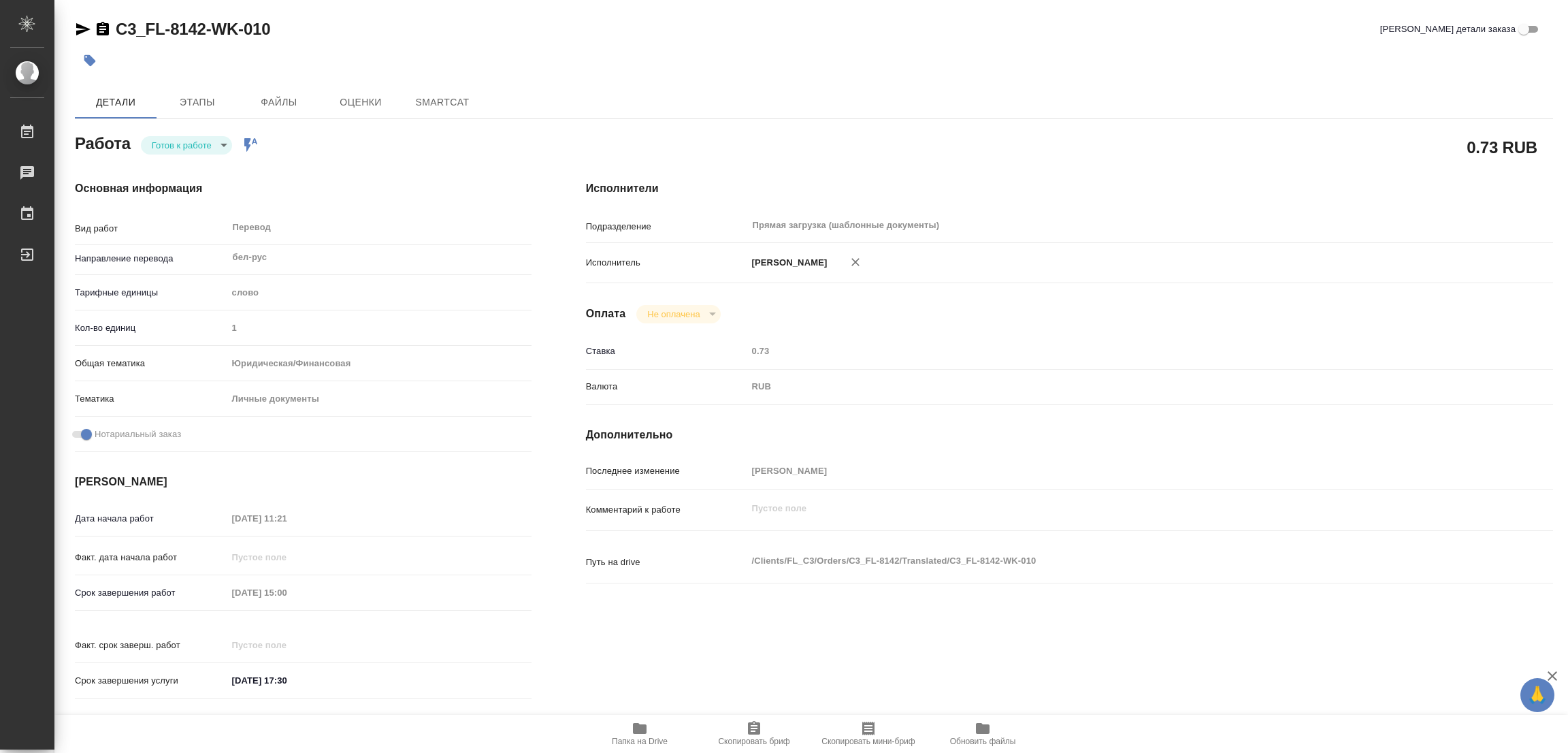
type textarea "x"
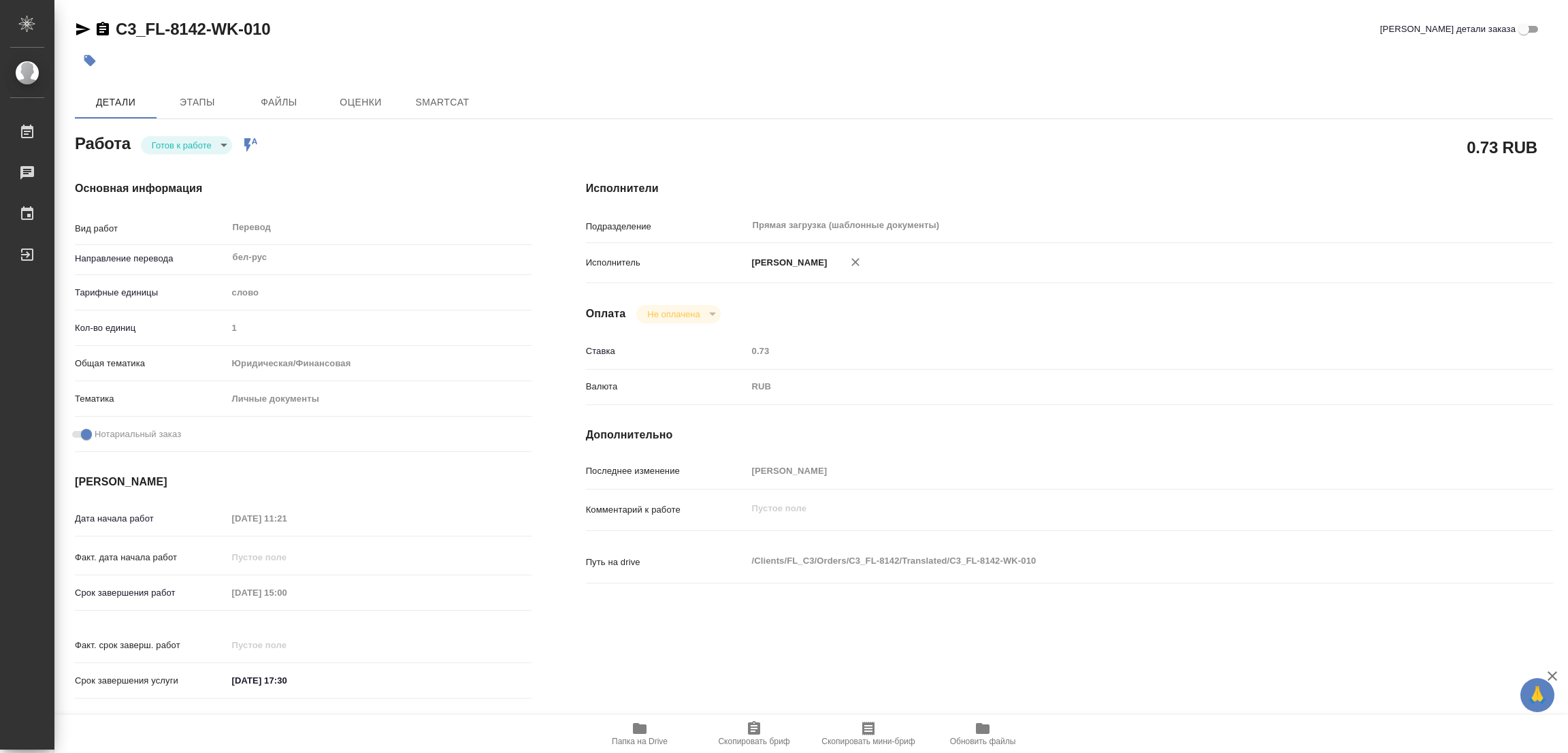
type textarea "x"
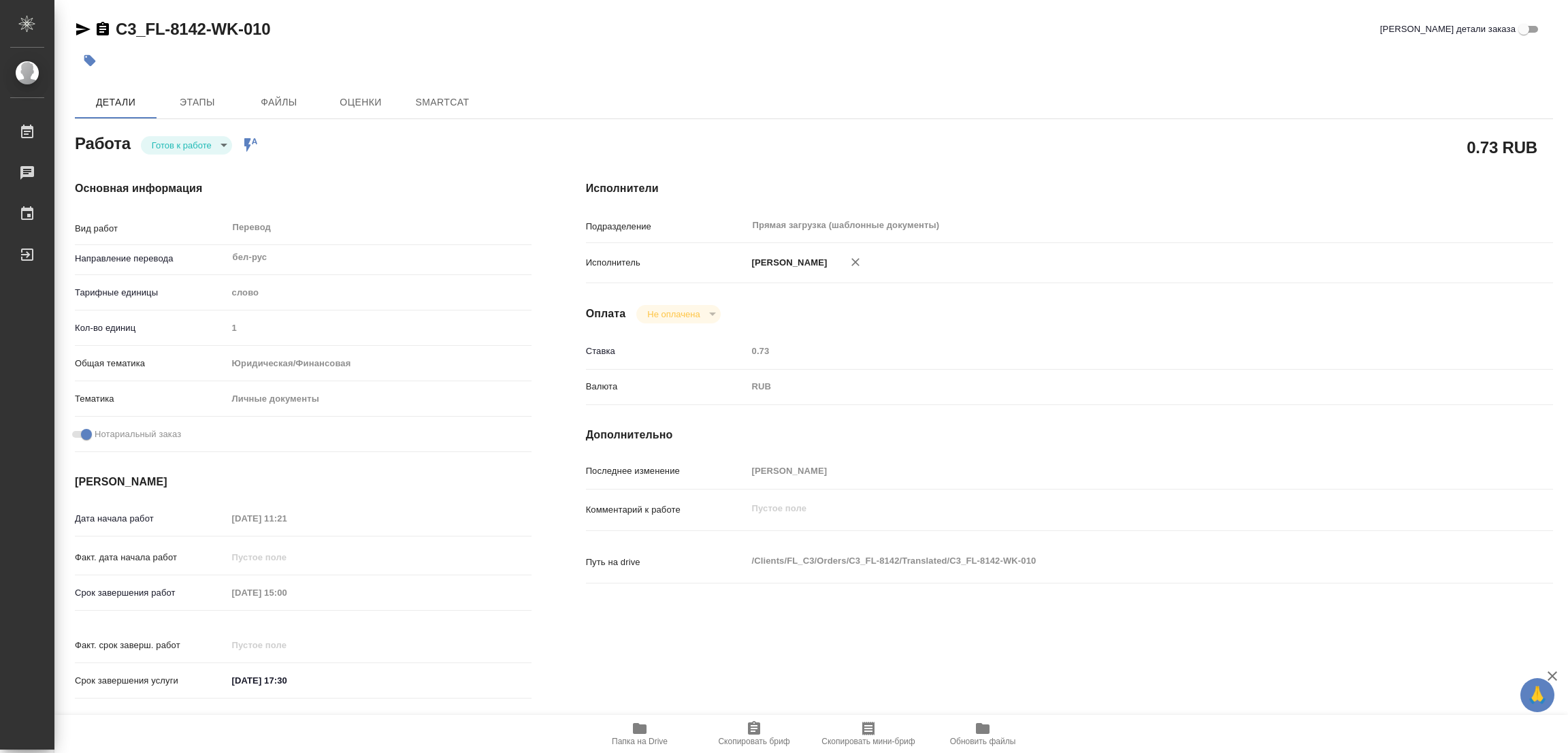
type textarea "x"
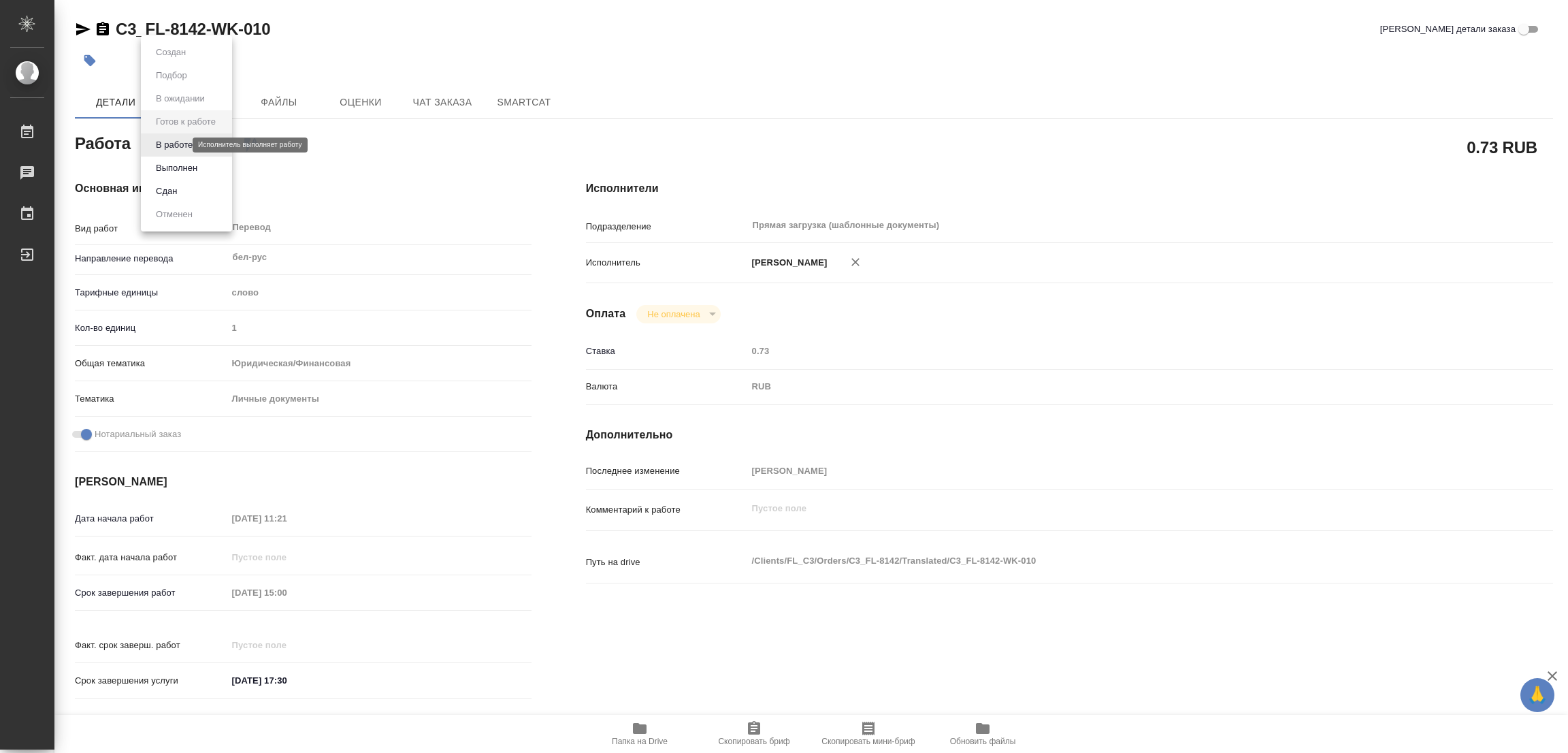
click at [179, 147] on body "🙏 .cls-1 fill:#fff; AWATERA Popova Galina Работы Чаты График Выйти C3_FL-8142-W…" at bounding box center [784, 376] width 1568 height 753
click at [179, 147] on button "В работе" at bounding box center [174, 145] width 45 height 15
type textarea "x"
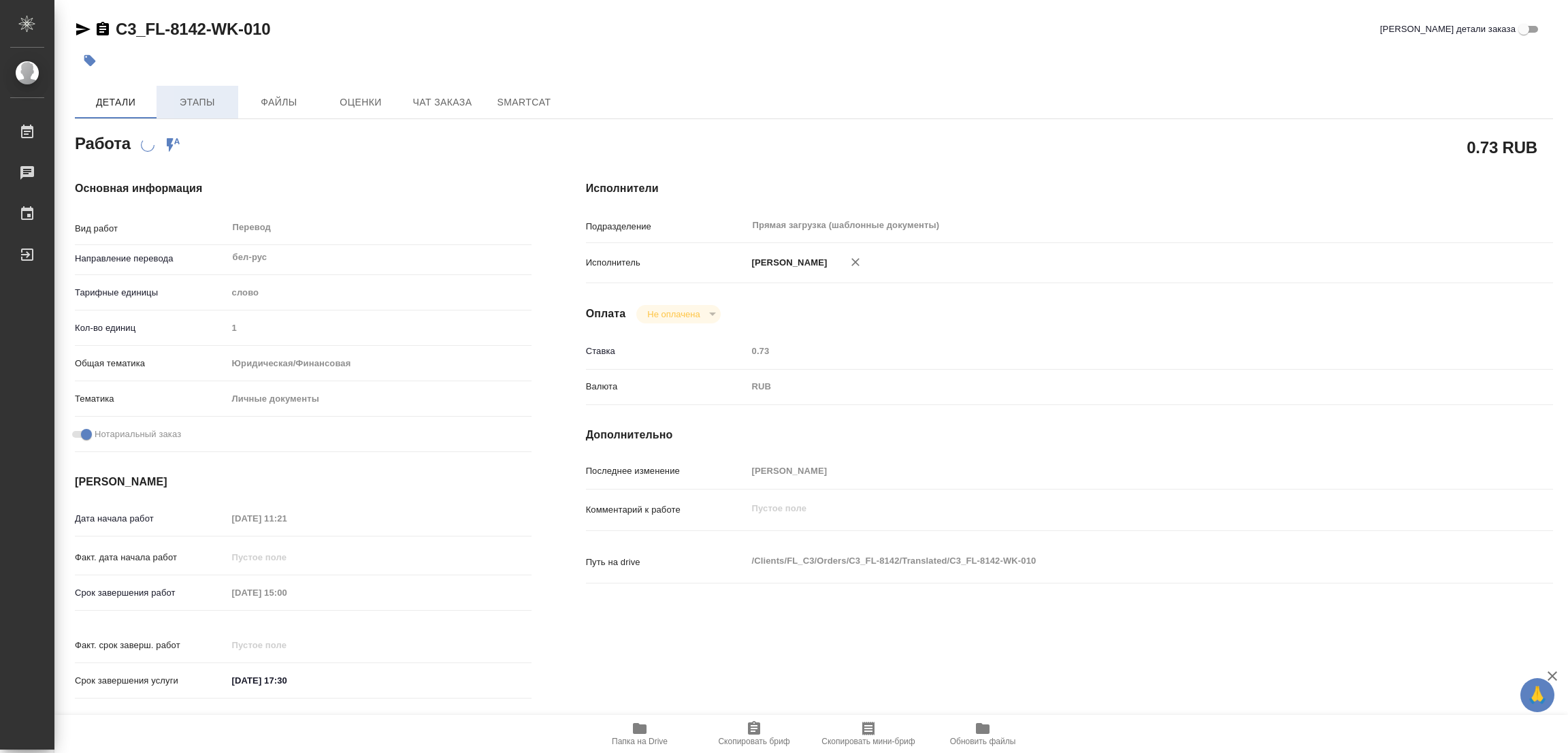
type textarea "x"
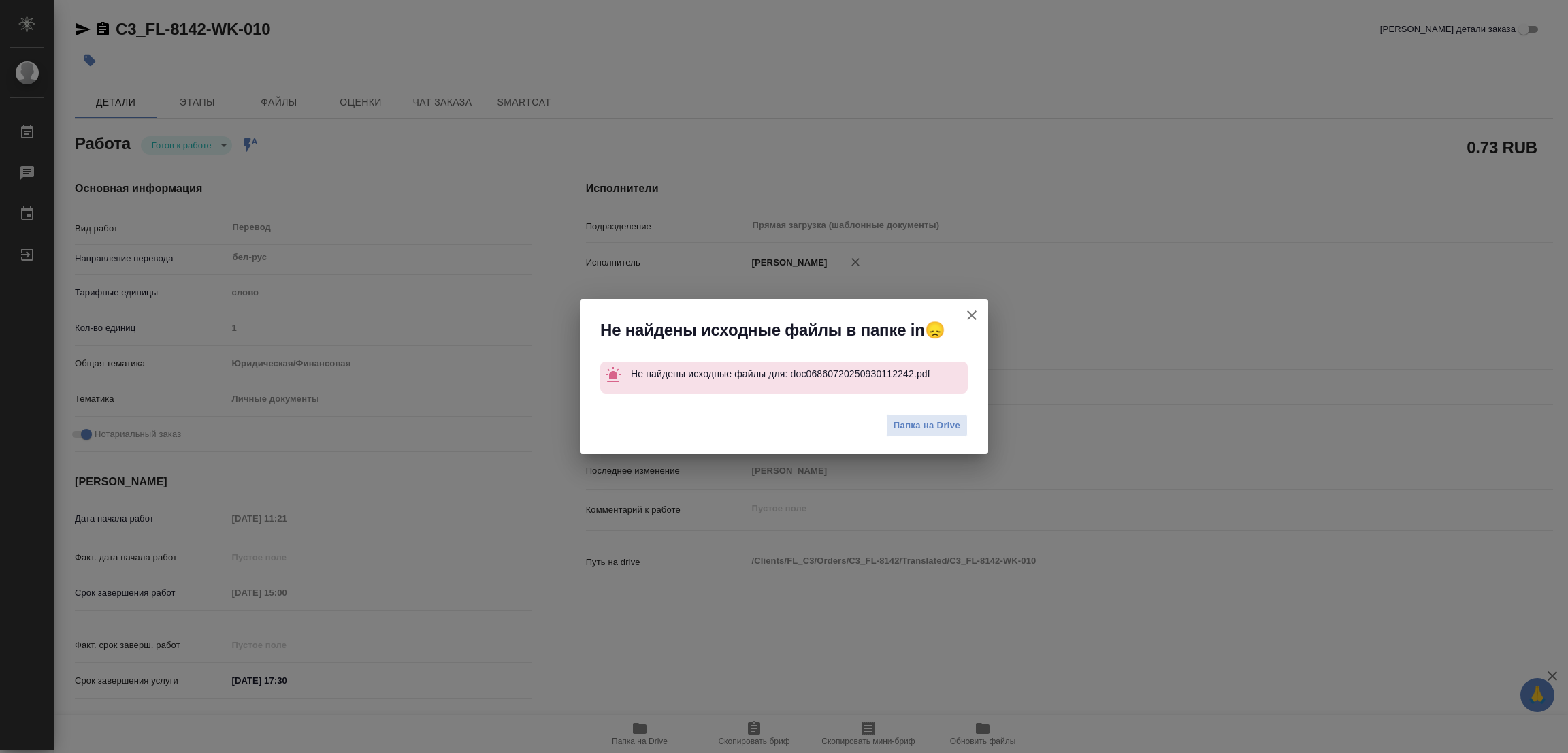
type textarea "x"
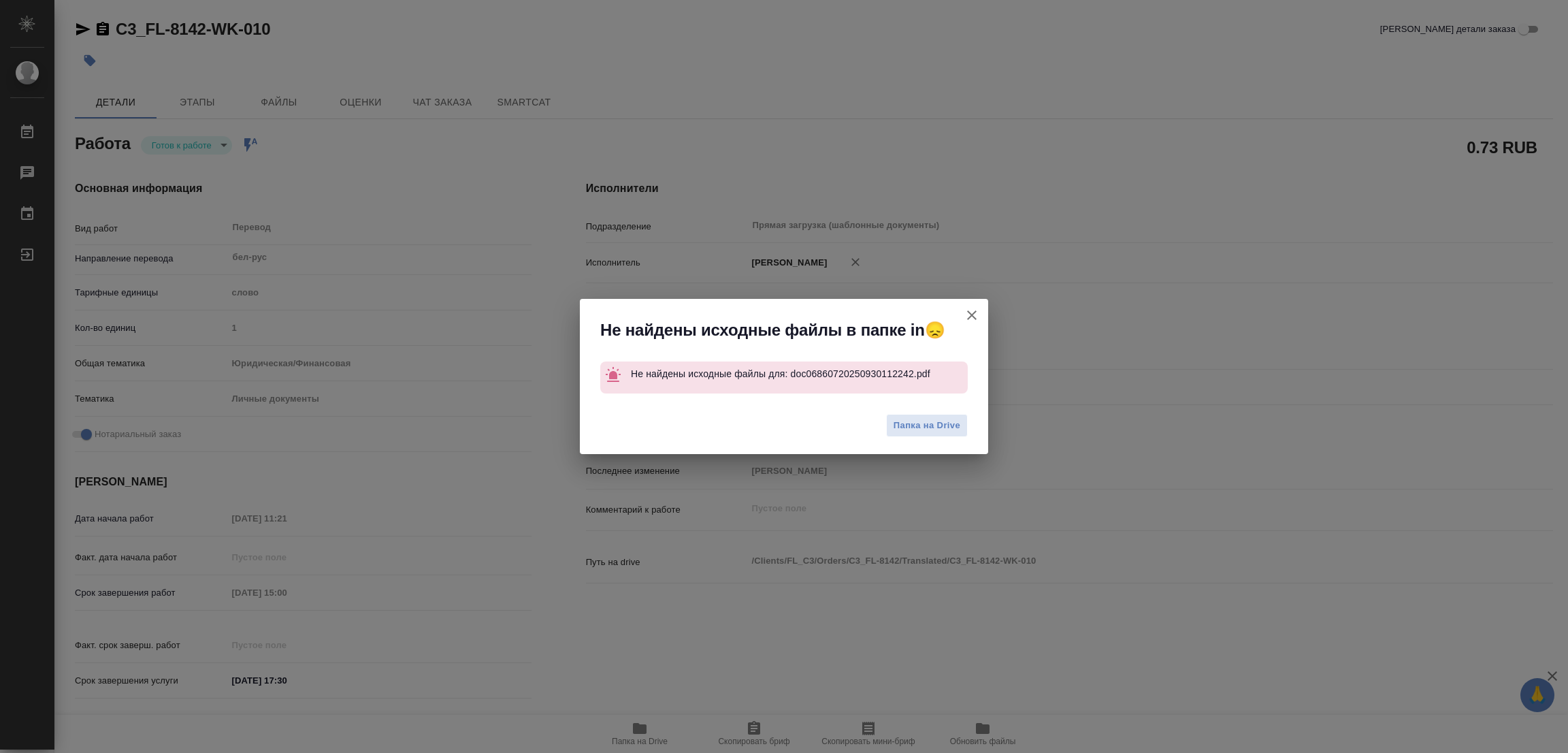
type textarea "x"
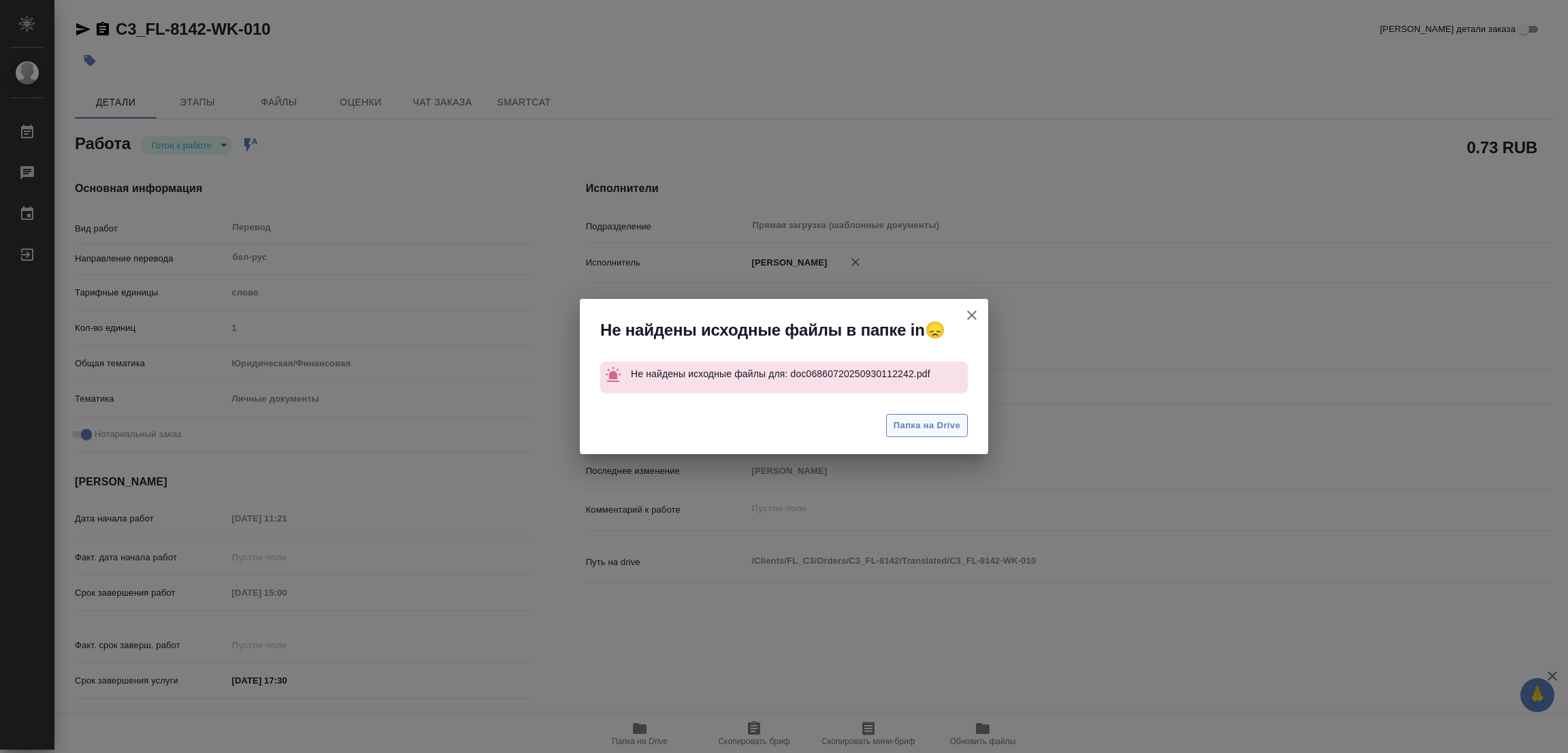
type textarea "x"
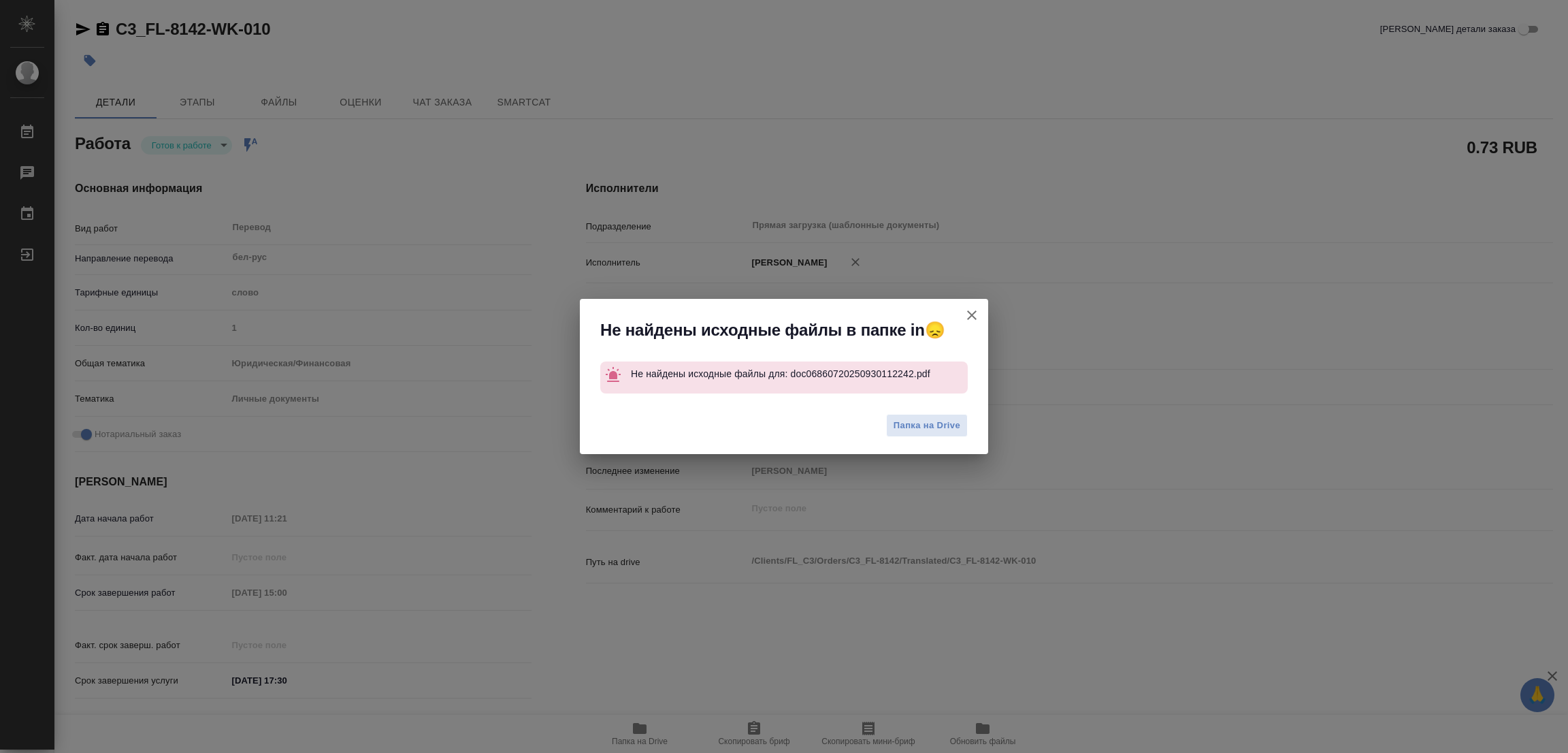
type textarea "x"
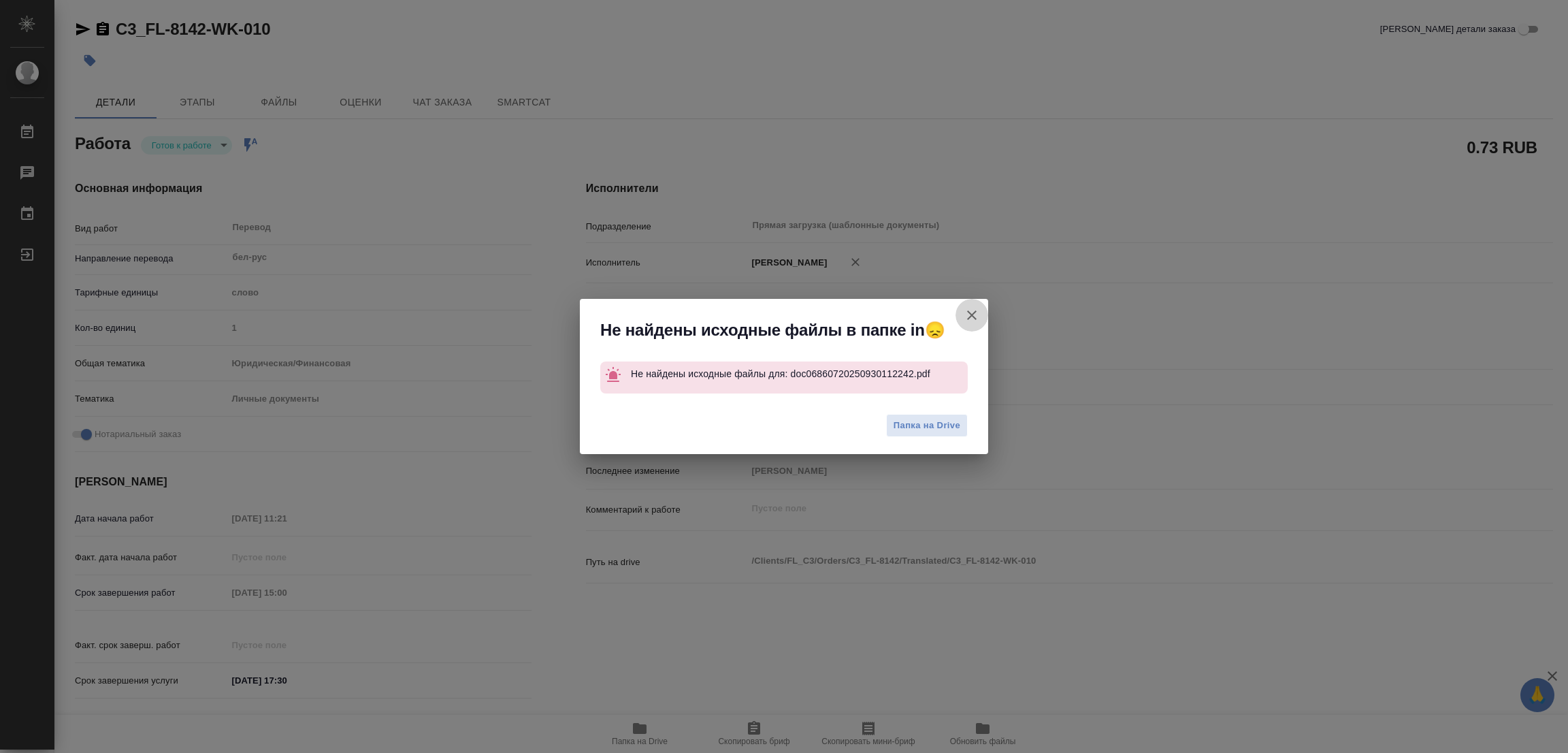
click at [966, 314] on icon "button" at bounding box center [971, 315] width 16 height 16
type textarea "x"
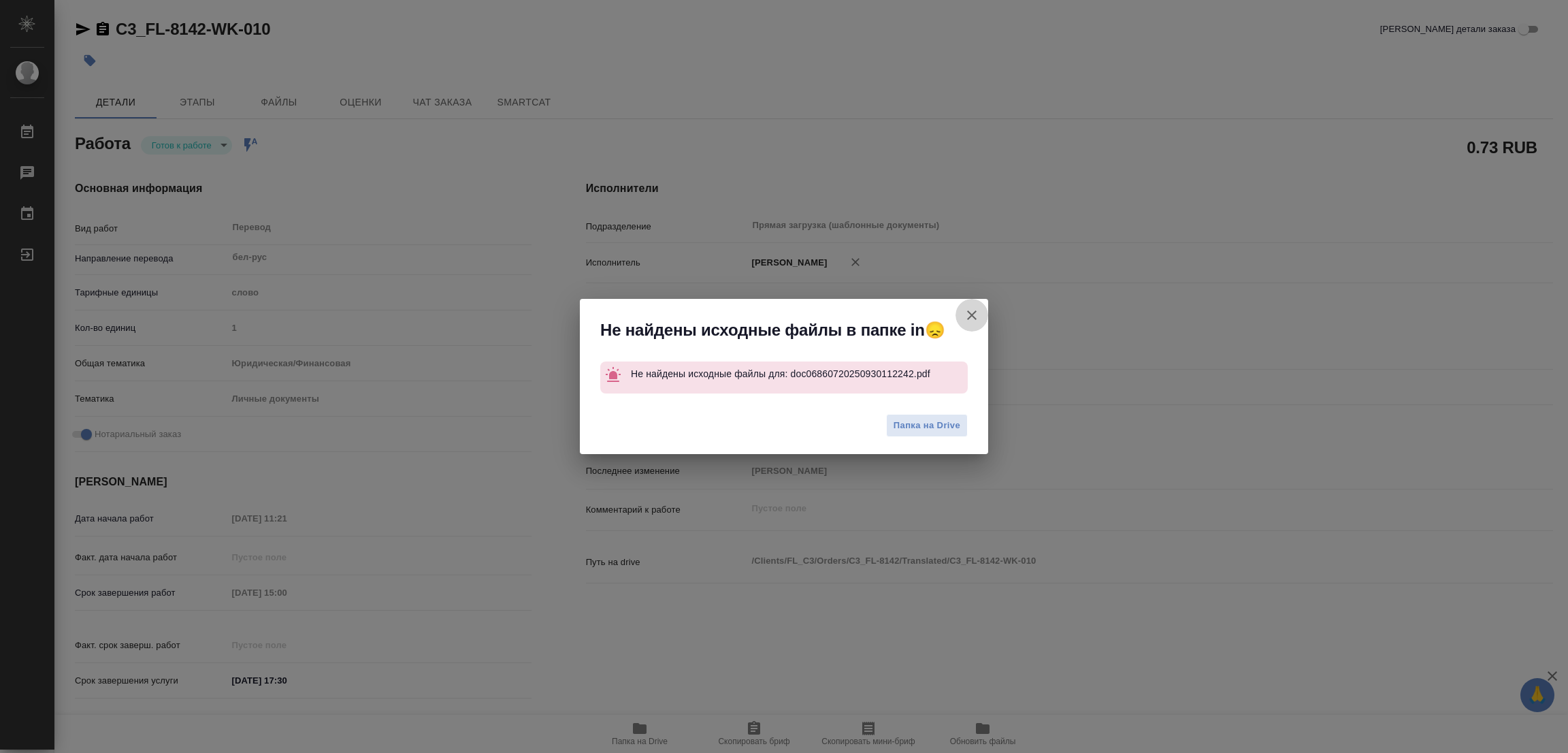
type textarea "x"
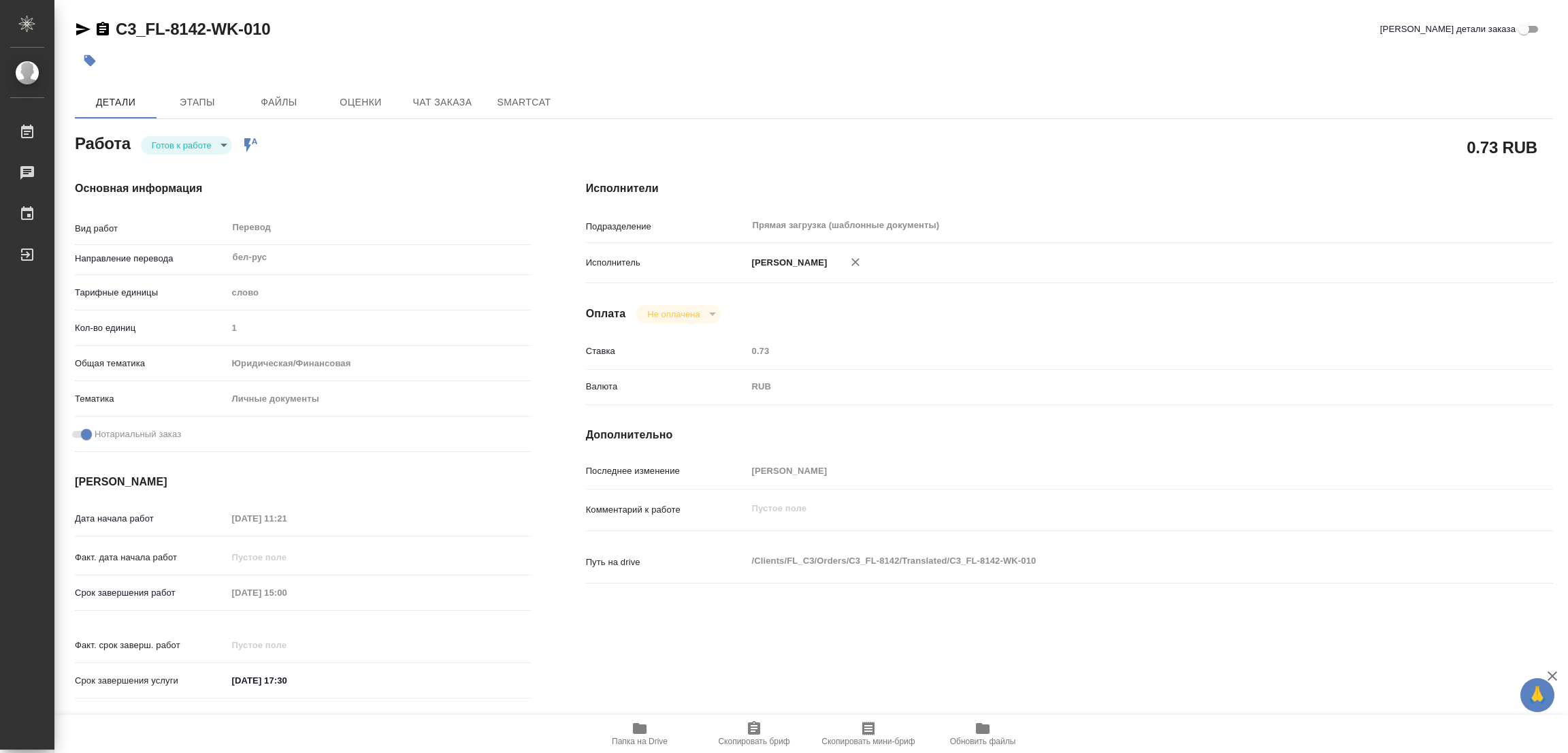
click at [381, 167] on div "Основная информация Вид работ Перевод x ​ Направление перевода бел-рус ​ Тарифн…" at bounding box center [303, 444] width 511 height 581
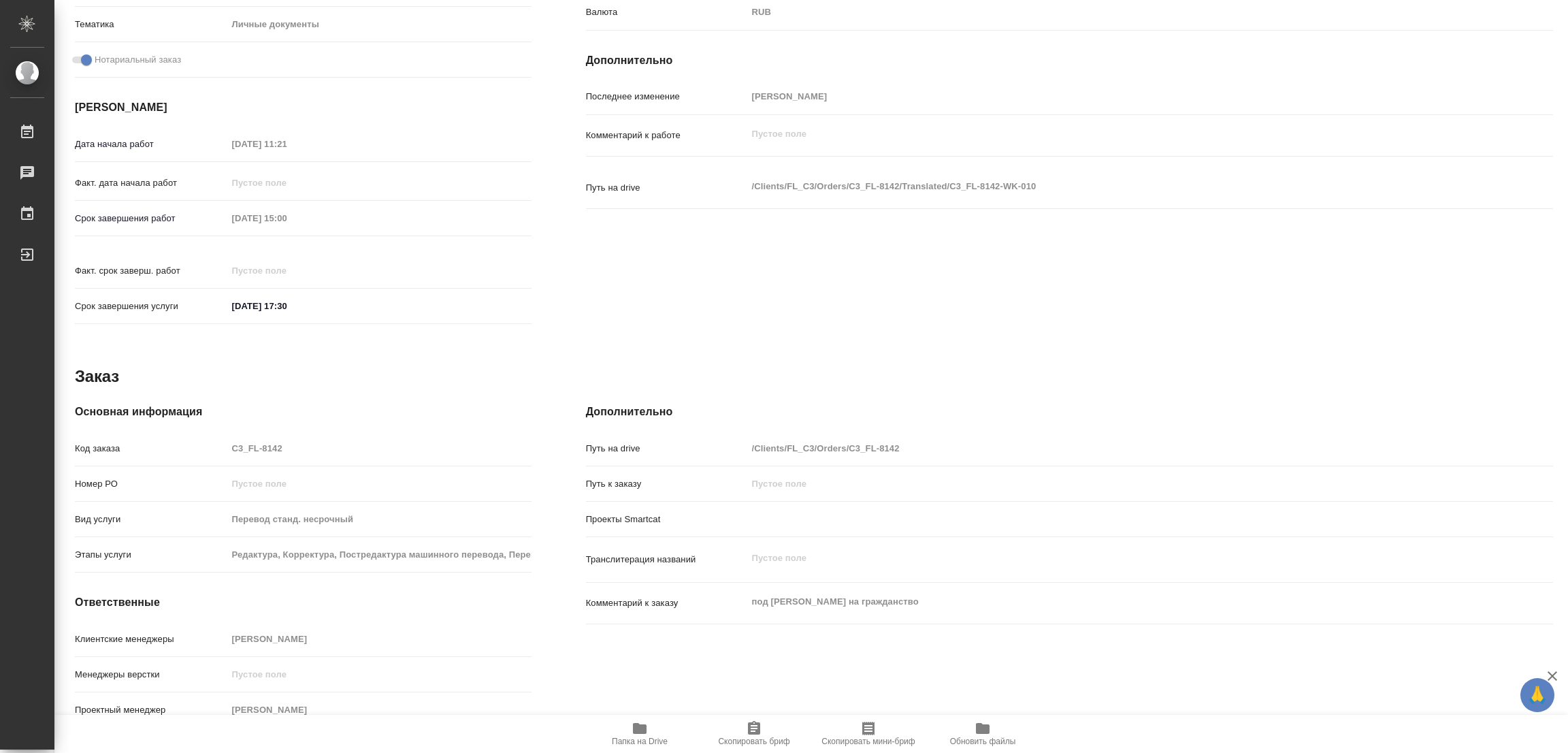
scroll to position [68, 0]
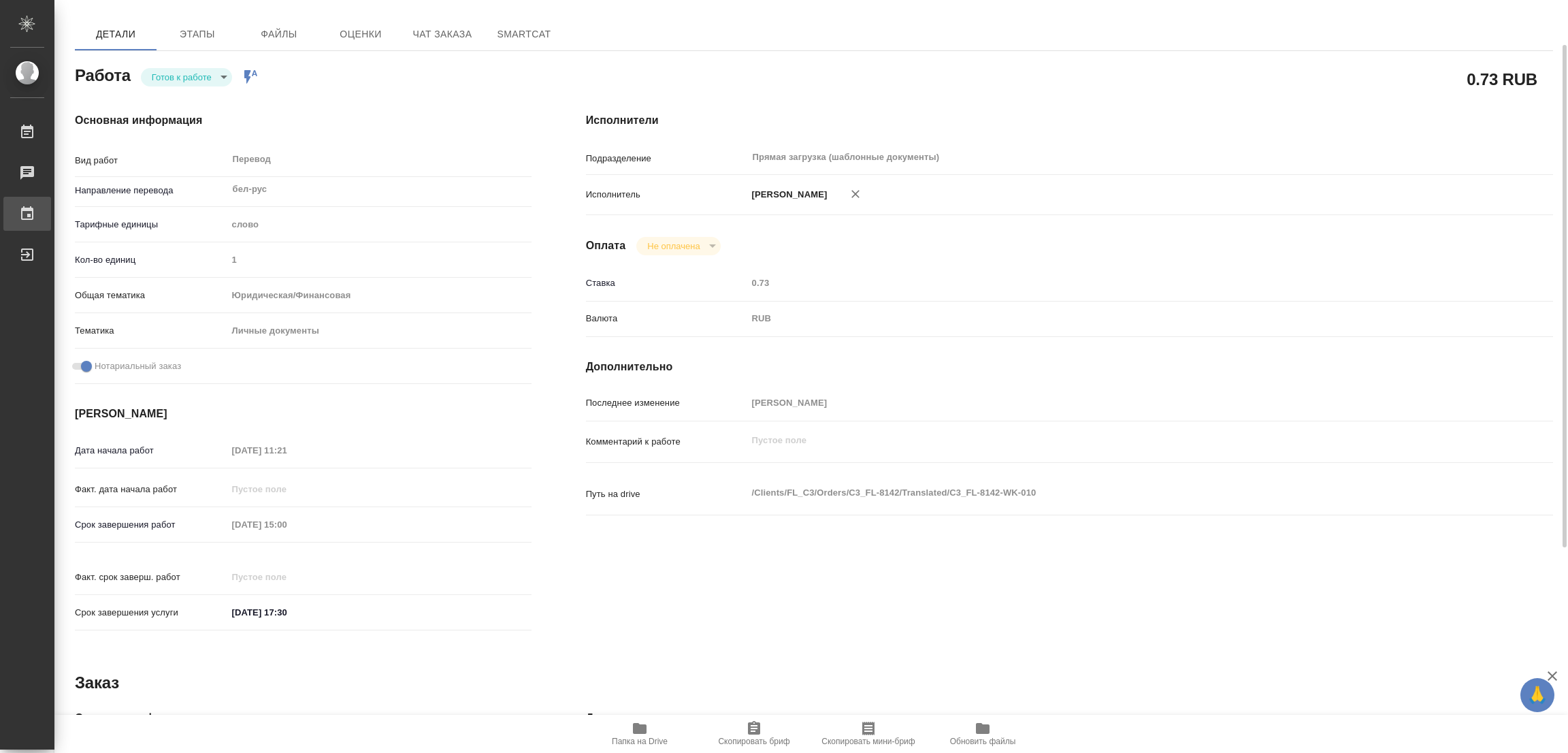
type textarea "x"
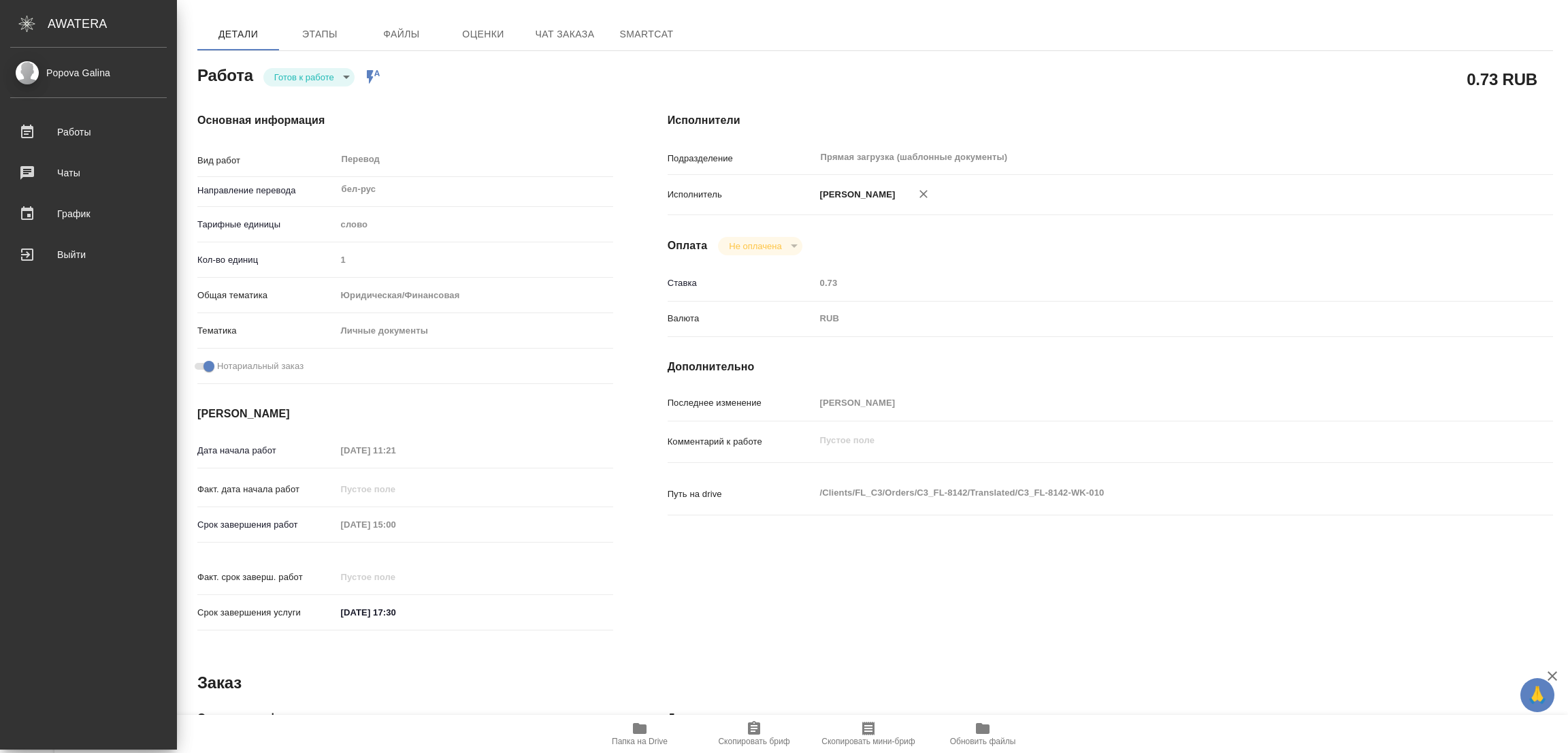
type textarea "x"
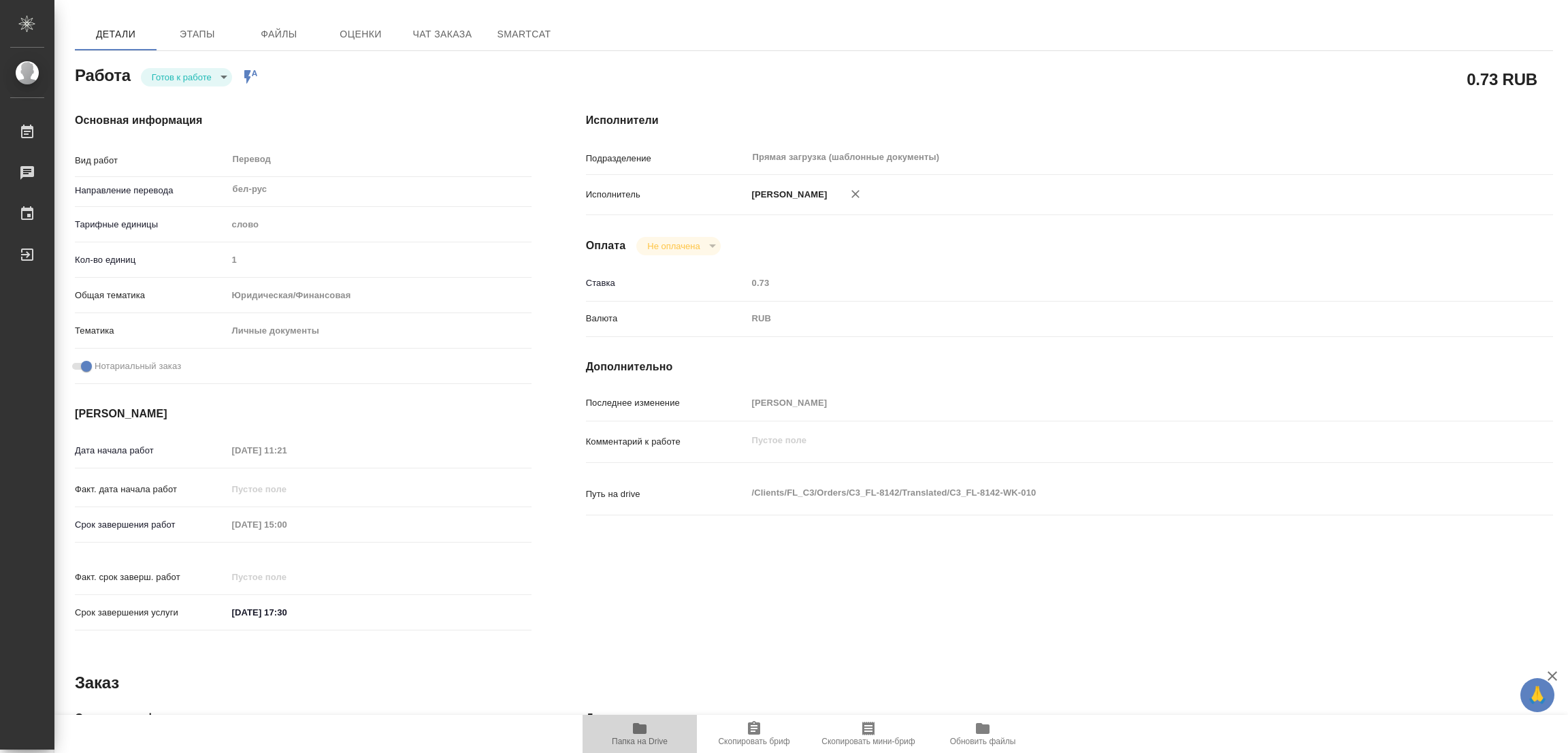
click at [640, 727] on icon "button" at bounding box center [640, 729] width 14 height 11
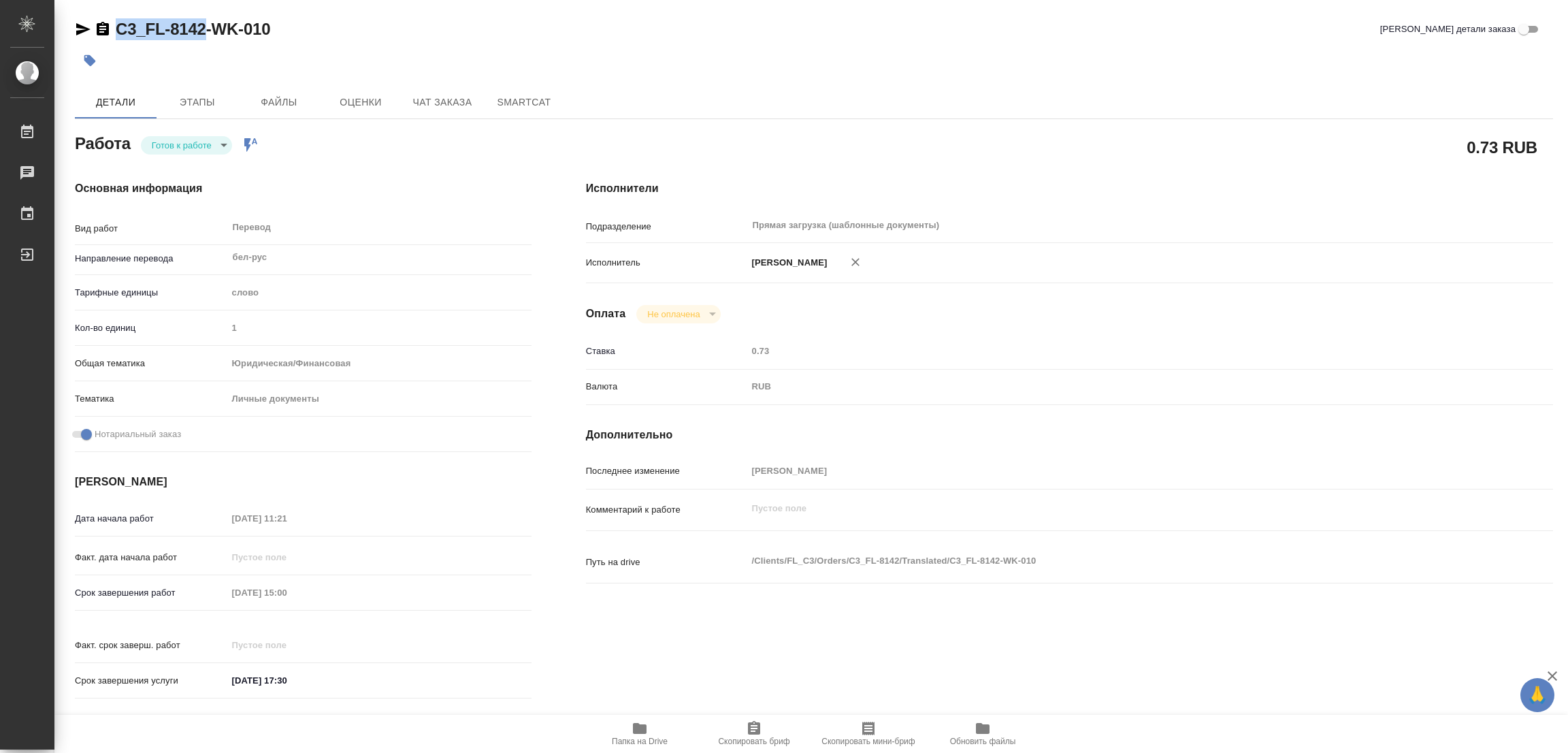
drag, startPoint x: 112, startPoint y: 19, endPoint x: 206, endPoint y: 39, distance: 96.1
click at [206, 39] on div "C3_FL-8142-WK-010" at bounding box center [172, 29] width 195 height 22
copy link "C3_FL-8142"
click at [762, 737] on span "Скопировать бриф" at bounding box center [753, 741] width 72 height 10
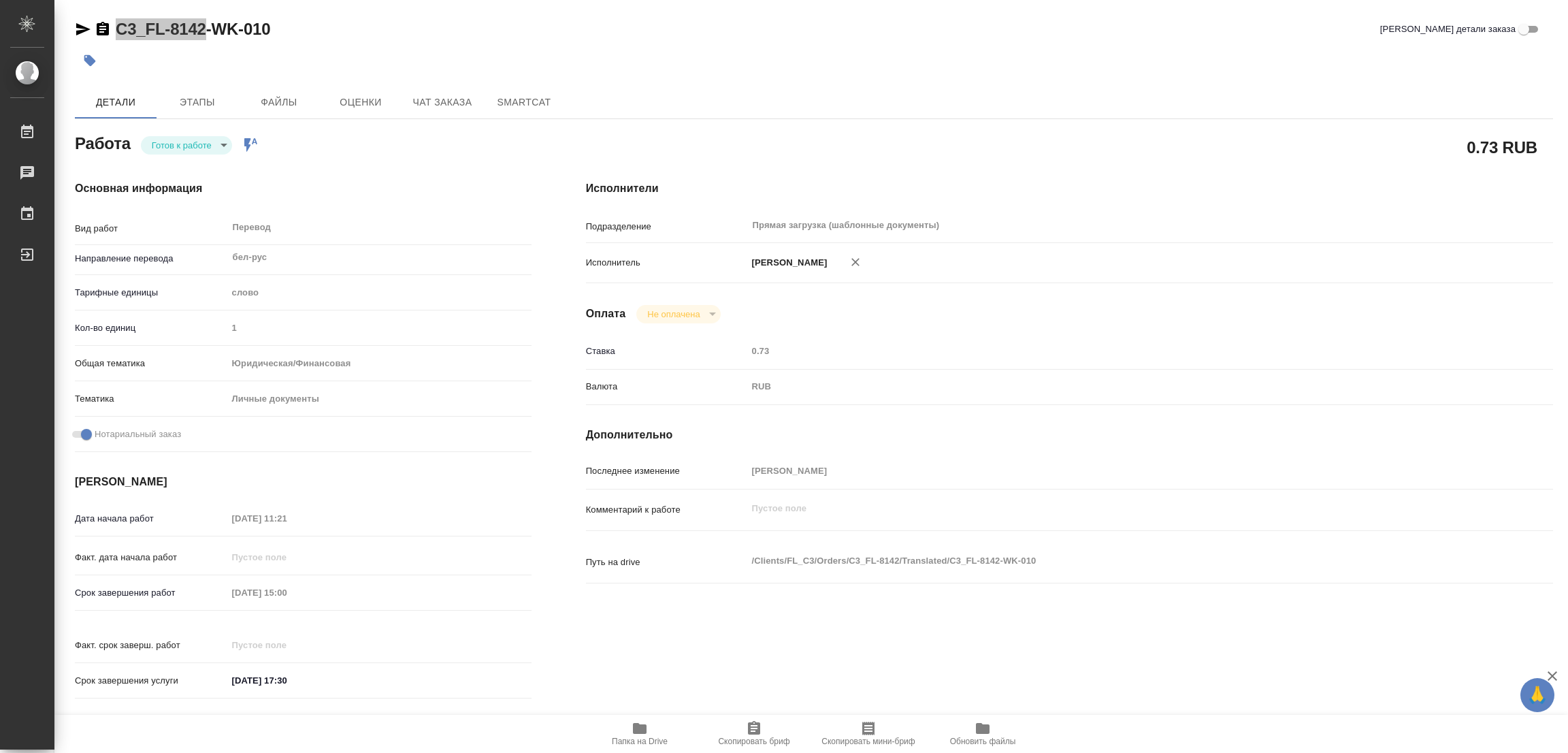
copy link "C3_FL-8142"
click at [198, 588] on div "Срок завершения работ 30.09.2025 15:00" at bounding box center [303, 592] width 457 height 24
click at [382, 75] on div at bounding box center [568, 60] width 986 height 30
type textarea "x"
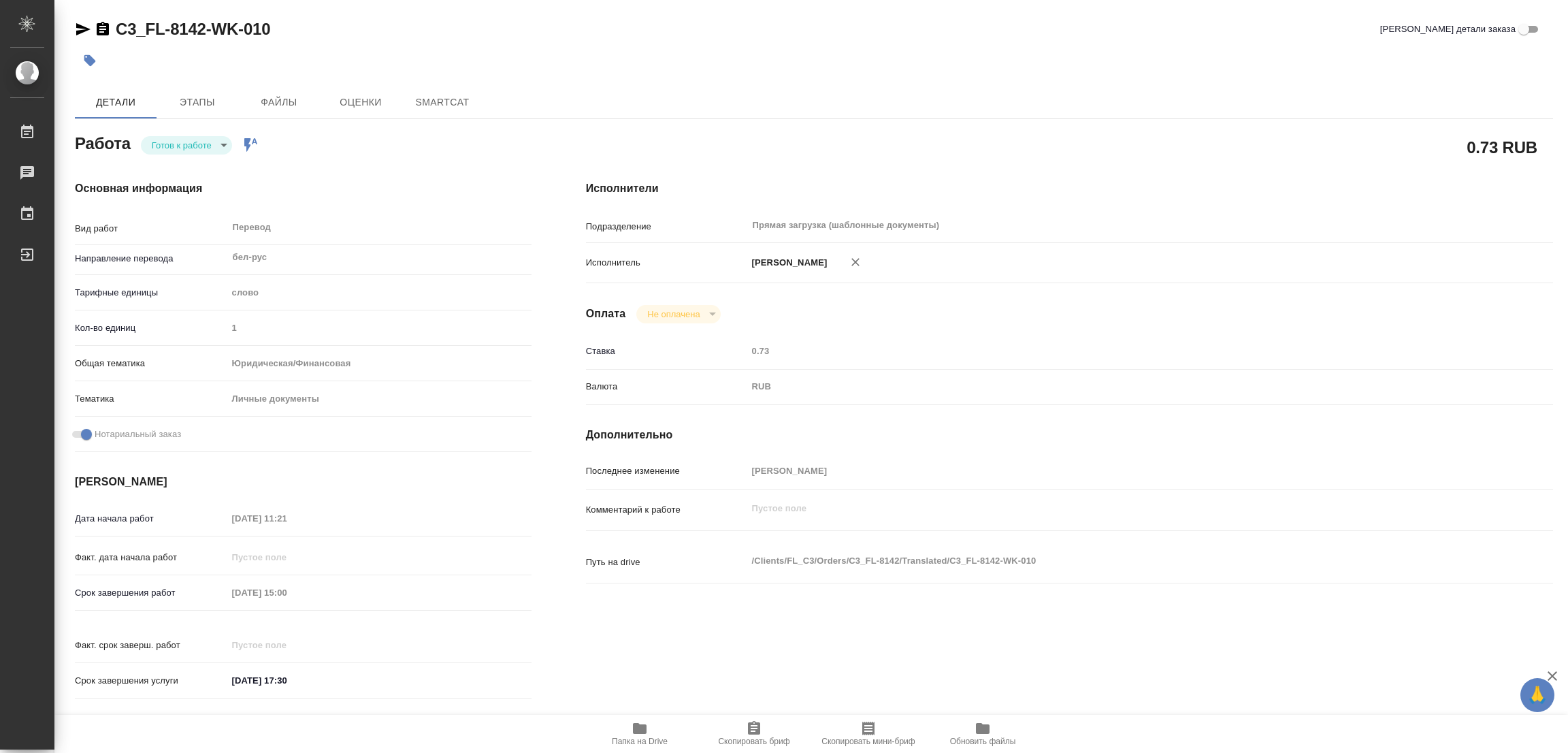
type textarea "x"
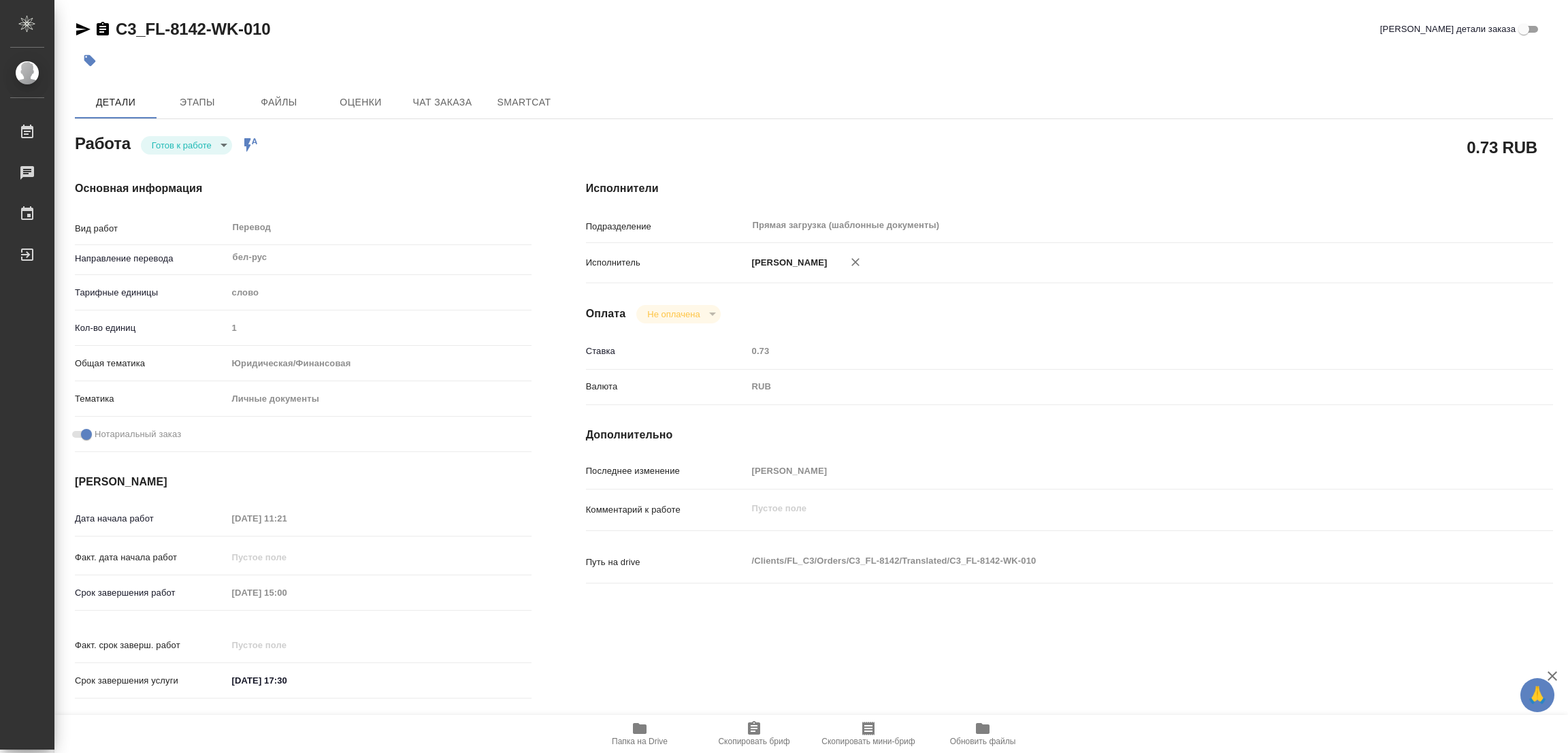
type textarea "x"
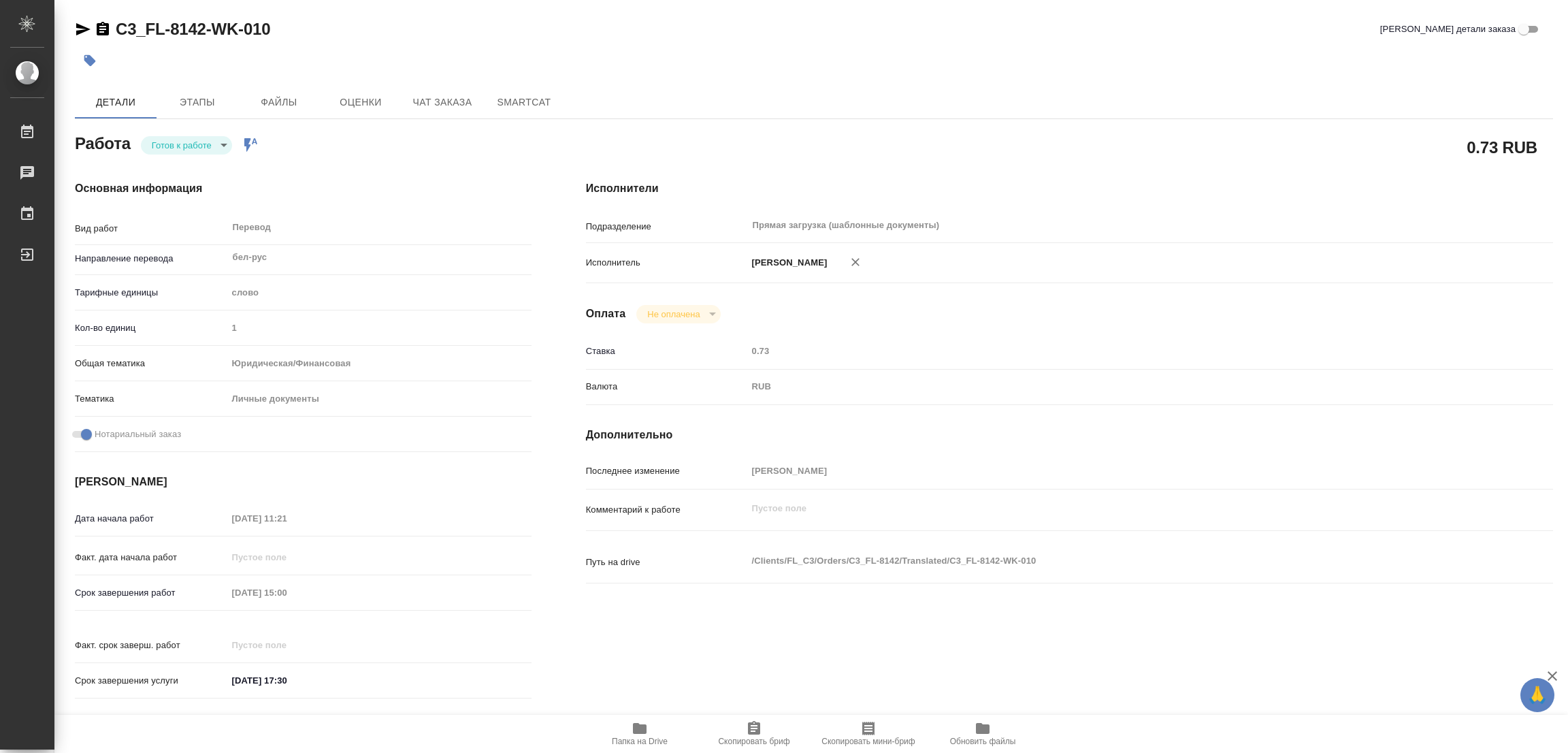
type textarea "x"
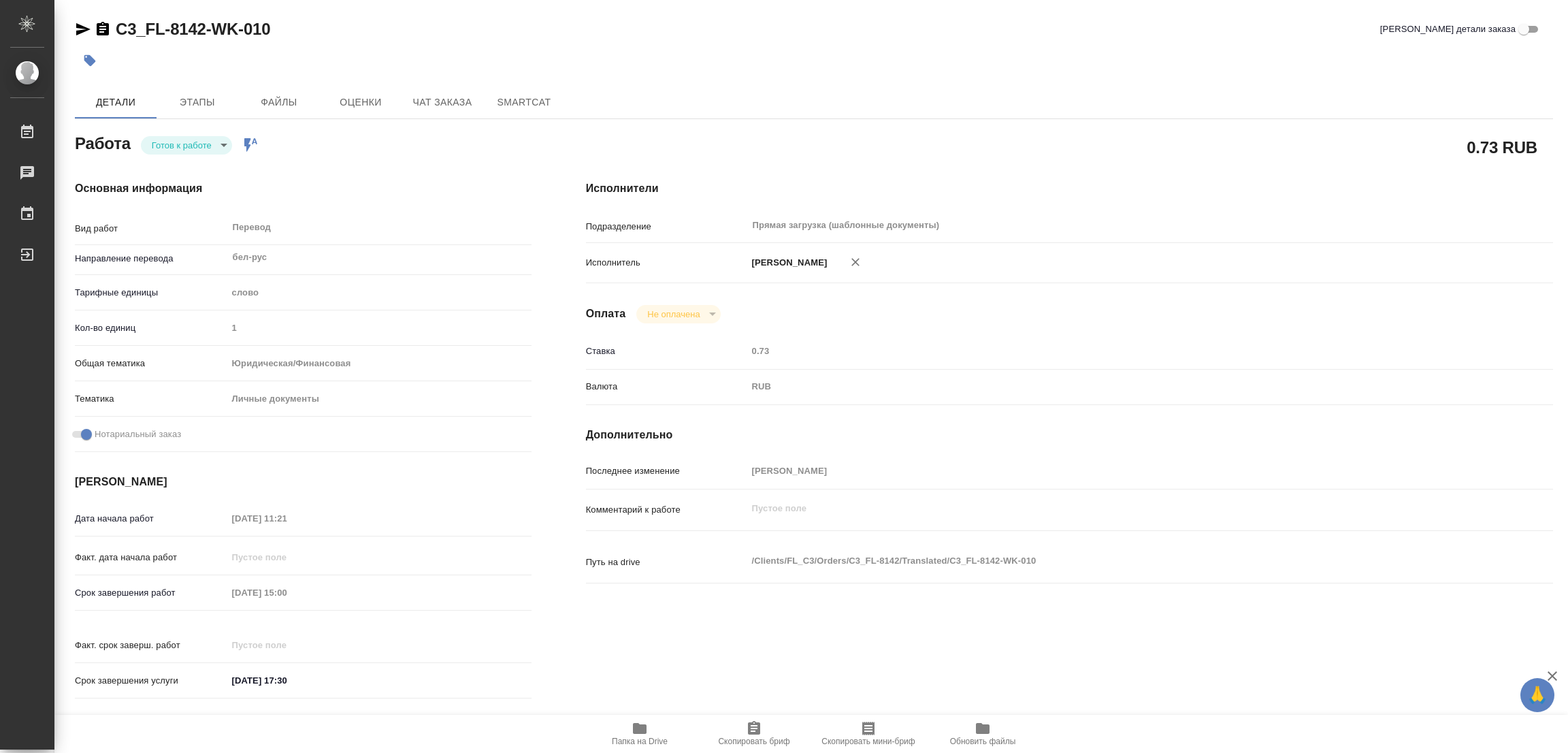
type textarea "x"
click at [638, 740] on span "Папка на Drive" at bounding box center [639, 741] width 56 height 10
type textarea "x"
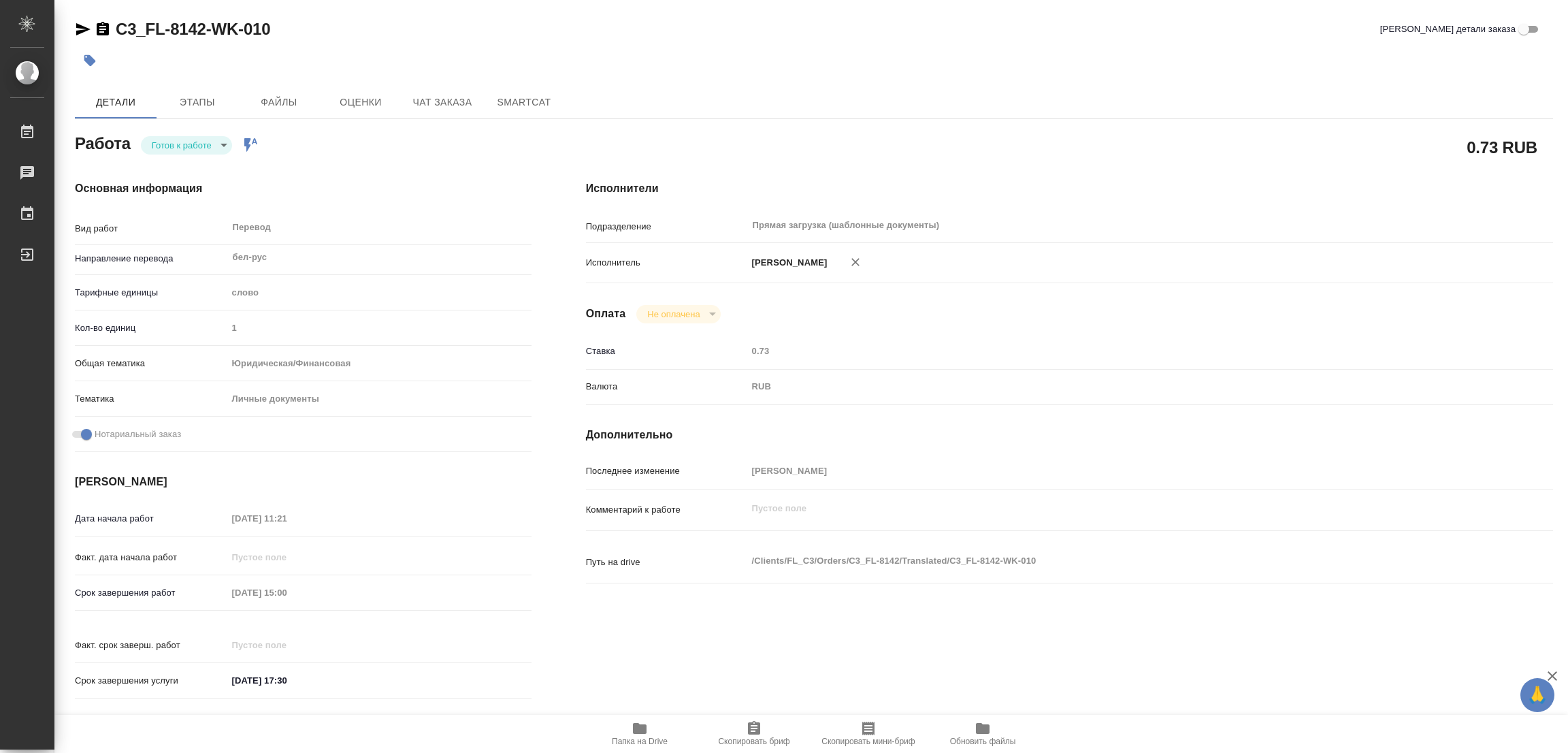
type textarea "x"
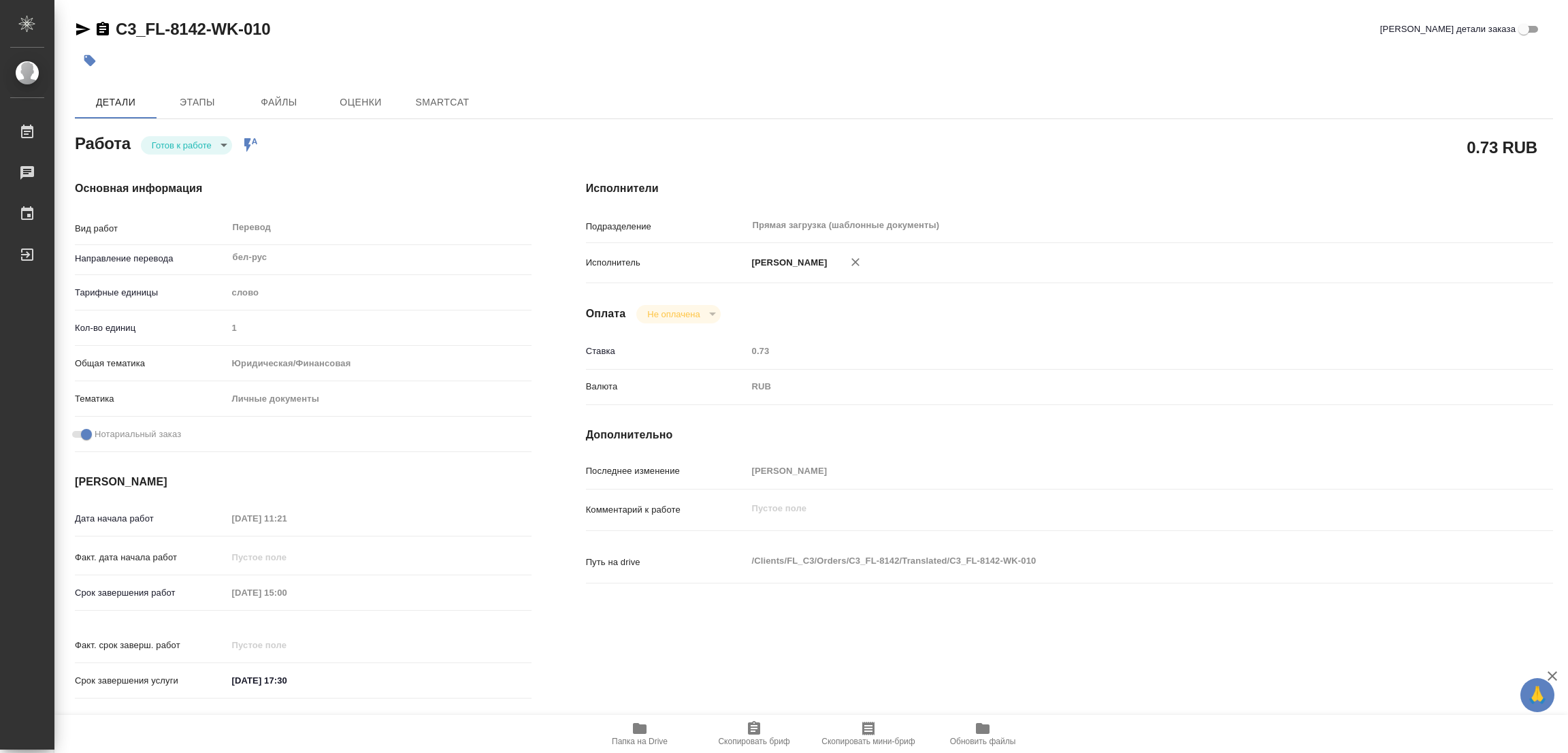
type textarea "x"
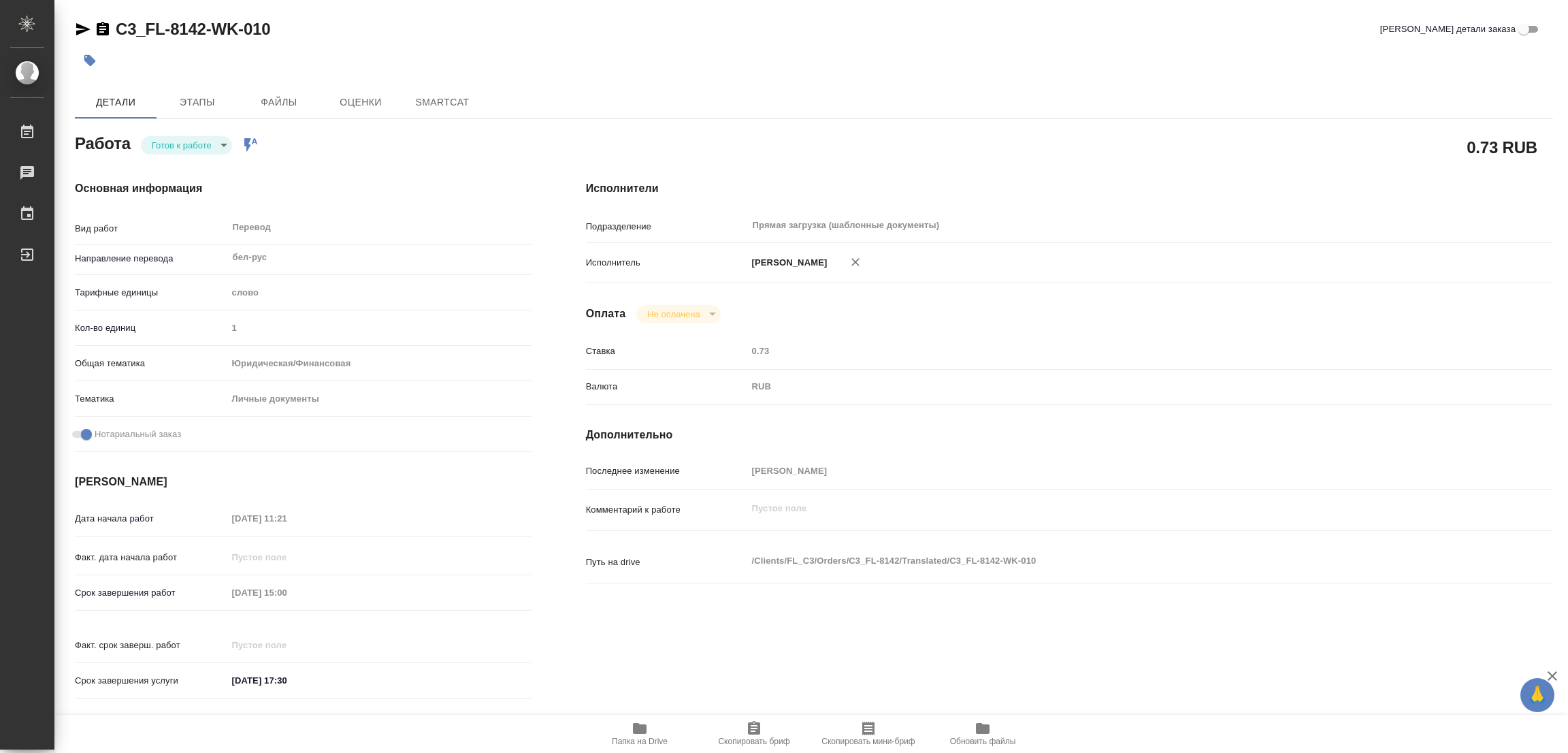
type textarea "x"
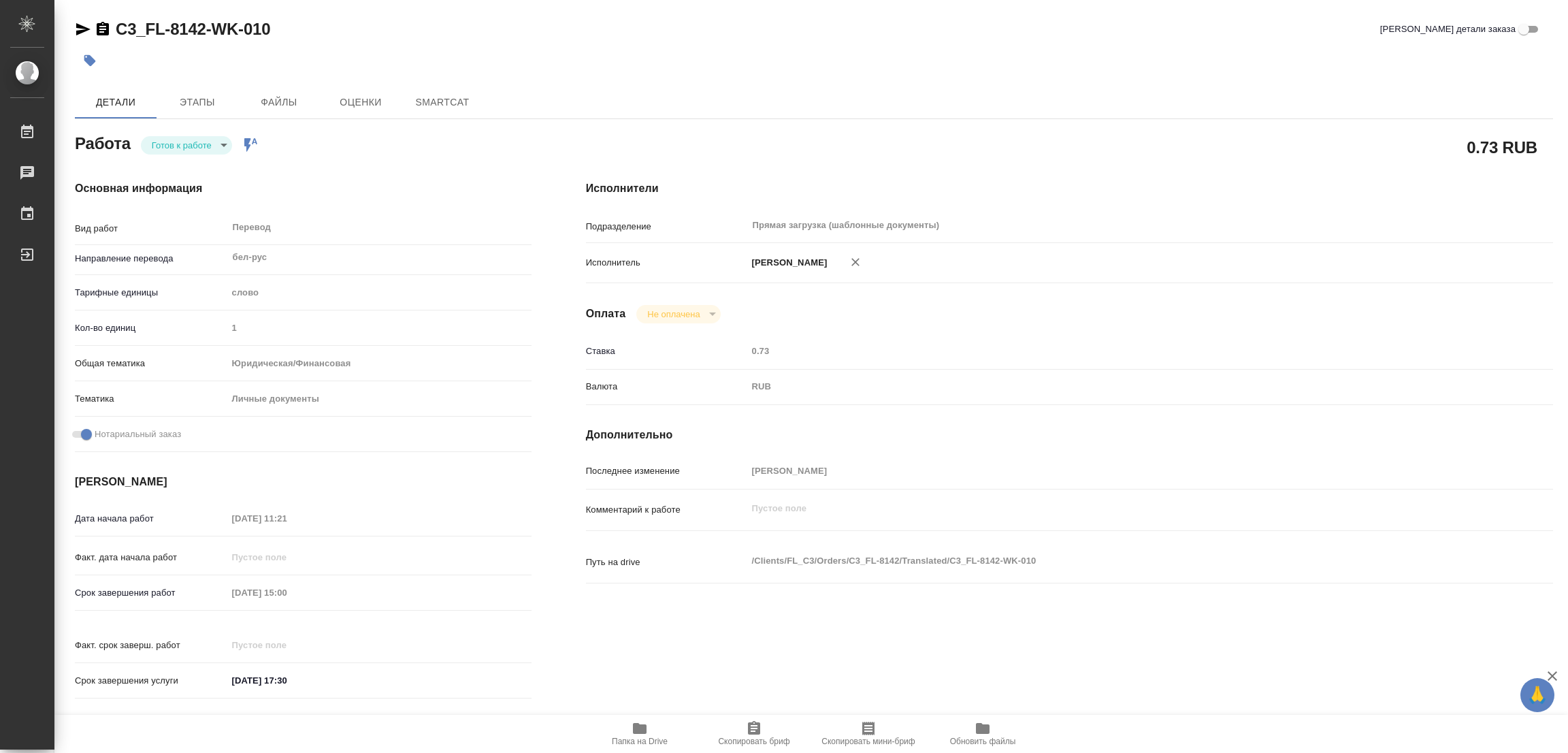
type textarea "x"
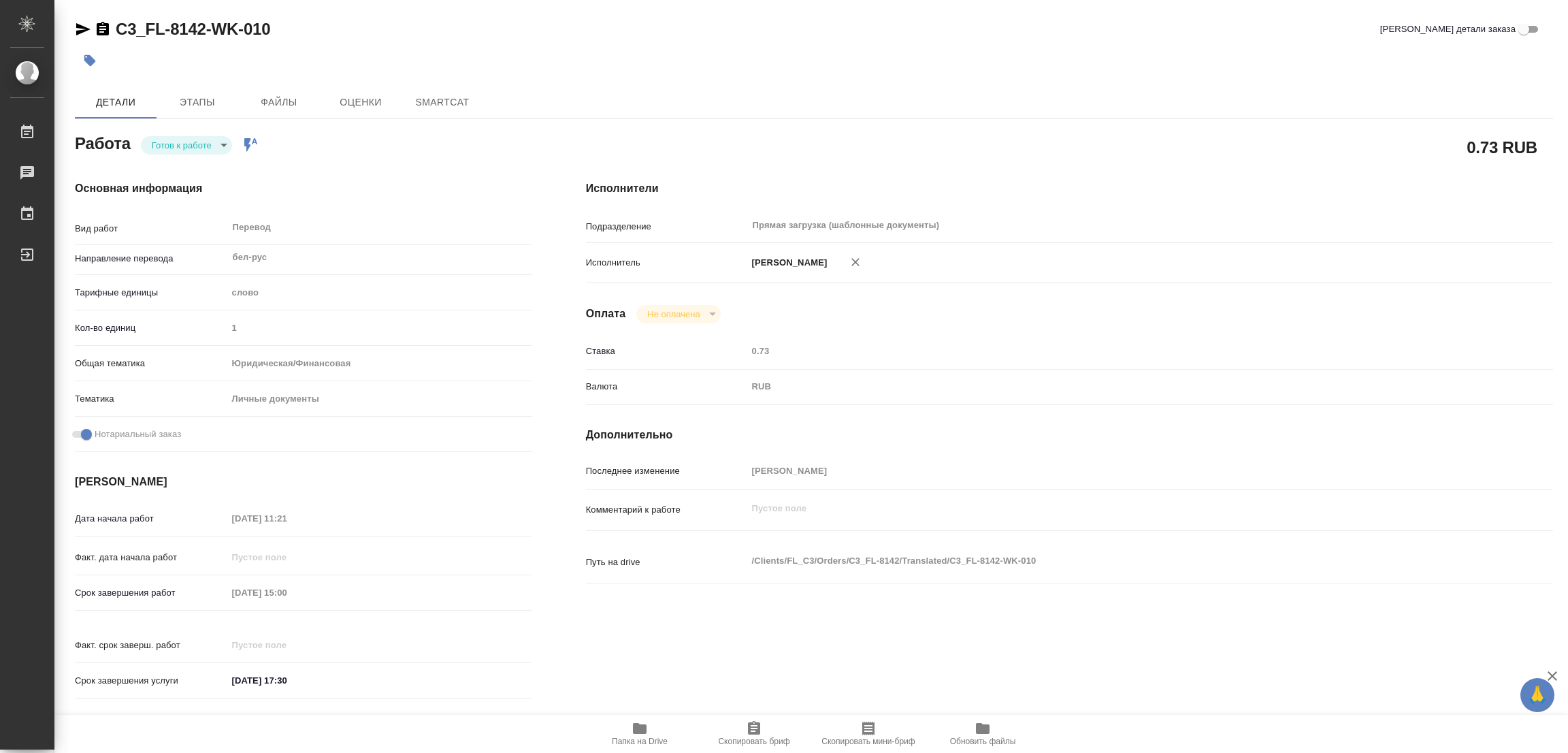
type textarea "x"
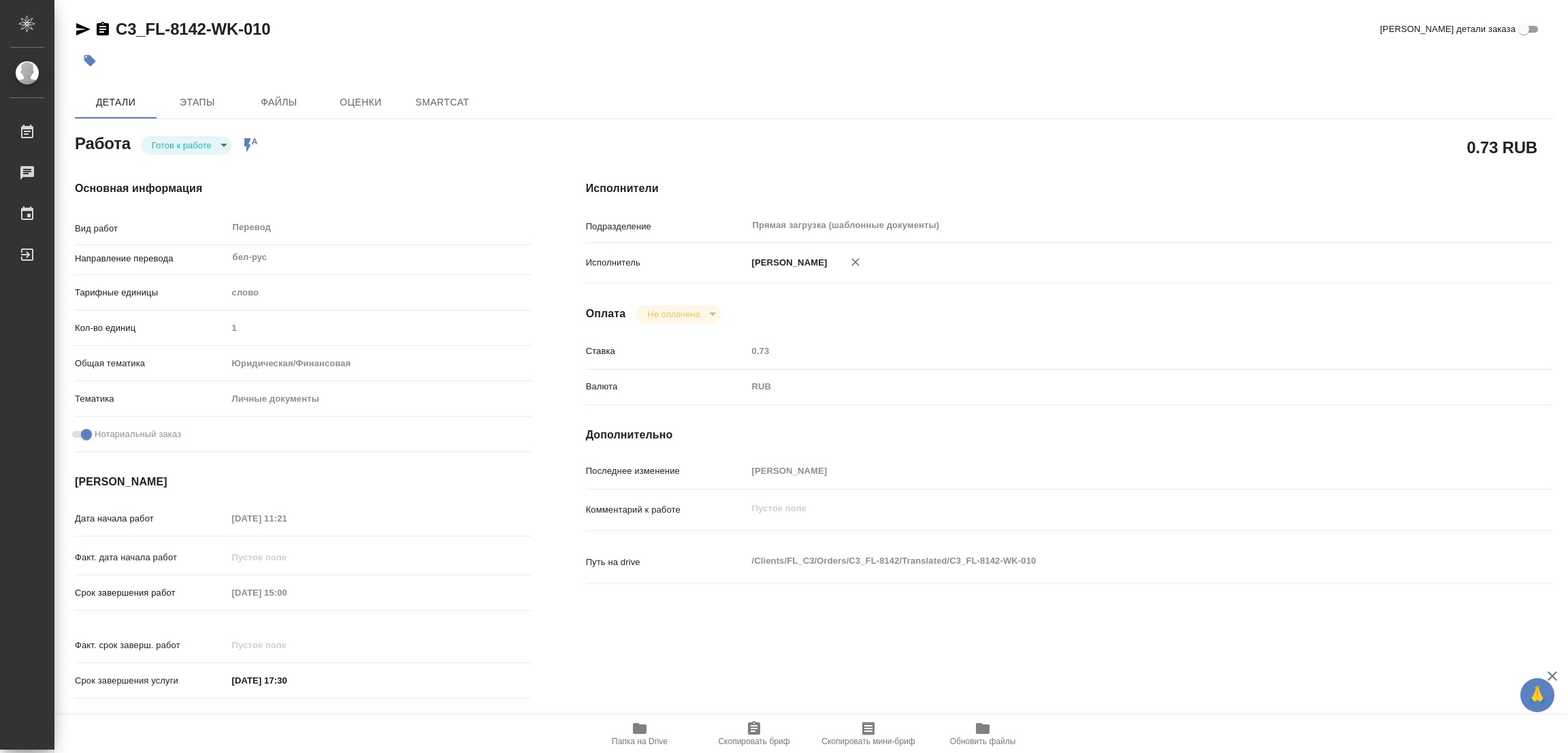
type textarea "x"
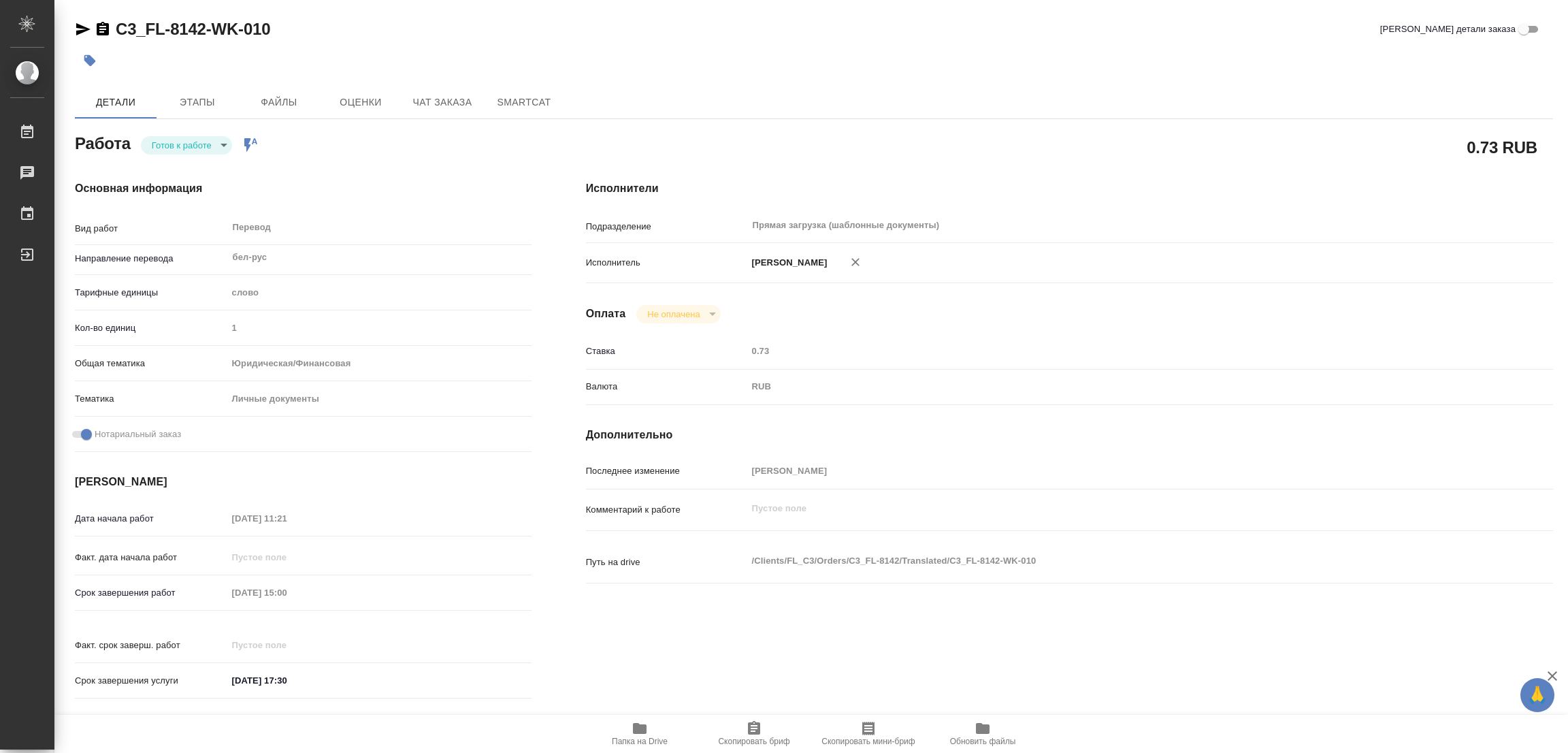
type textarea "x"
click at [170, 147] on body "🙏 .cls-1 fill:#fff; AWATERA [PERSON_NAME] Работы Чаты График Выйти C3_FL-8142-W…" at bounding box center [784, 376] width 1568 height 753
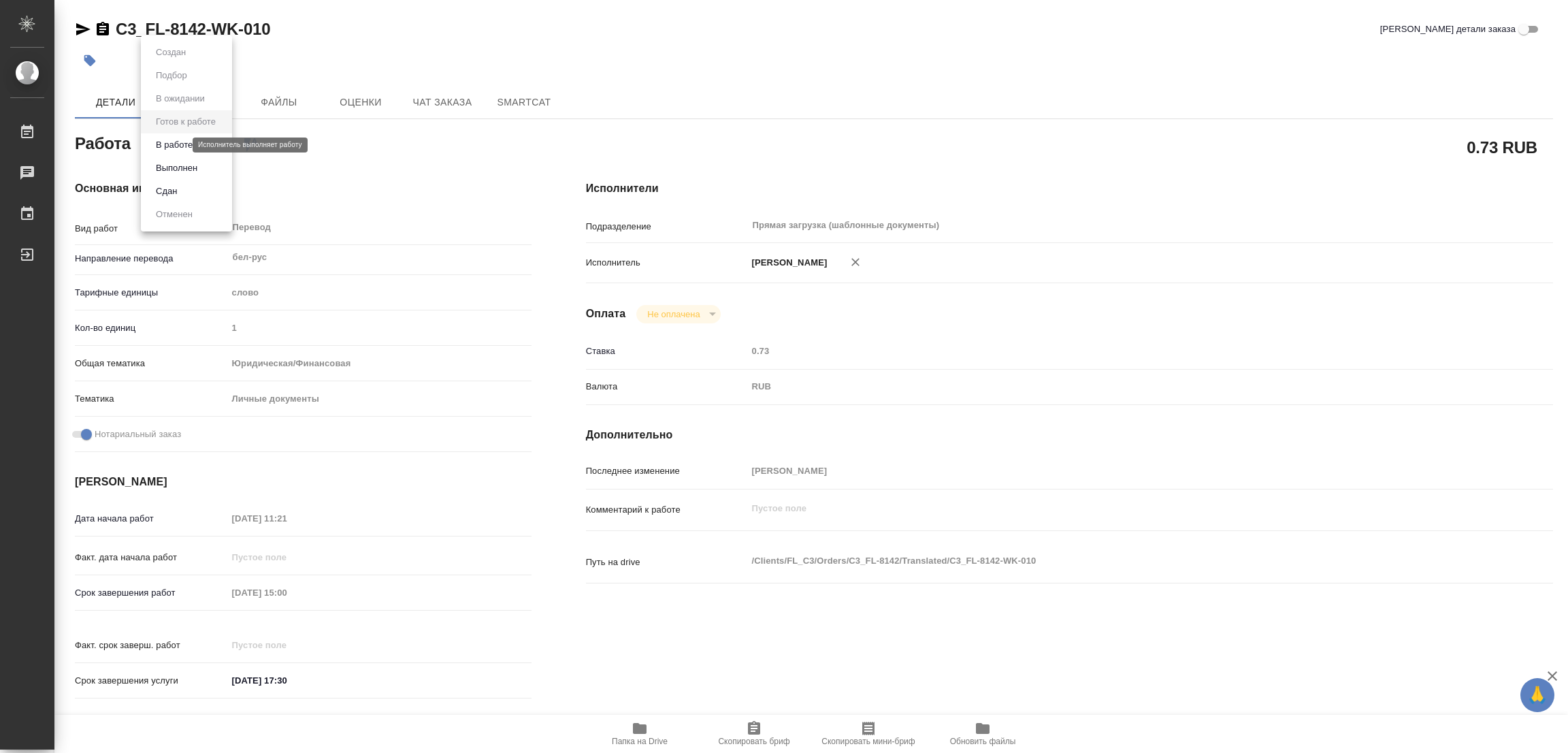
click at [170, 147] on button "В работе" at bounding box center [174, 145] width 45 height 15
type textarea "x"
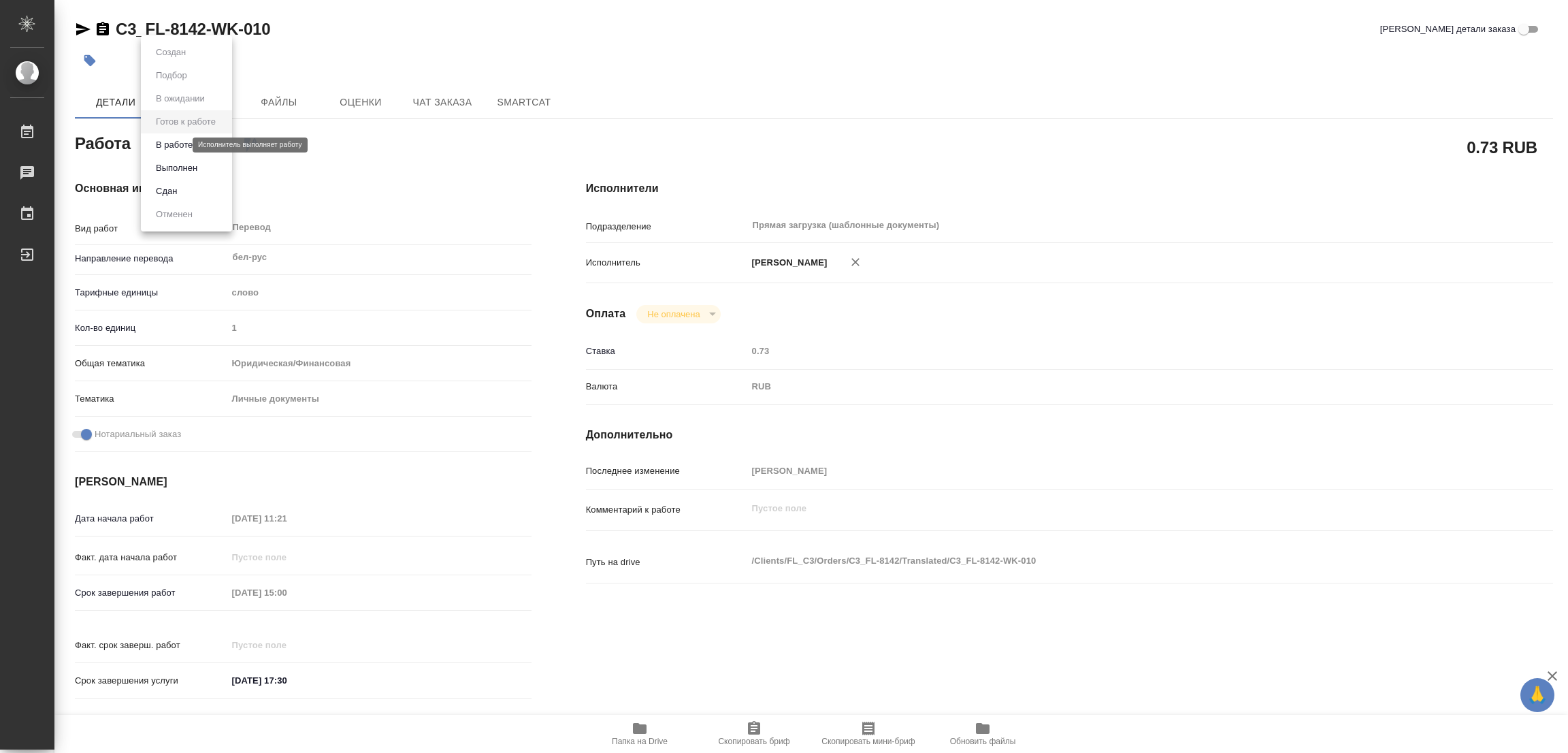
type textarea "x"
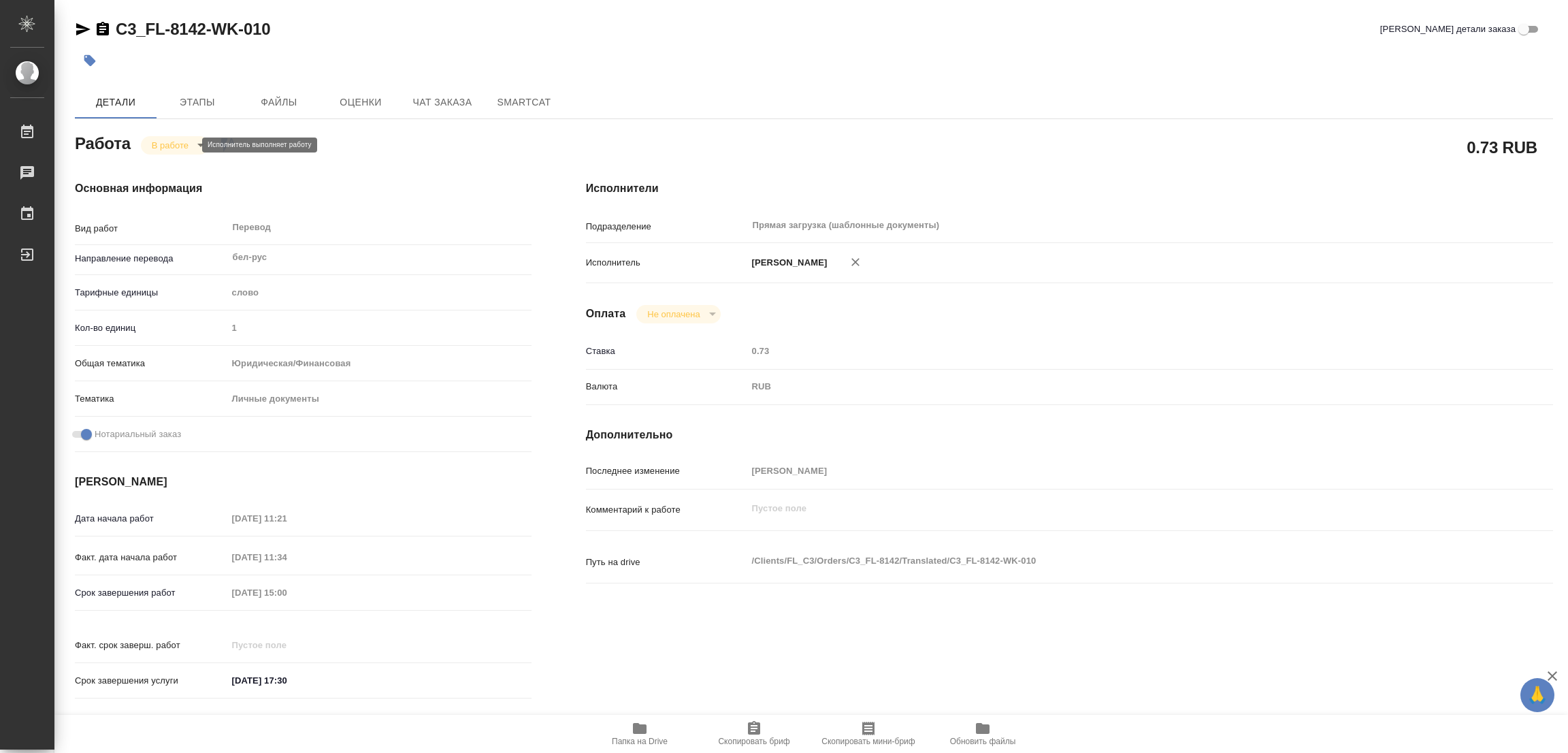
type textarea "x"
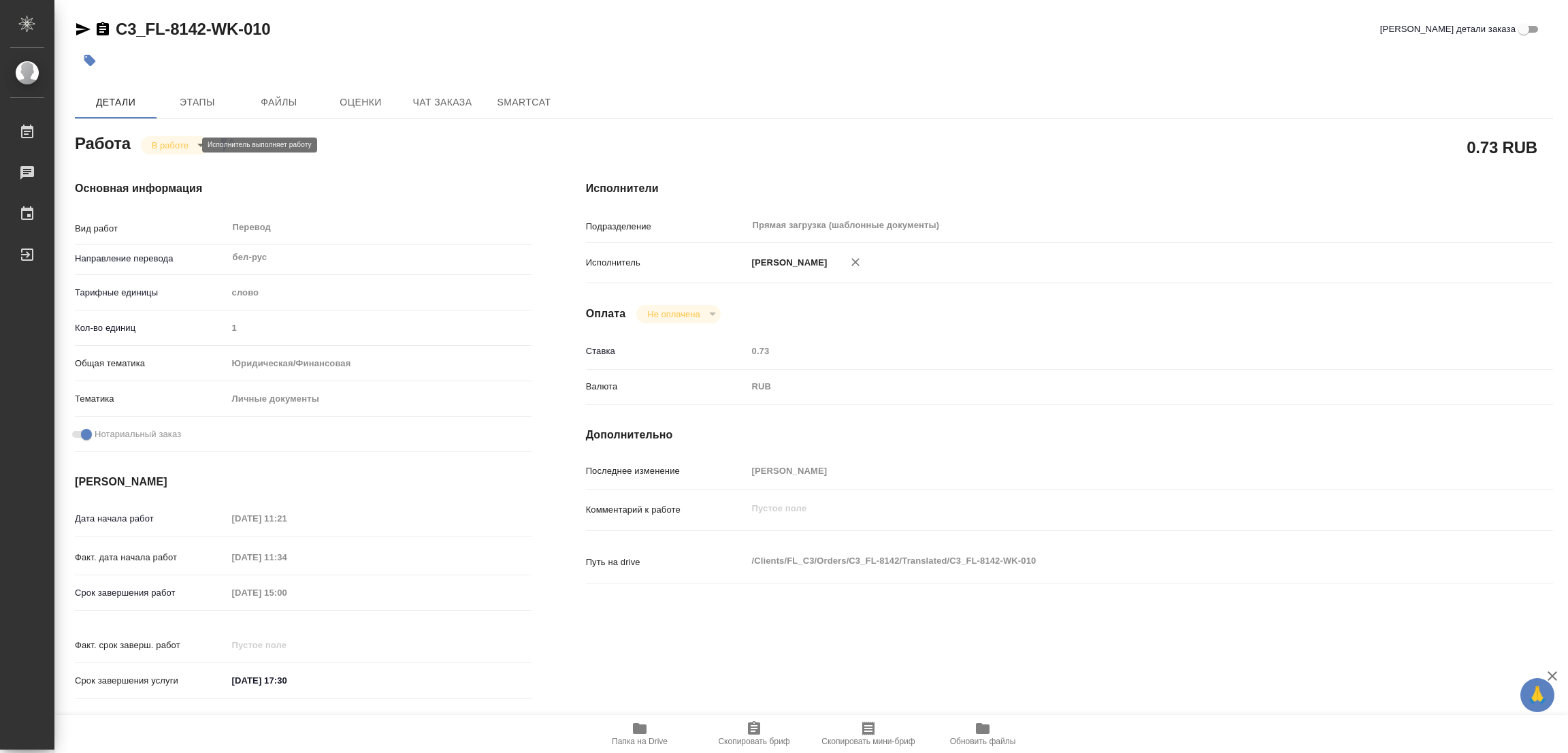
type textarea "x"
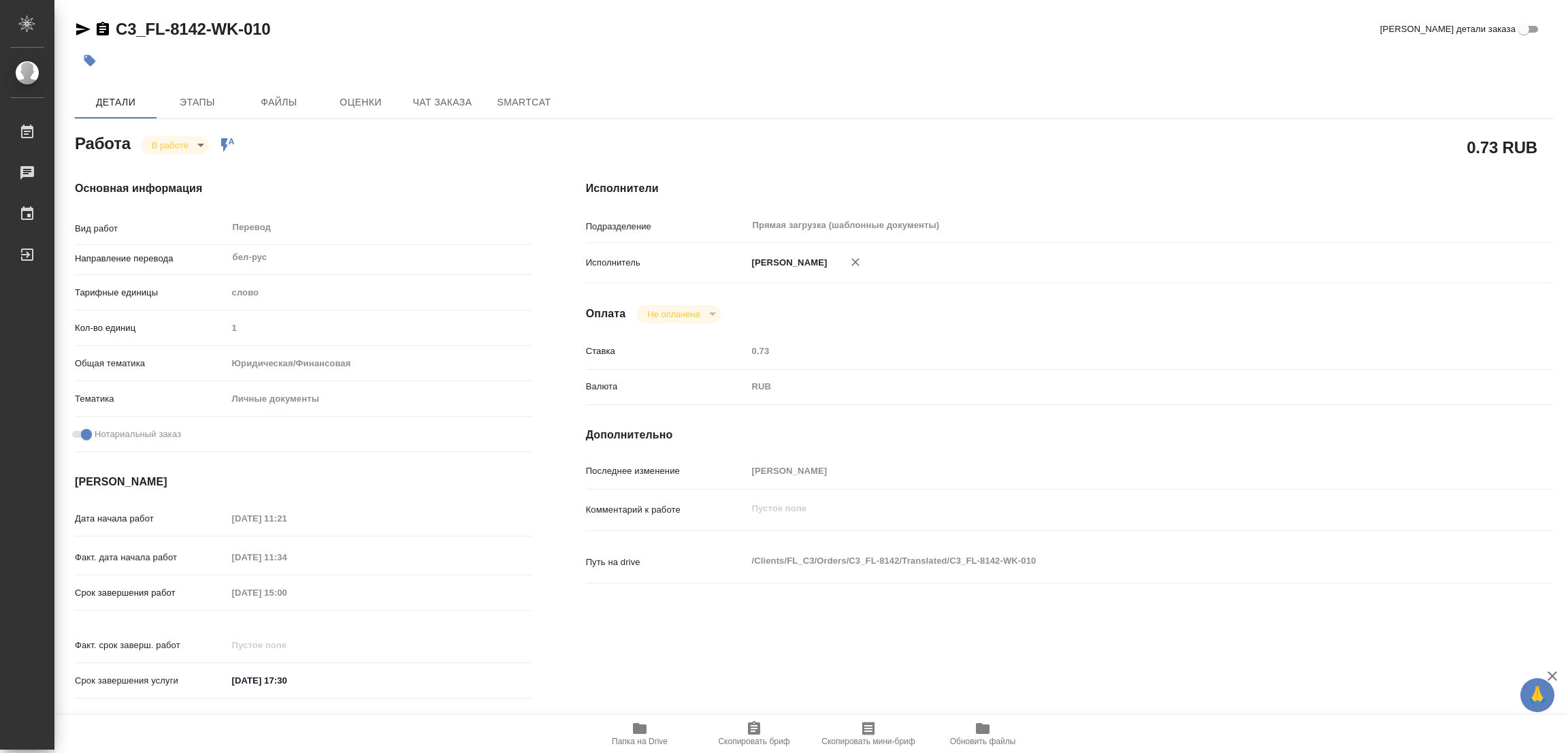
type textarea "x"
click at [1190, 163] on div "Исполнители Подразделение Прямая загрузка (шаблонные документы) ​ Исполнитель […" at bounding box center [1070, 444] width 1022 height 581
type textarea "x"
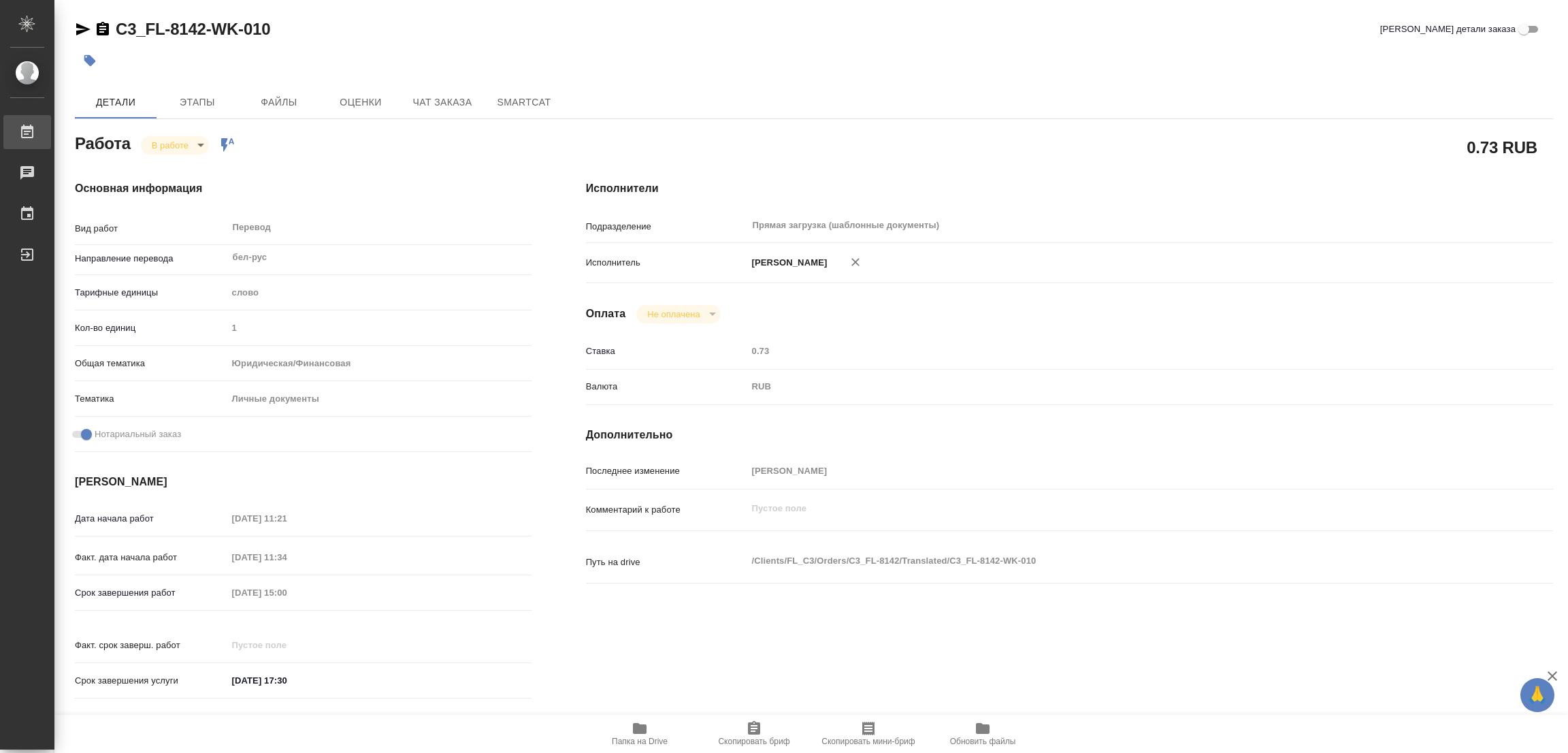
type textarea "x"
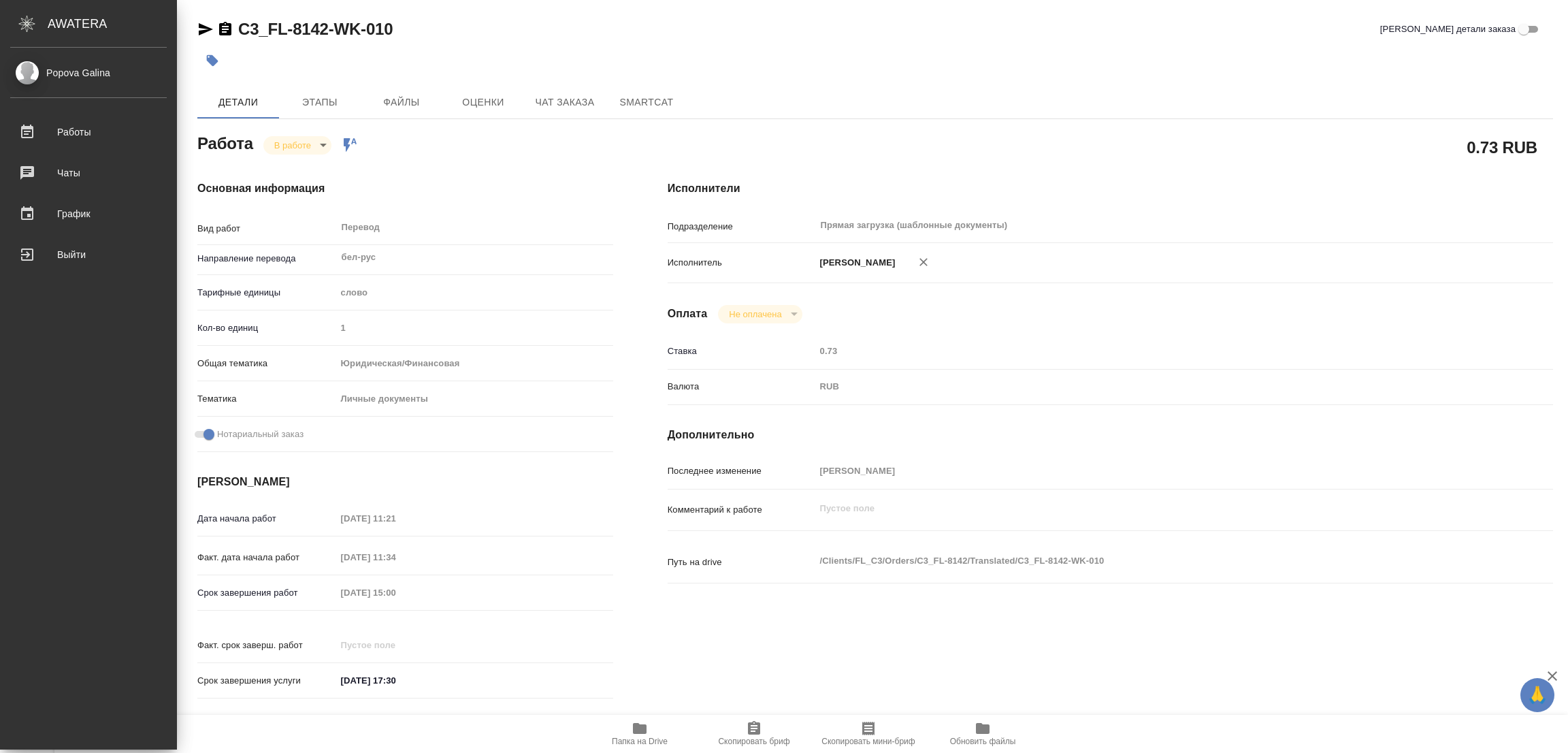
type textarea "x"
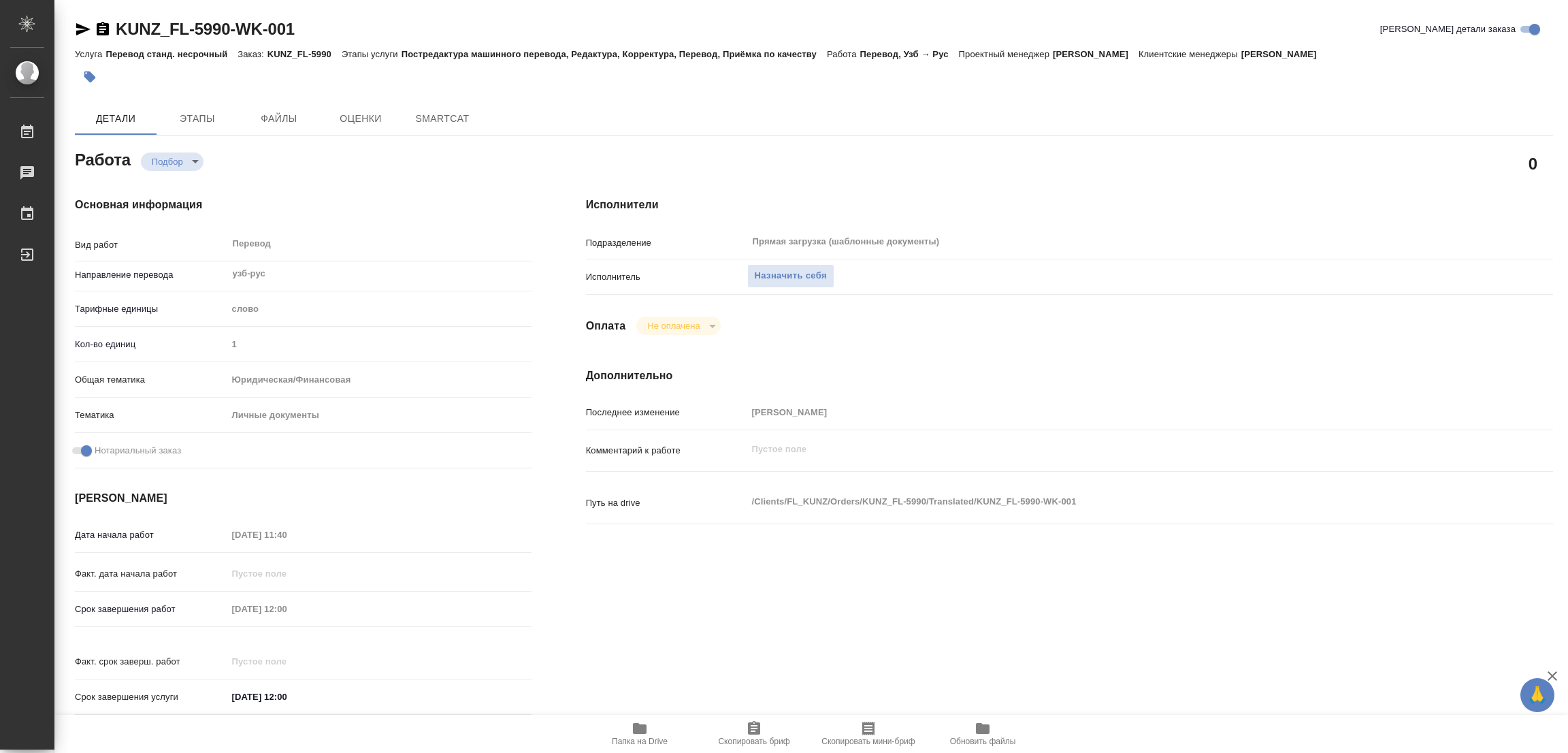
type textarea "x"
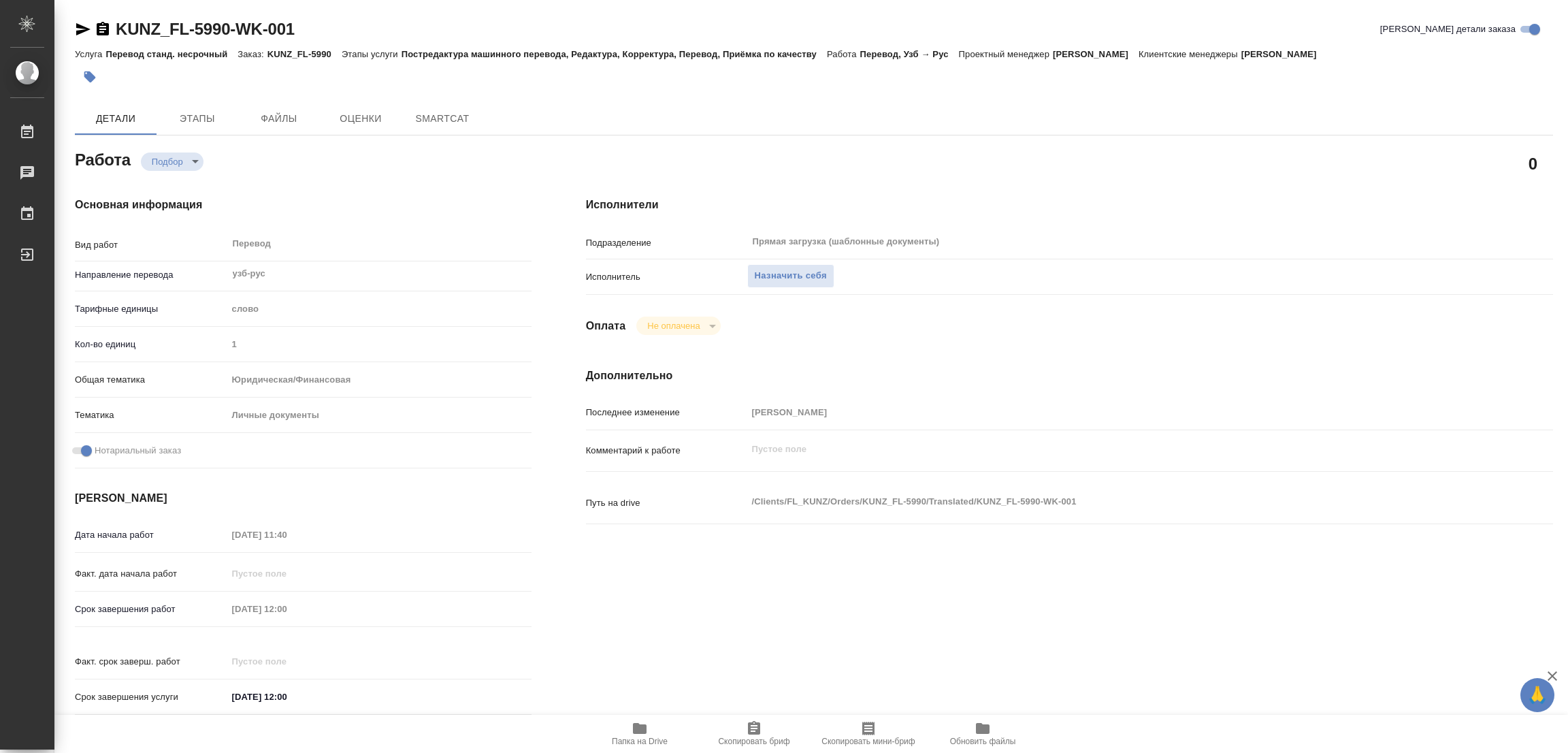
type textarea "x"
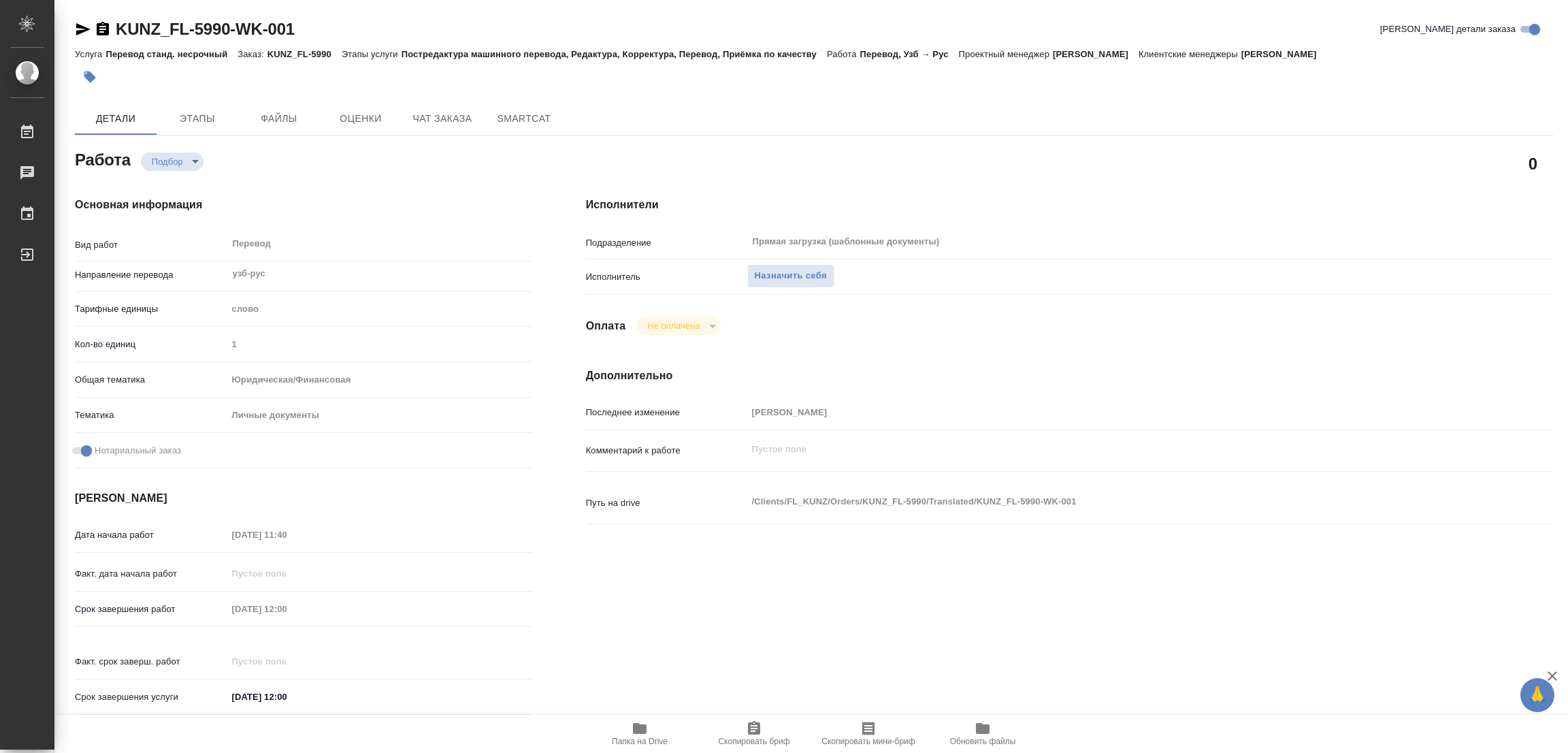
type textarea "x"
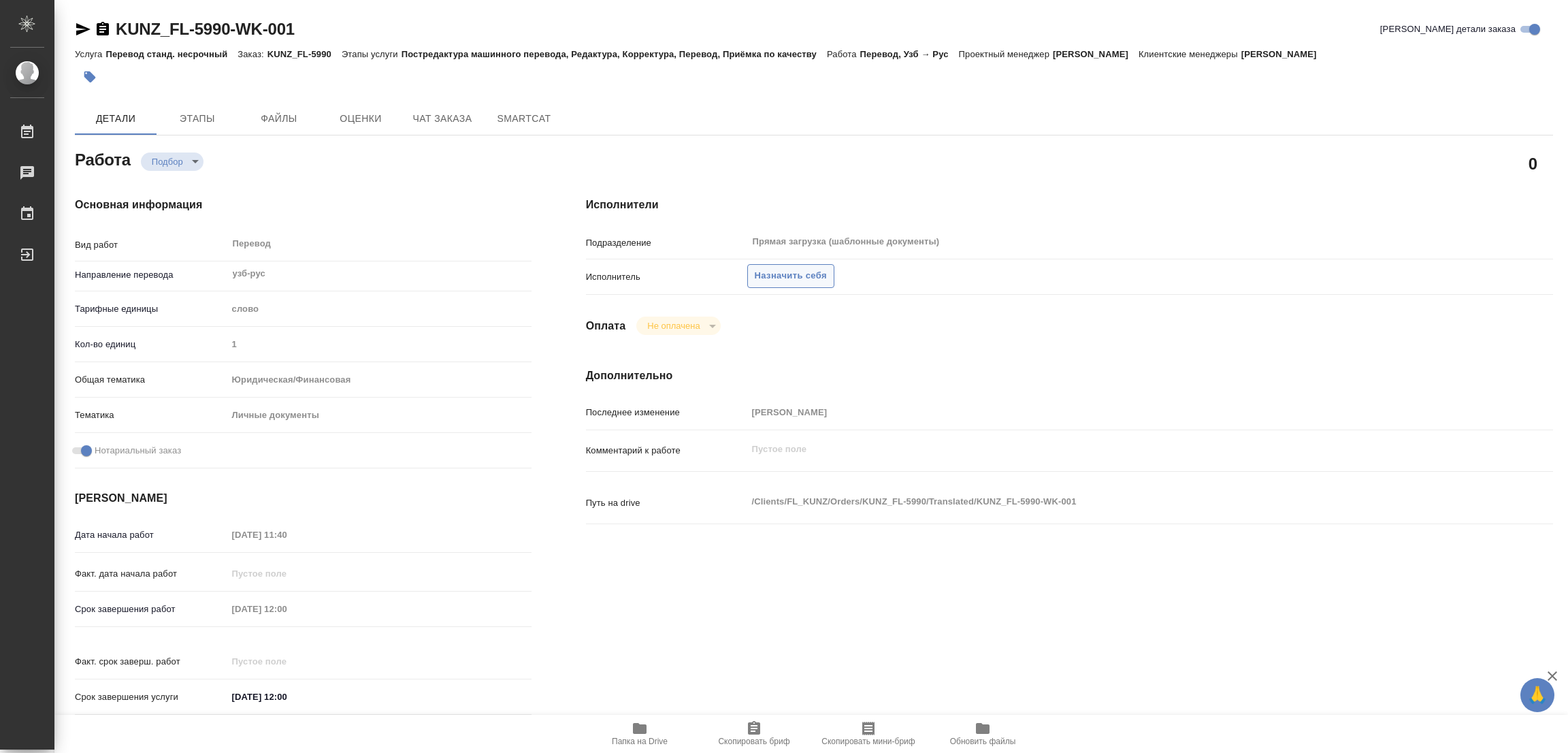
type textarea "x"
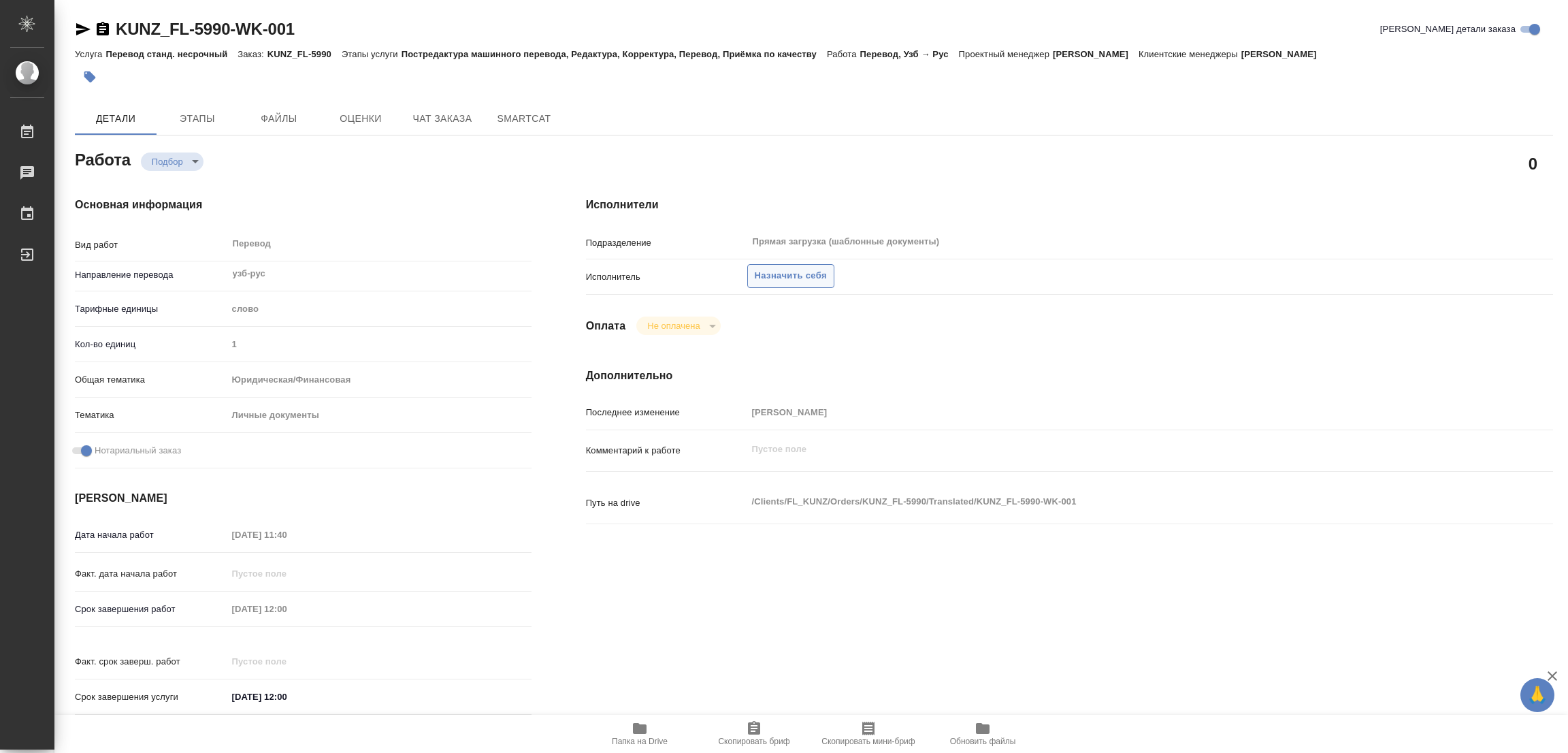
type textarea "x"
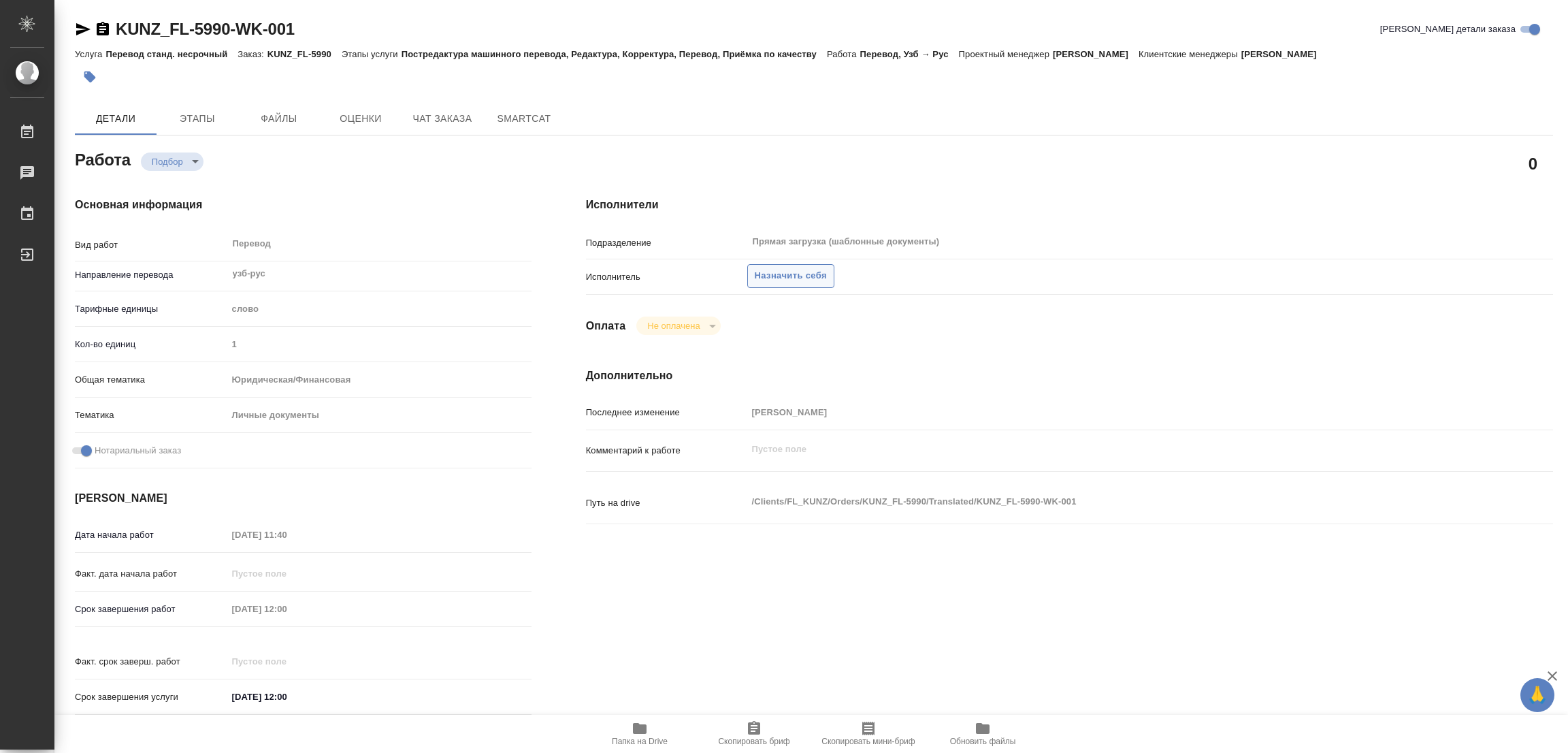
type textarea "x"
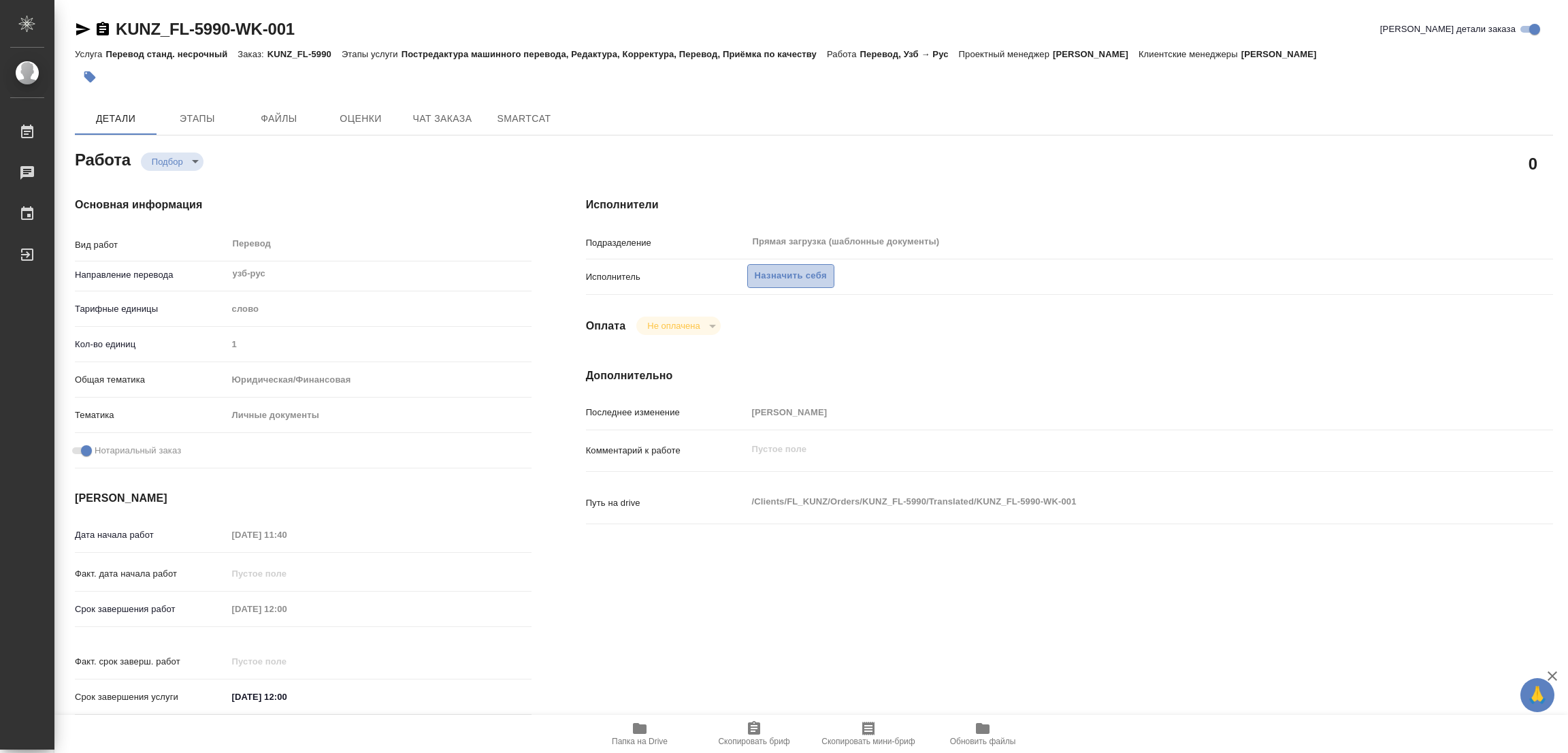
type textarea "x"
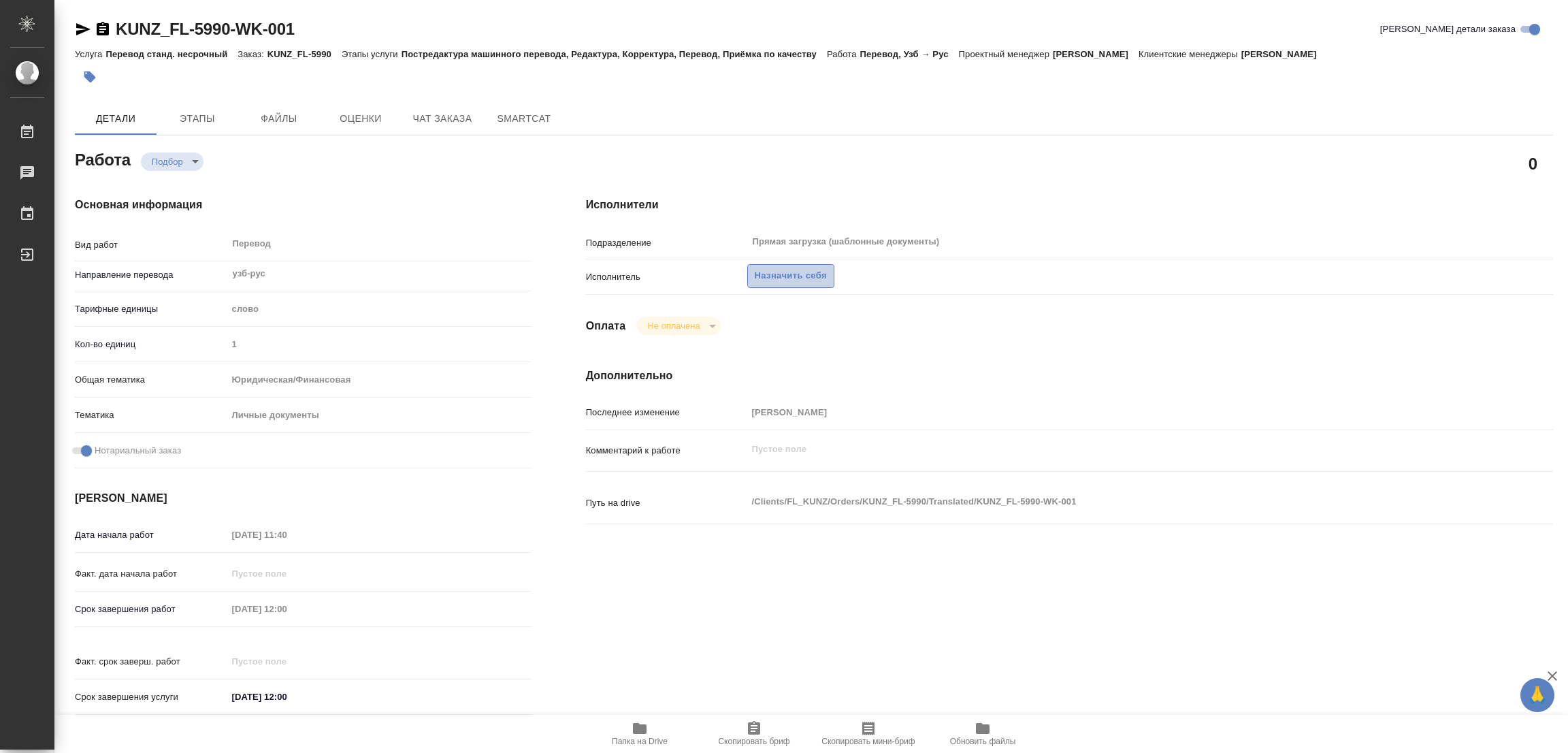
click at [766, 274] on span "Назначить себя" at bounding box center [791, 276] width 72 height 16
type textarea "x"
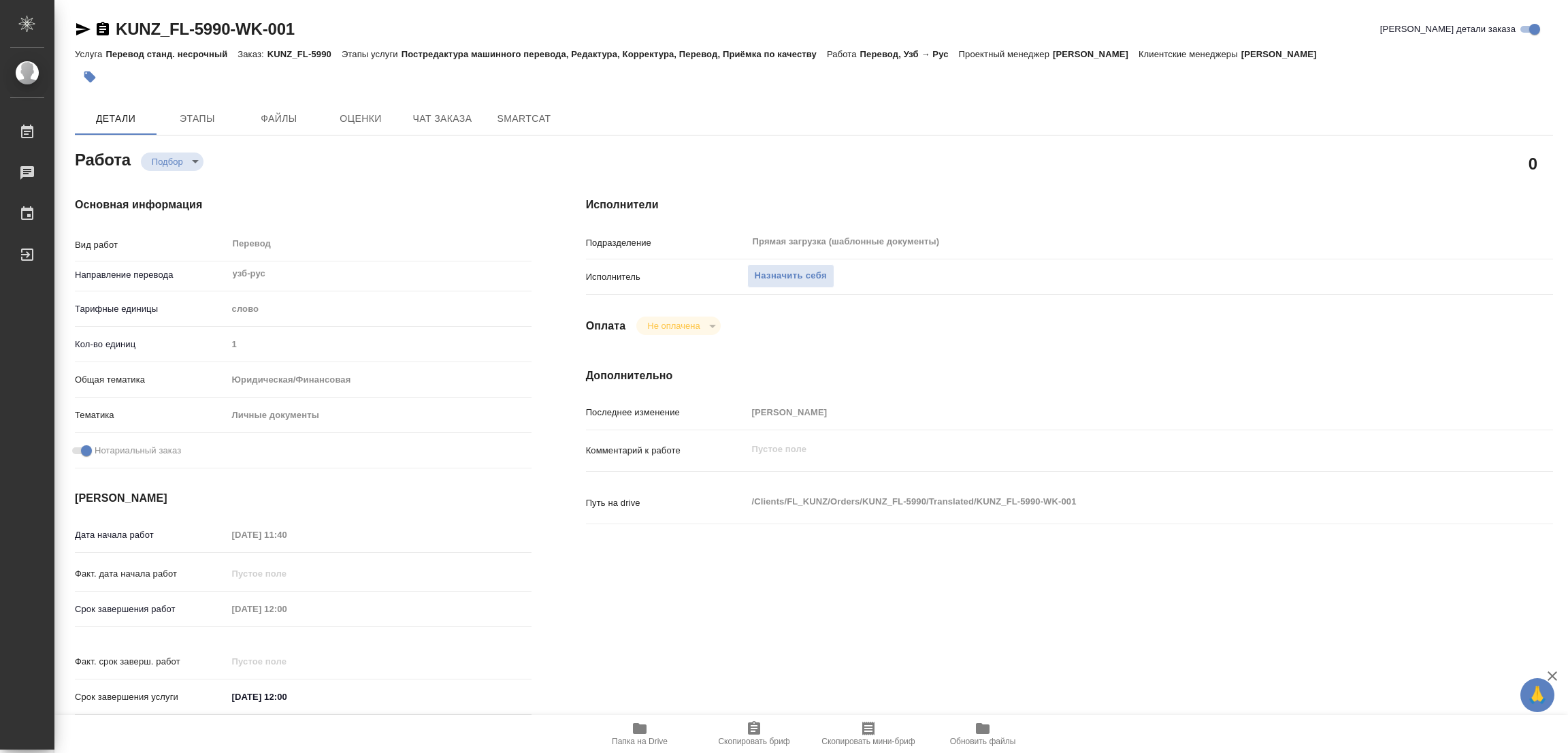
type textarea "x"
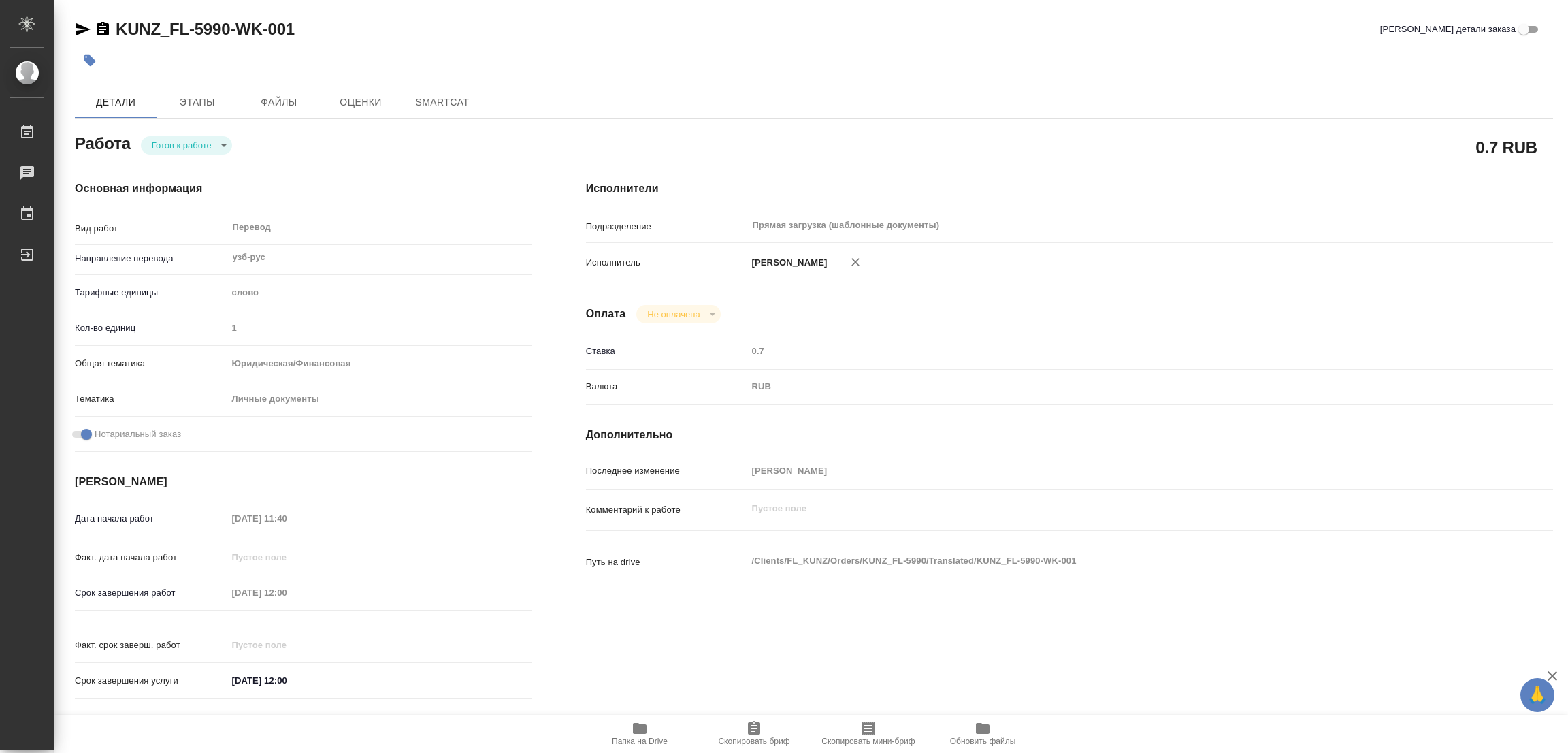
type textarea "x"
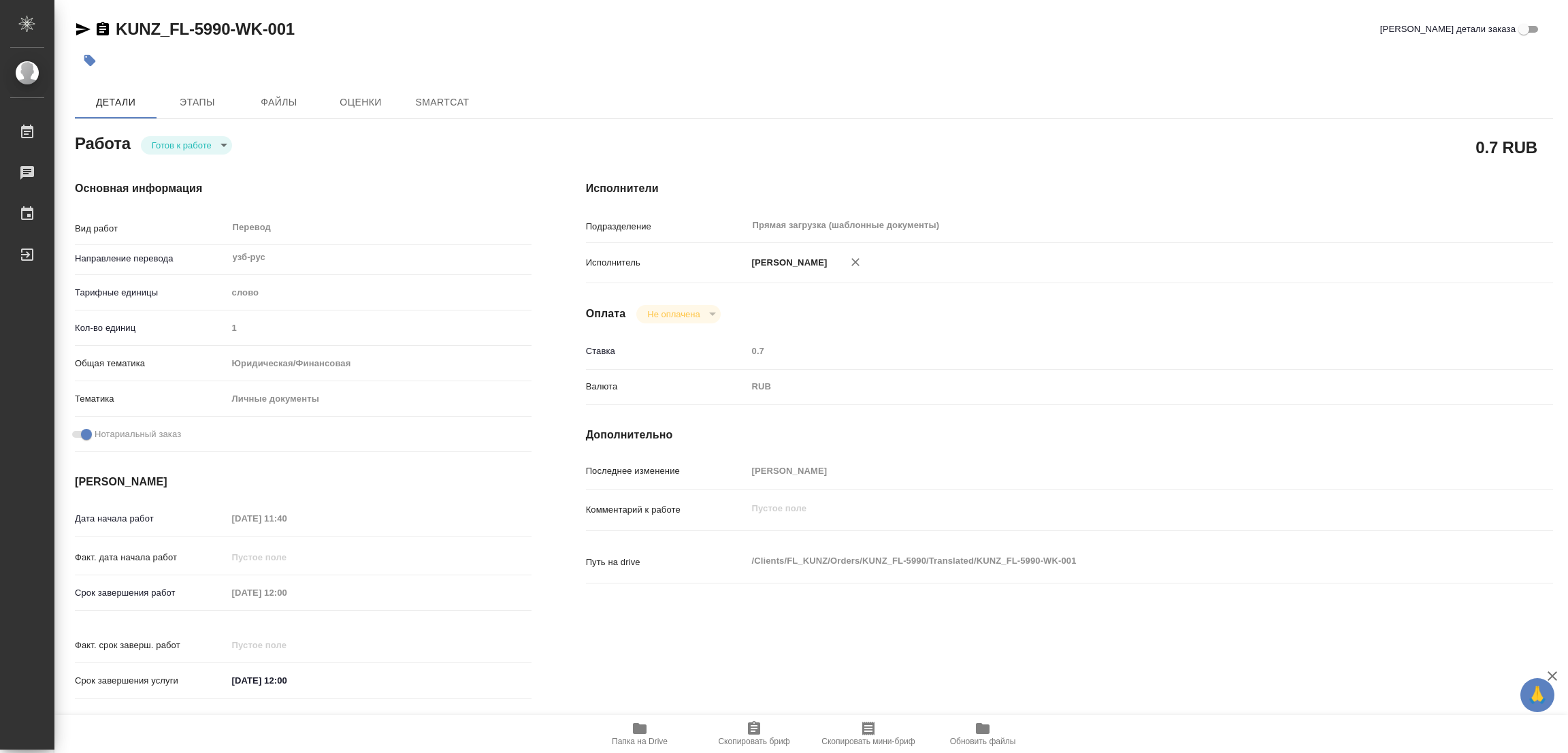
type textarea "x"
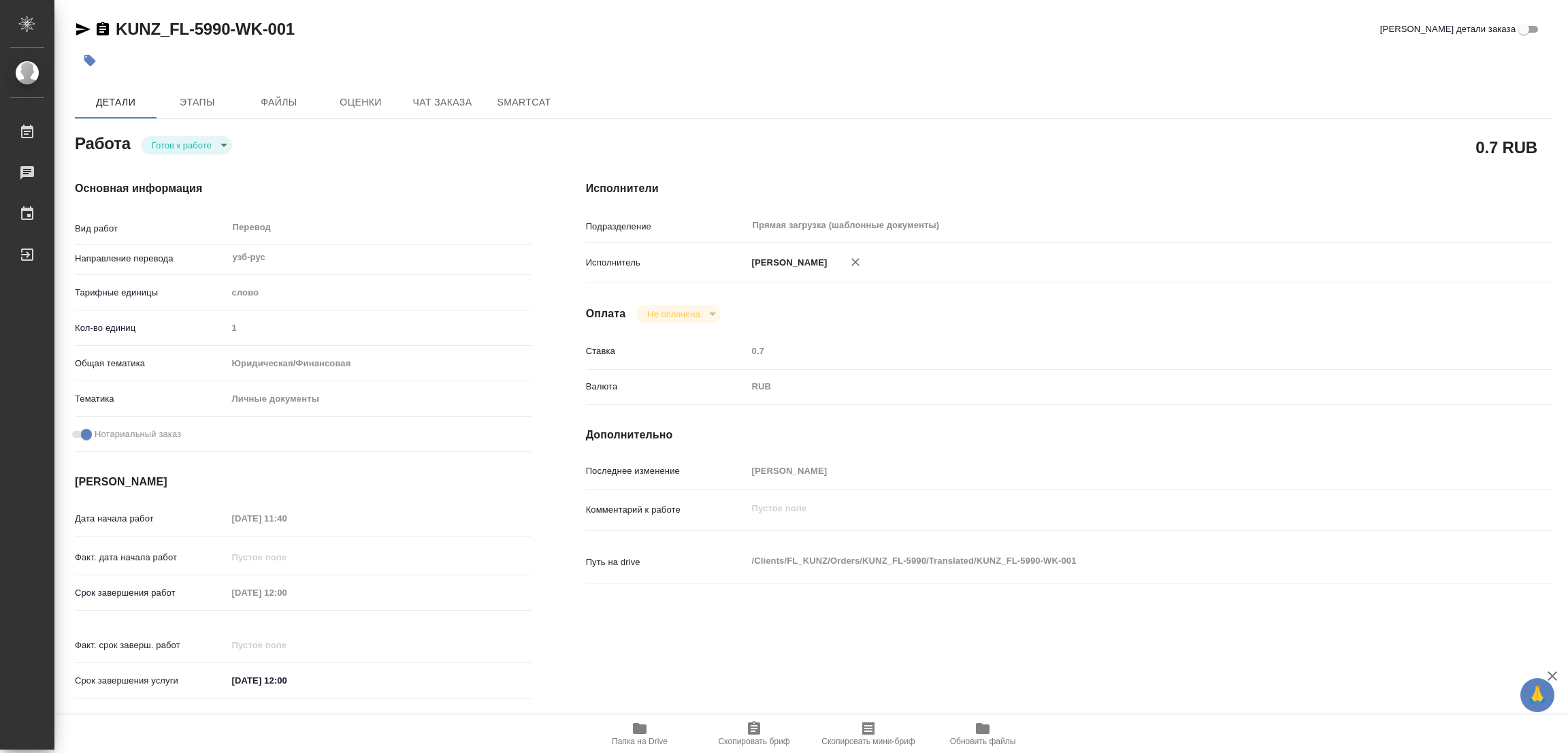
type textarea "x"
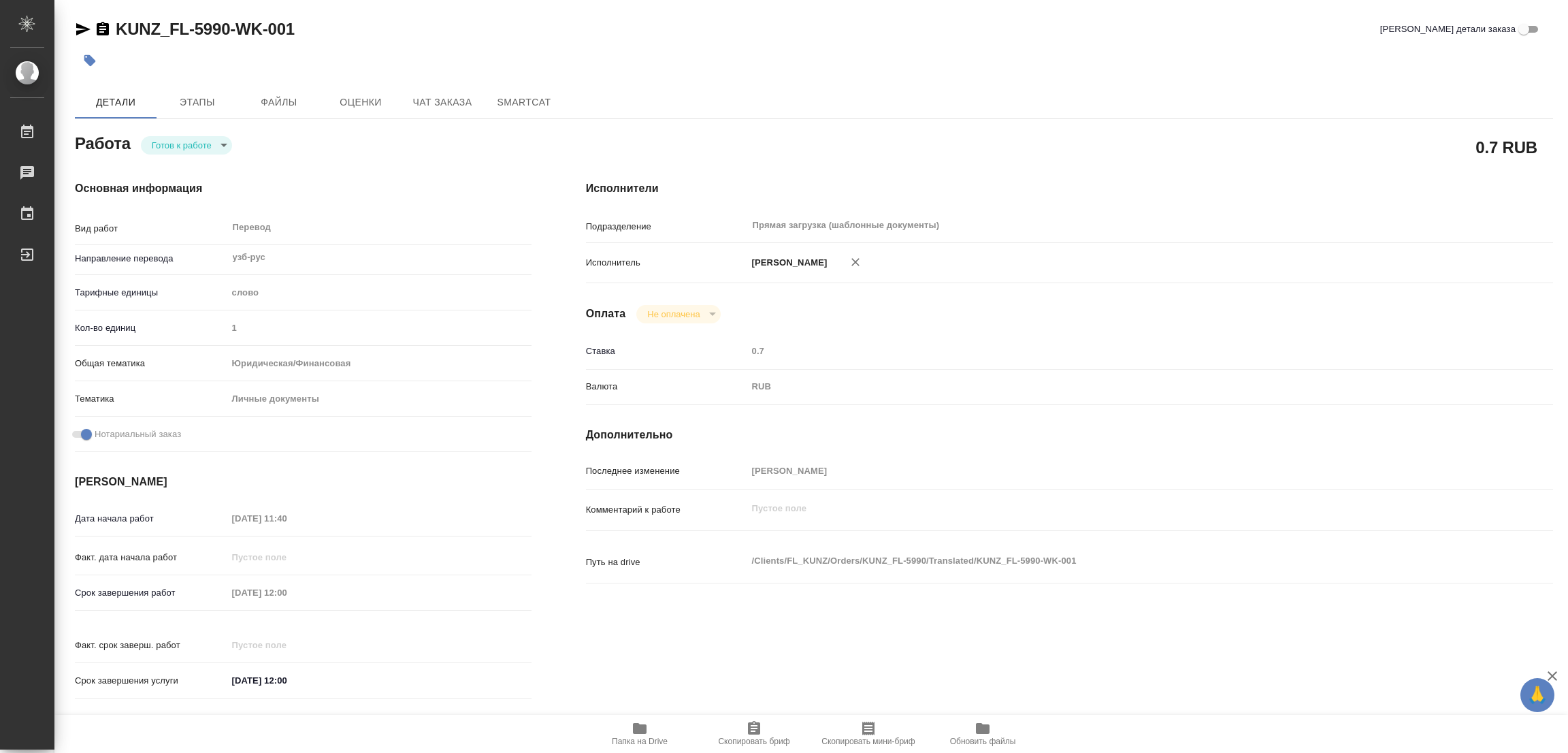
type textarea "x"
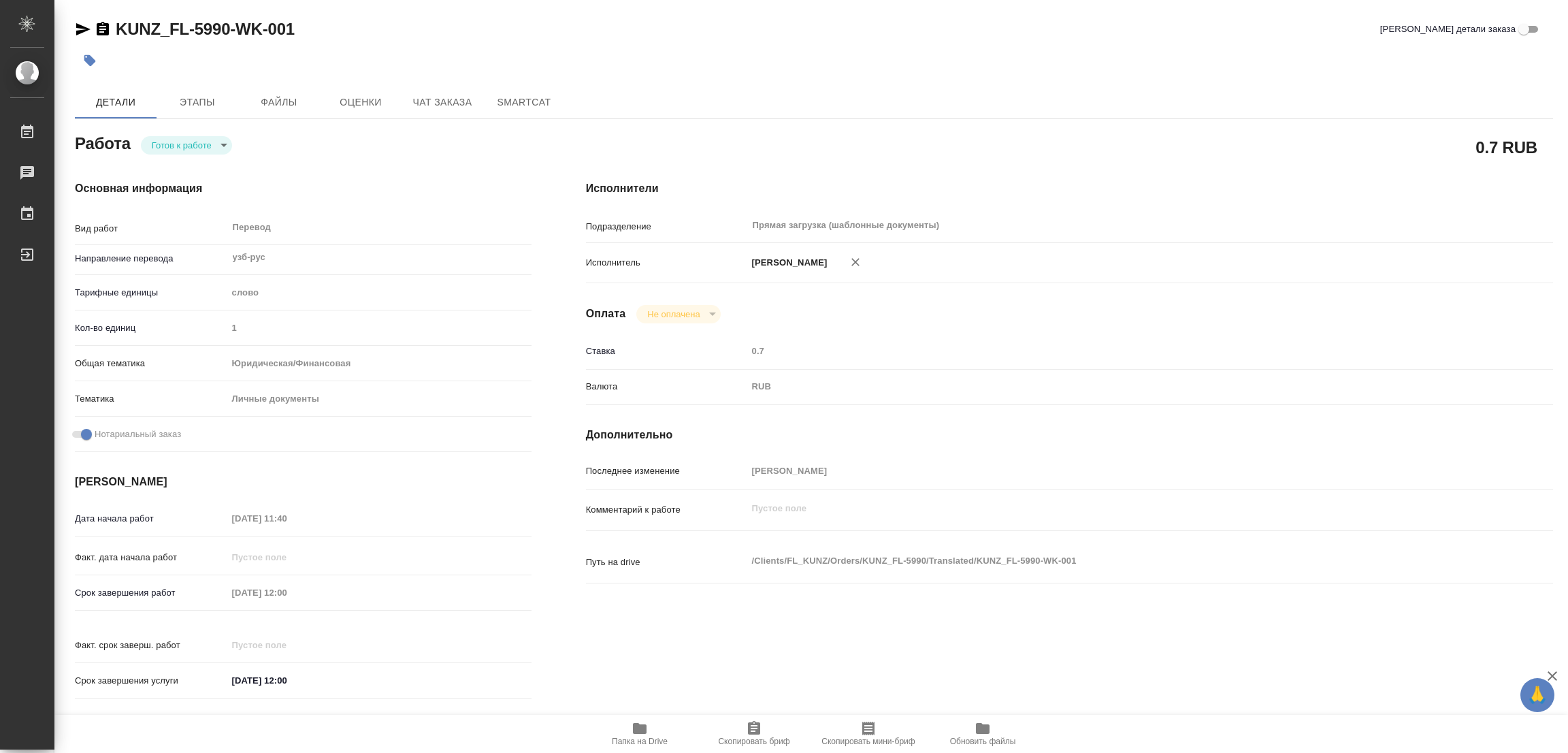
type textarea "x"
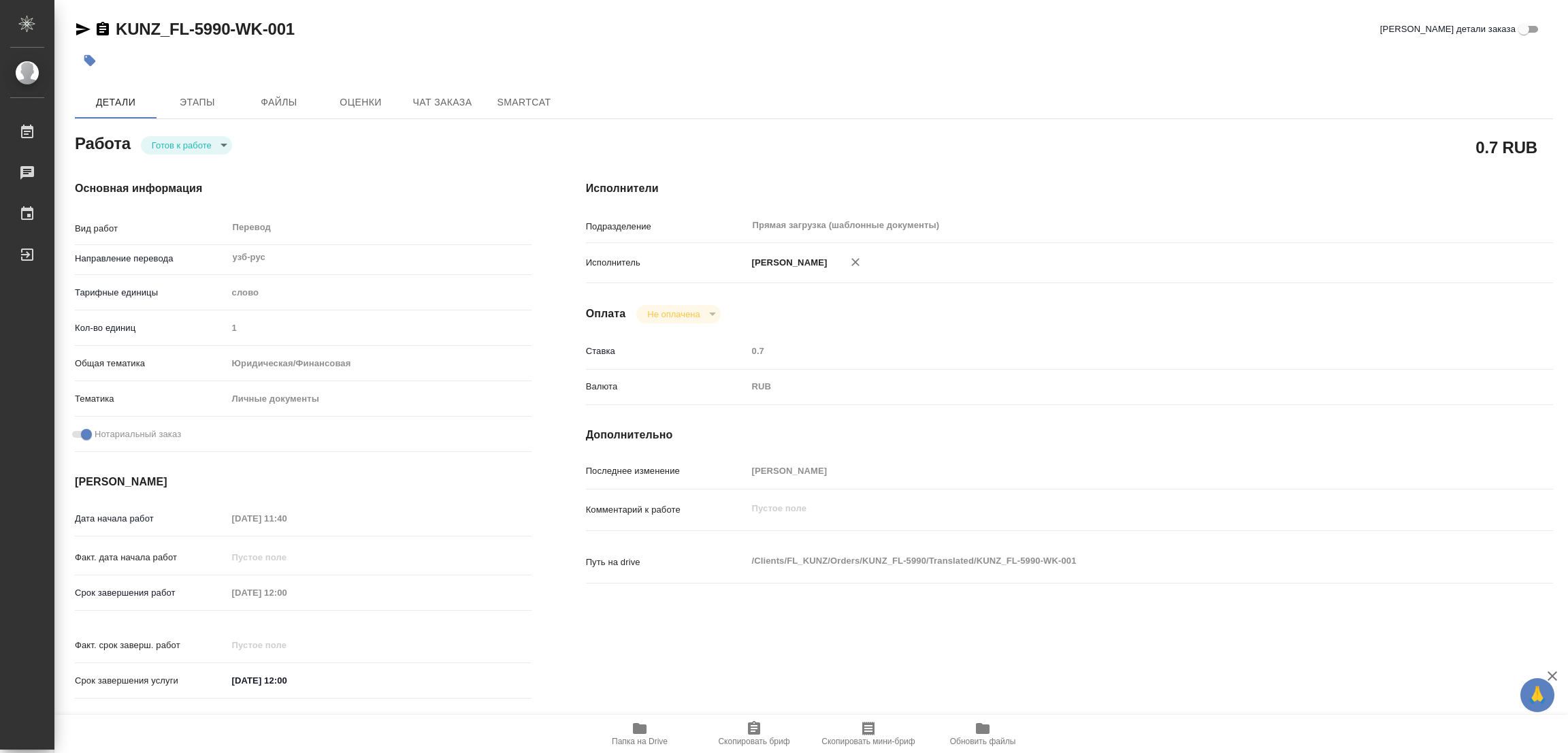
type textarea "x"
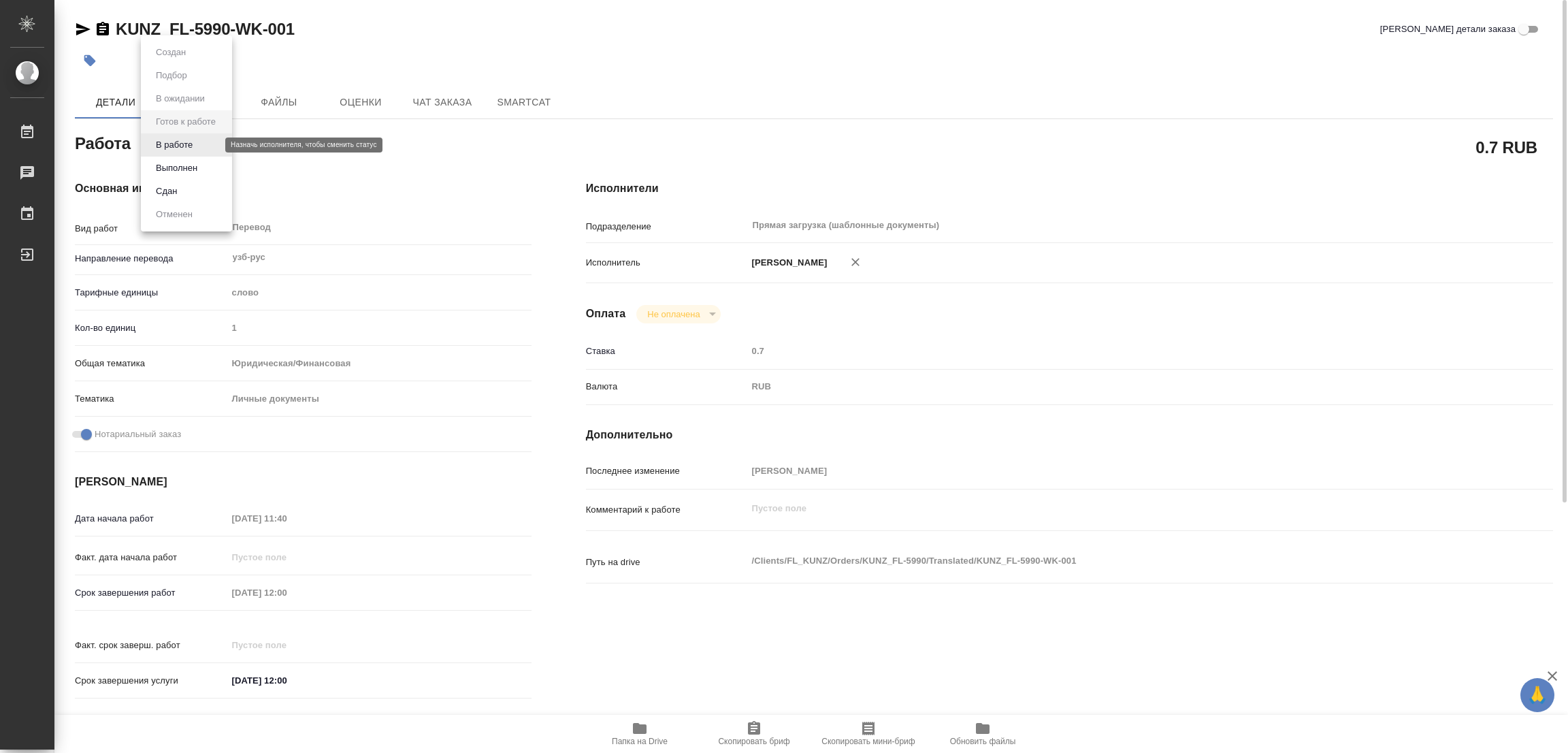
click at [180, 147] on body "🙏 .cls-1 fill:#fff; AWATERA [PERSON_NAME] Работы 0 Чаты График Выйти KUNZ_FL-59…" at bounding box center [784, 376] width 1568 height 753
click at [180, 147] on button "В работе" at bounding box center [174, 145] width 45 height 15
type textarea "x"
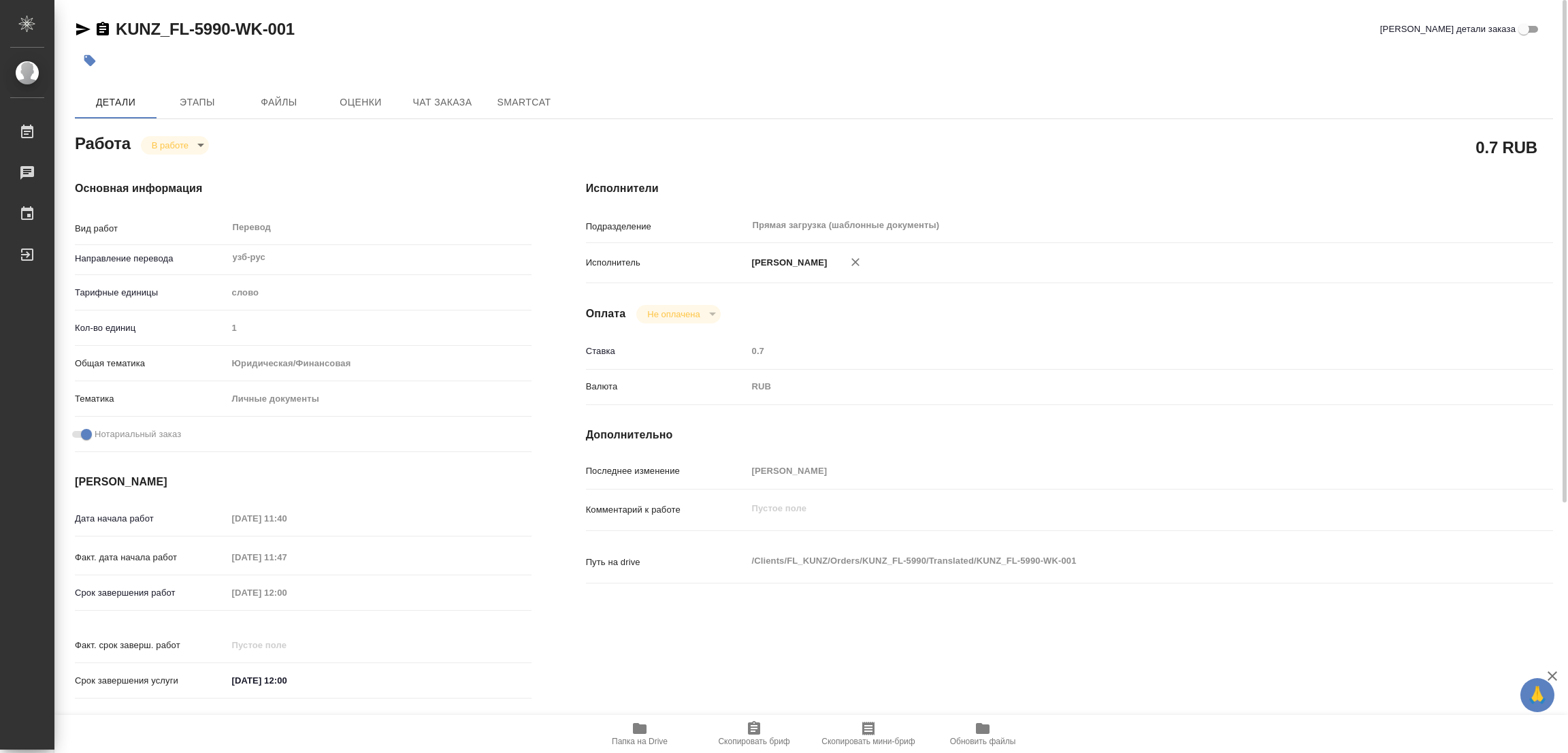
type textarea "x"
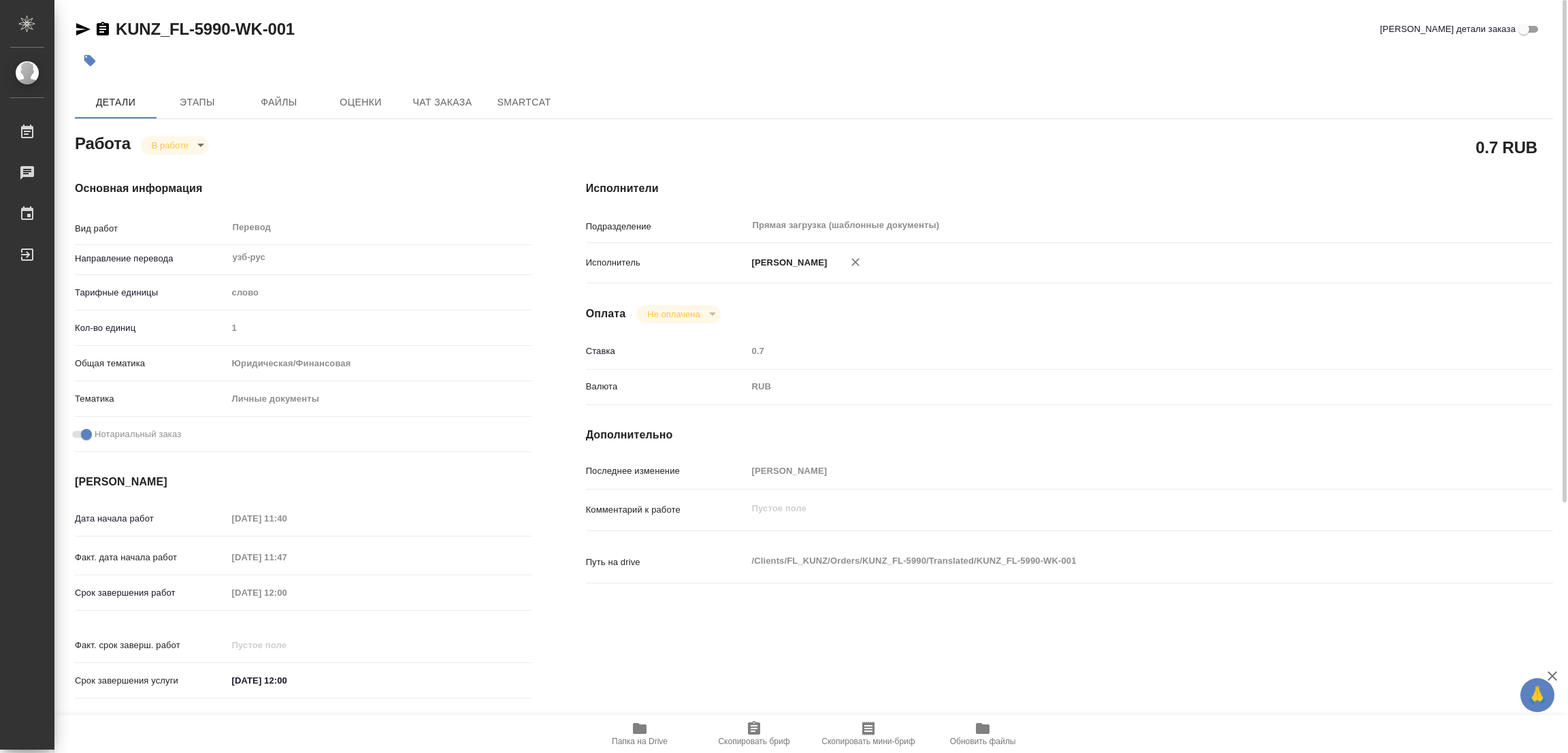
type textarea "x"
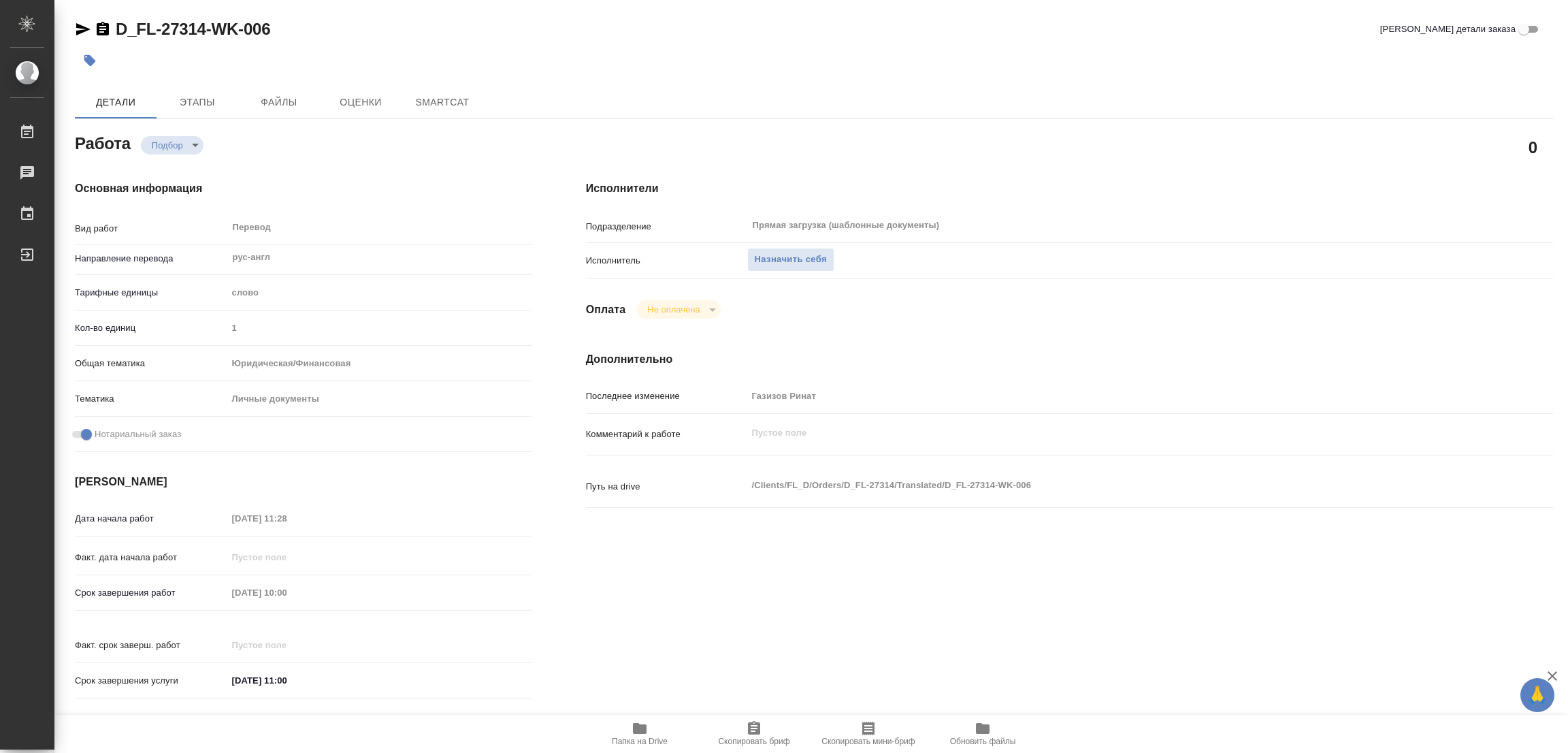
type textarea "x"
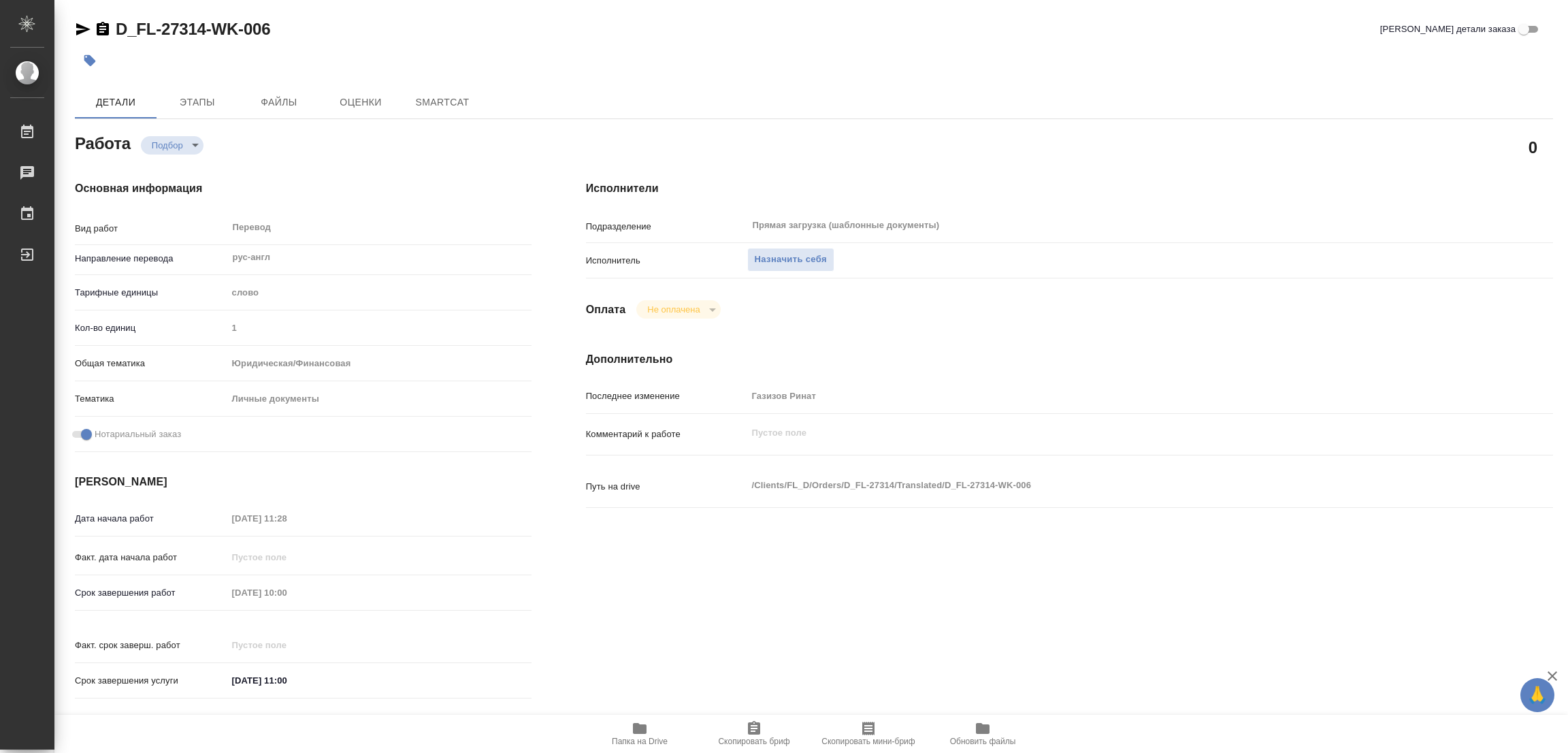
type textarea "x"
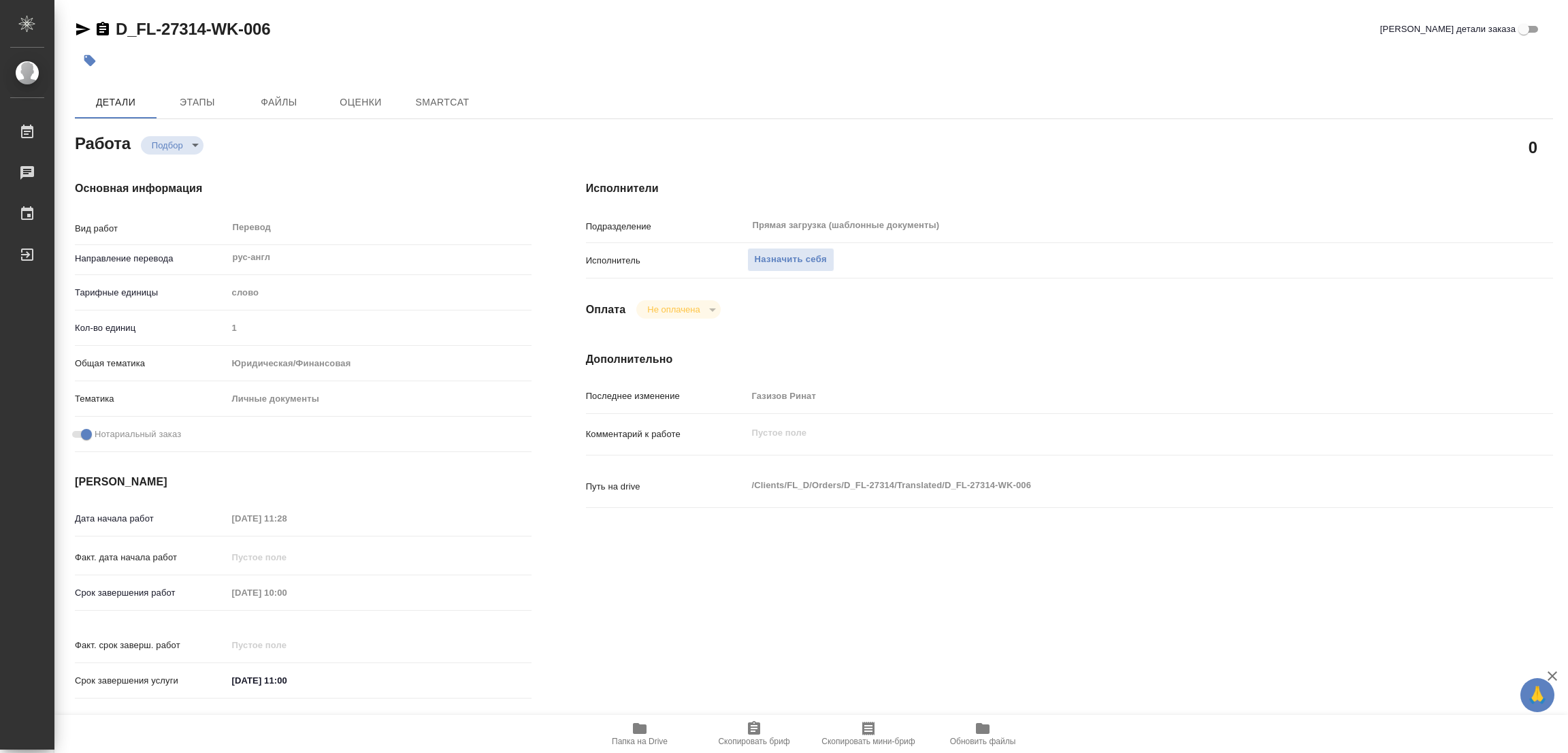
type textarea "x"
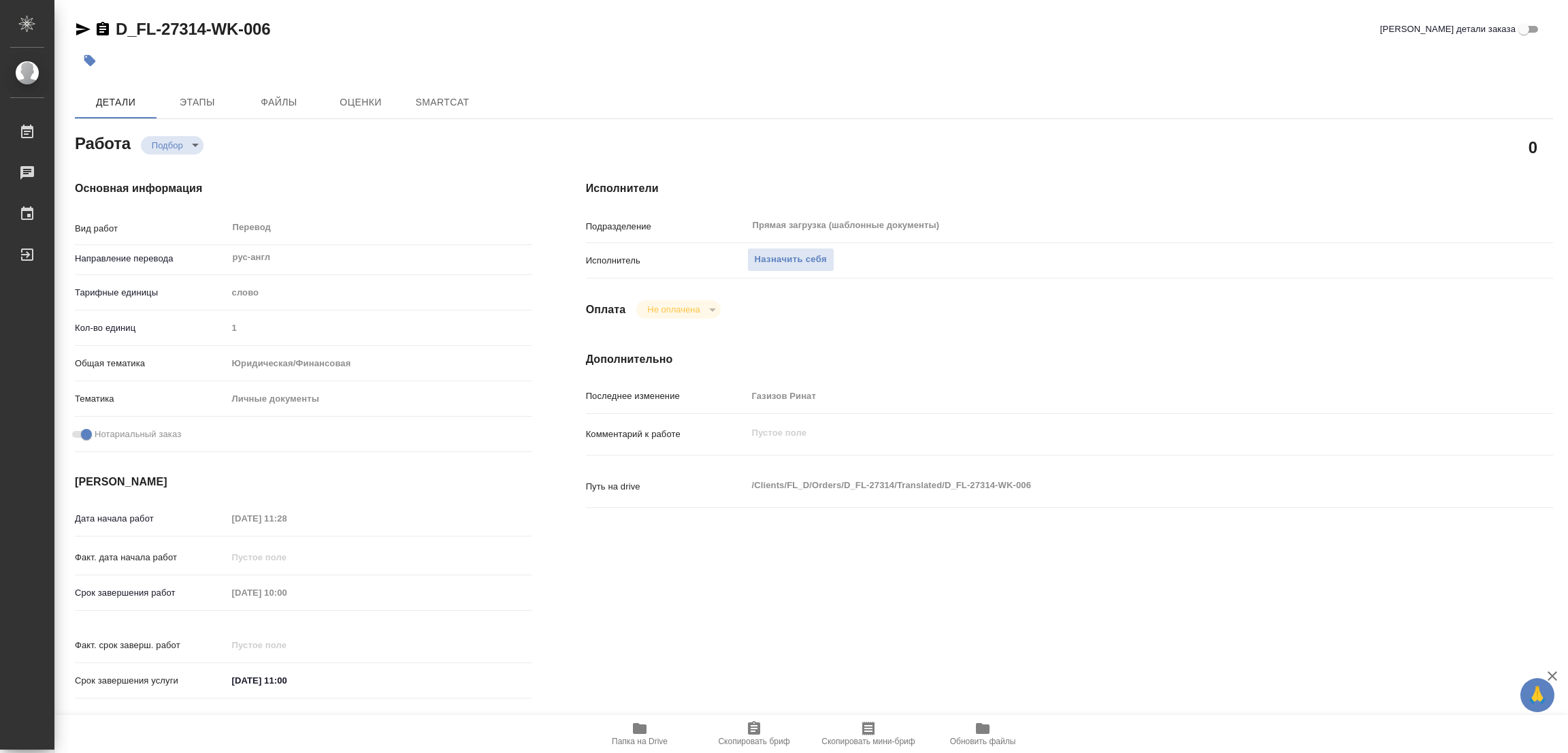
type textarea "x"
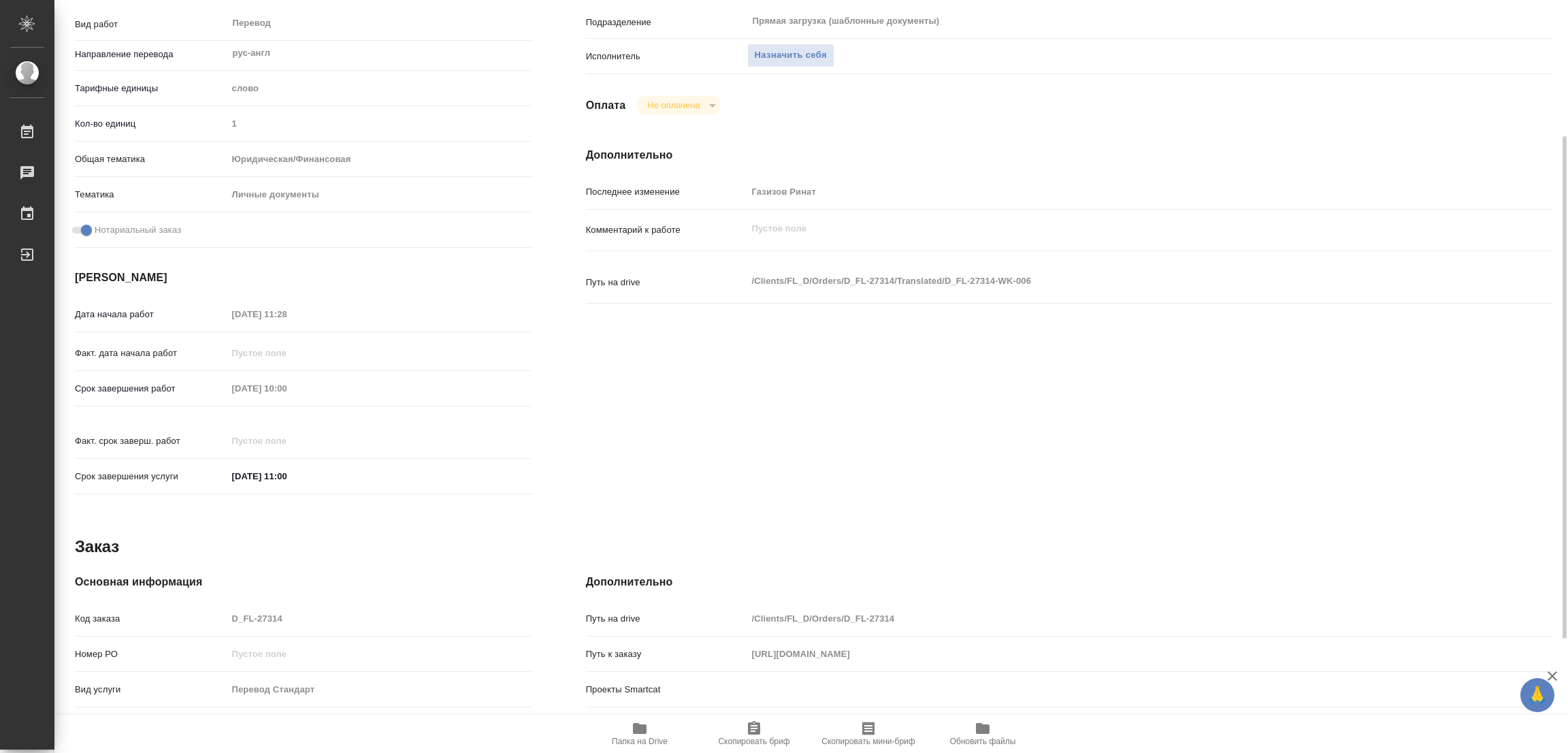
type textarea "x"
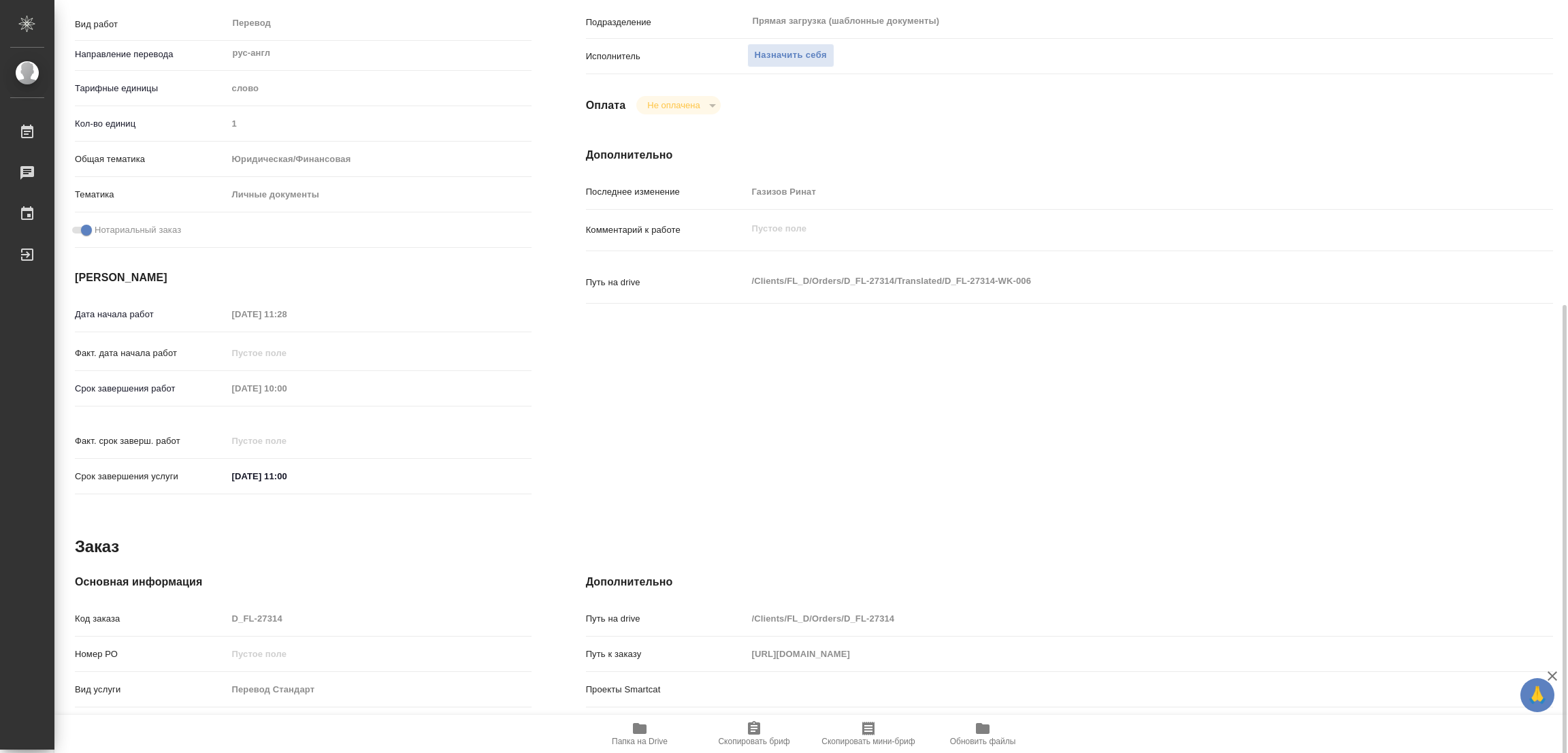
scroll to position [375, 0]
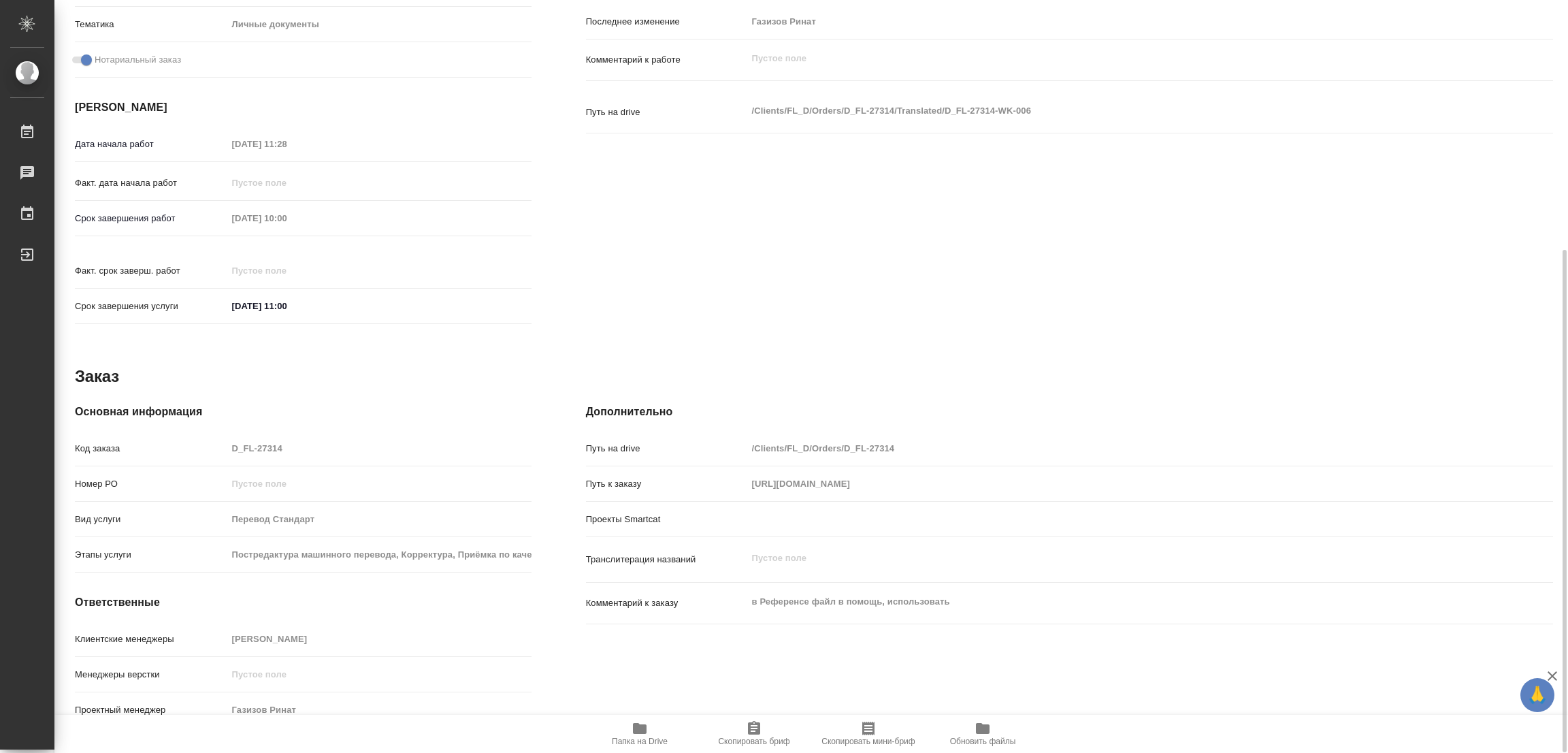
type textarea "x"
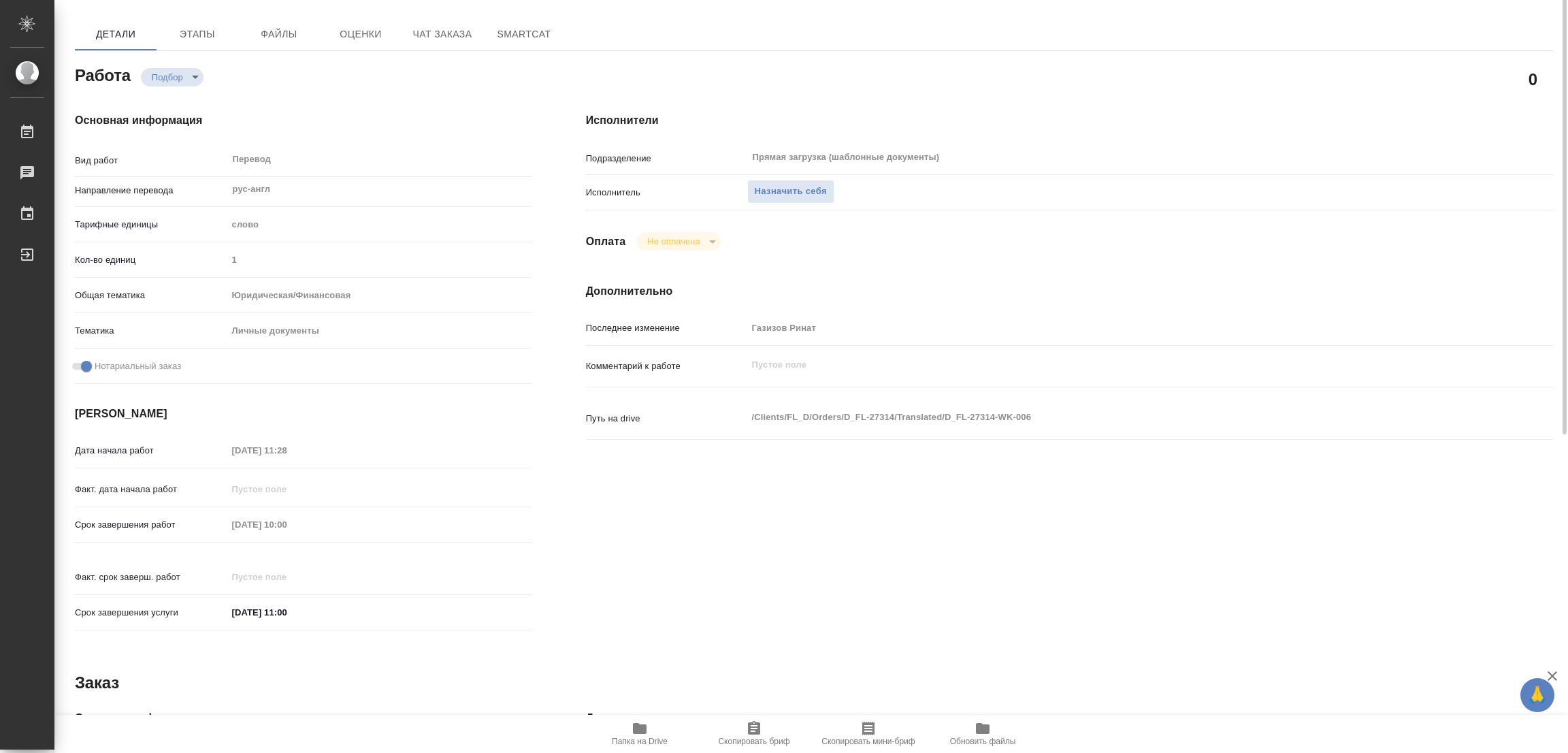
scroll to position [0, 0]
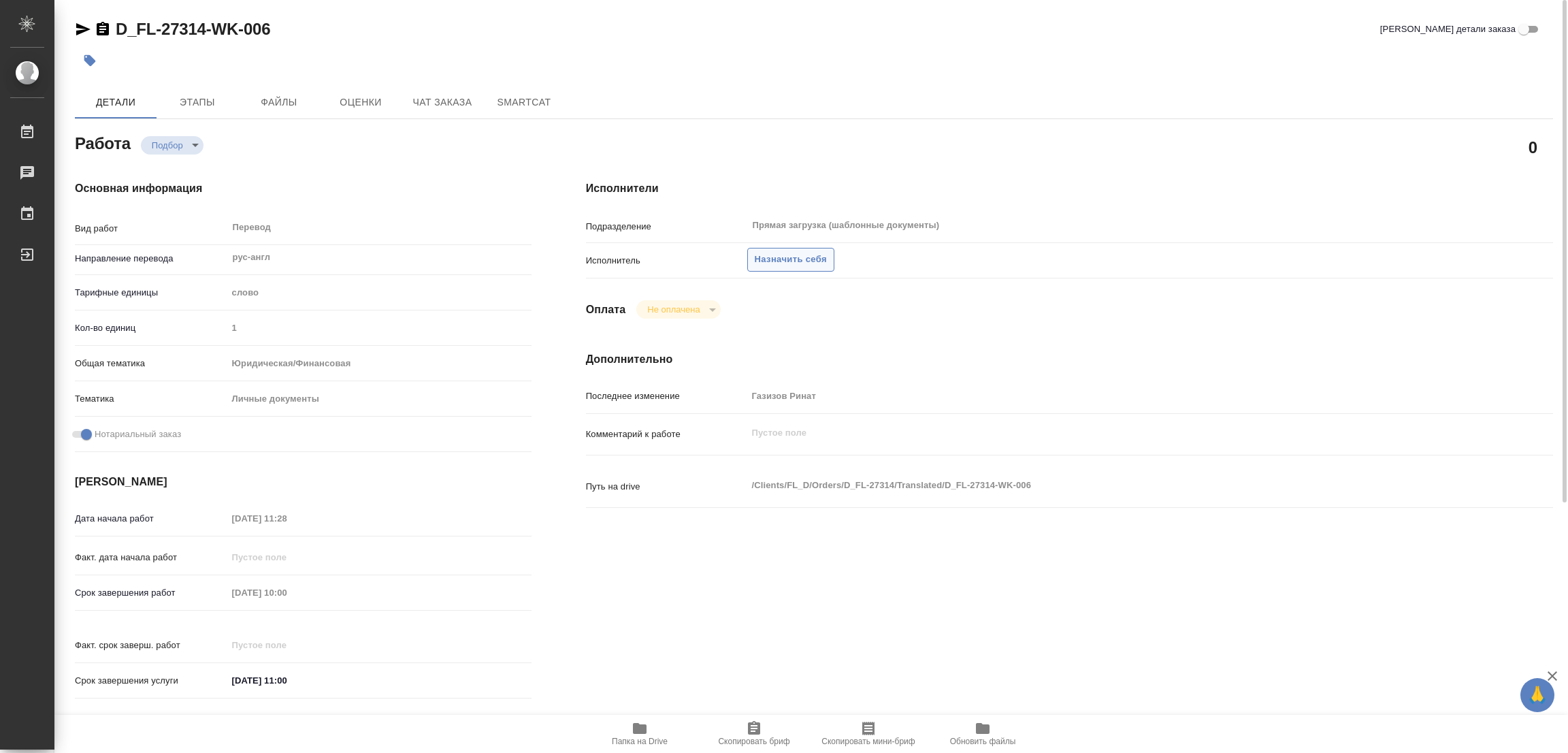
click at [774, 252] on span "Назначить себя" at bounding box center [791, 259] width 72 height 16
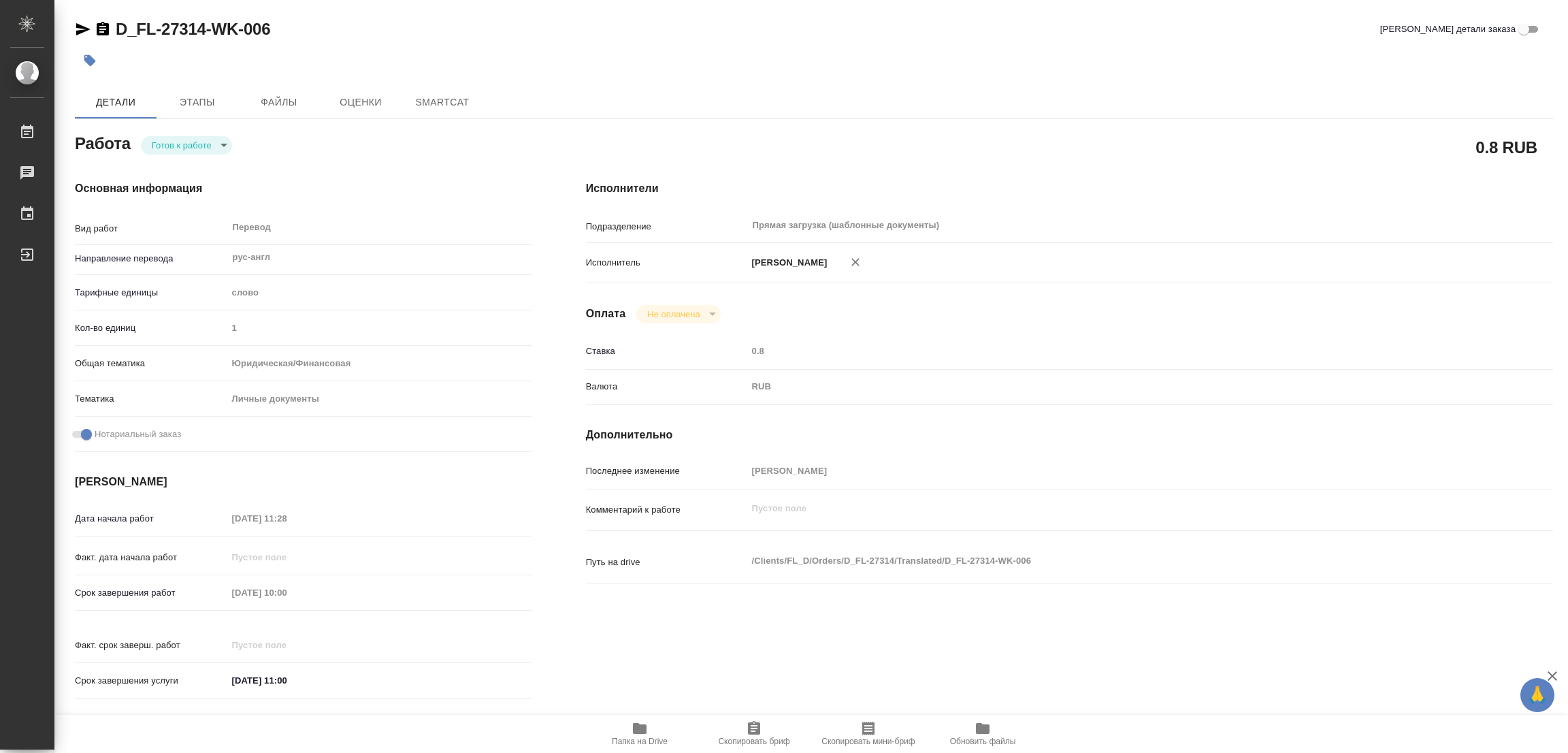
type textarea "x"
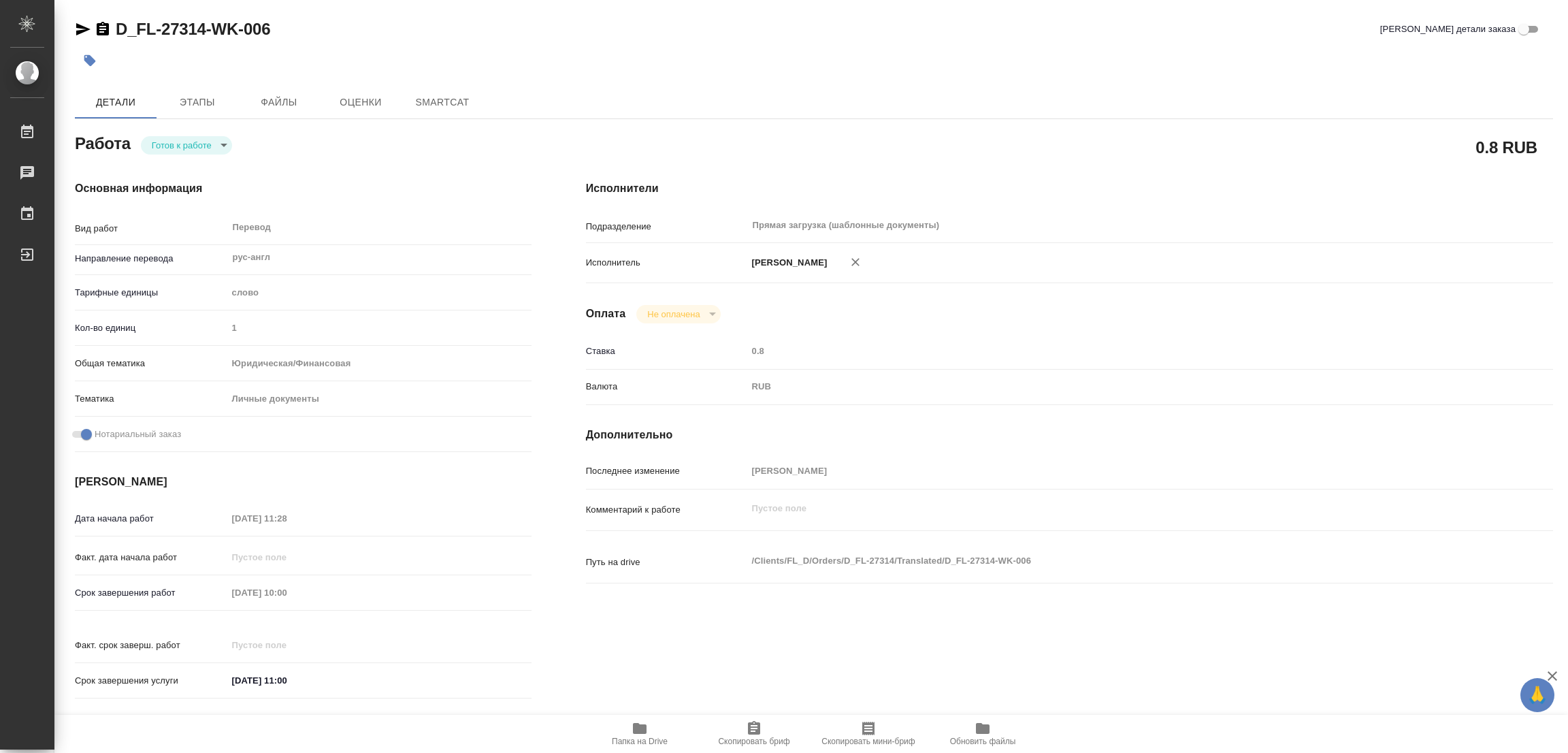
type textarea "x"
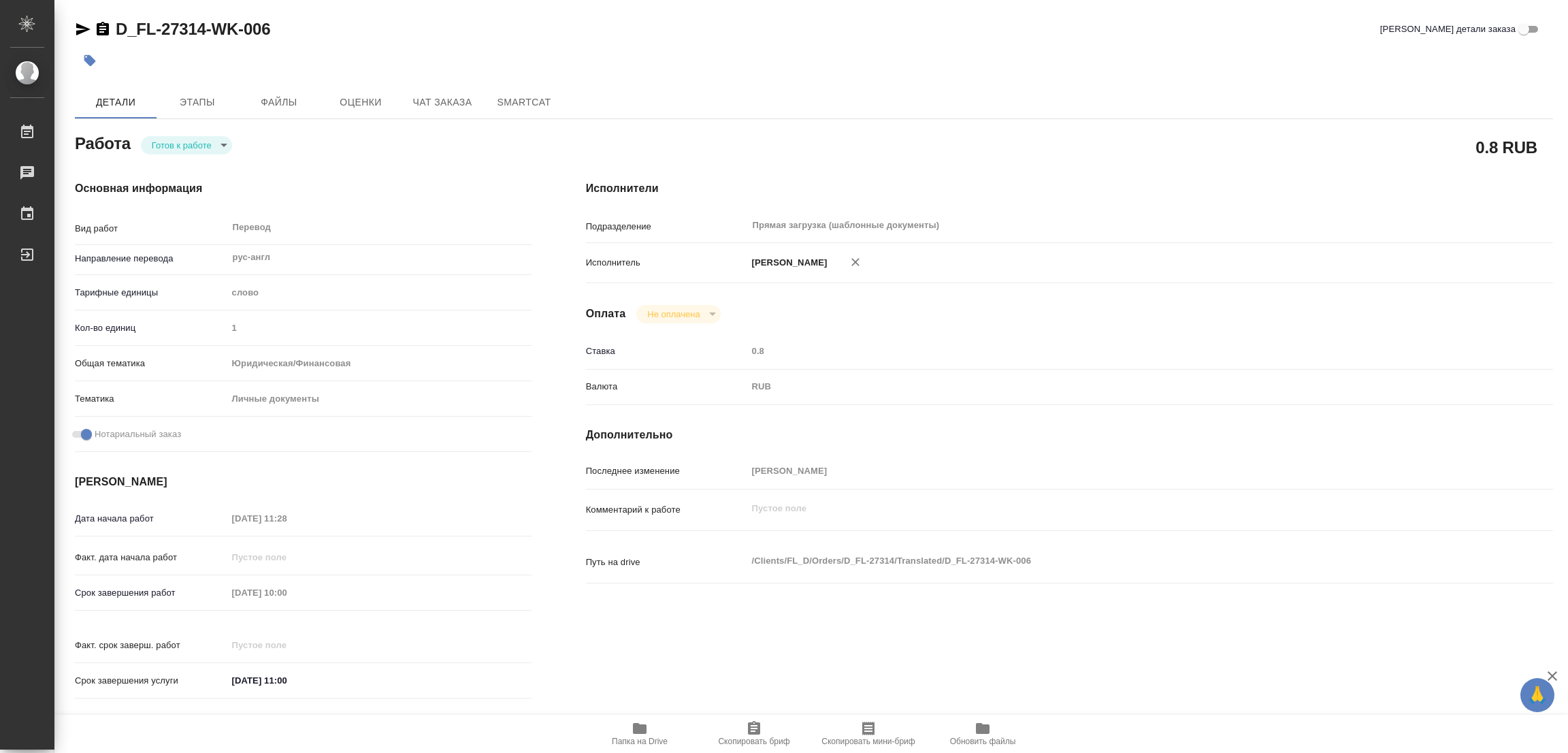
click at [180, 145] on body "🙏 .cls-1 fill:#fff; AWATERA [PERSON_NAME] Работы Чаты График Выйти D_FL-27314-W…" at bounding box center [784, 376] width 1568 height 753
click at [180, 145] on button "В работе" at bounding box center [174, 145] width 45 height 15
type textarea "x"
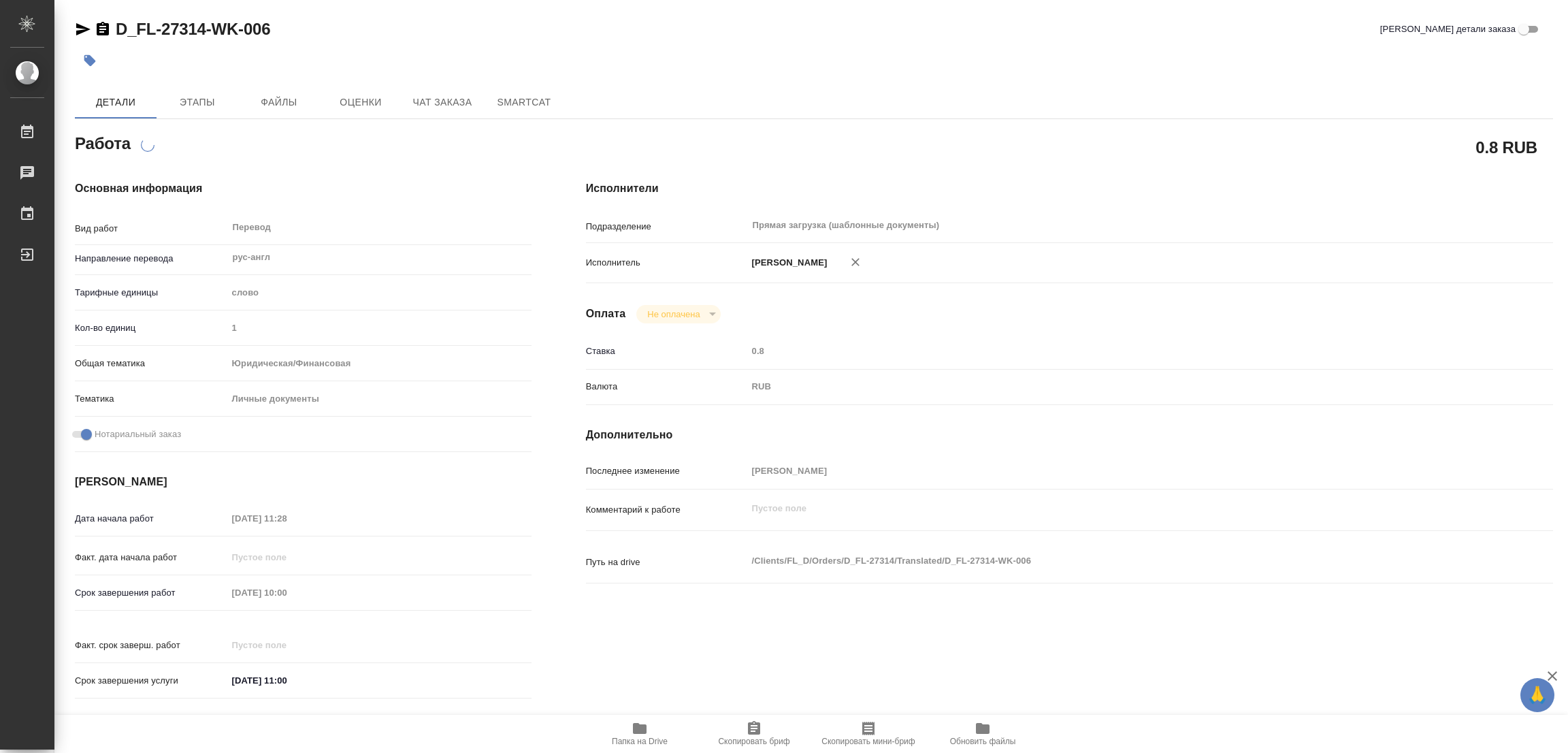
type textarea "x"
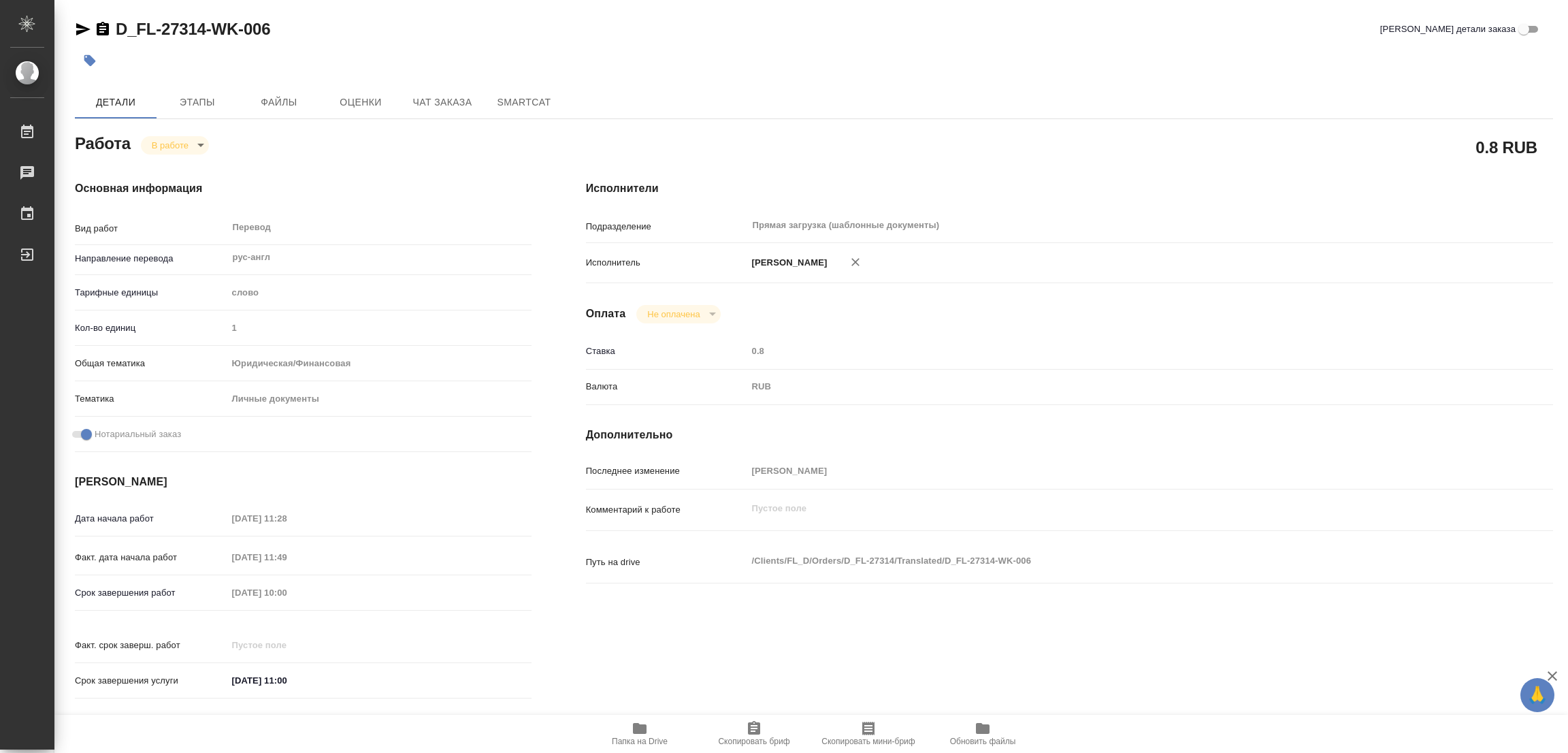
type textarea "x"
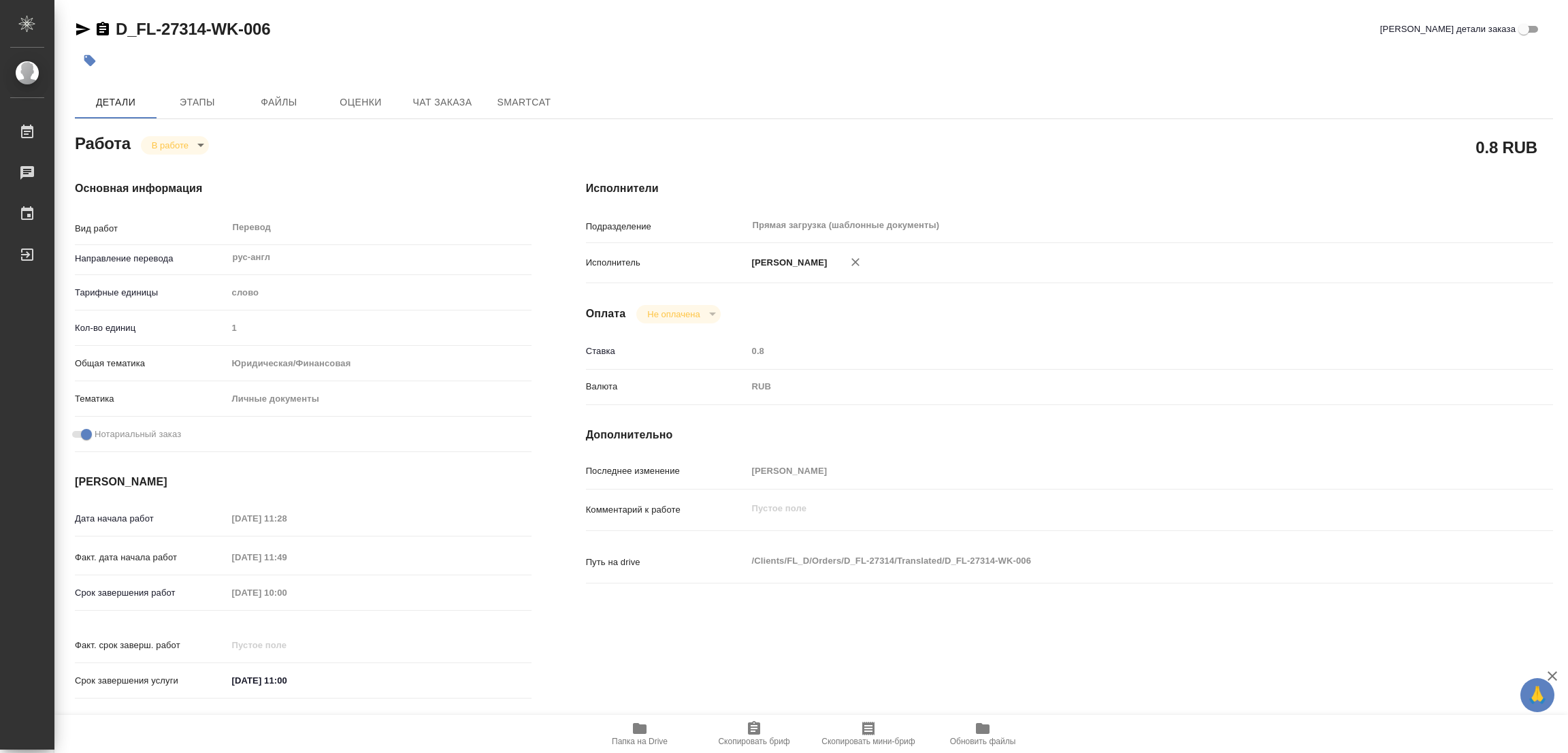
type textarea "x"
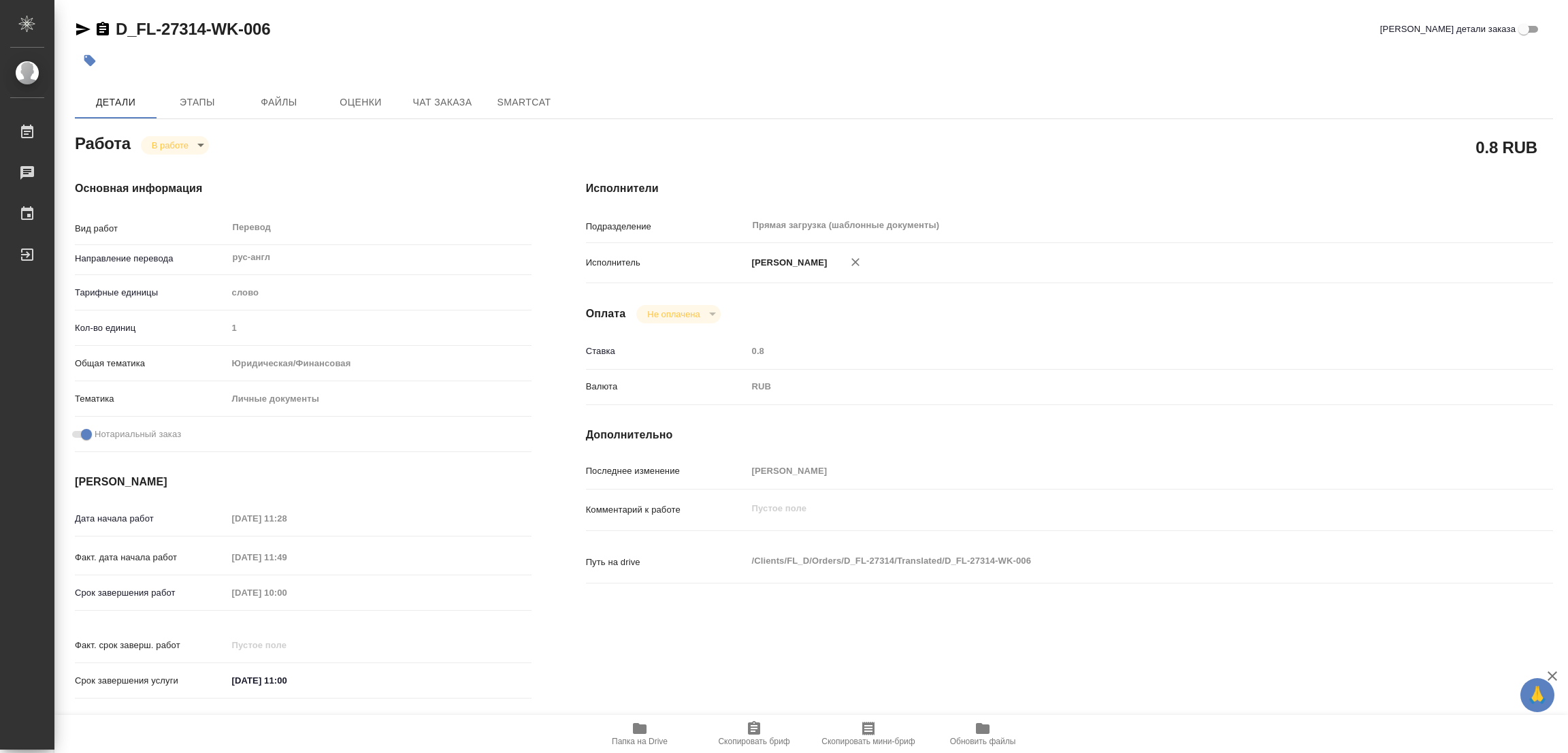
type textarea "x"
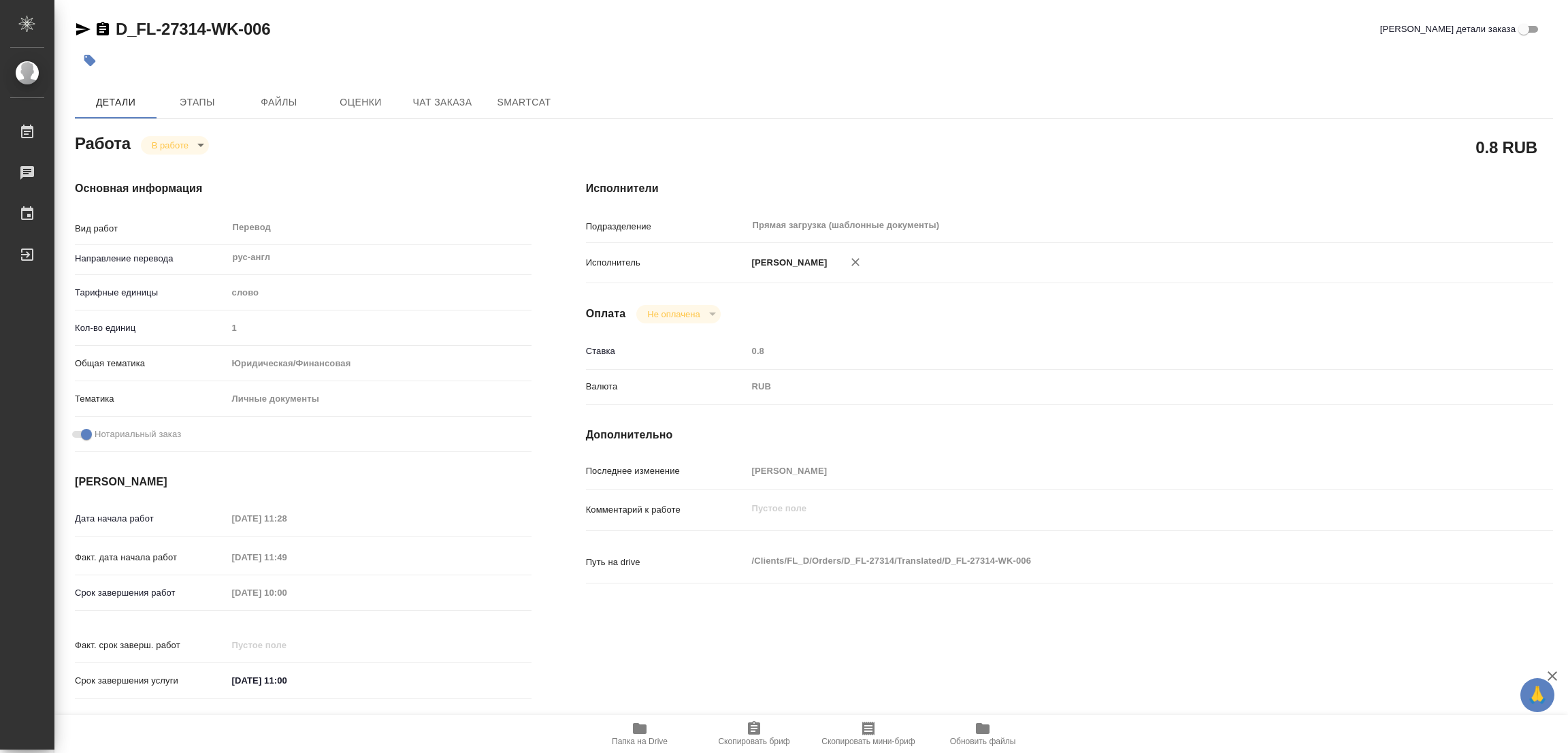
type textarea "x"
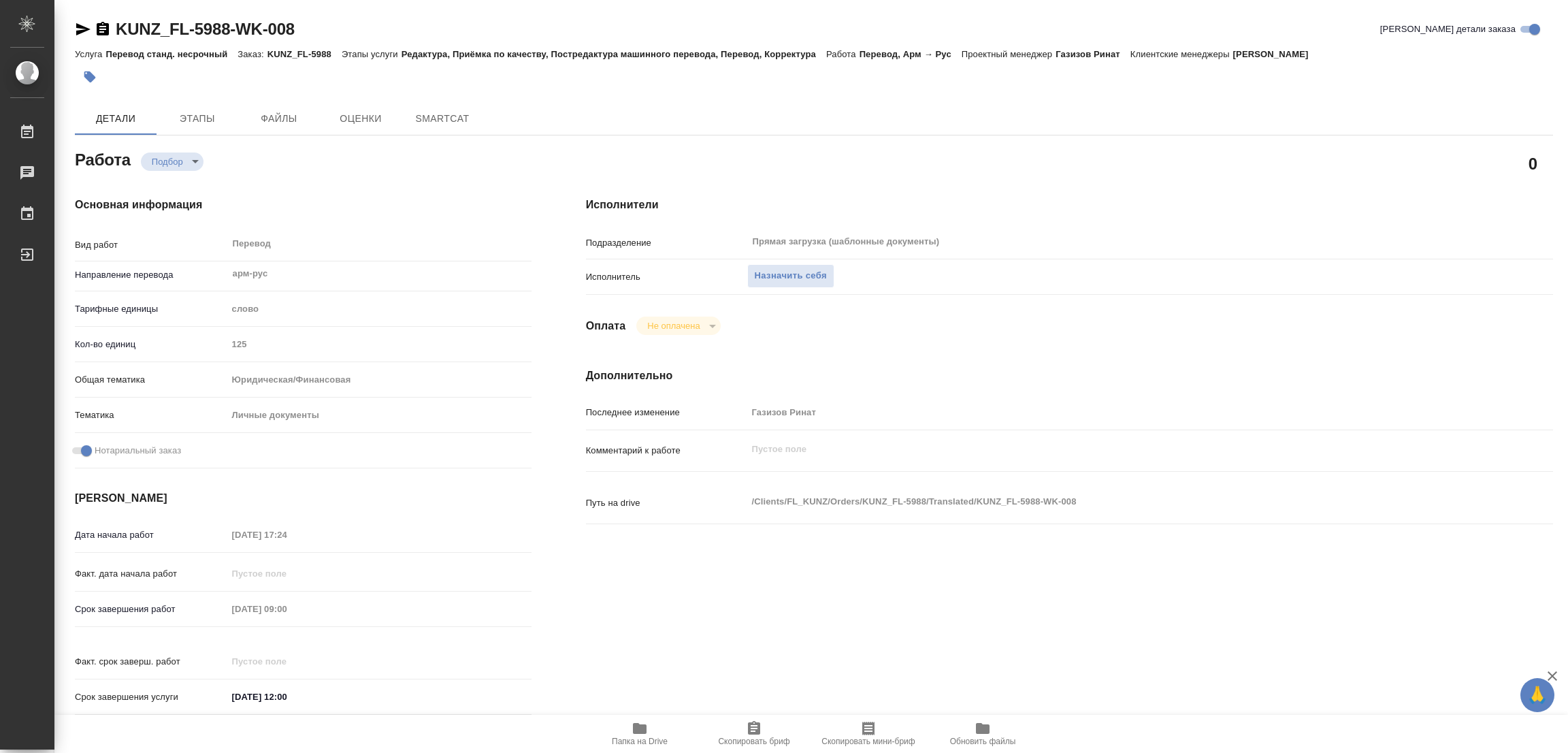
type textarea "x"
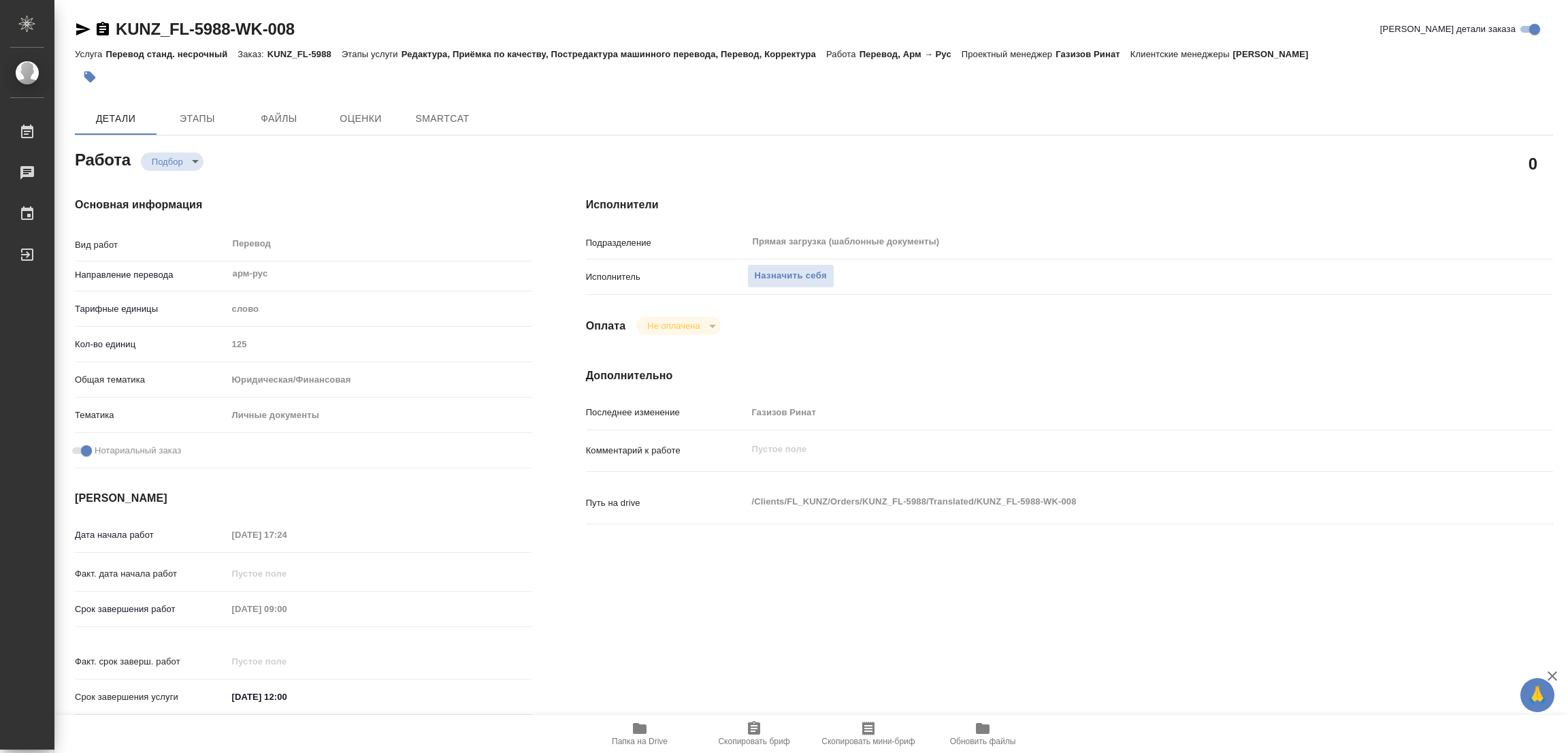
type textarea "x"
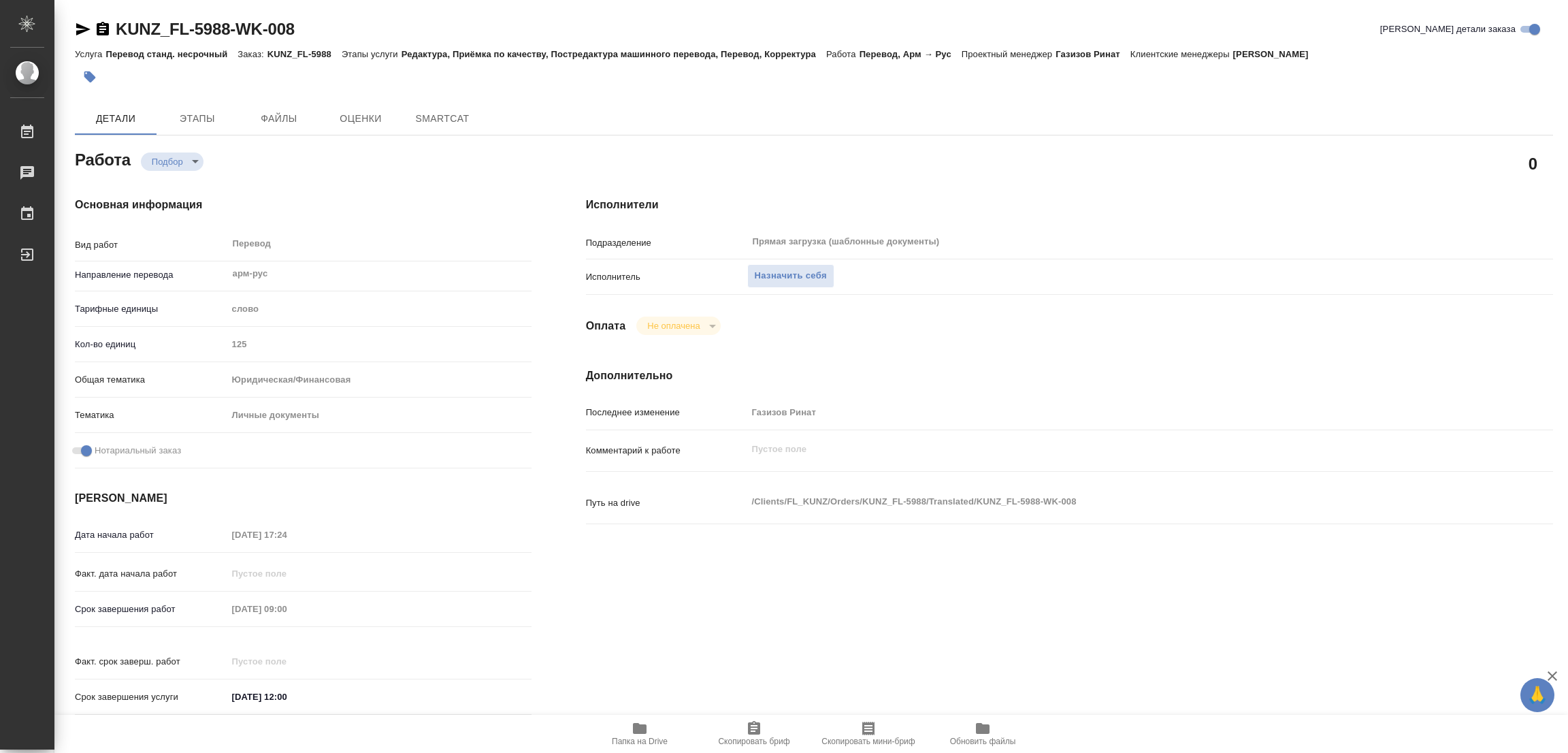
type textarea "x"
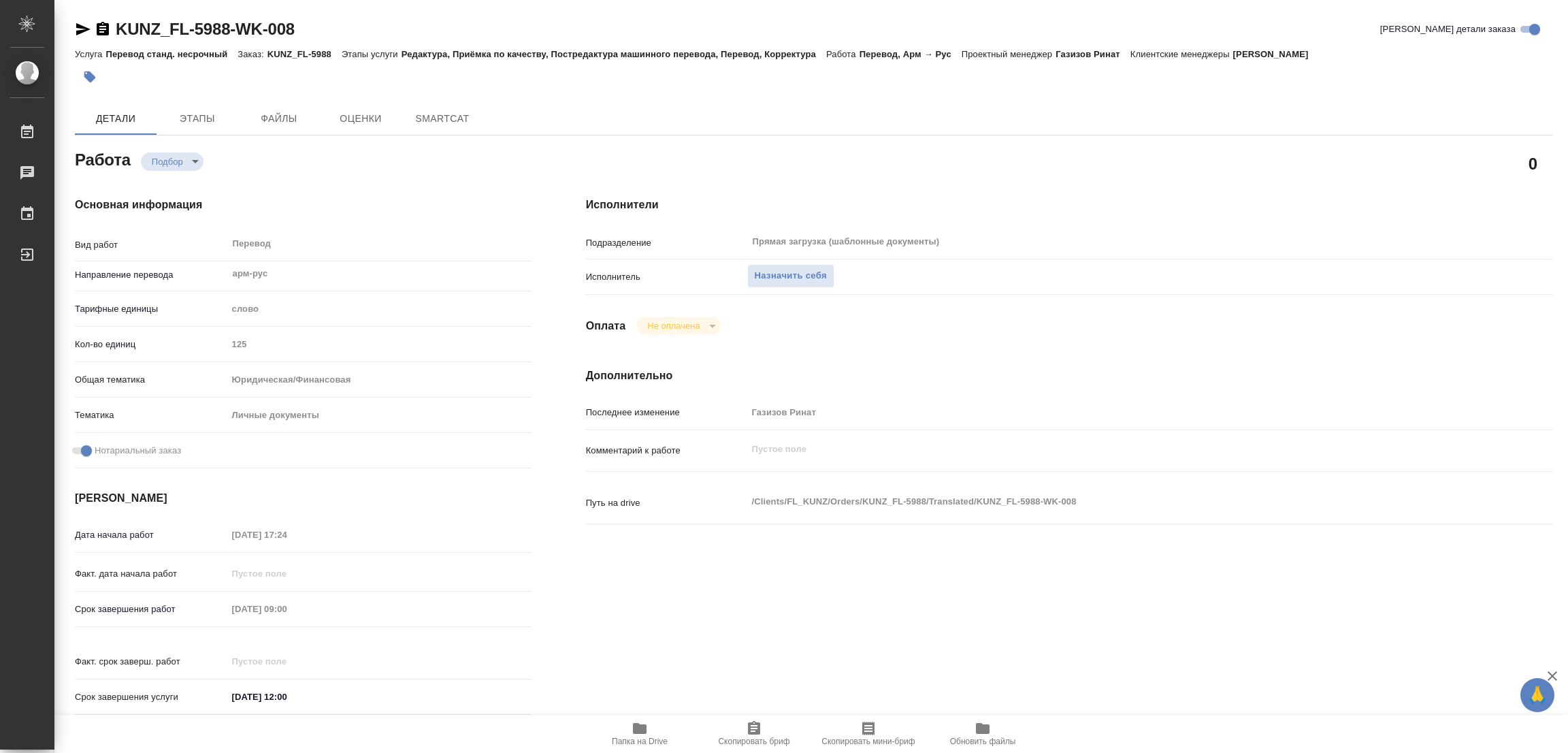
type textarea "x"
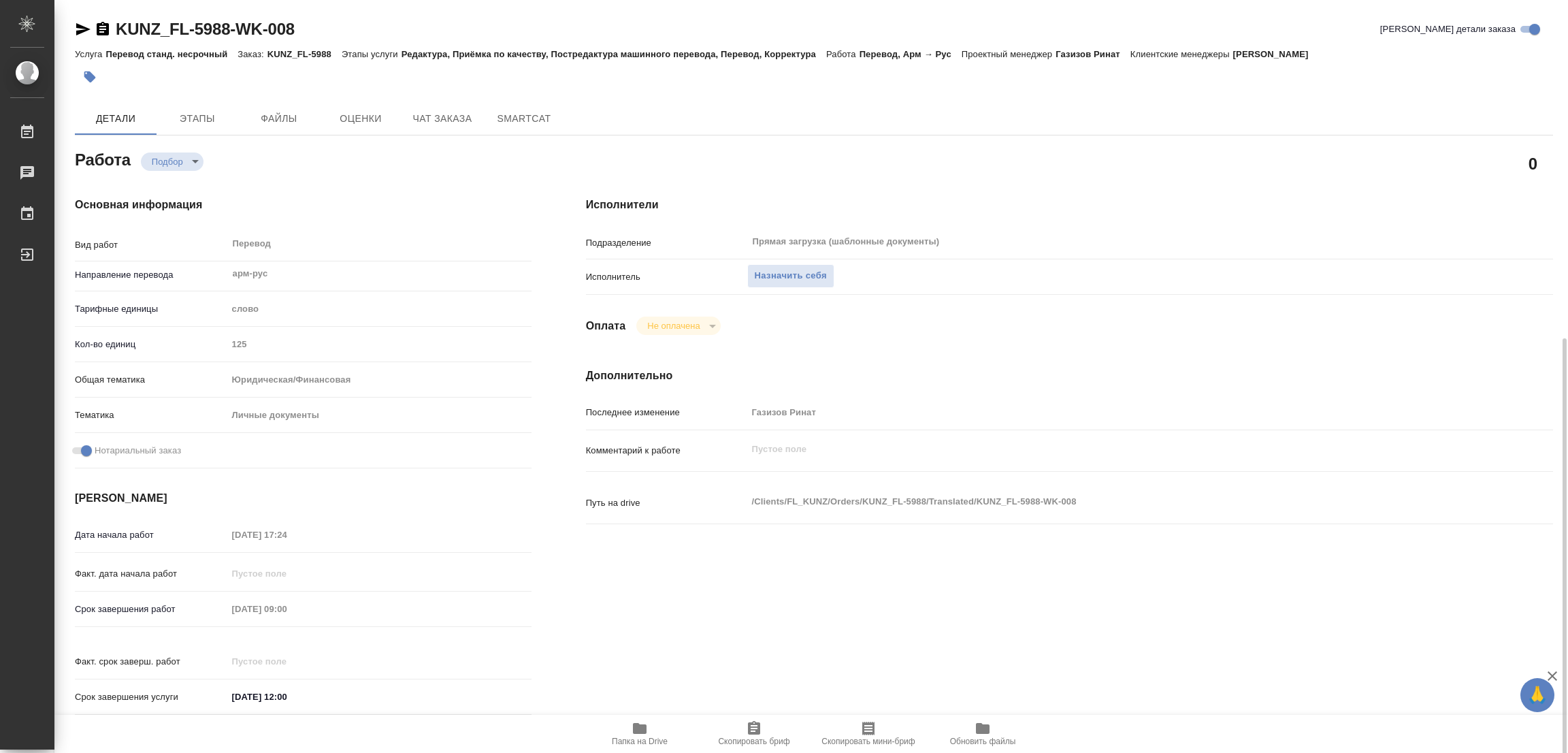
scroll to position [391, 0]
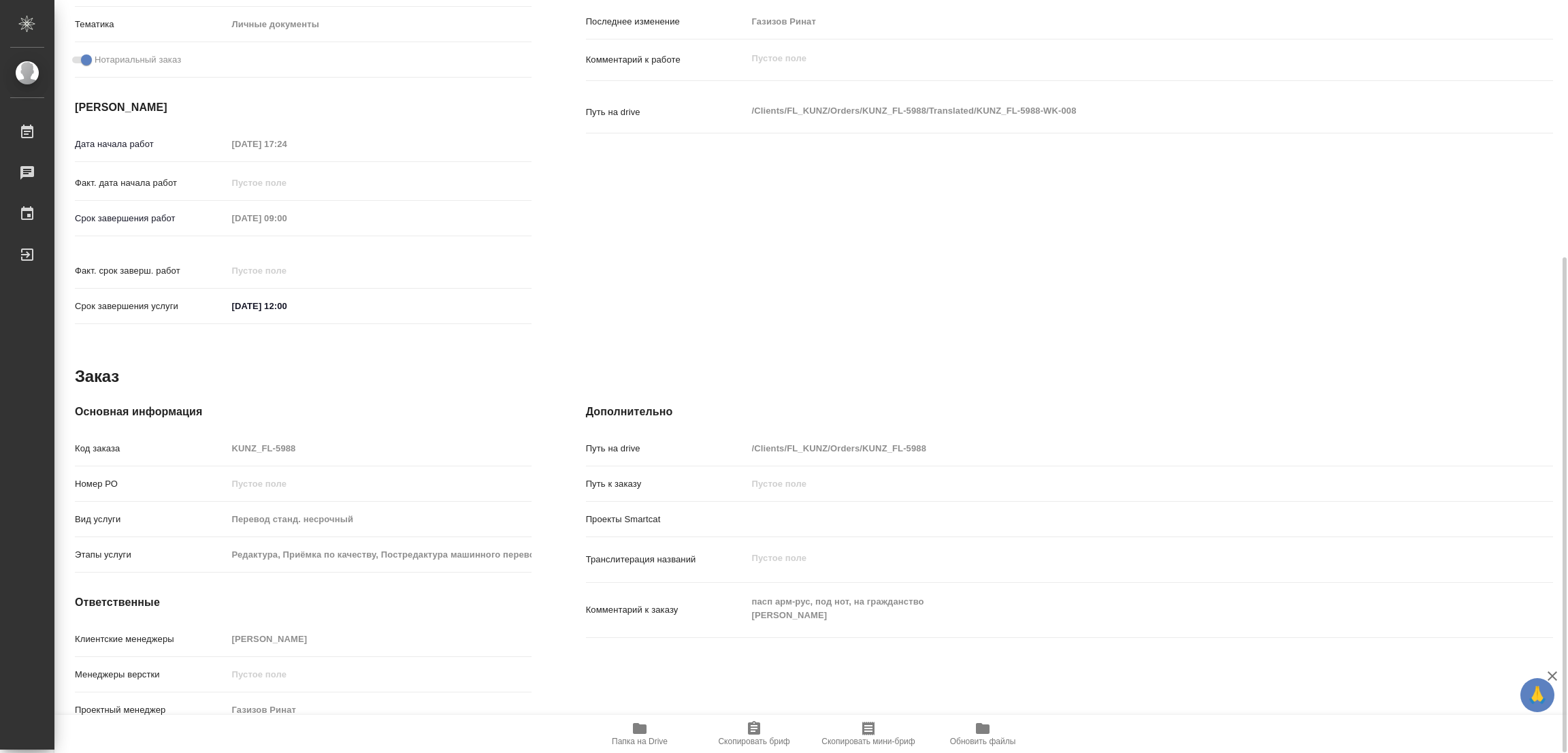
type textarea "x"
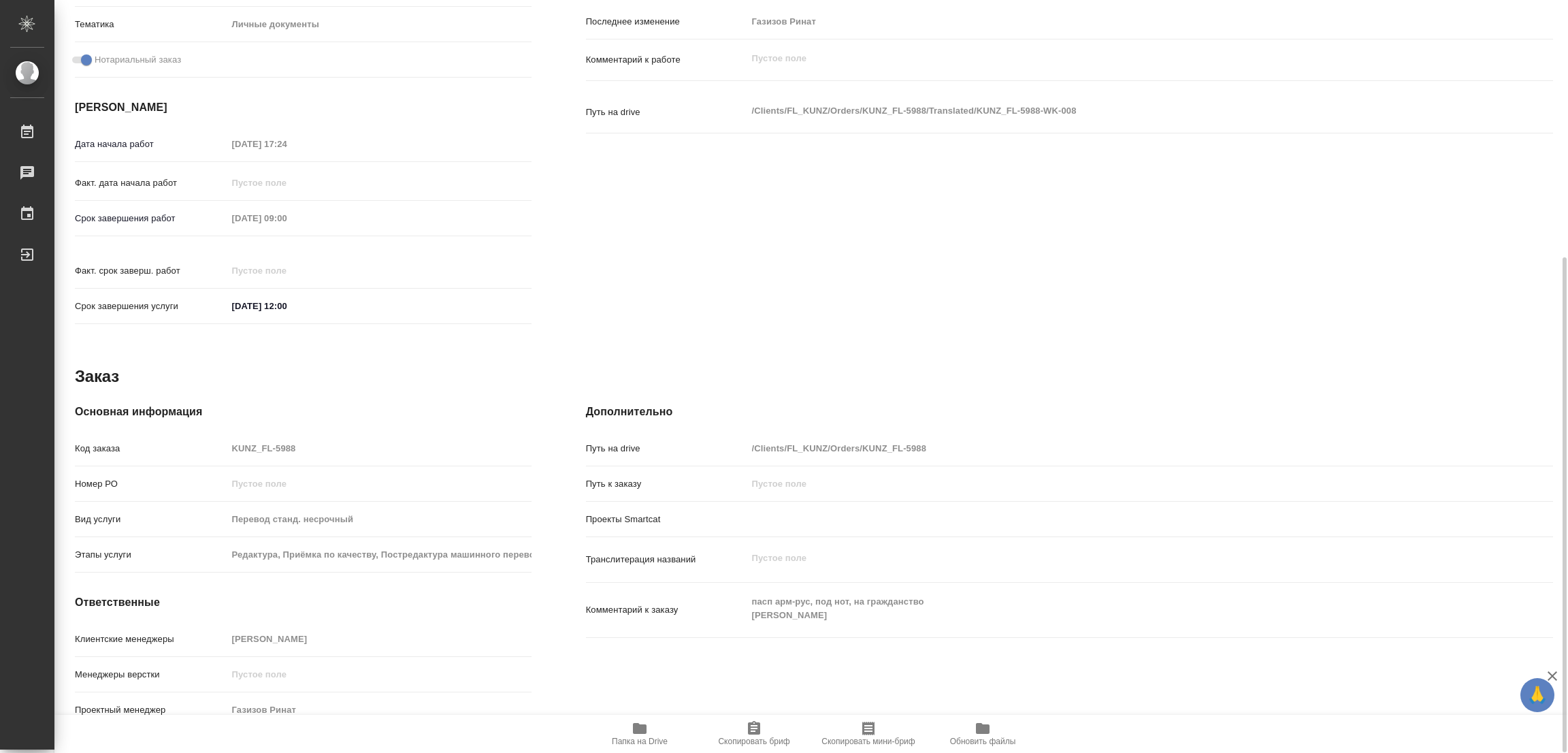
type textarea "x"
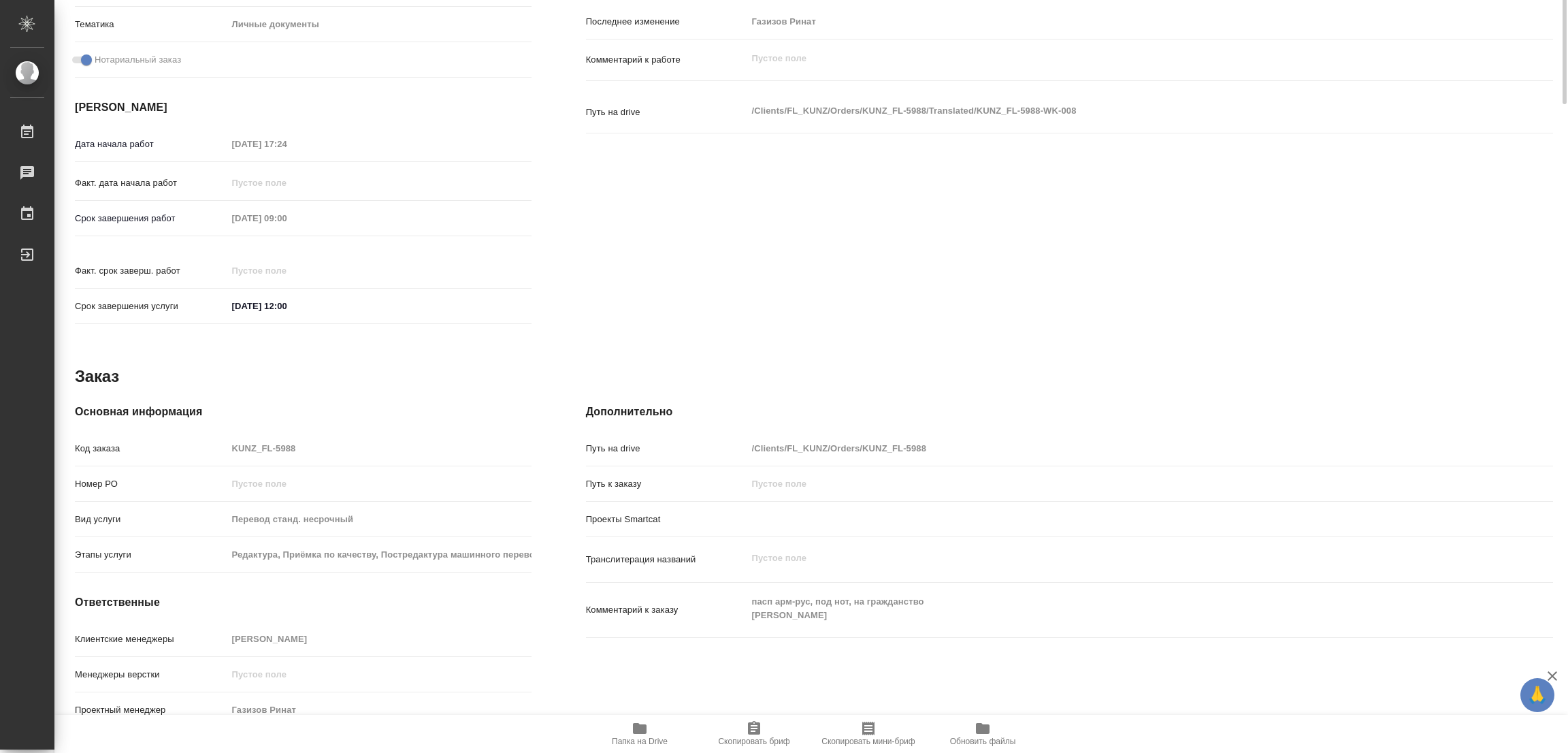
scroll to position [0, 0]
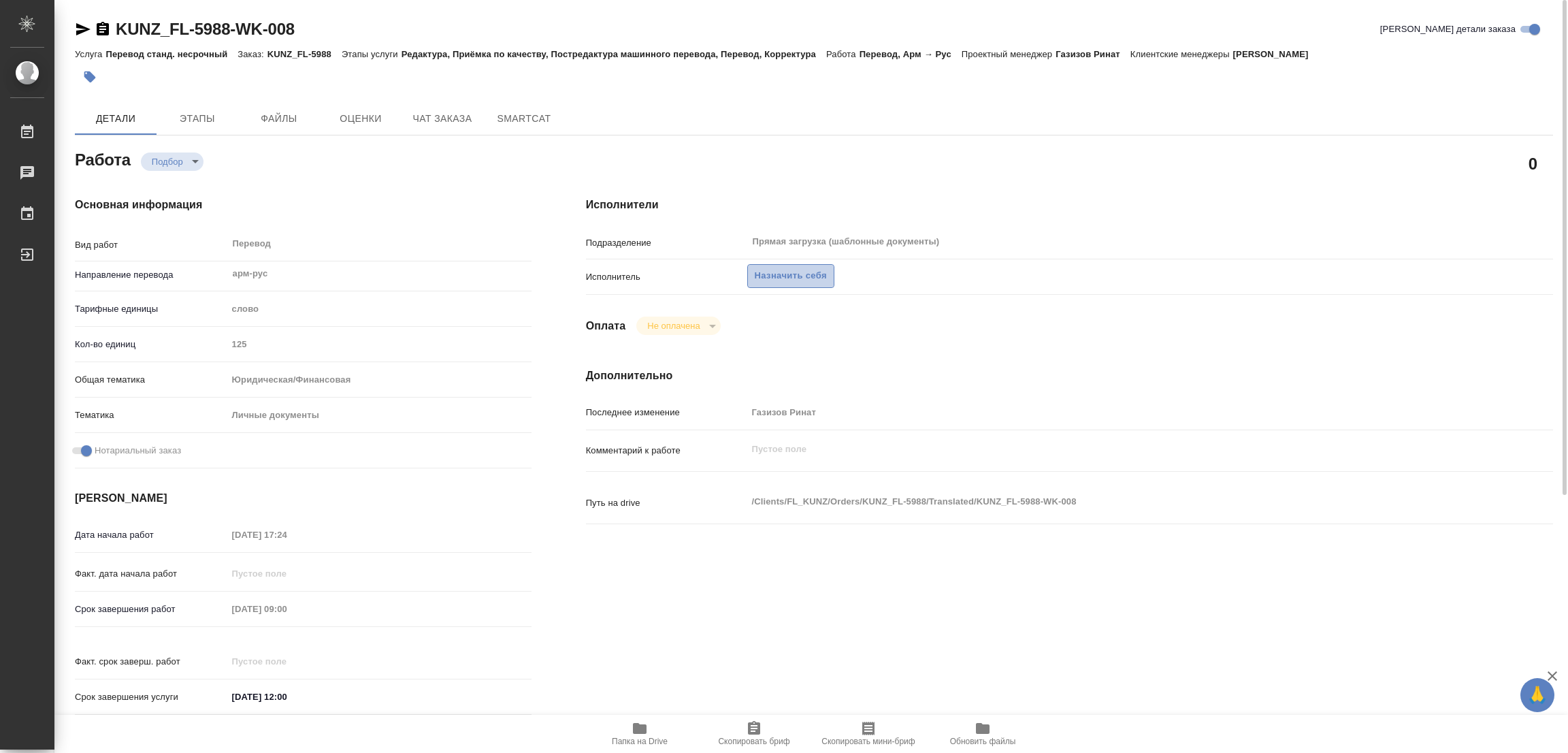
click at [773, 273] on span "Назначить себя" at bounding box center [791, 276] width 72 height 16
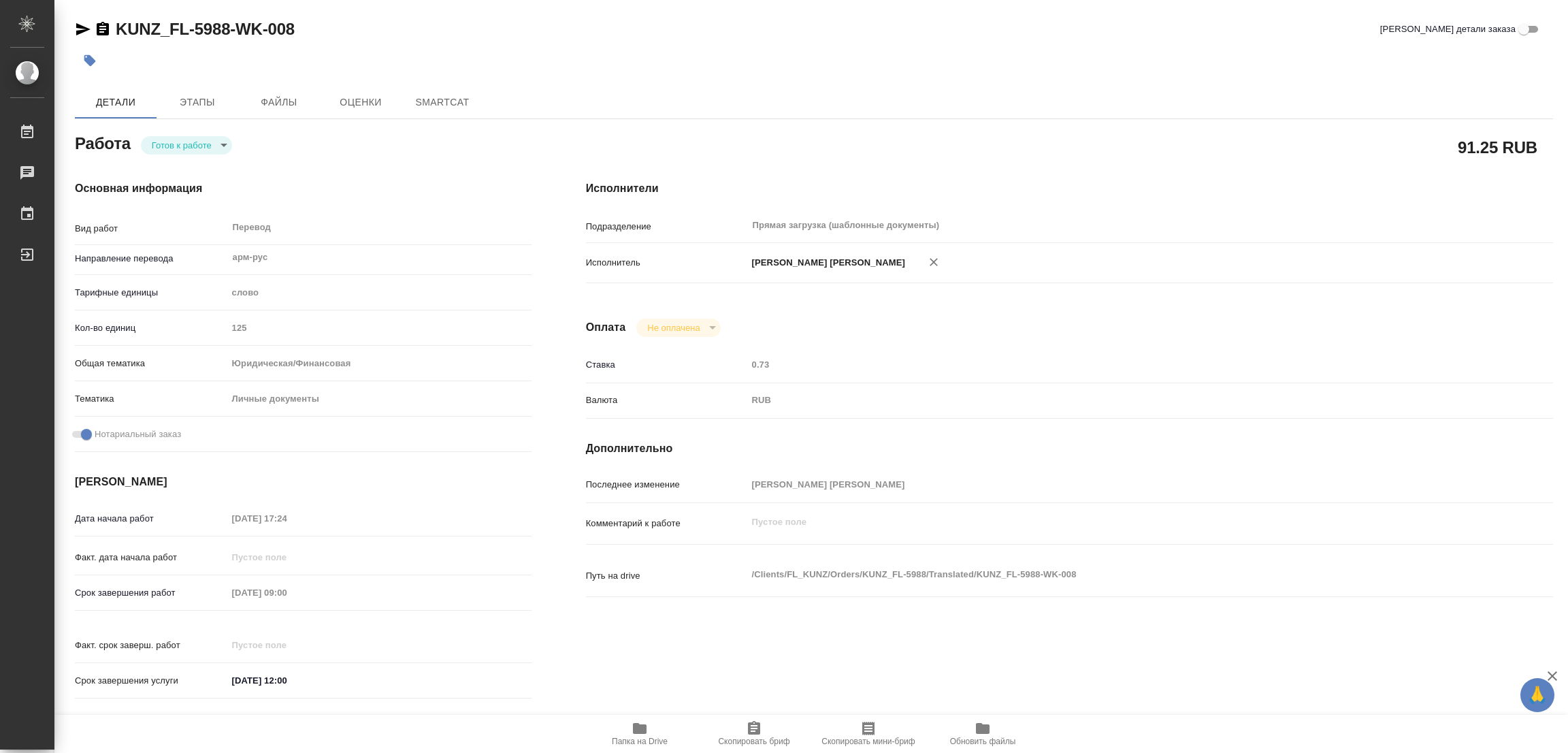
type textarea "x"
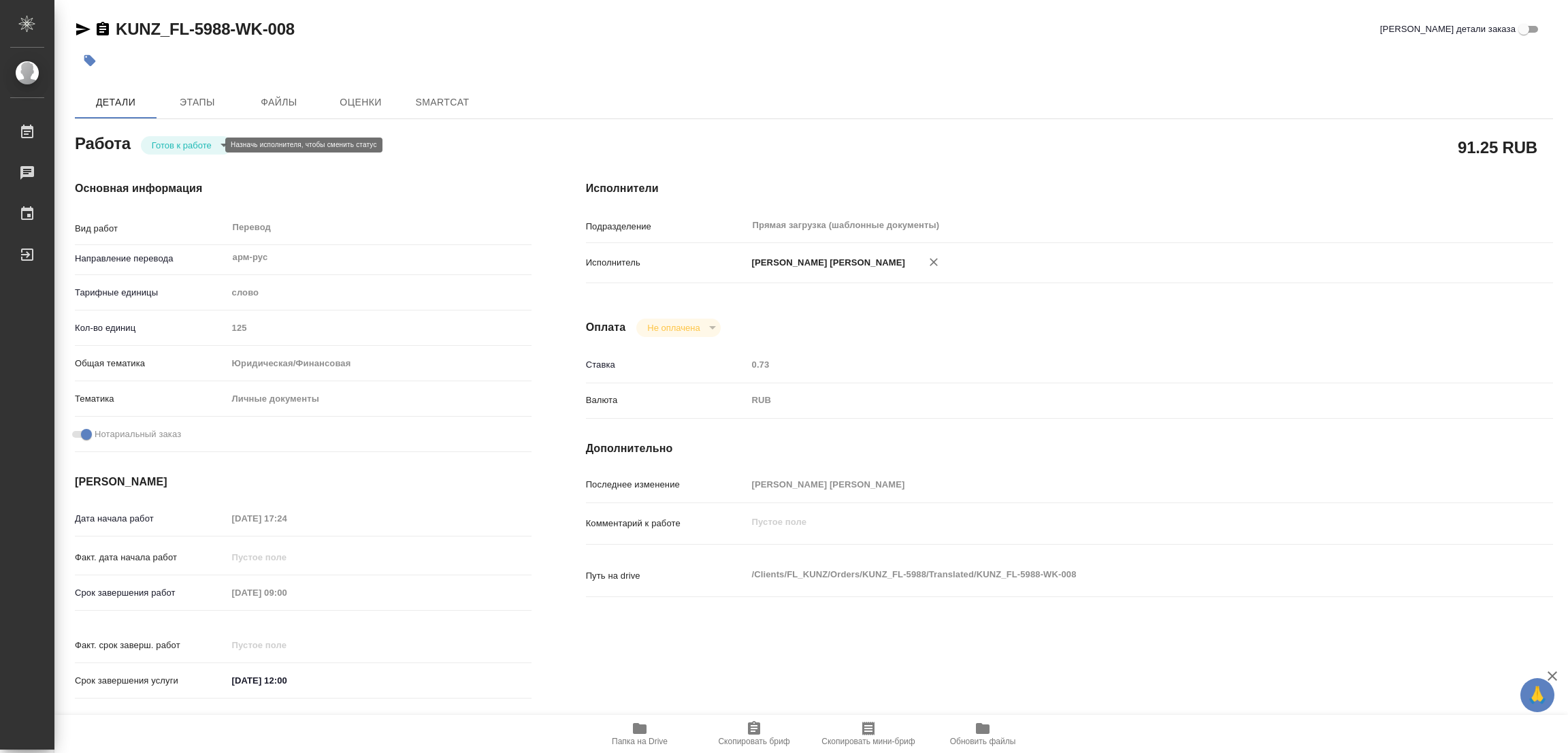
type textarea "x"
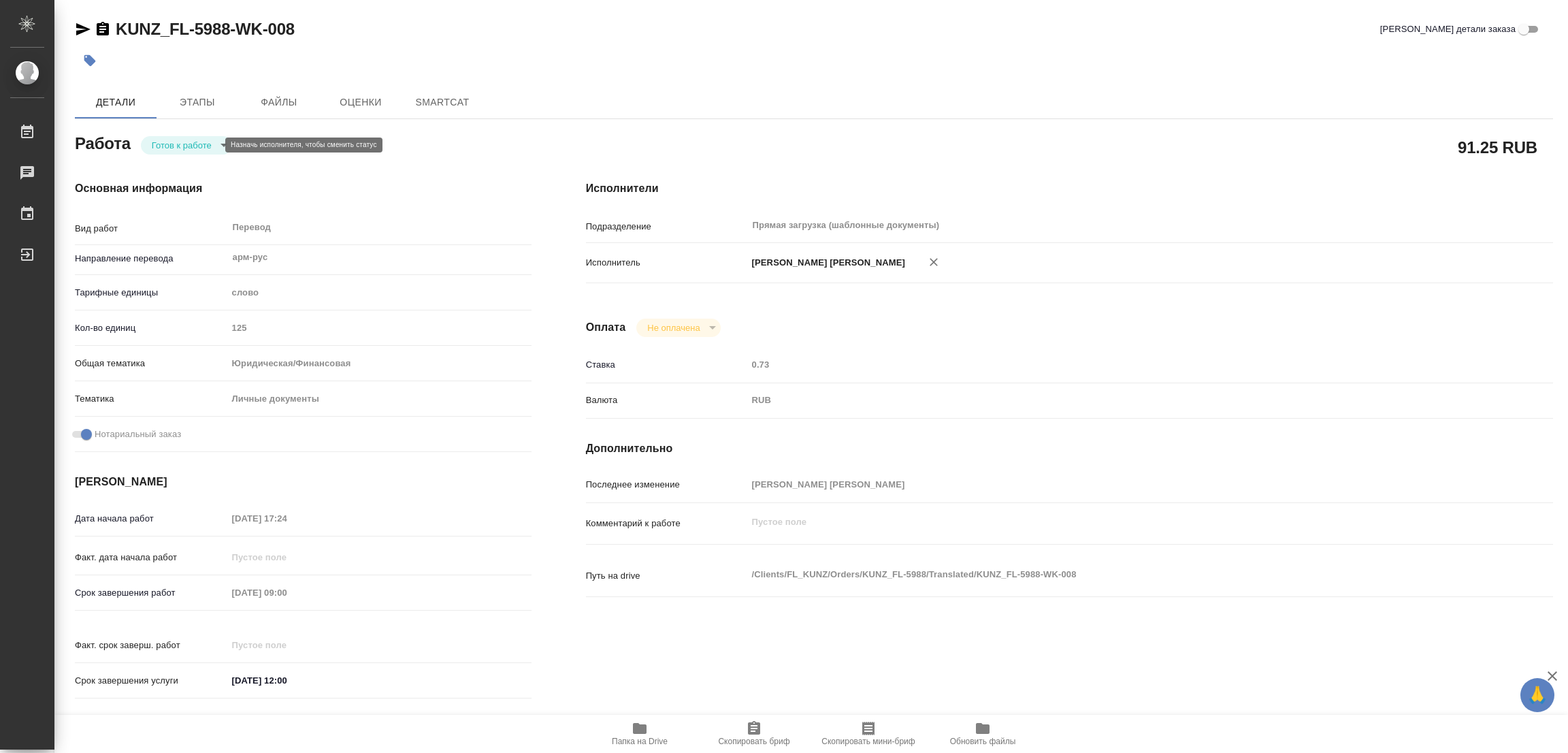
type textarea "x"
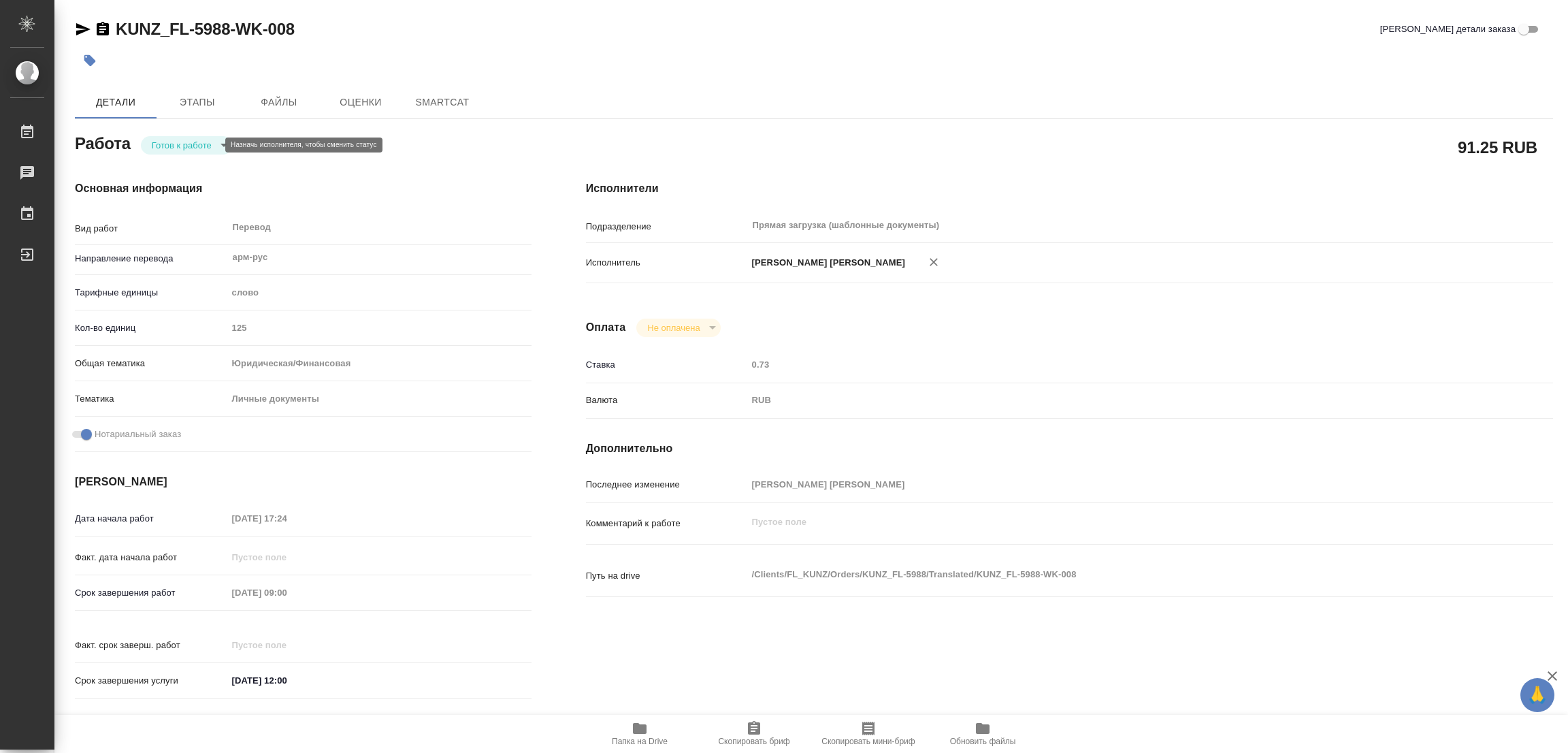
click at [173, 149] on body "🙏 .cls-1 fill:#fff; AWATERA [PERSON_NAME] Работы Чаты График Выйти KUNZ_FL-5988…" at bounding box center [784, 376] width 1568 height 753
click at [173, 149] on button "В работе" at bounding box center [174, 145] width 45 height 15
type textarea "x"
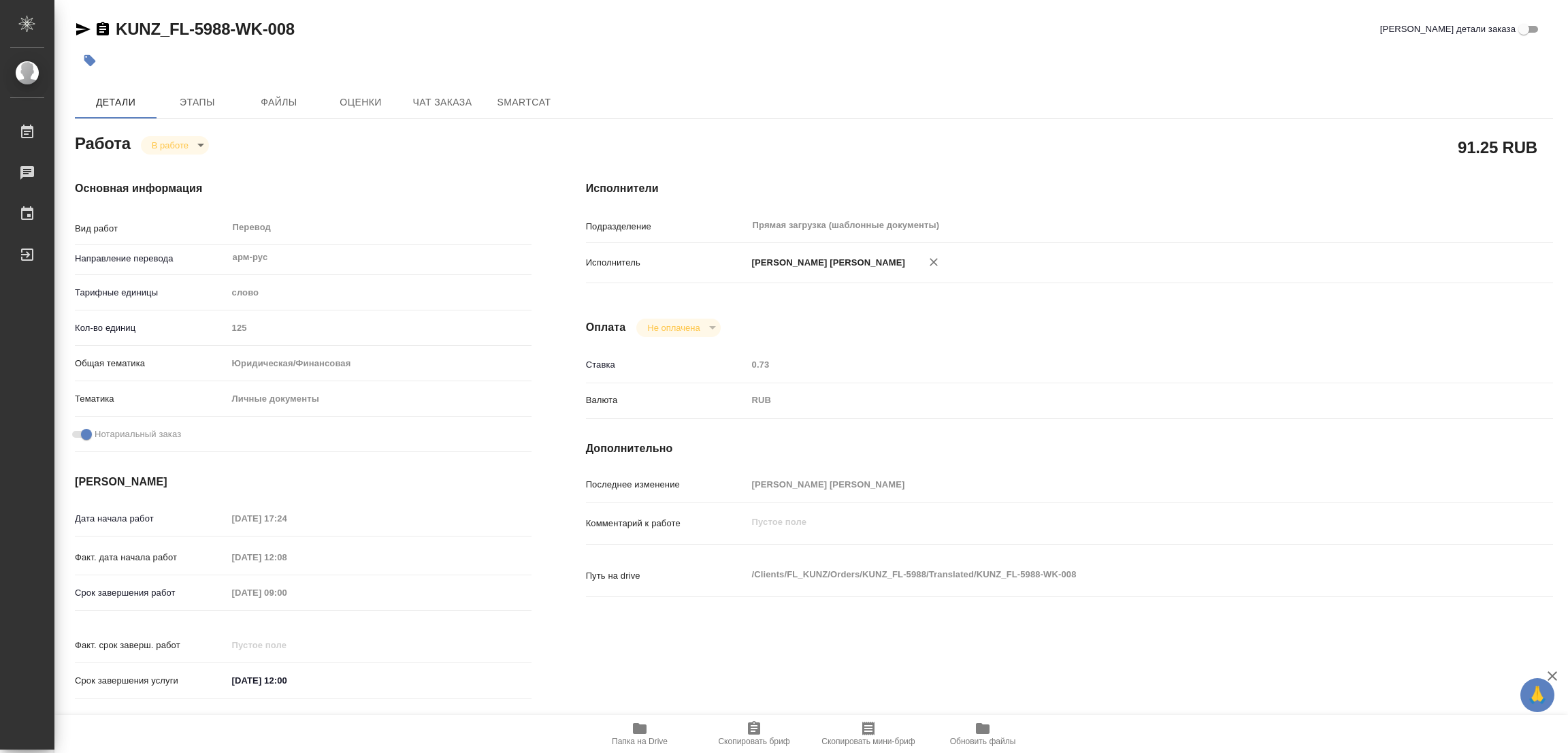
type textarea "x"
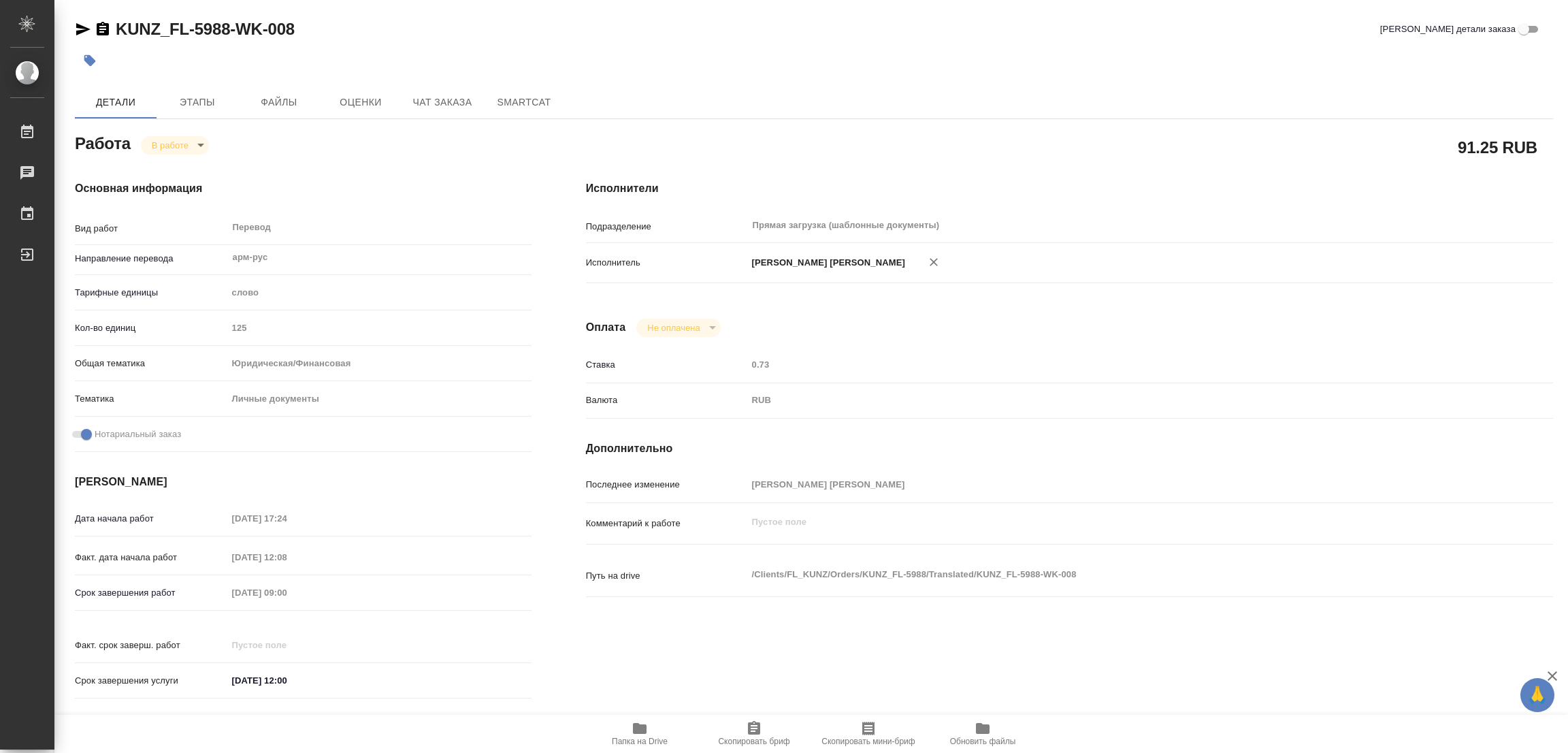
type textarea "x"
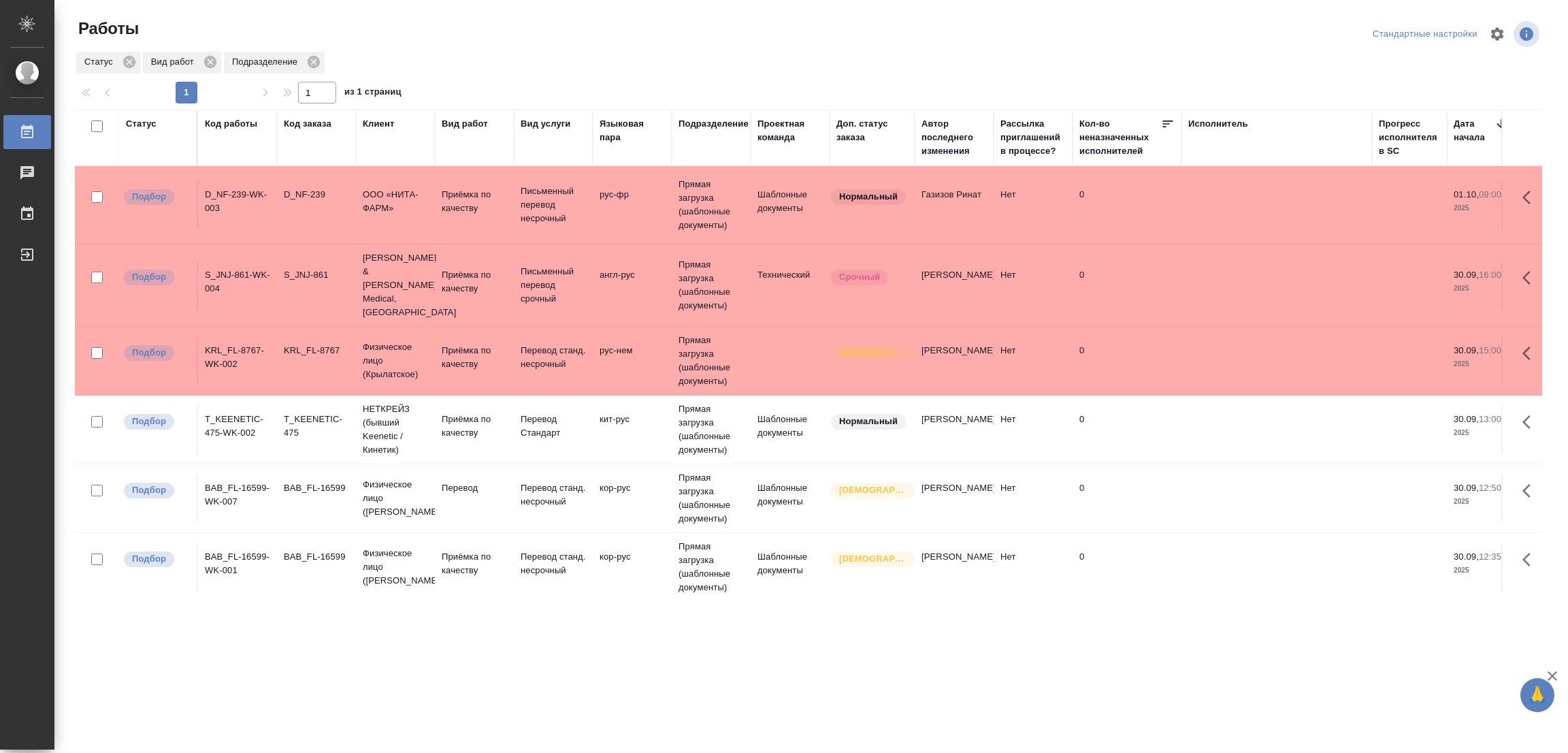
click at [468, 481] on p "Перевод" at bounding box center [474, 488] width 65 height 14
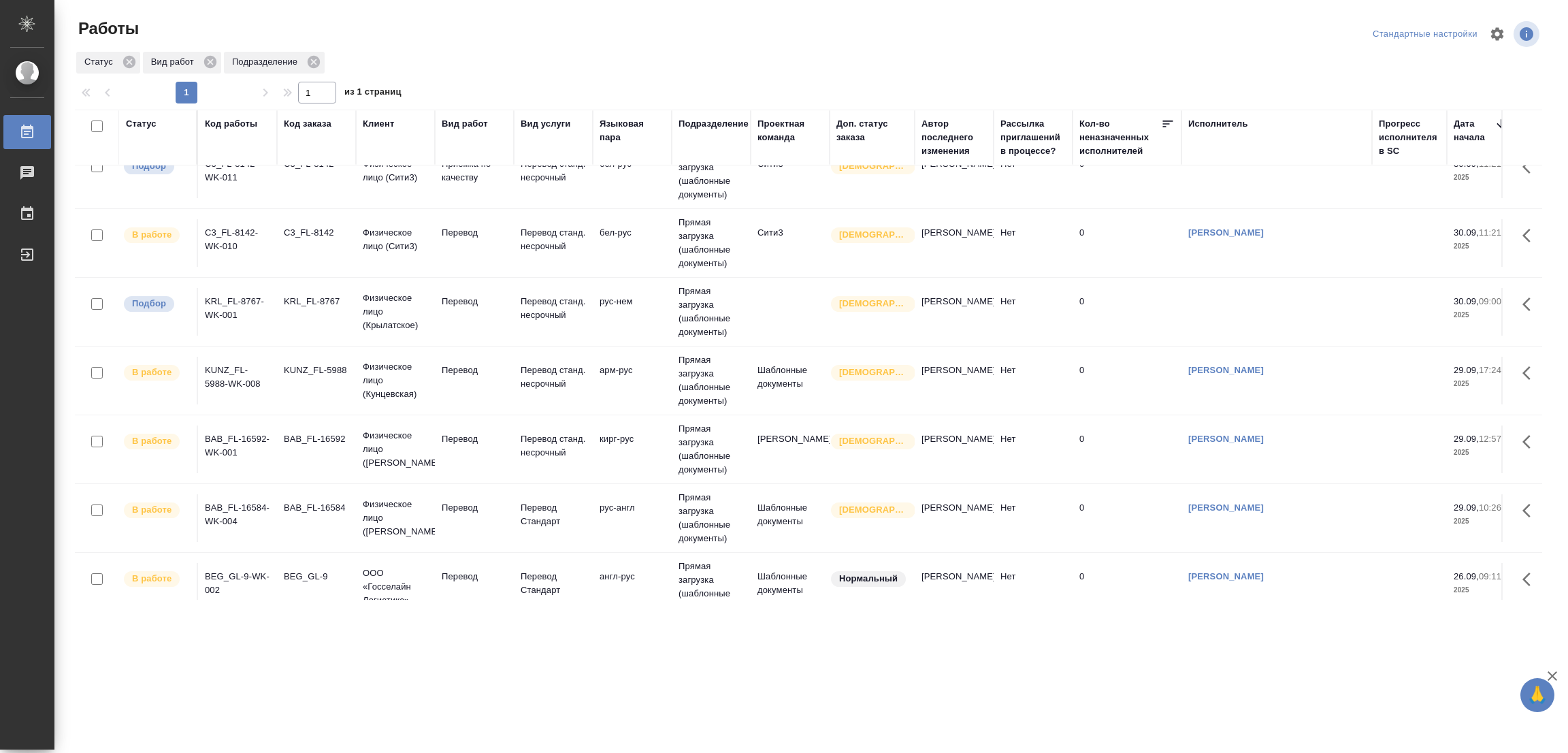
scroll to position [624, 0]
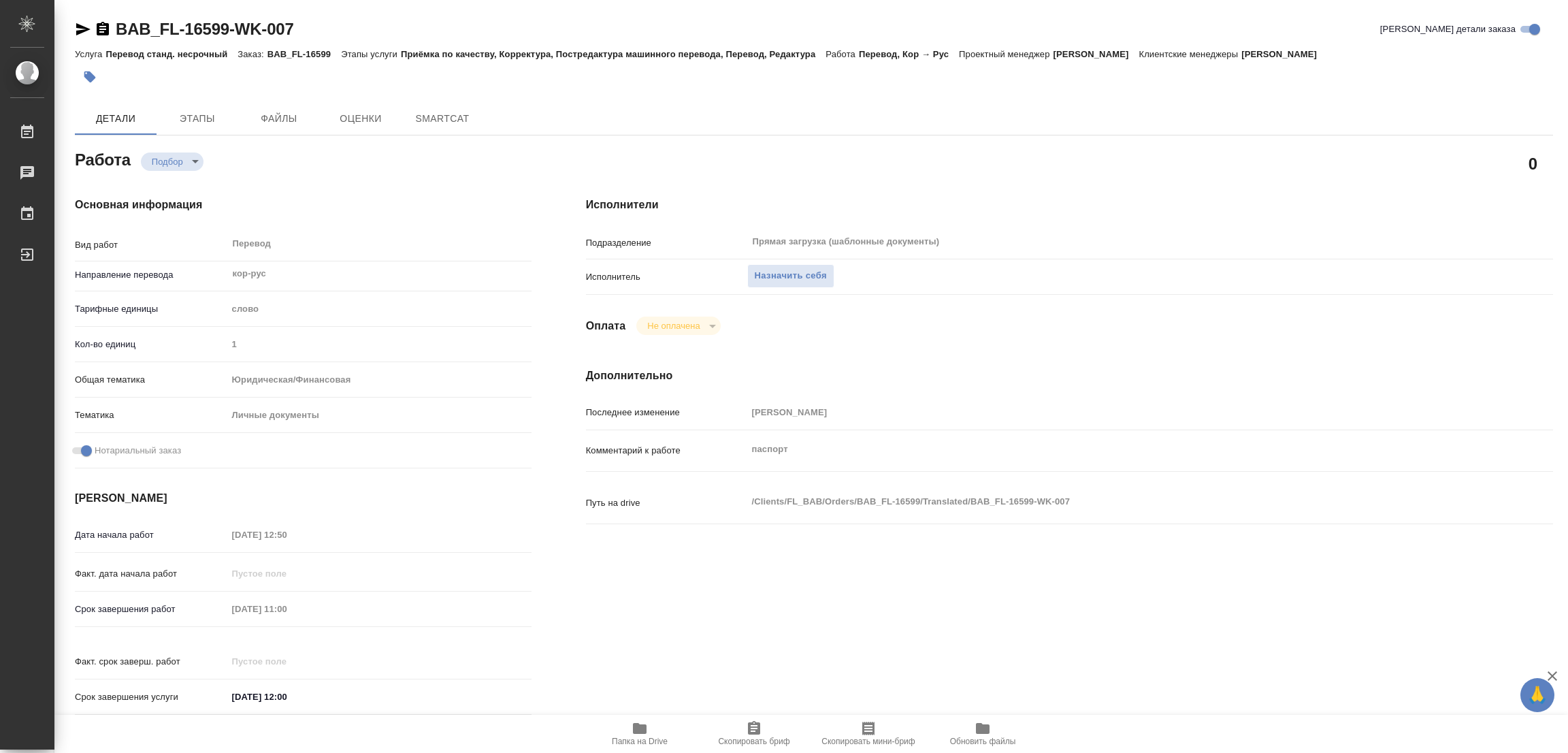
type textarea "x"
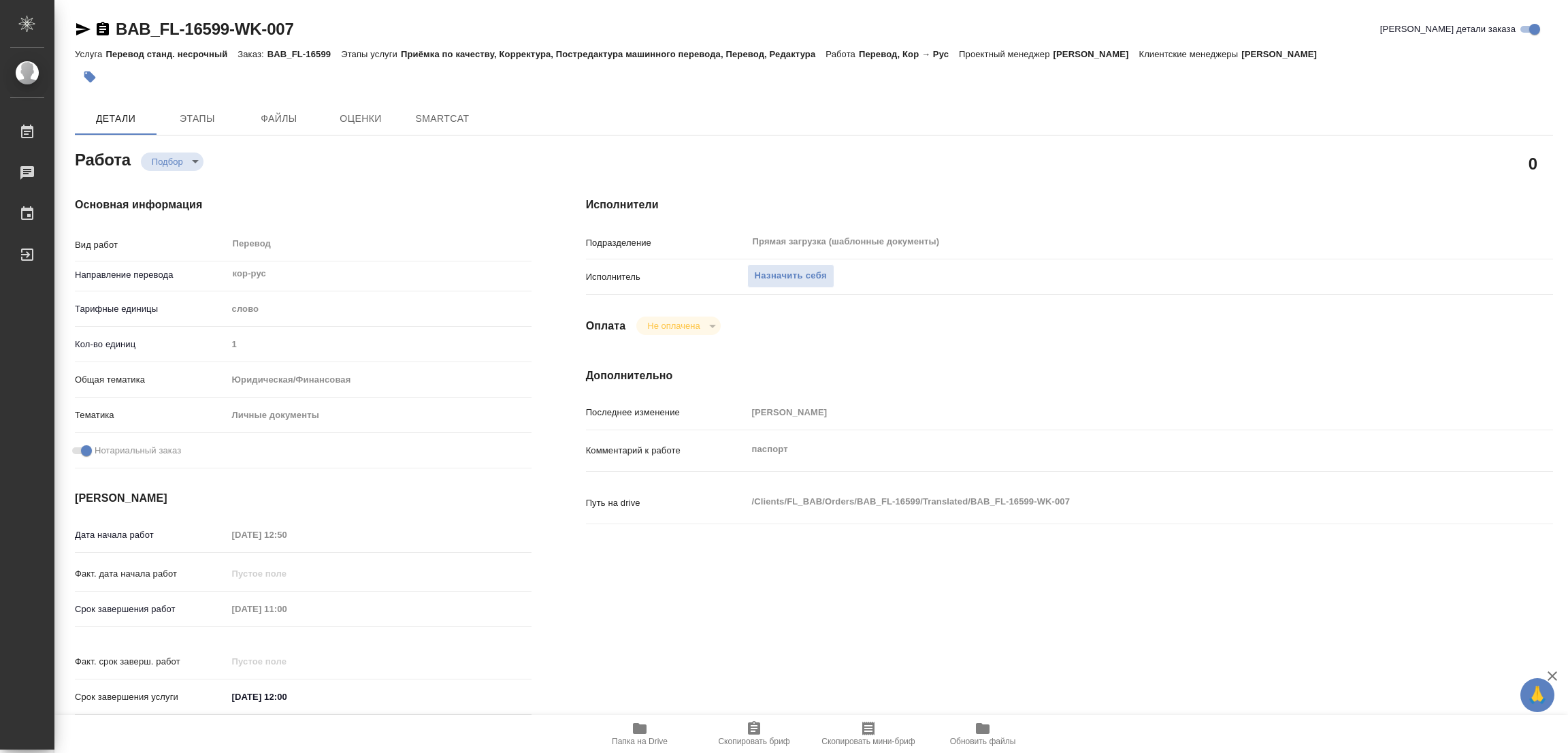
type textarea "x"
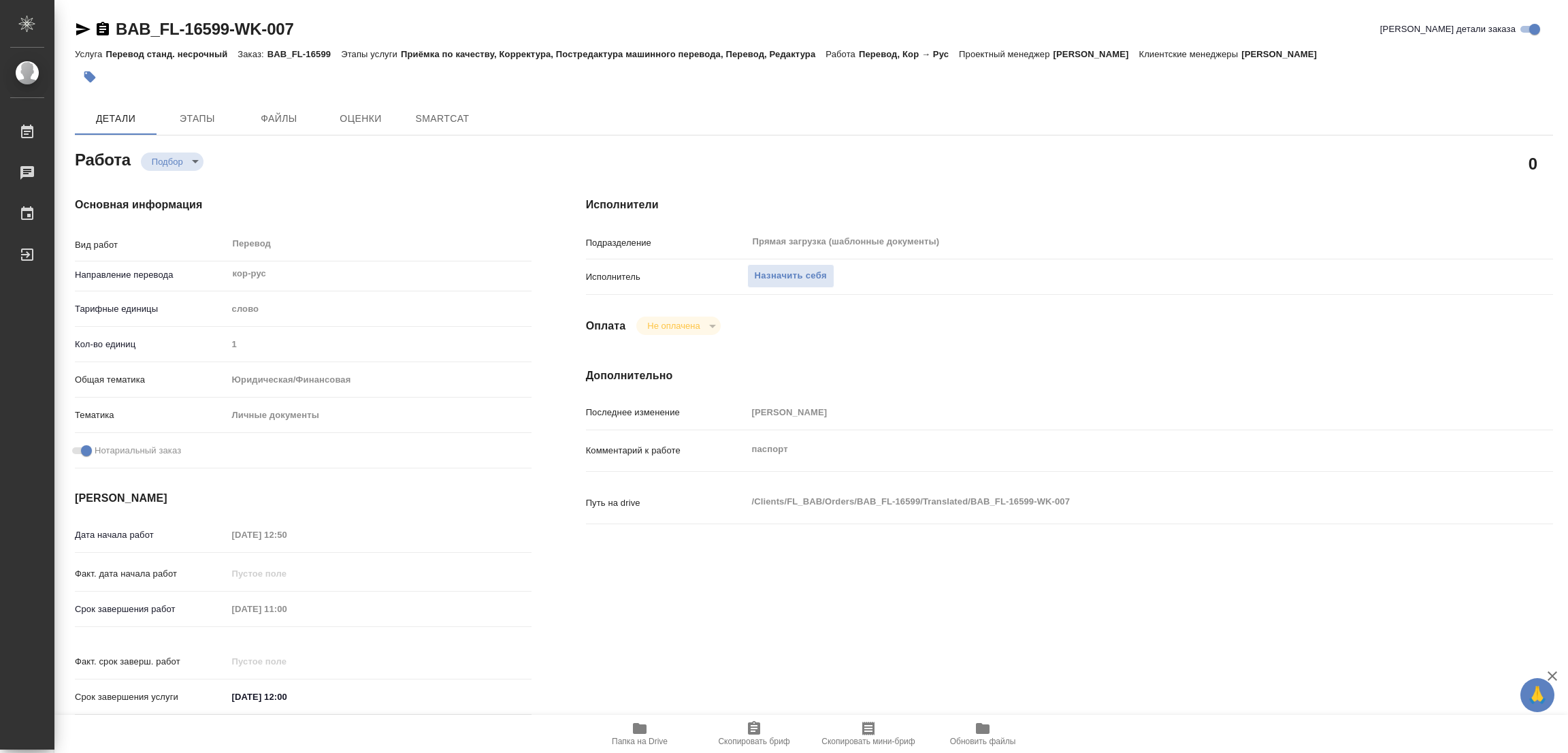
type textarea "x"
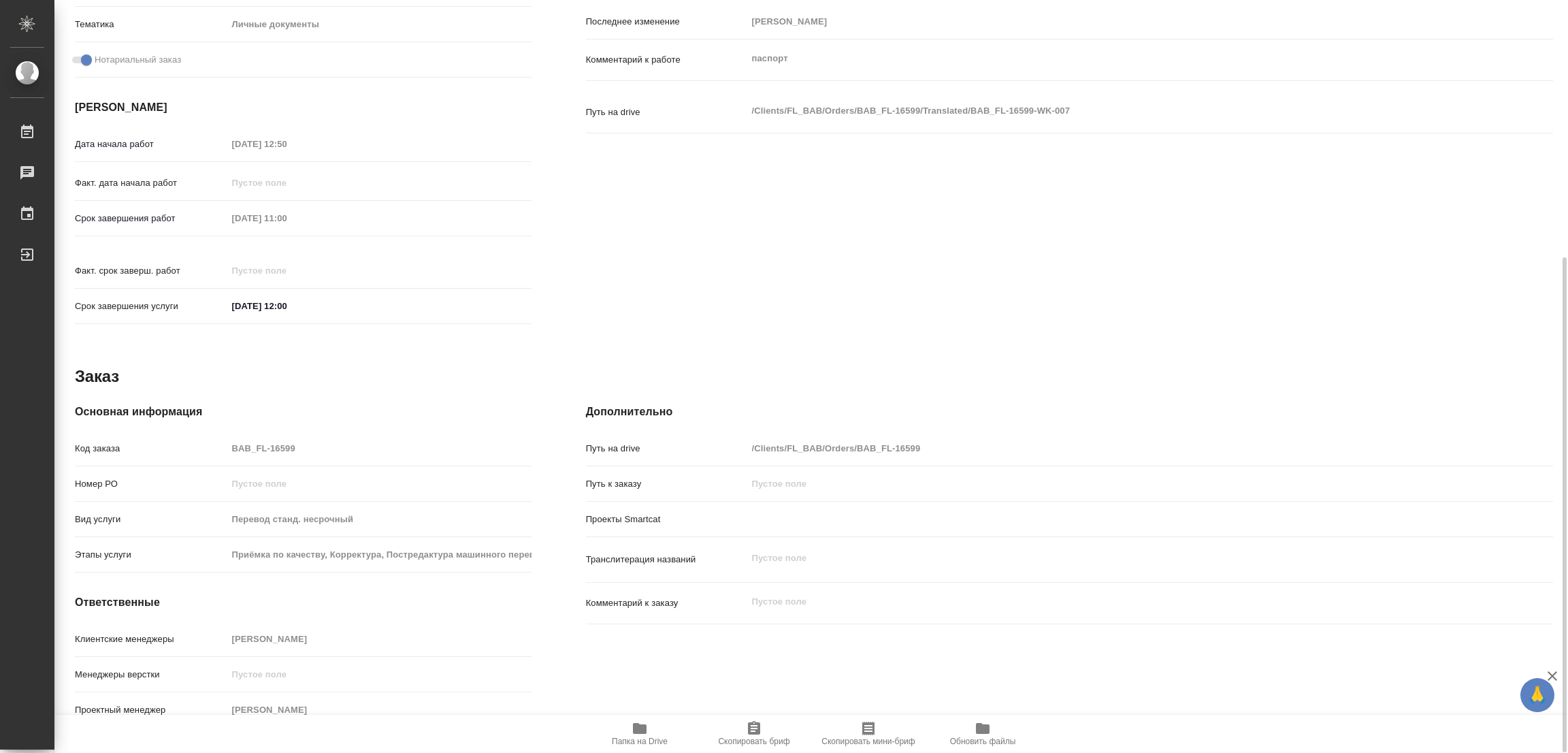
scroll to position [391, 0]
type textarea "x"
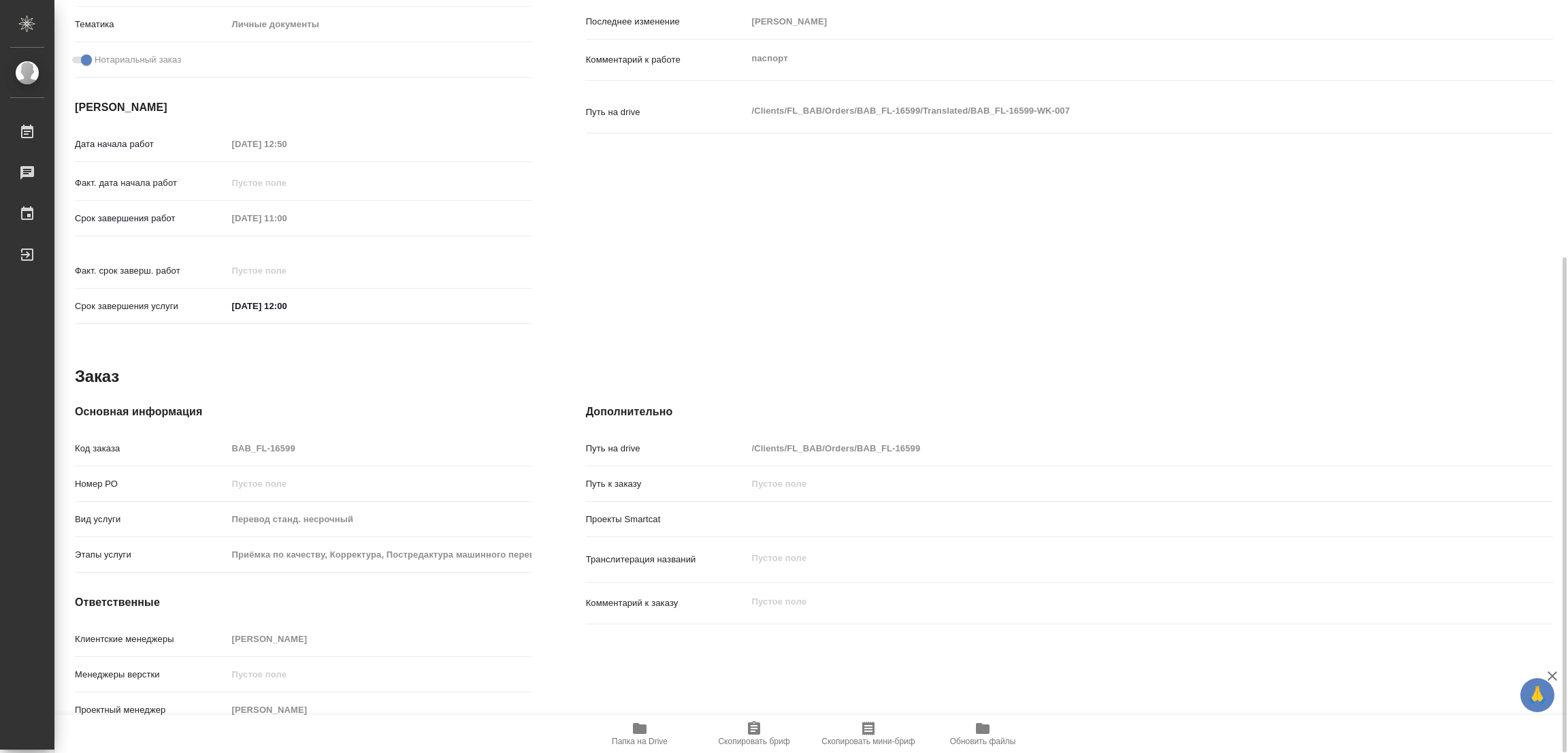
type textarea "x"
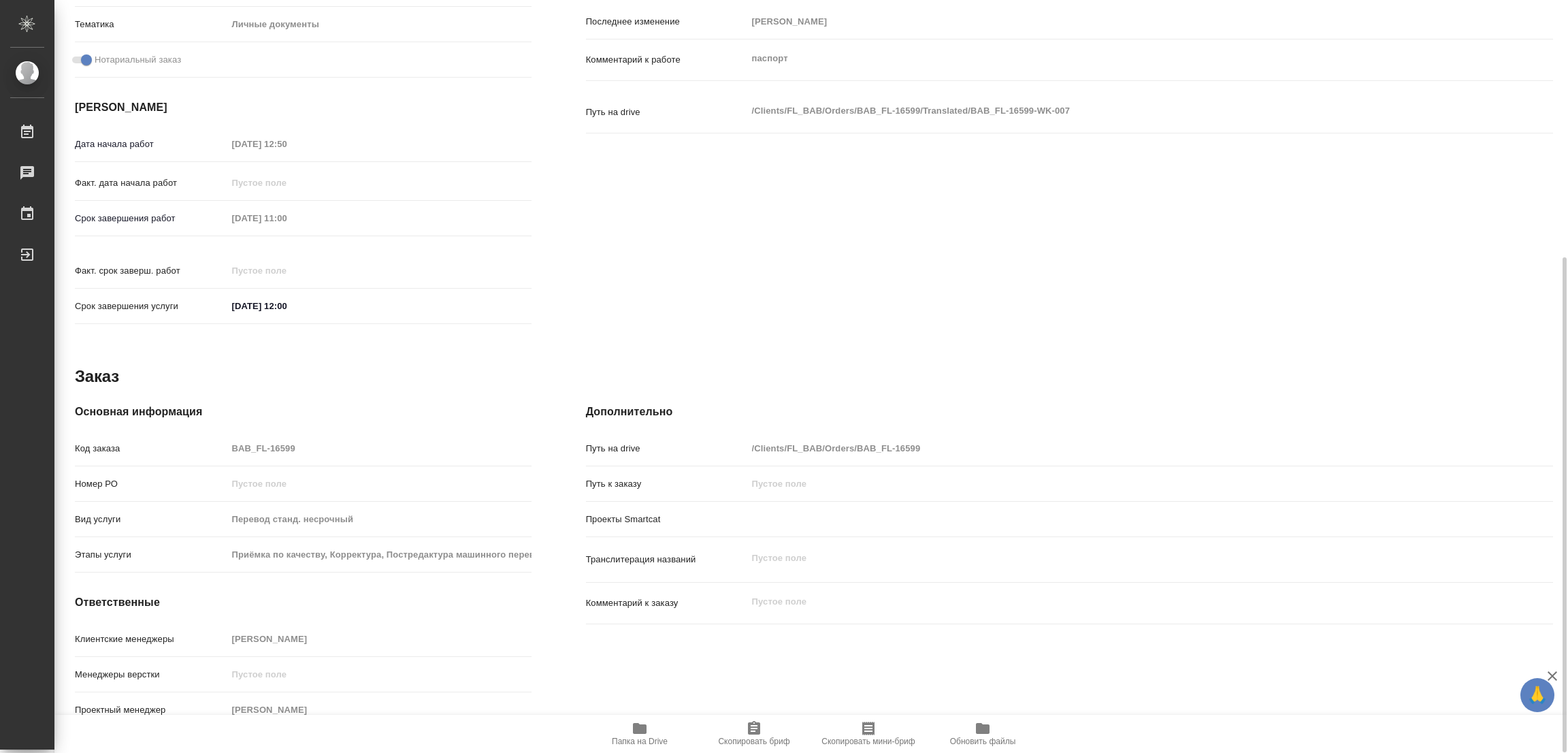
type textarea "x"
click at [639, 732] on icon "button" at bounding box center [640, 729] width 14 height 11
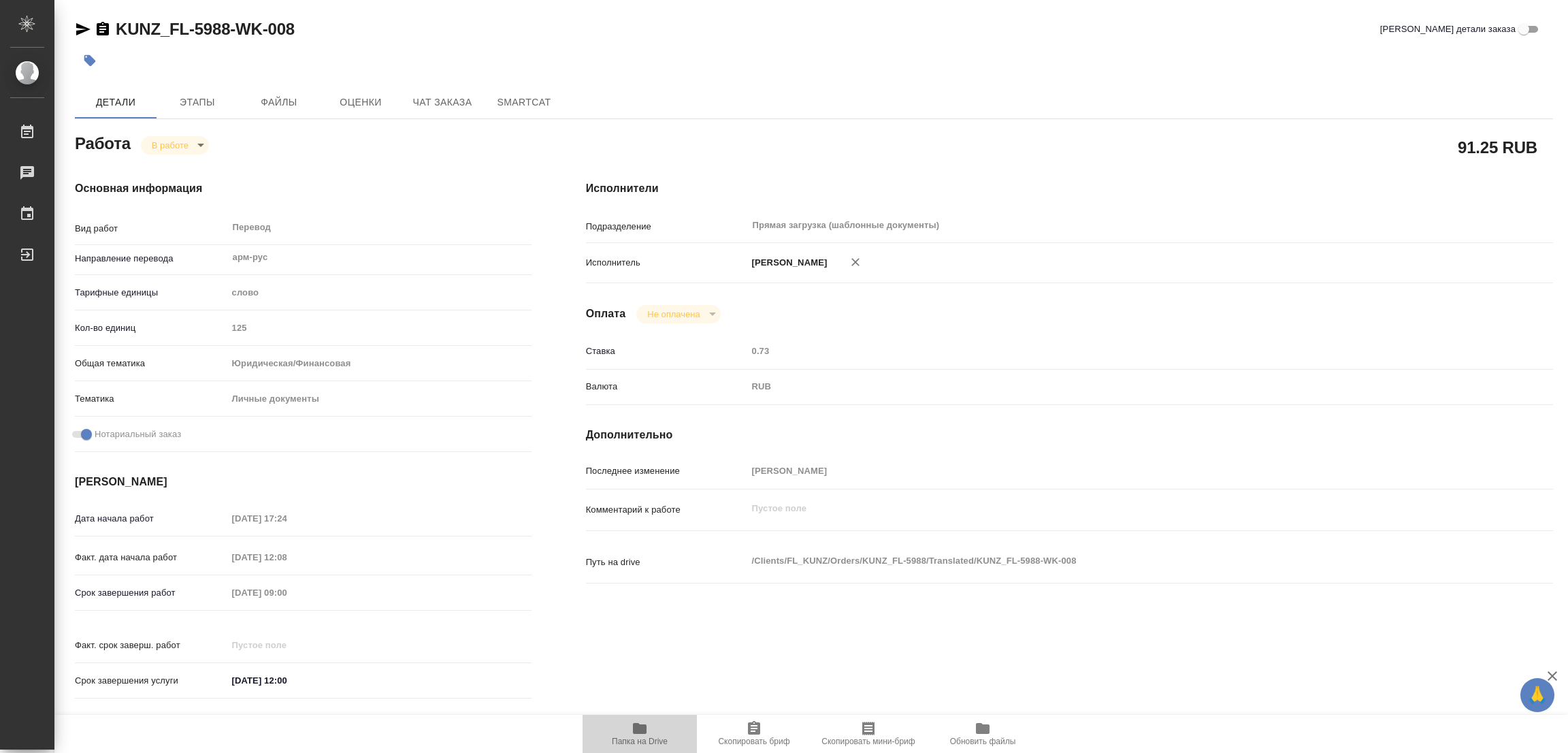
click at [637, 738] on span "Папка на Drive" at bounding box center [639, 741] width 56 height 10
drag, startPoint x: 109, startPoint y: 14, endPoint x: 228, endPoint y: 34, distance: 120.7
click at [228, 34] on div "KUNZ_FL-5988-WK-008 Кратко детали заказа Детали Этапы Файлы Оценки Чат заказа S…" at bounding box center [814, 571] width 1493 height 1142
copy link "KUNZ_FL-5988"
click at [766, 734] on span "Скопировать бриф" at bounding box center [753, 733] width 98 height 26
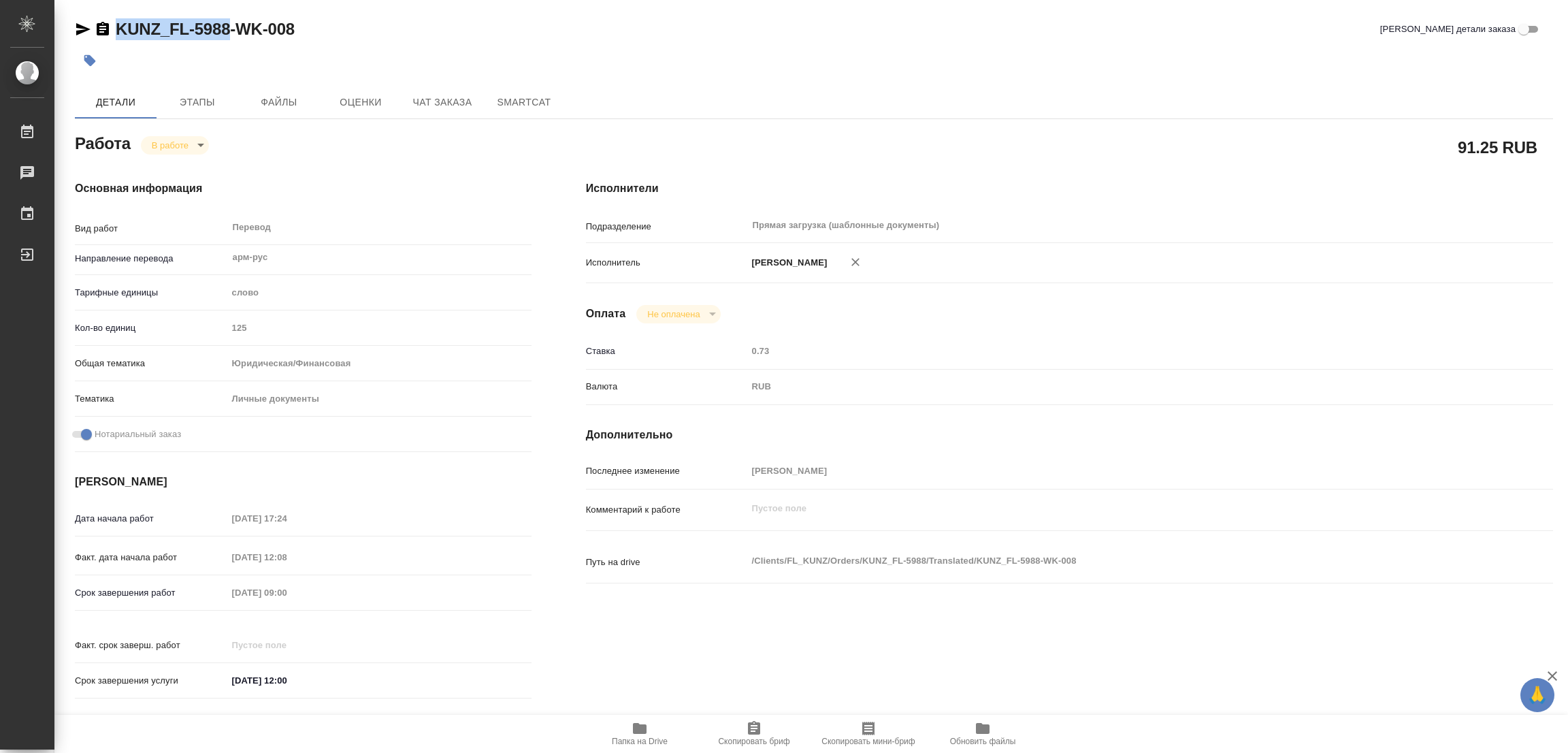
copy link "KUNZ_FL-5988"
click at [195, 579] on div "Дата начала работ 29.09.2025 17:24 Факт. дата начала работ 30.09.2025 12:08 Сро…" at bounding box center [303, 606] width 457 height 201
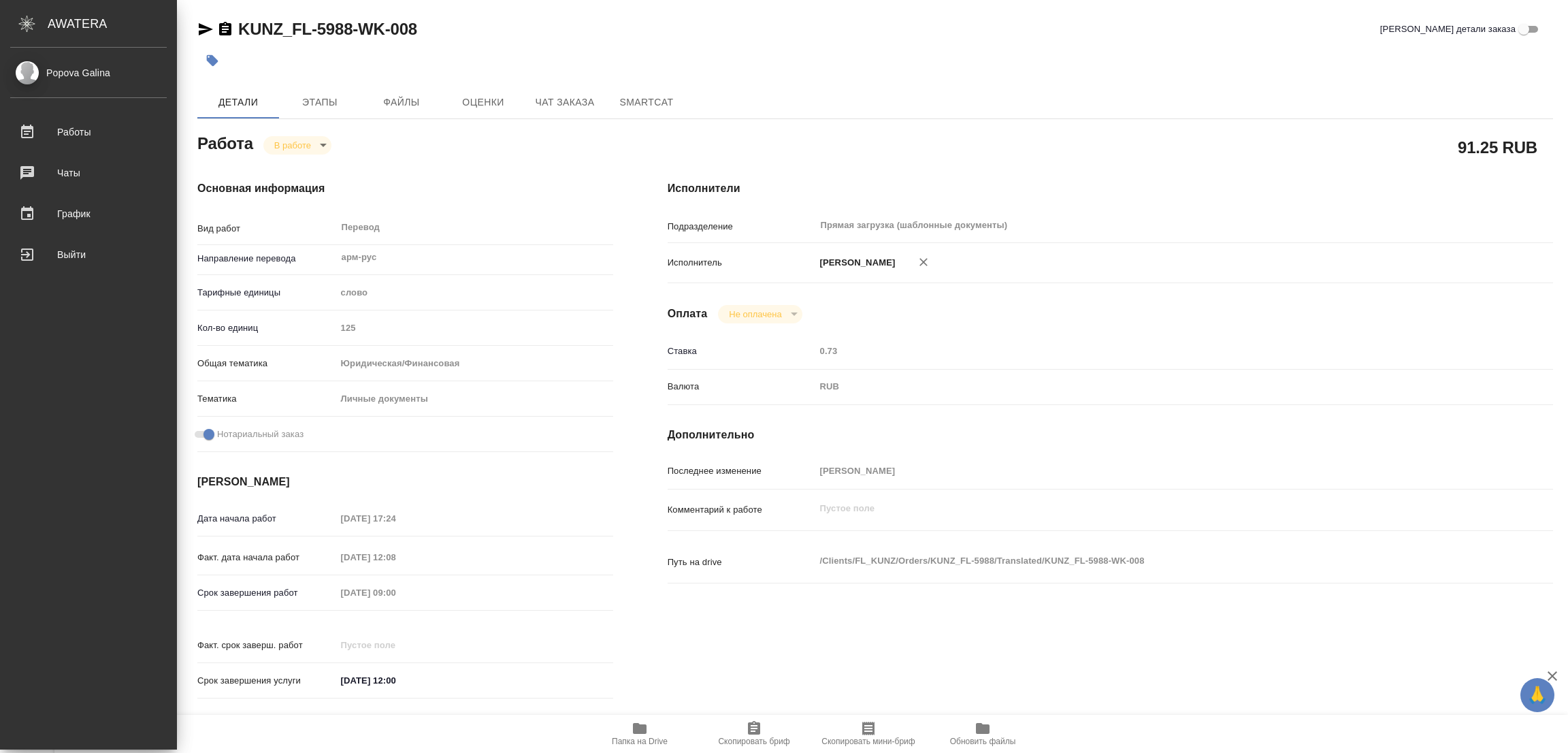
click at [471, 16] on div "KUNZ_FL-5988-WK-008 Кратко детали заказа Детали Этапы Файлы Оценки Чат заказа S…" at bounding box center [875, 571] width 1371 height 1142
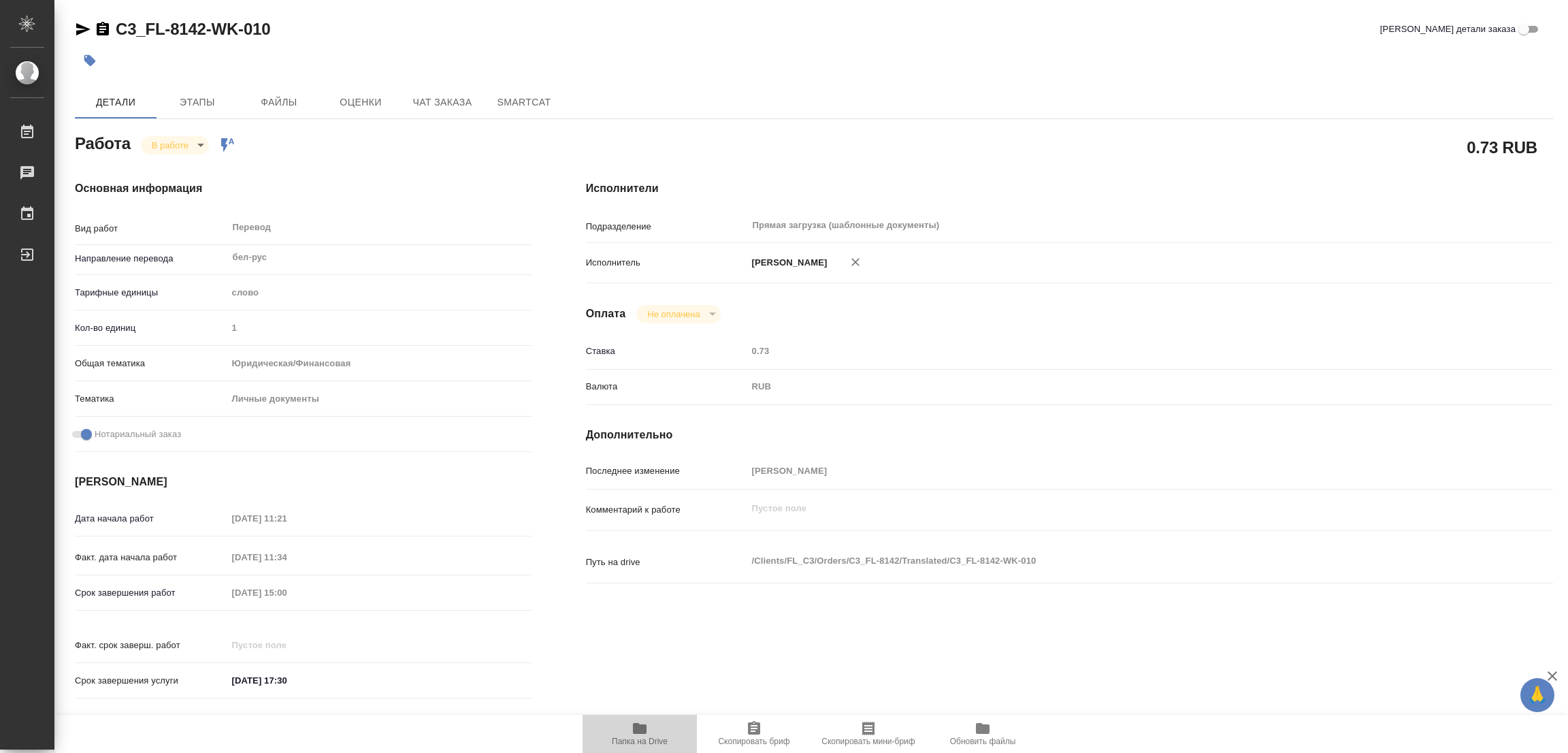
click at [636, 724] on icon "button" at bounding box center [640, 729] width 14 height 11
drag, startPoint x: 115, startPoint y: 16, endPoint x: 203, endPoint y: 36, distance: 90.2
click at [203, 36] on div "C3_FL-8142-WK-010 Кратко детали заказа Детали Этапы Файлы Оценки Чат заказа Sma…" at bounding box center [814, 571] width 1493 height 1142
copy link "C3_FL-8142"
click at [497, 19] on div "C3_FL-8142-WK-010 Кратко детали заказа" at bounding box center [814, 29] width 1478 height 22
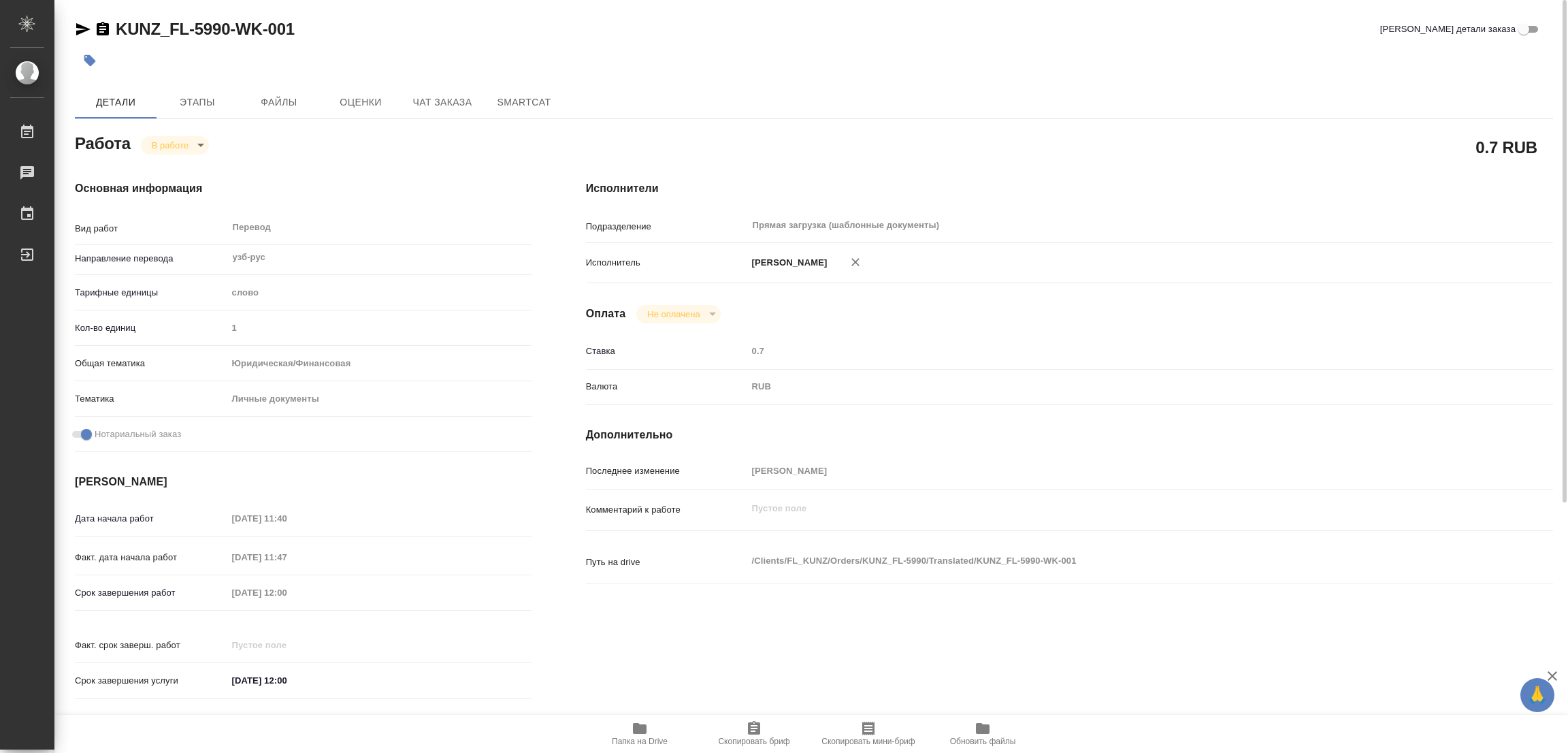
click at [639, 732] on icon "button" at bounding box center [640, 729] width 14 height 11
drag, startPoint x: 113, startPoint y: 10, endPoint x: 230, endPoint y: 42, distance: 121.3
click at [230, 42] on div "KUNZ_FL-5990-WK-001 Кратко детали заказа Детали Этапы Файлы Оценки Чат заказа S…" at bounding box center [814, 571] width 1493 height 1142
copy link "KUNZ_FL-5990"
click at [740, 731] on span "Скопировать бриф" at bounding box center [753, 733] width 98 height 26
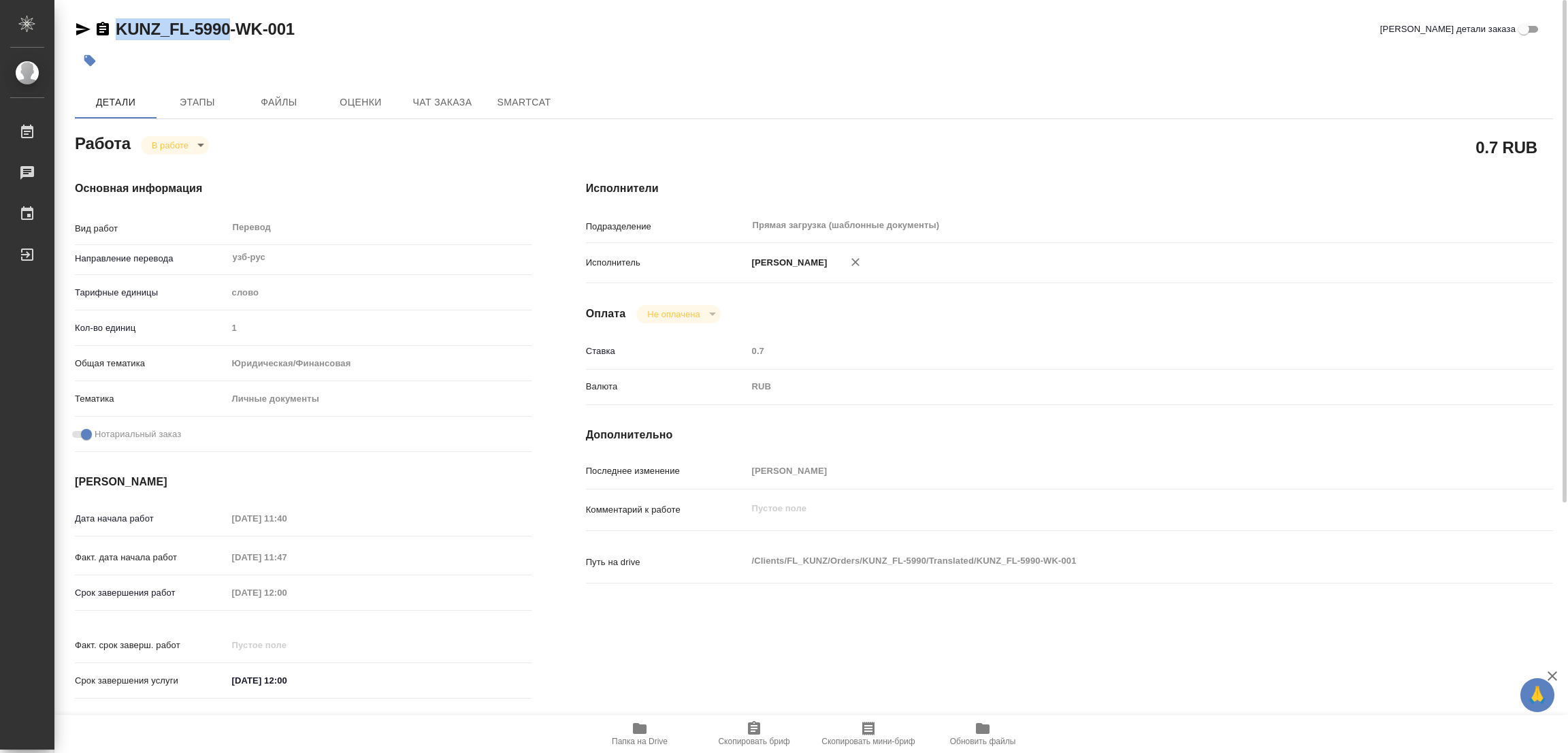
copy link "KUNZ_FL-5990"
click at [1087, 41] on div "KUNZ_FL-5990-WK-001 Кратко детали заказа" at bounding box center [814, 31] width 1478 height 27
click at [164, 592] on div "Срок завершения работ [DATE] 12:00" at bounding box center [303, 592] width 457 height 24
click at [545, 33] on div "KUNZ_FL-5990-WK-001 Кратко детали заказа" at bounding box center [814, 29] width 1478 height 22
drag, startPoint x: 434, startPoint y: 168, endPoint x: 525, endPoint y: 115, distance: 105.3
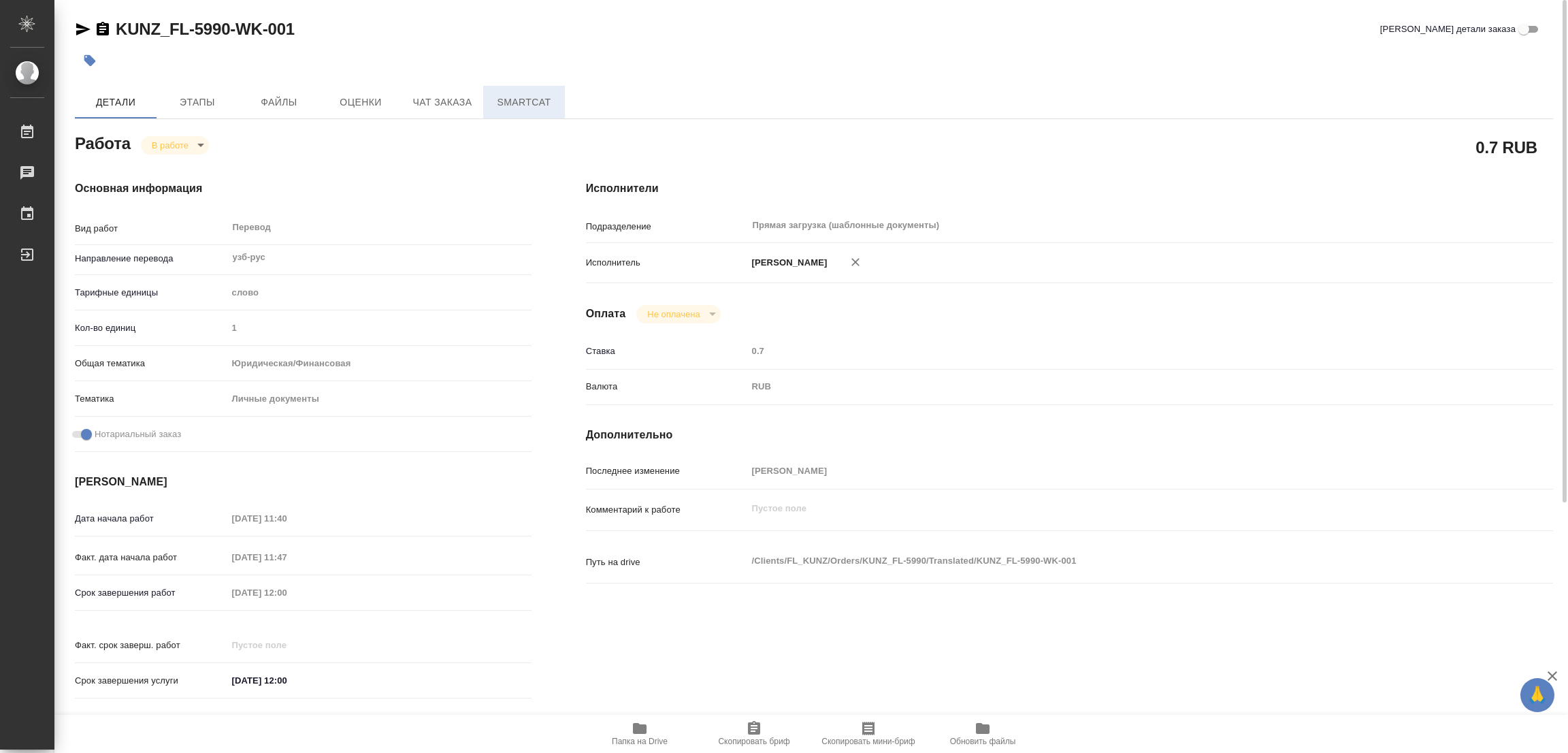
click at [439, 168] on div "Основная информация Вид работ Перевод x ​ Направление перевода узб-рус ​ Тарифн…" at bounding box center [303, 444] width 511 height 581
click at [635, 729] on icon "button" at bounding box center [640, 729] width 14 height 11
drag, startPoint x: 106, startPoint y: 13, endPoint x: 207, endPoint y: 31, distance: 102.6
click at [207, 31] on div "D_FL-27314-WK-006 Кратко детали заказа Детали Этапы Файлы Оценки Чат заказа Sma…" at bounding box center [814, 571] width 1493 height 1142
copy link "D_FL-27314"
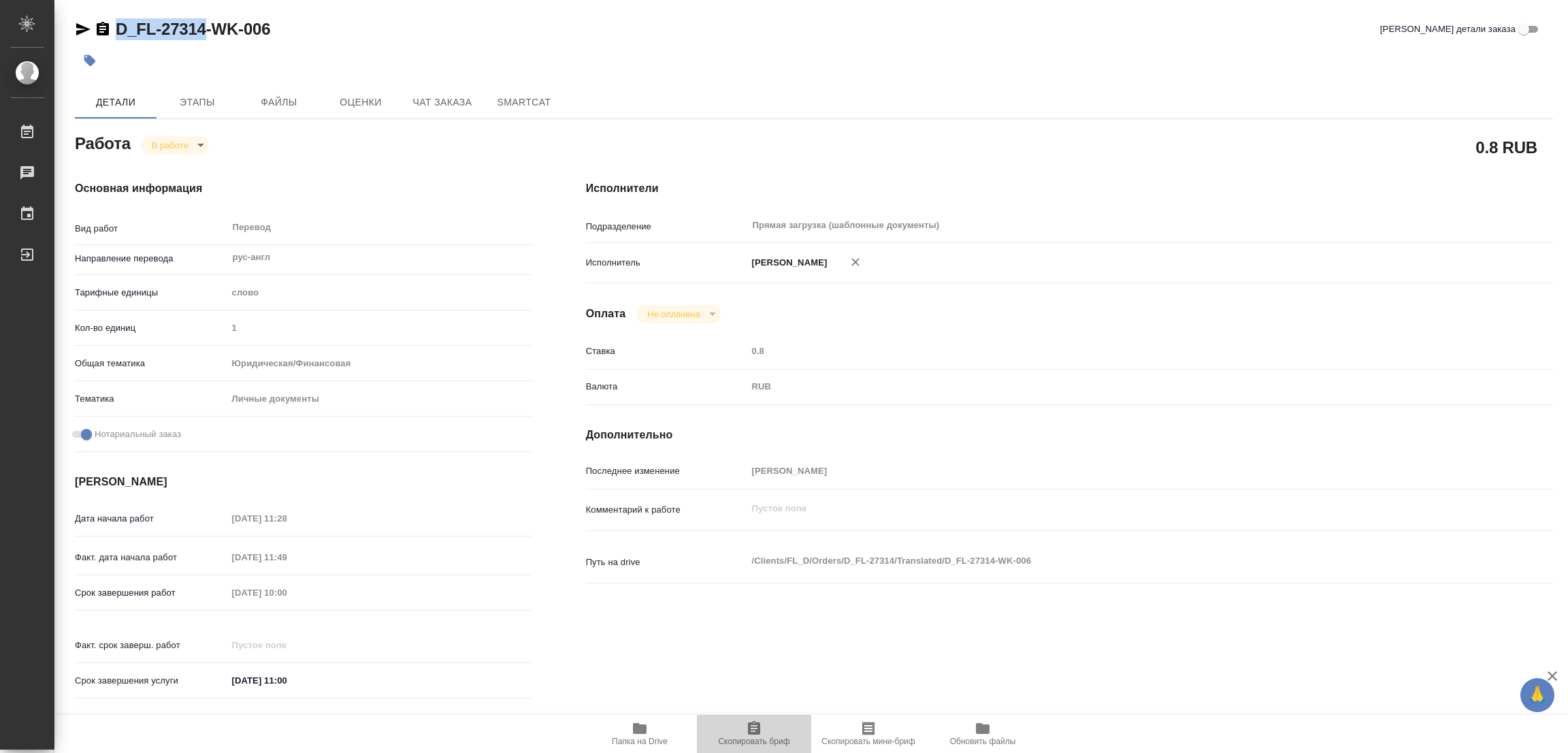
click at [741, 734] on span "Скопировать бриф" at bounding box center [753, 733] width 98 height 26
copy link "D_FL-27314"
click at [188, 594] on div "Срок завершения работ [DATE] 10:00" at bounding box center [303, 592] width 457 height 24
drag, startPoint x: 548, startPoint y: 29, endPoint x: 572, endPoint y: 14, distance: 28.3
click at [550, 28] on div "D_FL-27314-WK-006 [PERSON_NAME] детали заказа" at bounding box center [814, 29] width 1478 height 22
